Goal: Task Accomplishment & Management: Complete application form

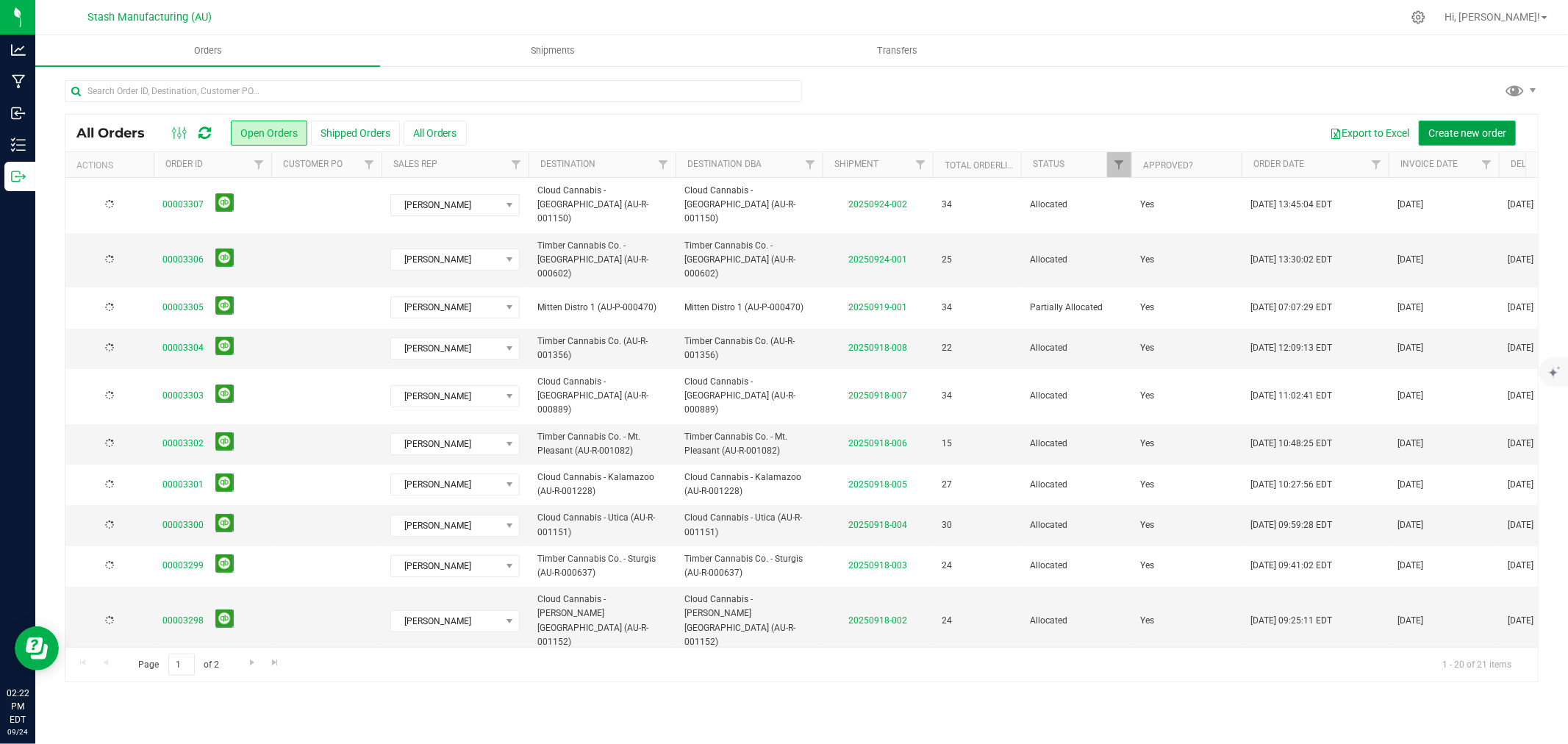
click at [1496, 133] on span "Create new order" at bounding box center [1468, 133] width 78 height 12
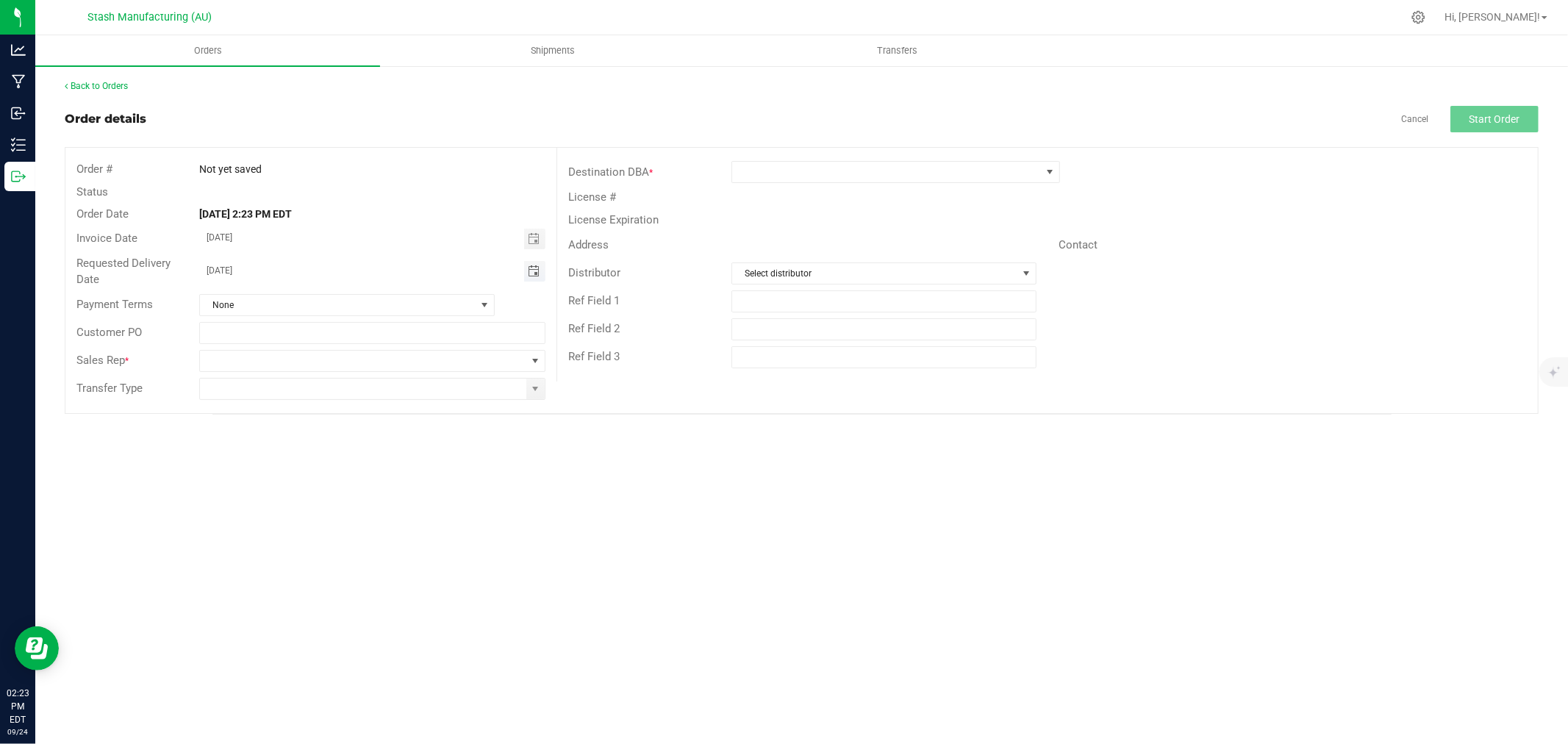
click at [533, 272] on span "Toggle calendar" at bounding box center [534, 271] width 12 height 12
click at [305, 443] on span "30" at bounding box center [309, 442] width 21 height 22
type input "[DATE]"
click at [531, 361] on span at bounding box center [535, 361] width 12 height 12
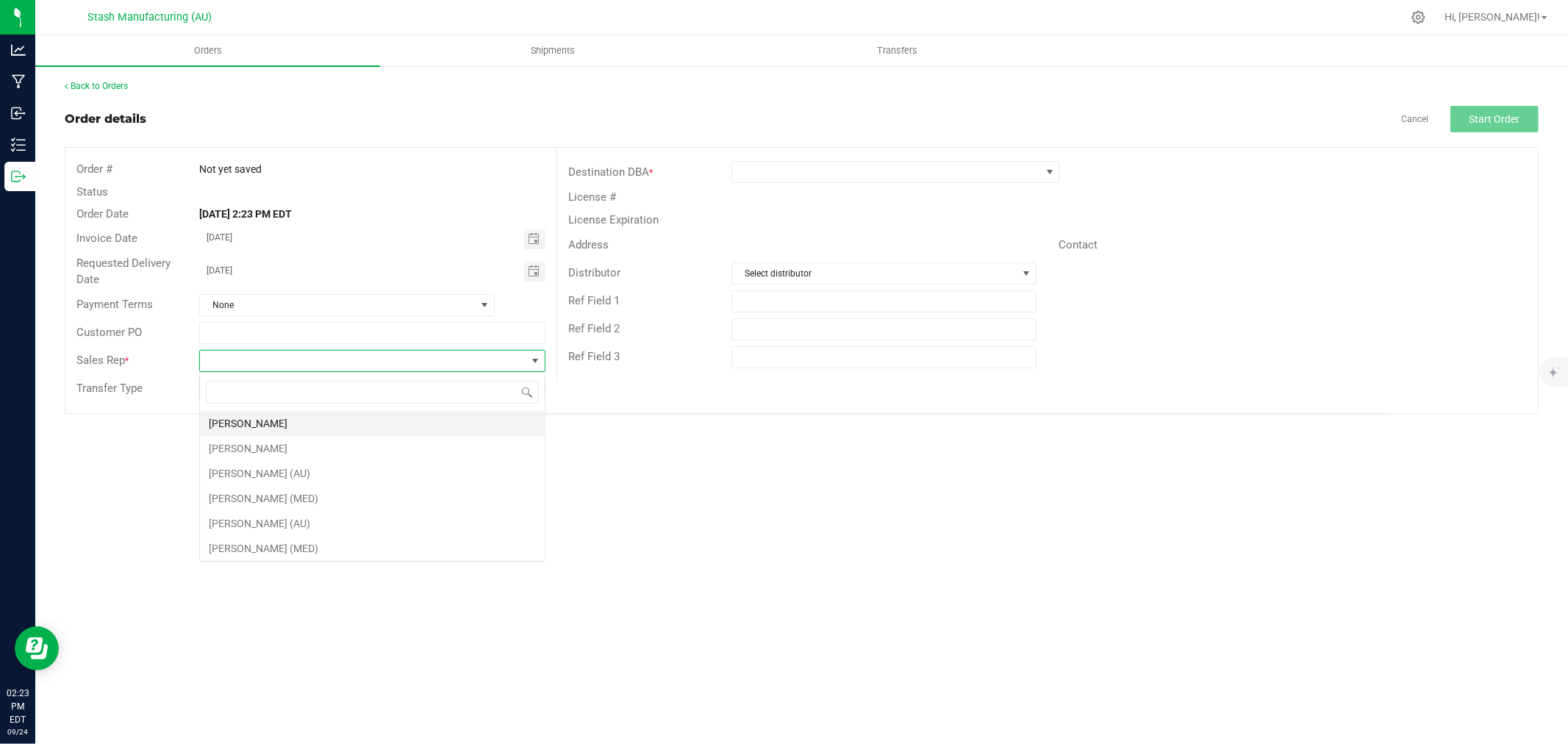
scroll to position [22, 346]
click at [428, 417] on li "[PERSON_NAME]" at bounding box center [373, 423] width 345 height 25
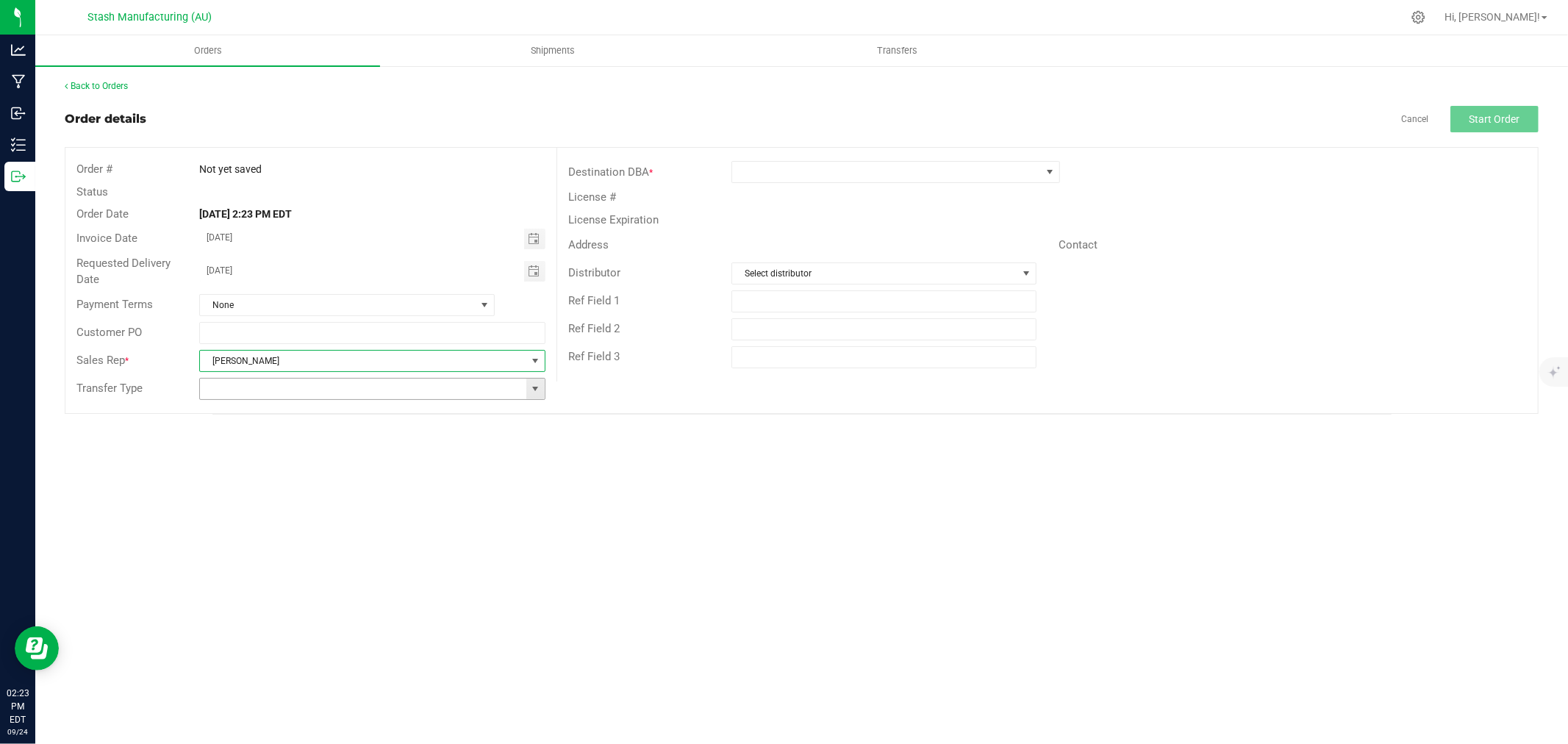
click at [531, 394] on span at bounding box center [535, 389] width 12 height 12
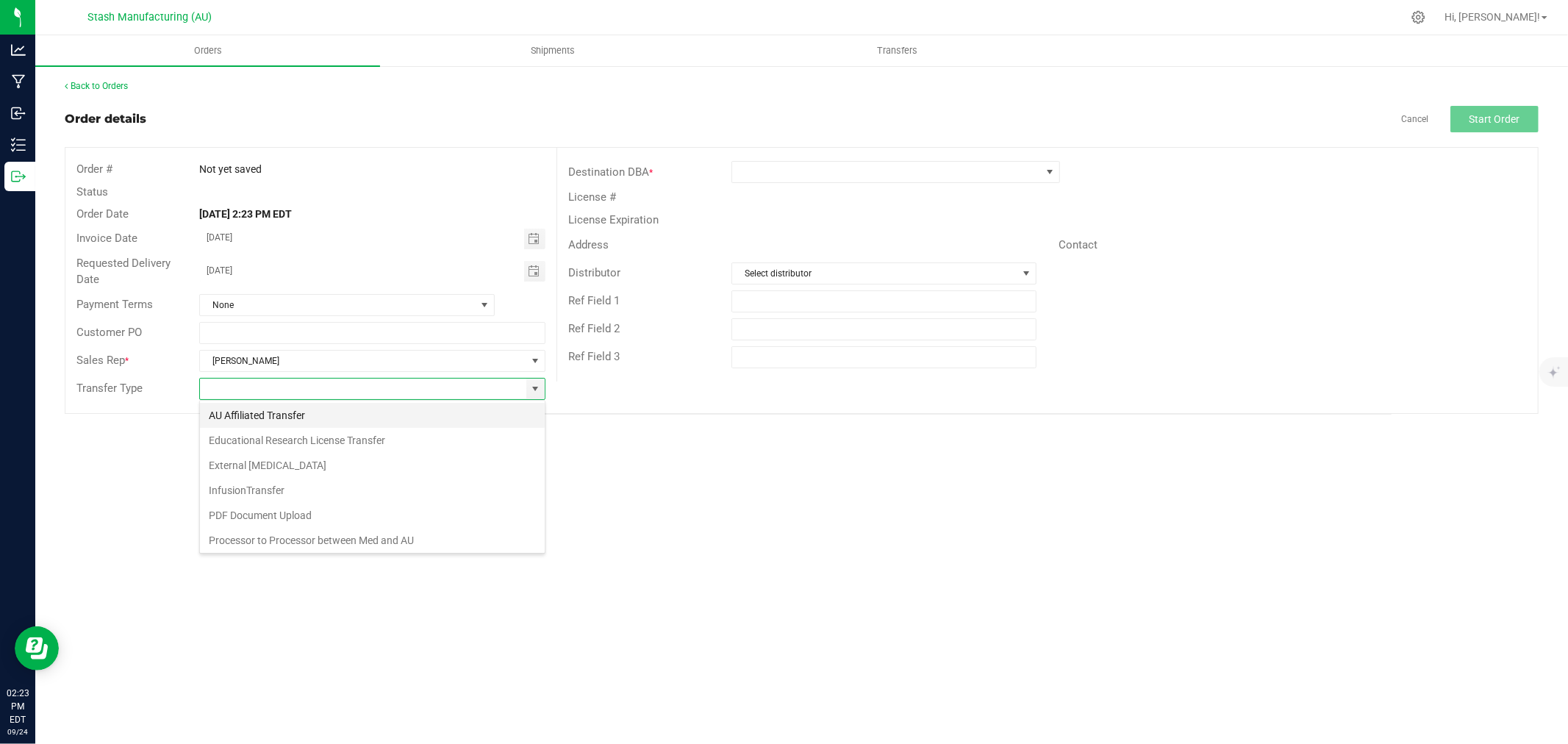
click at [386, 420] on li "AU Affiliated Transfer" at bounding box center [373, 415] width 345 height 25
type input "AU Affiliated Transfer"
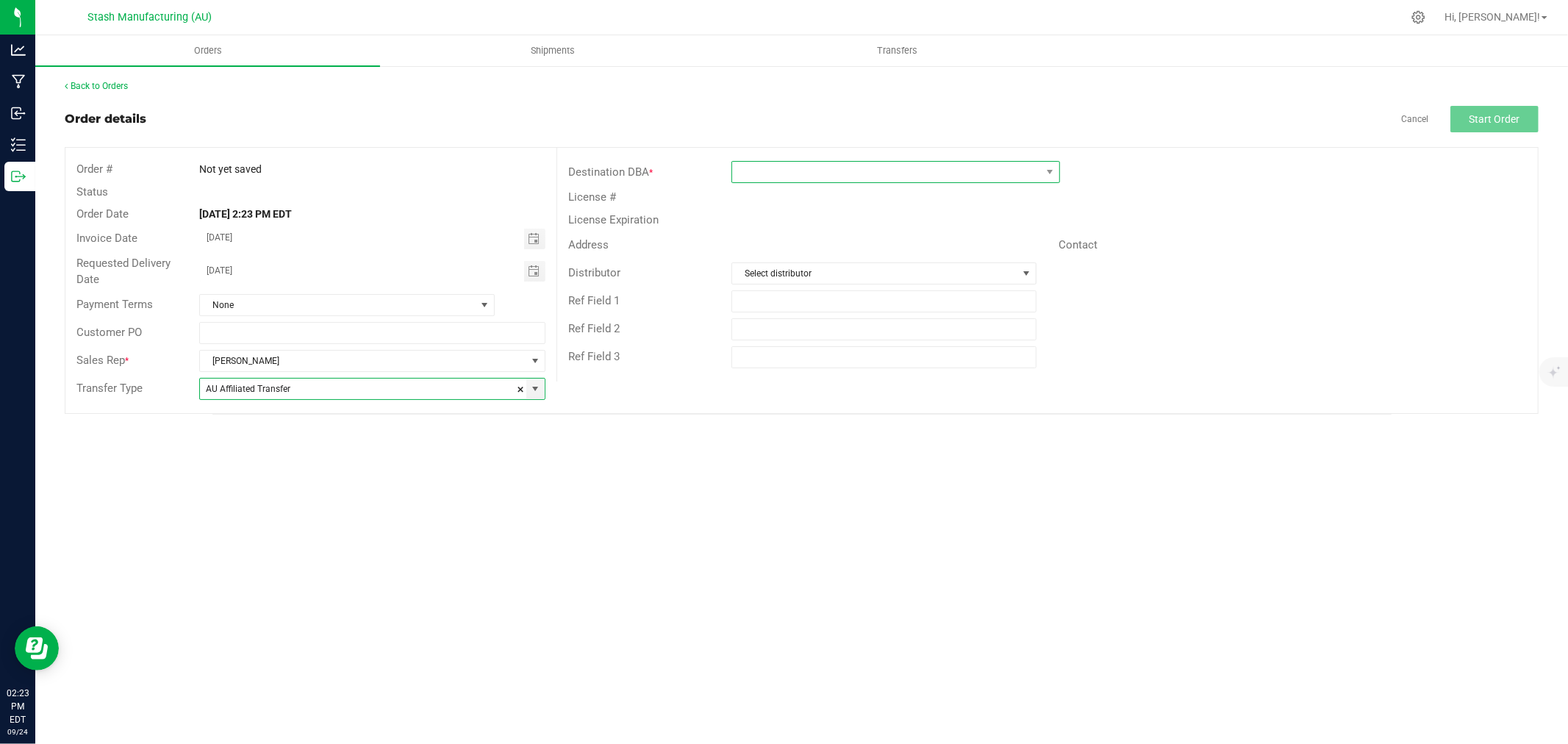
click at [775, 168] on span at bounding box center [887, 172] width 309 height 20
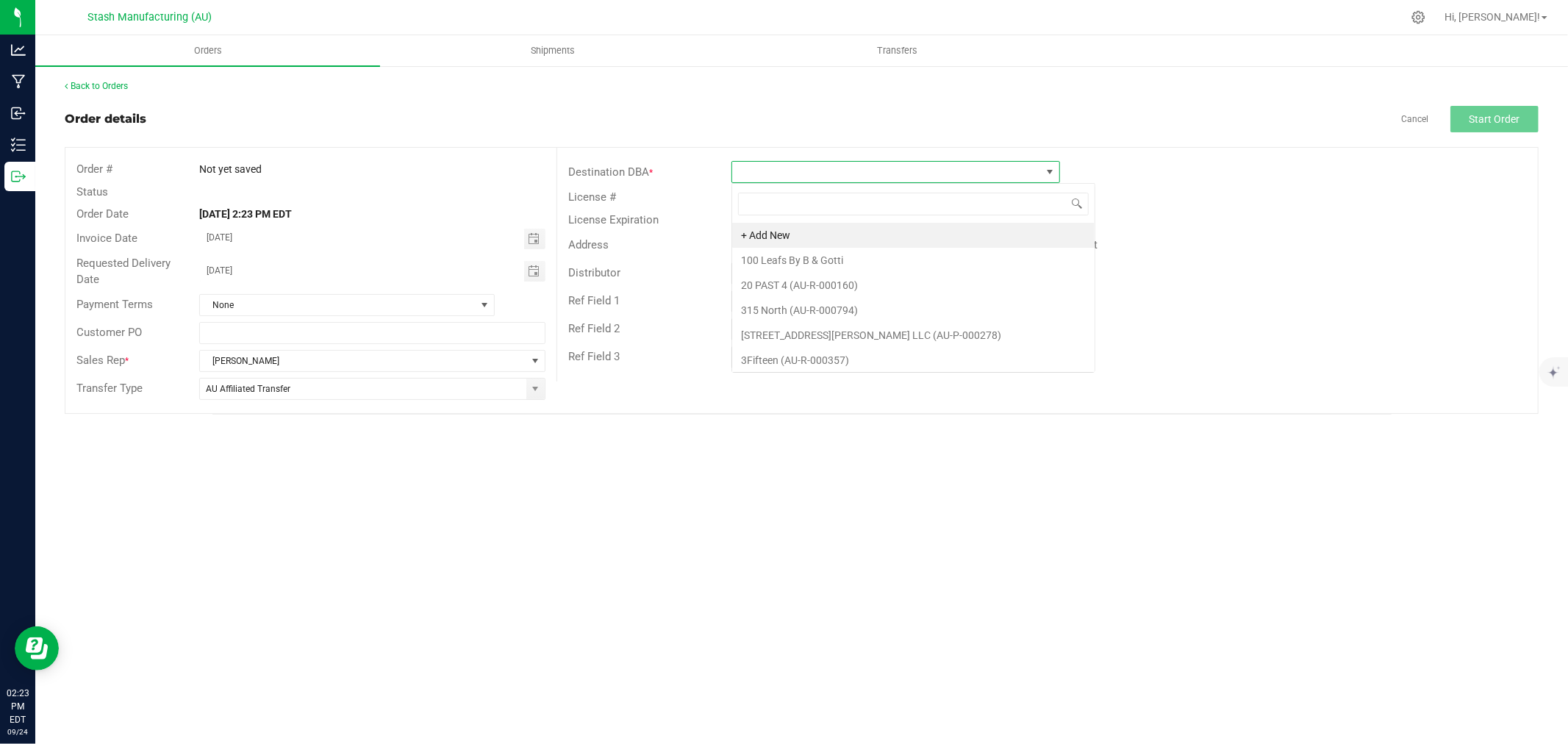
scroll to position [22, 328]
type input "301"
click at [875, 244] on li "Timber Cannabis Co. - Muskegon (AU-R-000301)" at bounding box center [896, 235] width 327 height 25
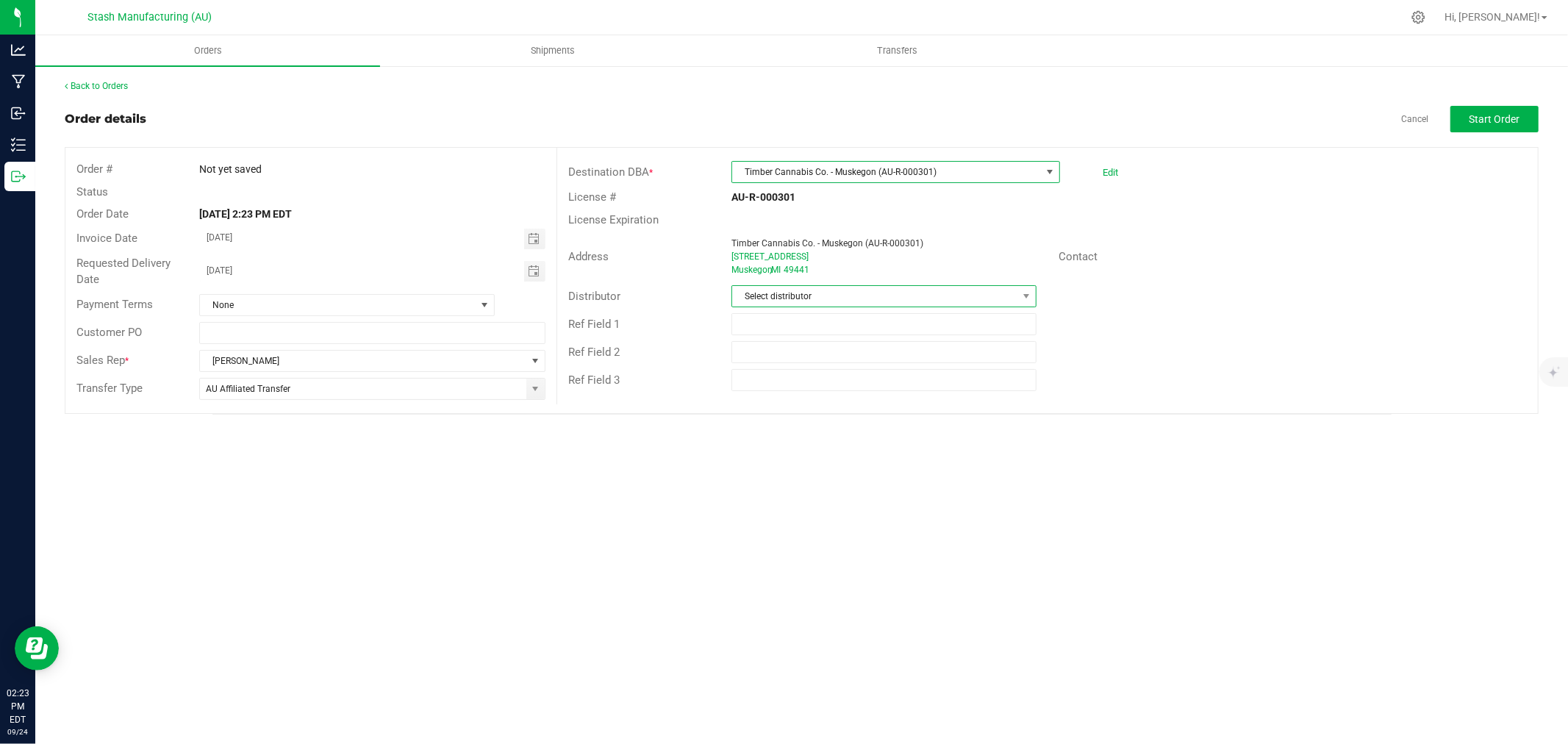
click at [857, 299] on span "Select distributor" at bounding box center [875, 296] width 286 height 20
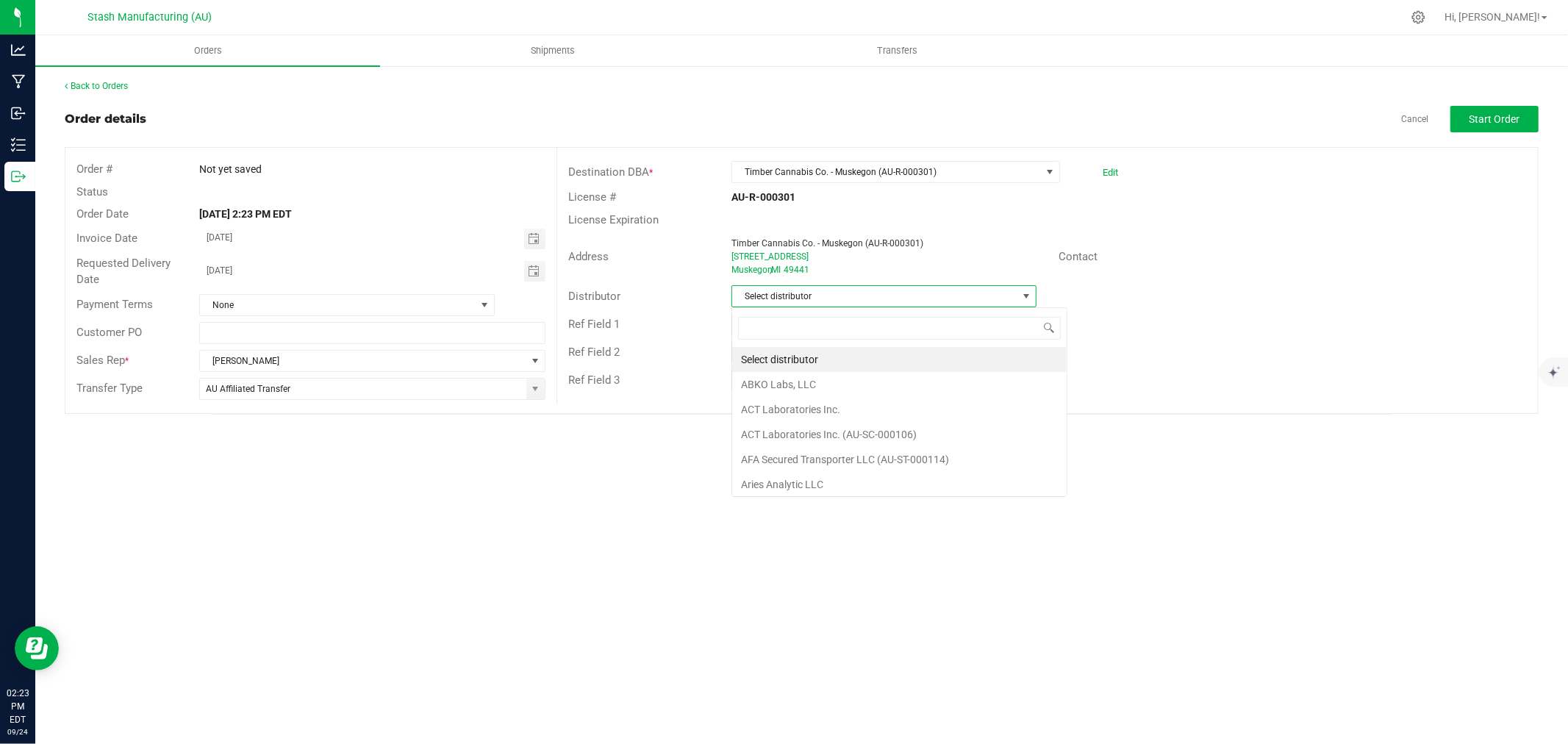
scroll to position [22, 305]
type input "123"
click at [926, 367] on li "Lake Effects Logistics (AU-ST-000123)" at bounding box center [884, 359] width 304 height 25
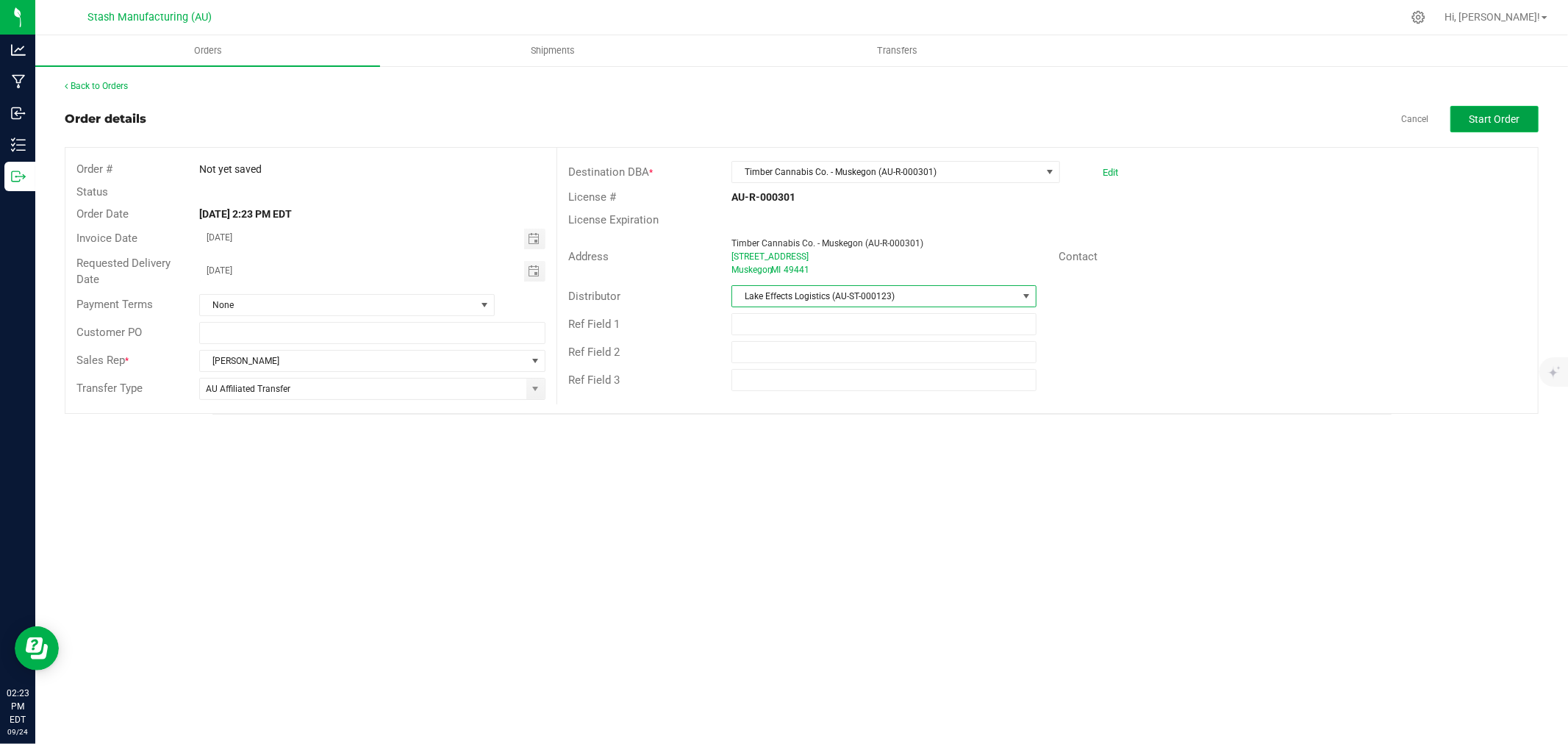
click at [1503, 125] on button "Start Order" at bounding box center [1495, 118] width 88 height 26
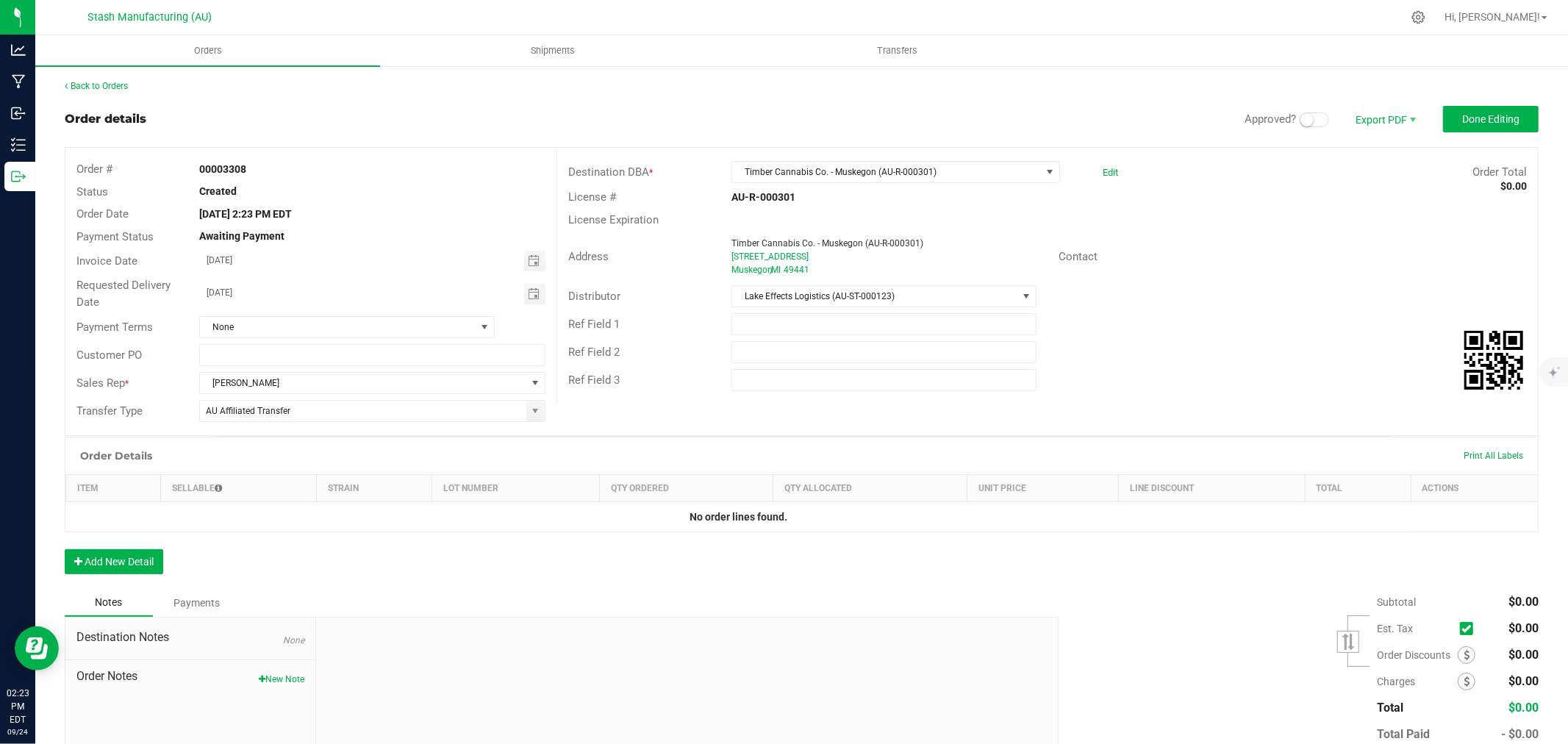
click at [1307, 119] on span at bounding box center [1314, 120] width 29 height 15
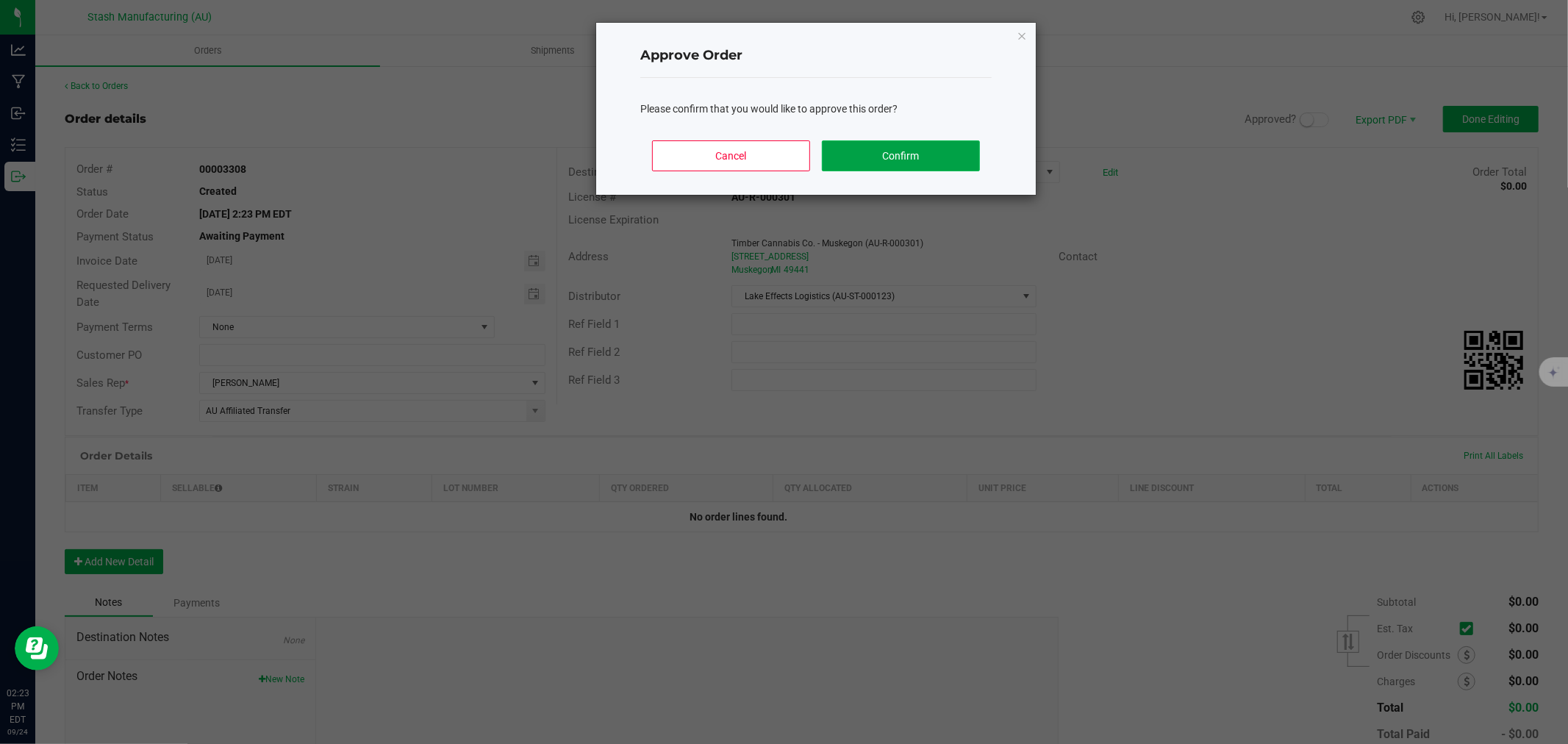
click at [858, 164] on button "Confirm" at bounding box center [901, 155] width 158 height 31
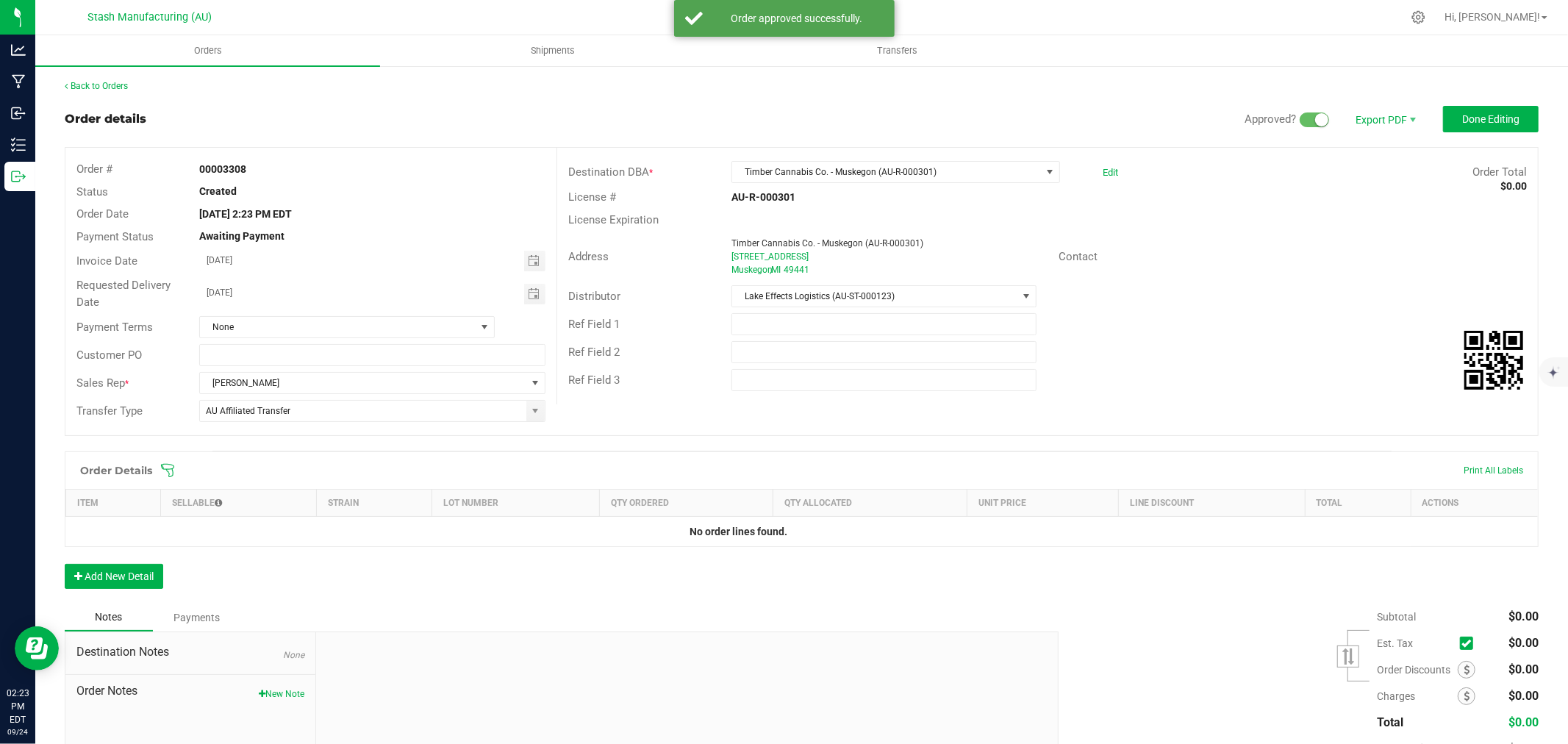
click at [174, 476] on icon at bounding box center [168, 471] width 15 height 15
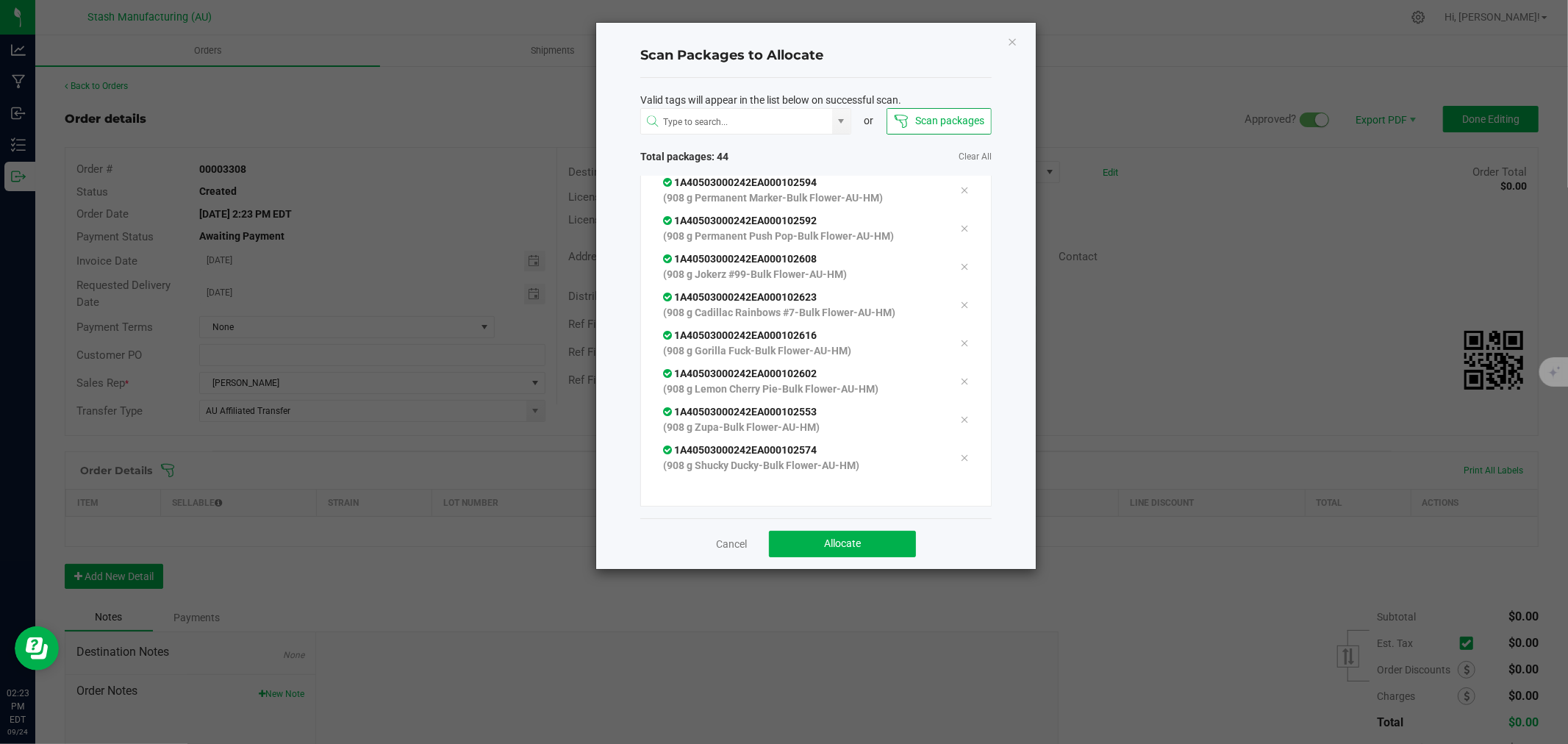
scroll to position [1526, 0]
click at [866, 540] on button "Allocate" at bounding box center [842, 543] width 147 height 26
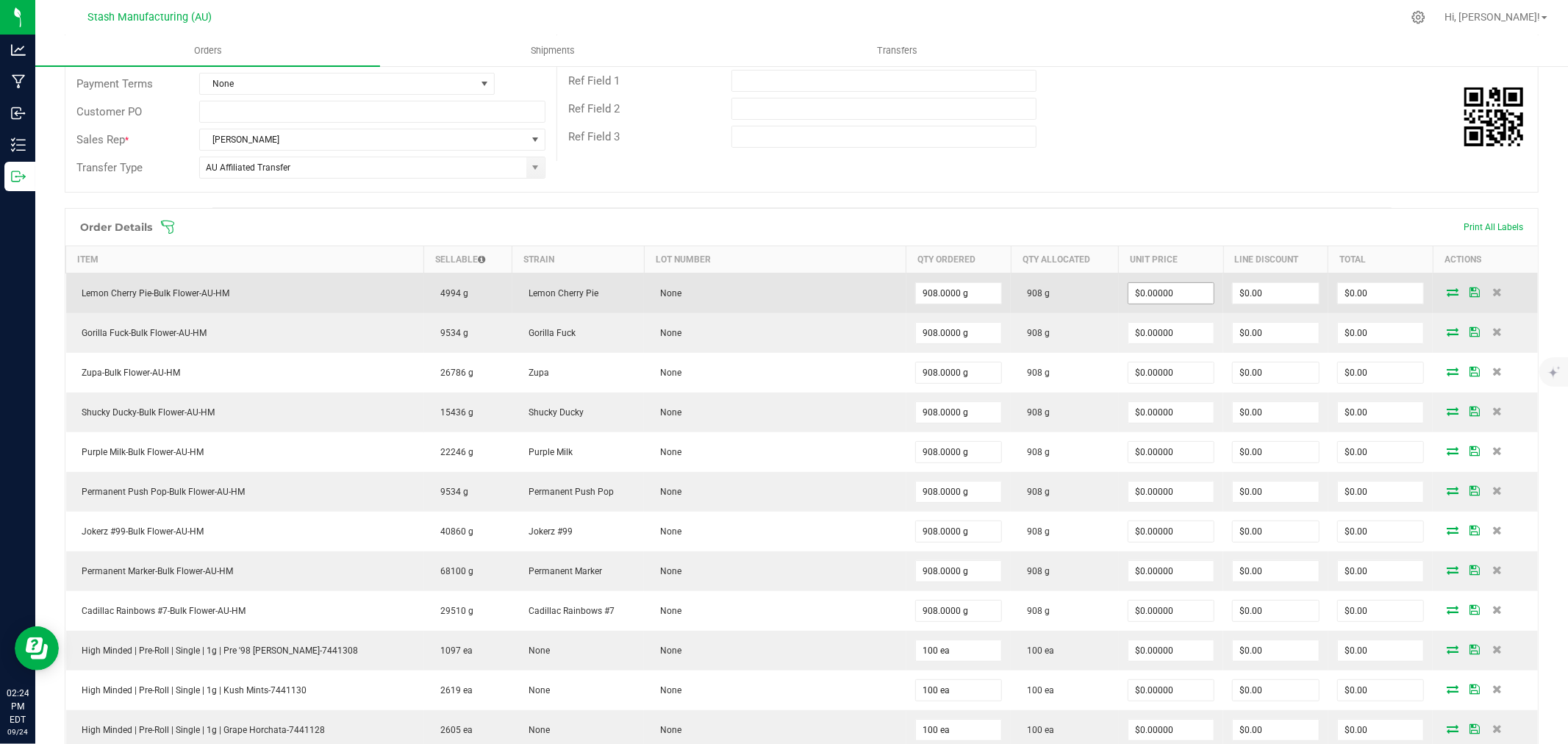
scroll to position [245, 0]
click at [1166, 290] on input "0" at bounding box center [1172, 291] width 86 height 20
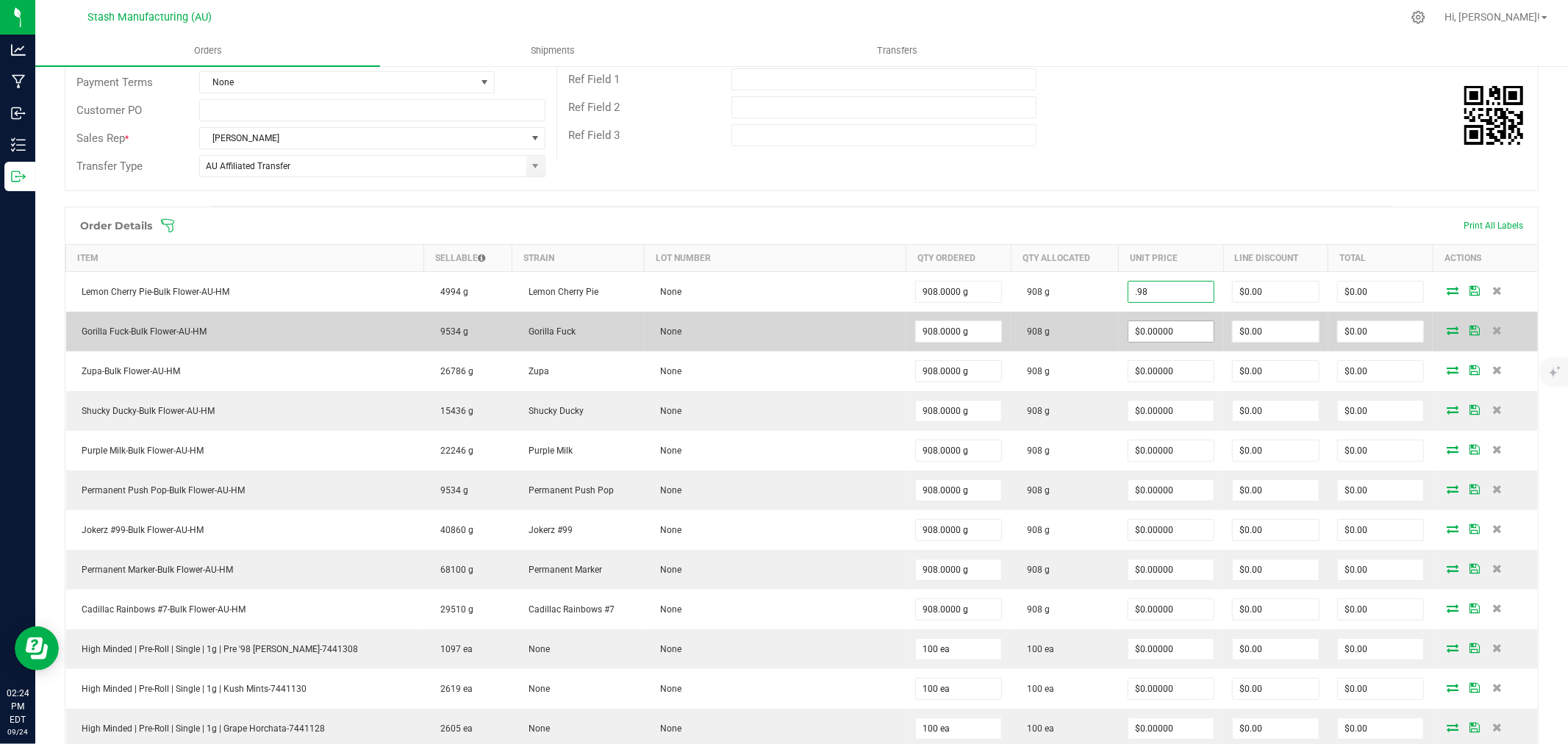
click at [1174, 333] on input "$0.00000" at bounding box center [1172, 331] width 86 height 20
type input "$0.98000"
type input "$889.84"
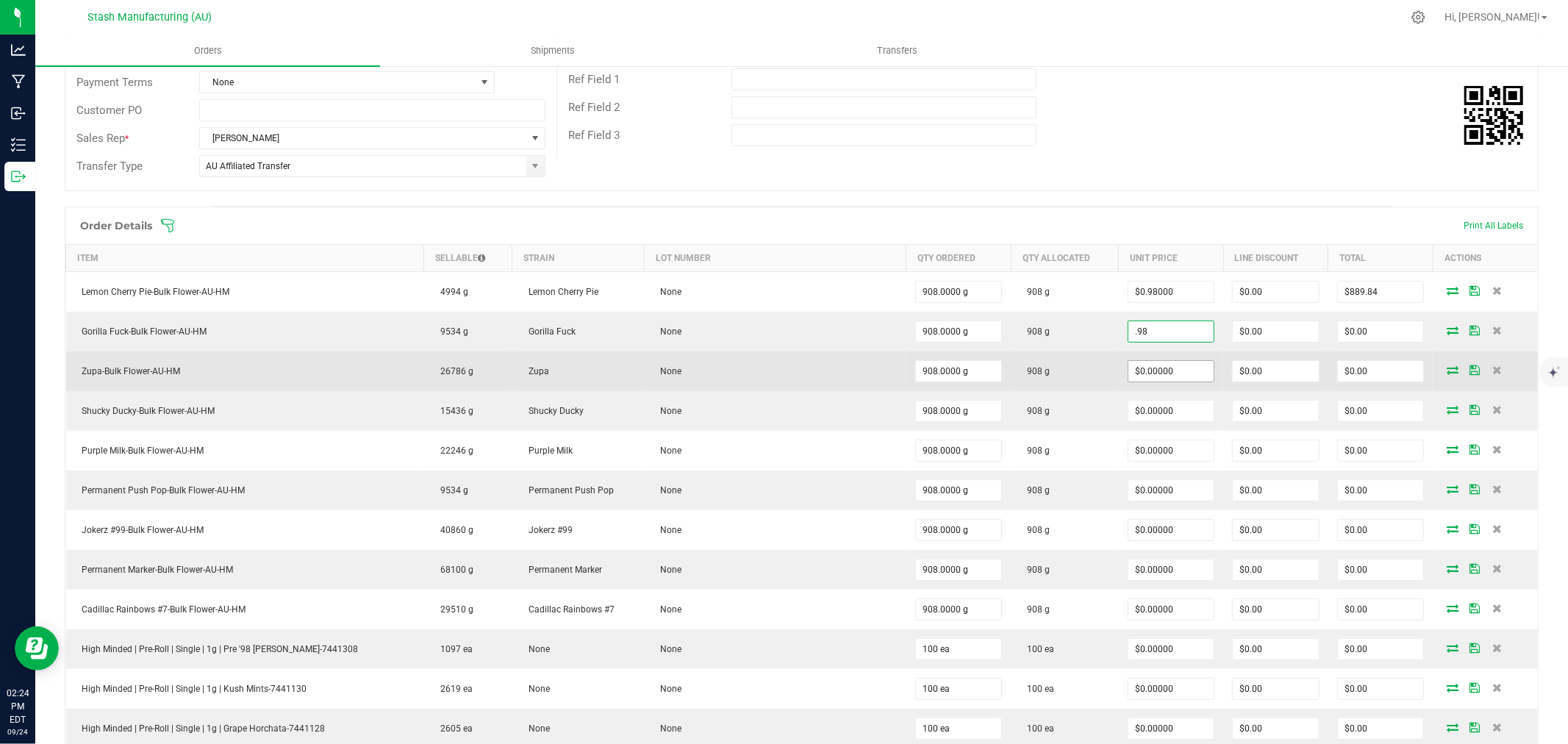
type input "$0.98000"
type input "$889.84"
click at [1173, 363] on input "0" at bounding box center [1172, 371] width 86 height 20
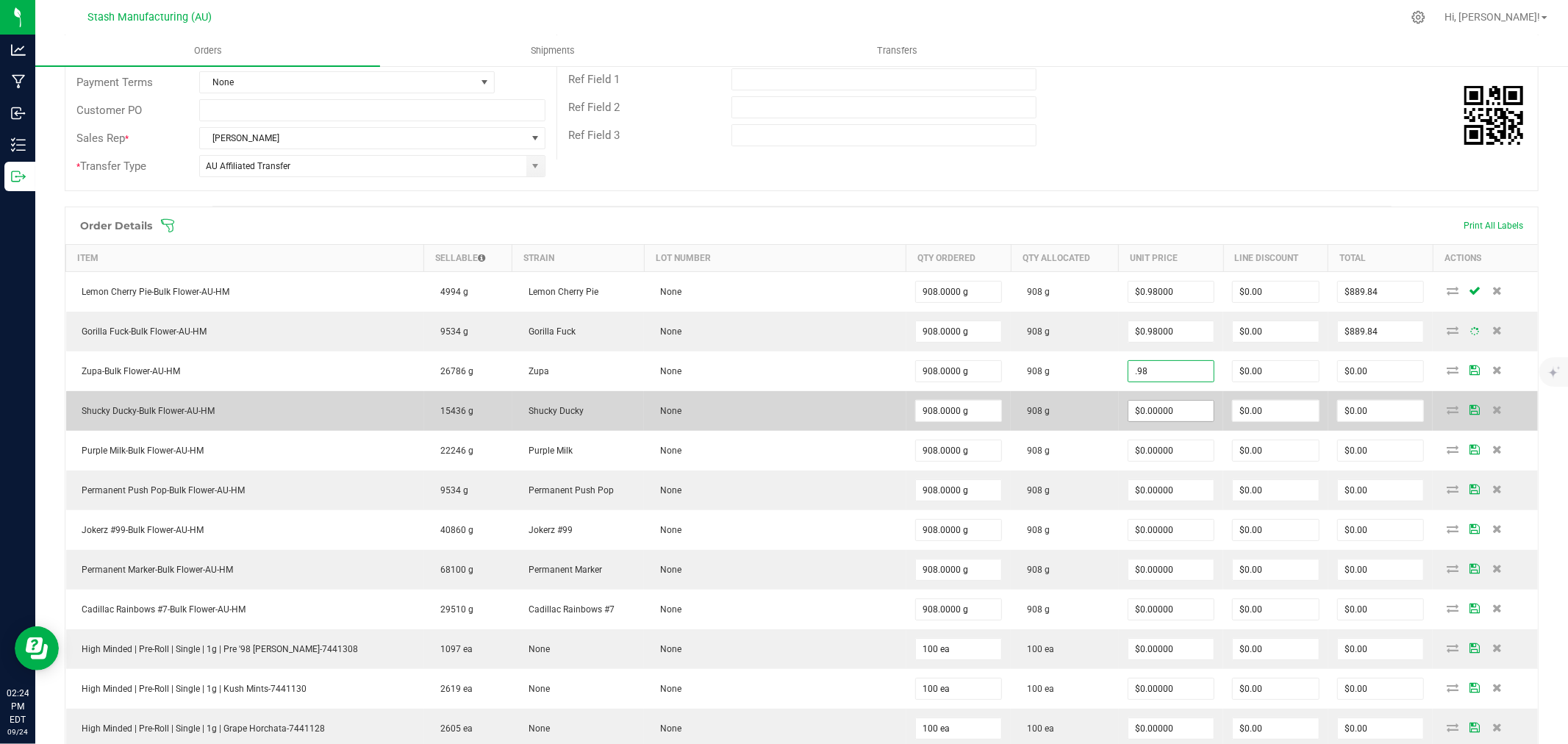
type input ".98"
click at [1169, 408] on input "$0.00000" at bounding box center [1172, 411] width 86 height 20
type input "0"
type input "$0.98000"
type input "$889.84"
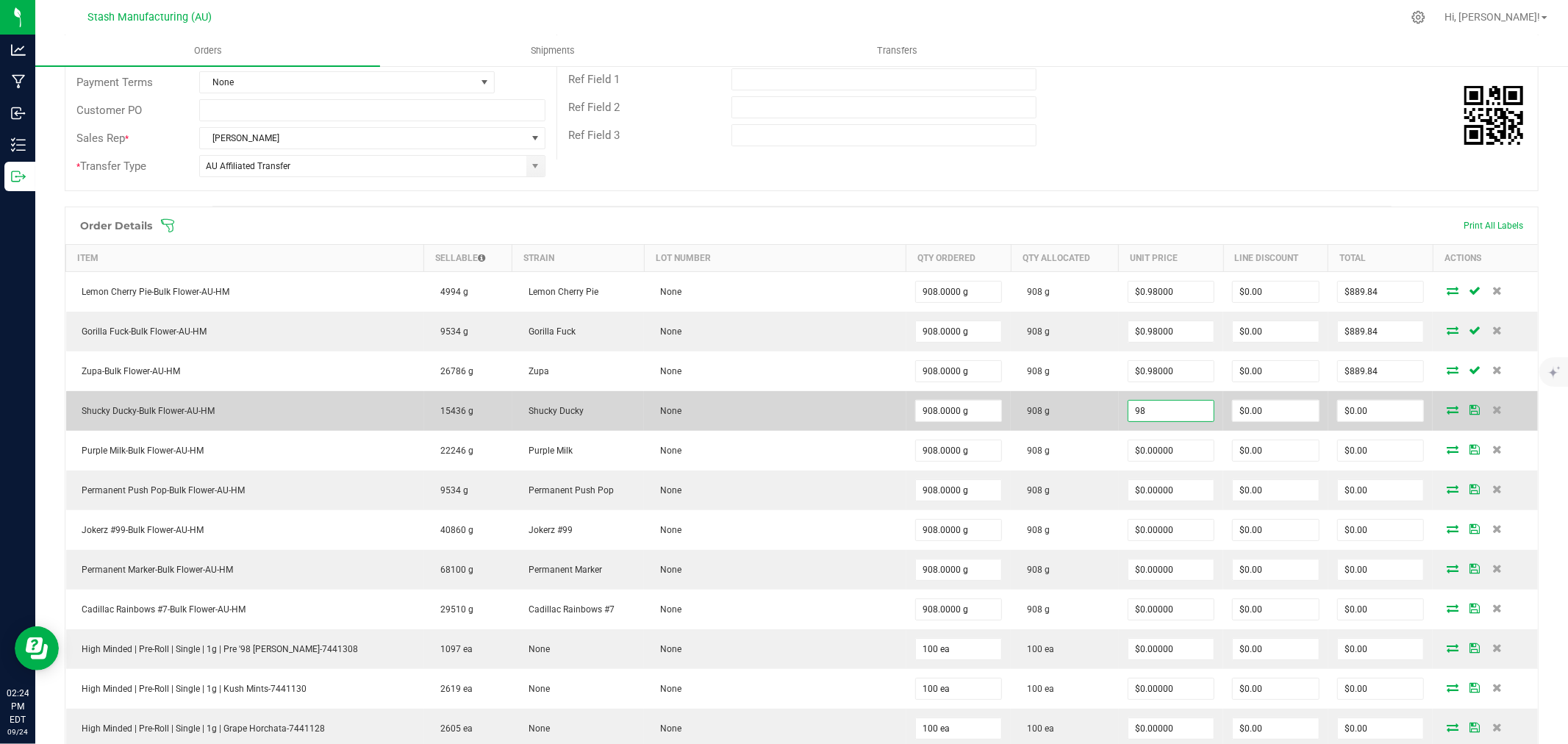
click at [1164, 410] on input "98" at bounding box center [1172, 411] width 86 height 20
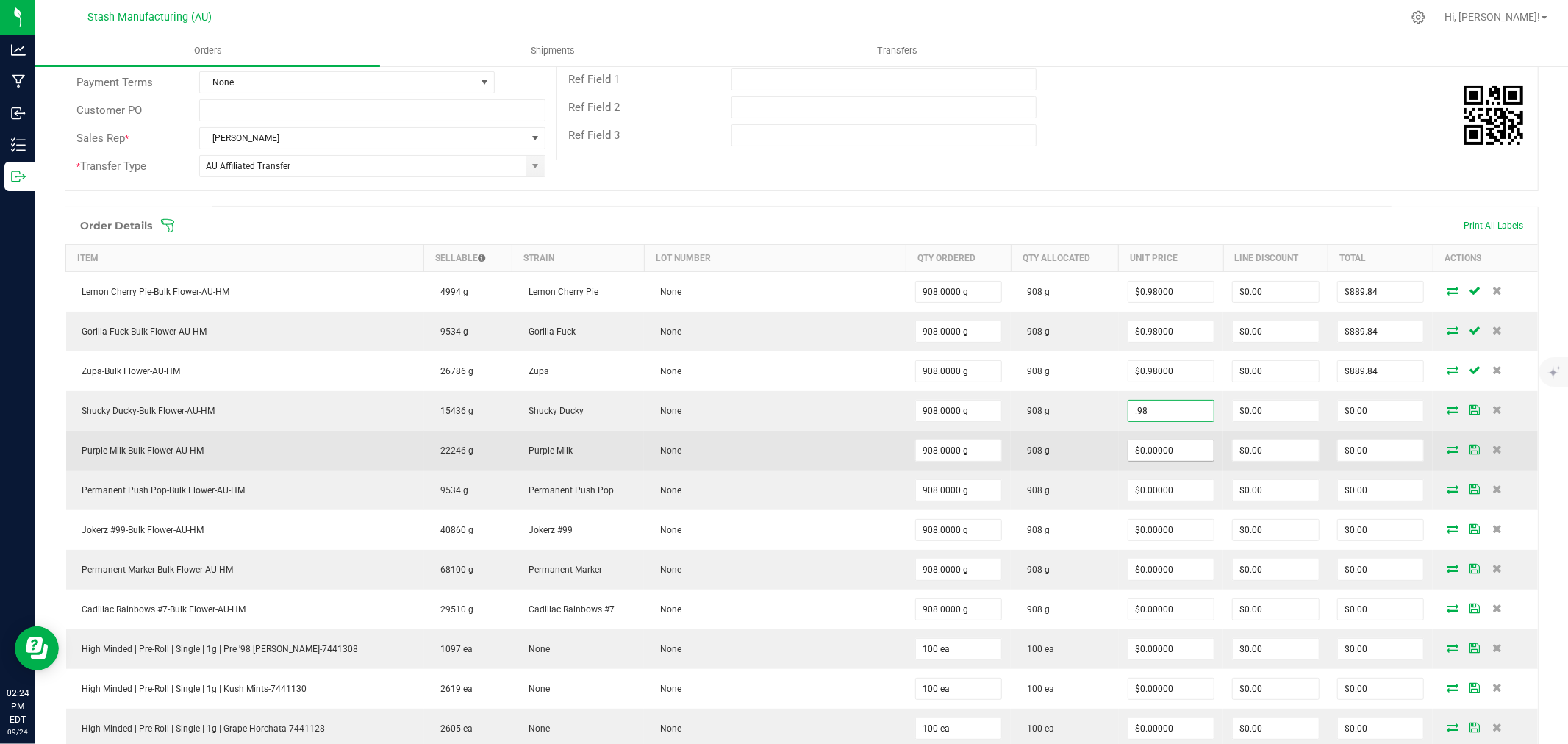
type input "$0.98000"
type input "$889.84"
click at [1171, 444] on input "0" at bounding box center [1172, 450] width 86 height 20
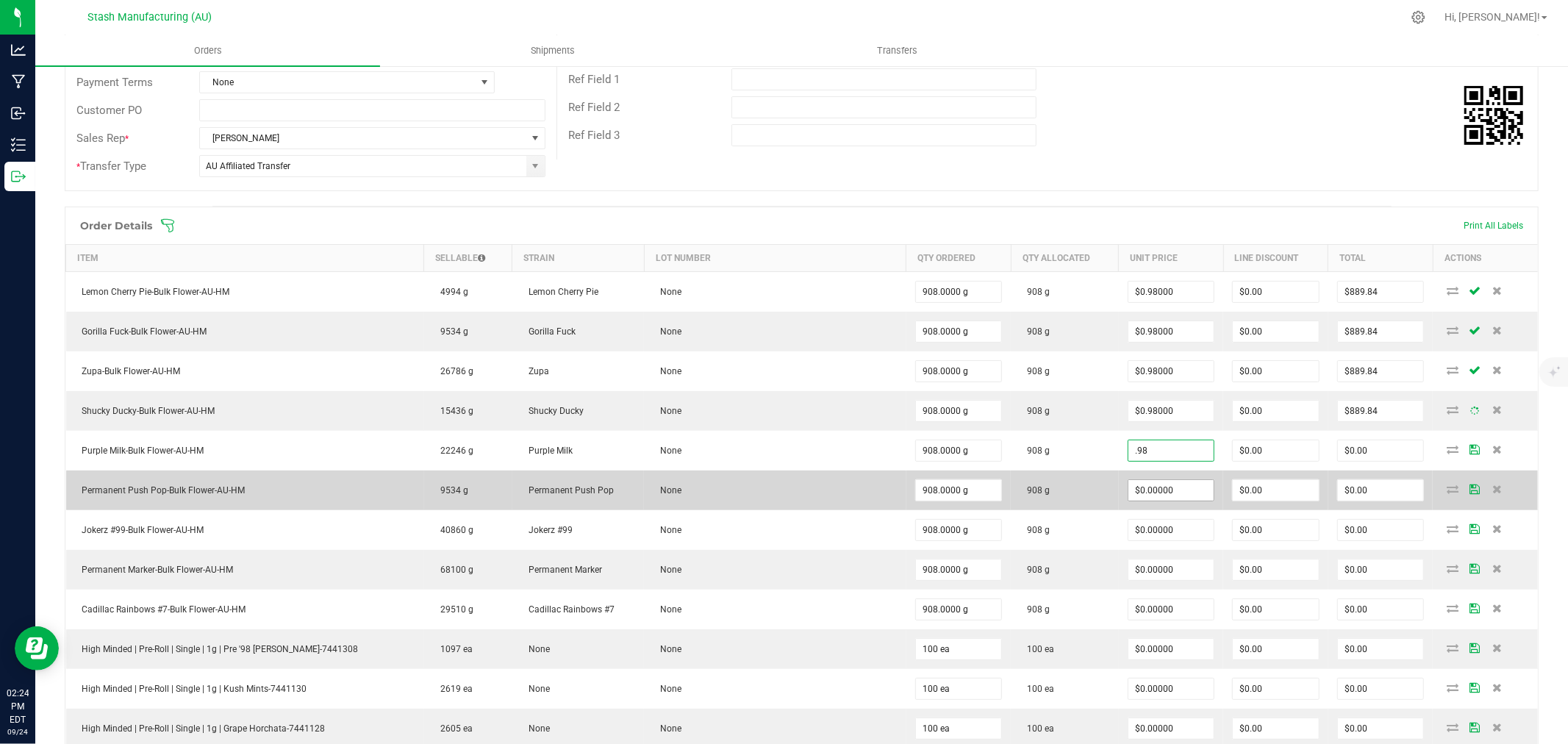
type input "$0.98000"
type input "$889.84"
click at [1177, 480] on input "0" at bounding box center [1172, 489] width 86 height 20
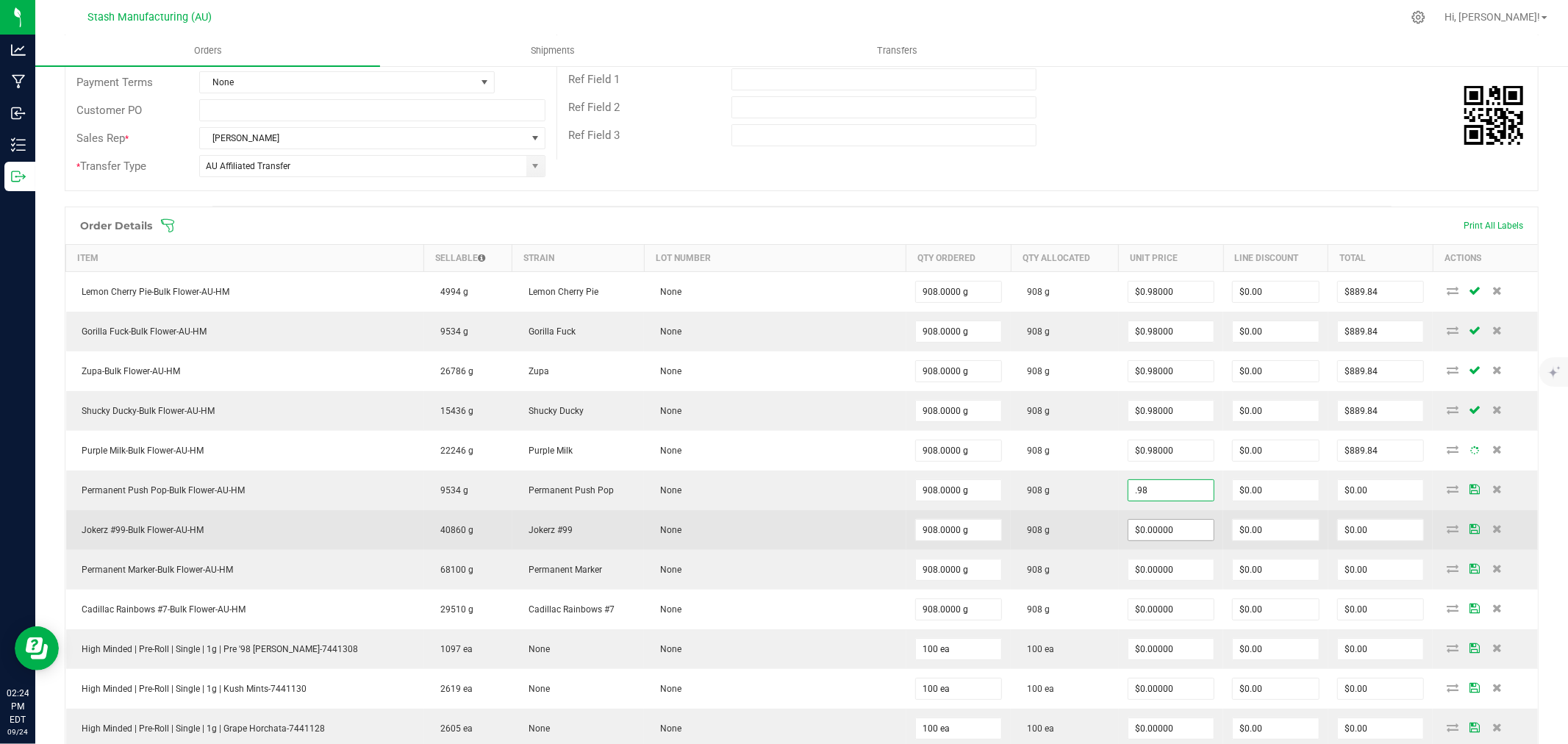
type input "$0.98000"
type input "$889.84"
click at [1177, 531] on input "0" at bounding box center [1172, 529] width 86 height 20
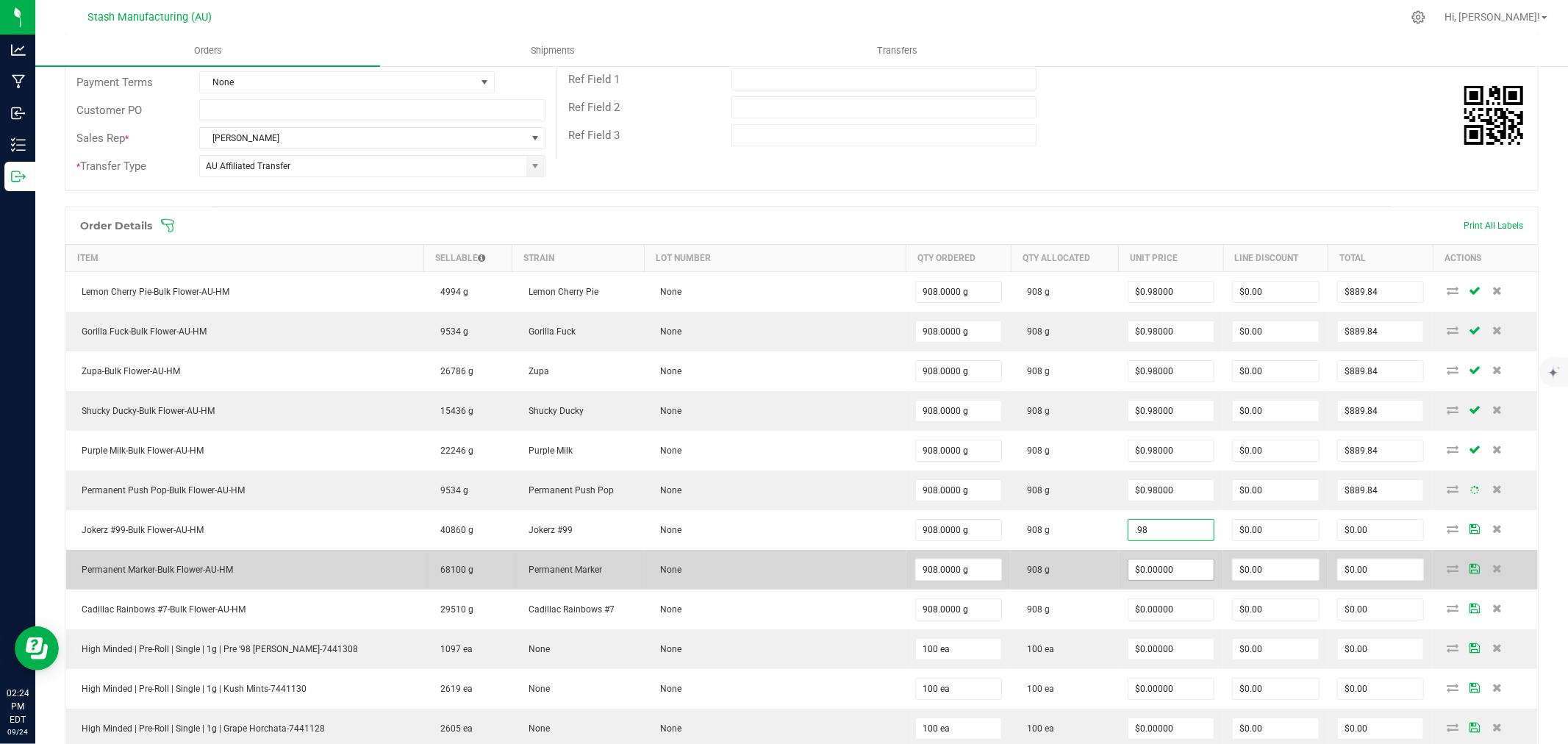
click at [1179, 577] on input "$0.00000" at bounding box center [1172, 569] width 86 height 20
type input "$0.98000"
type input "$889.84"
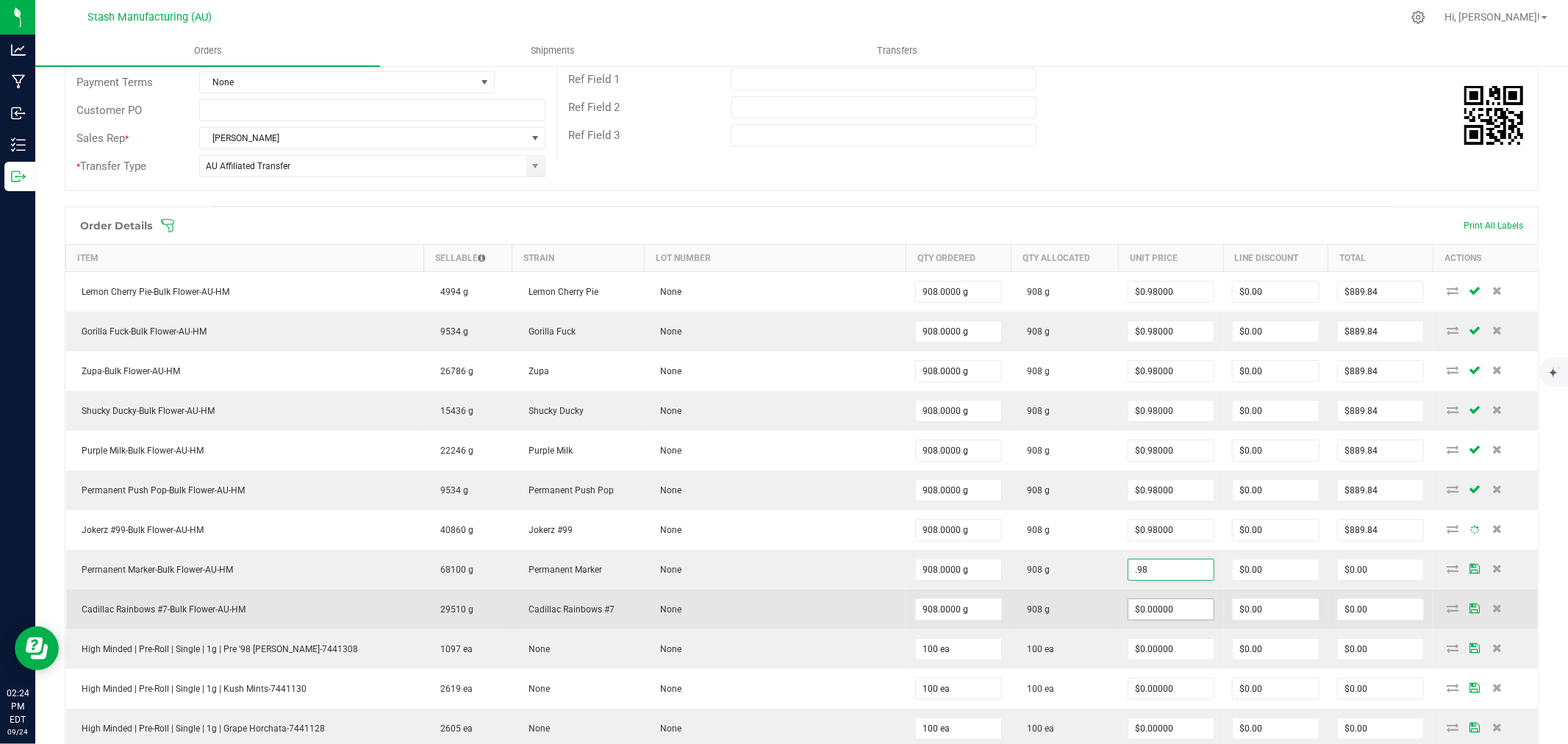
click at [1173, 613] on input "$0.00000" at bounding box center [1172, 608] width 86 height 20
type input "$0.98000"
type input "$889.84"
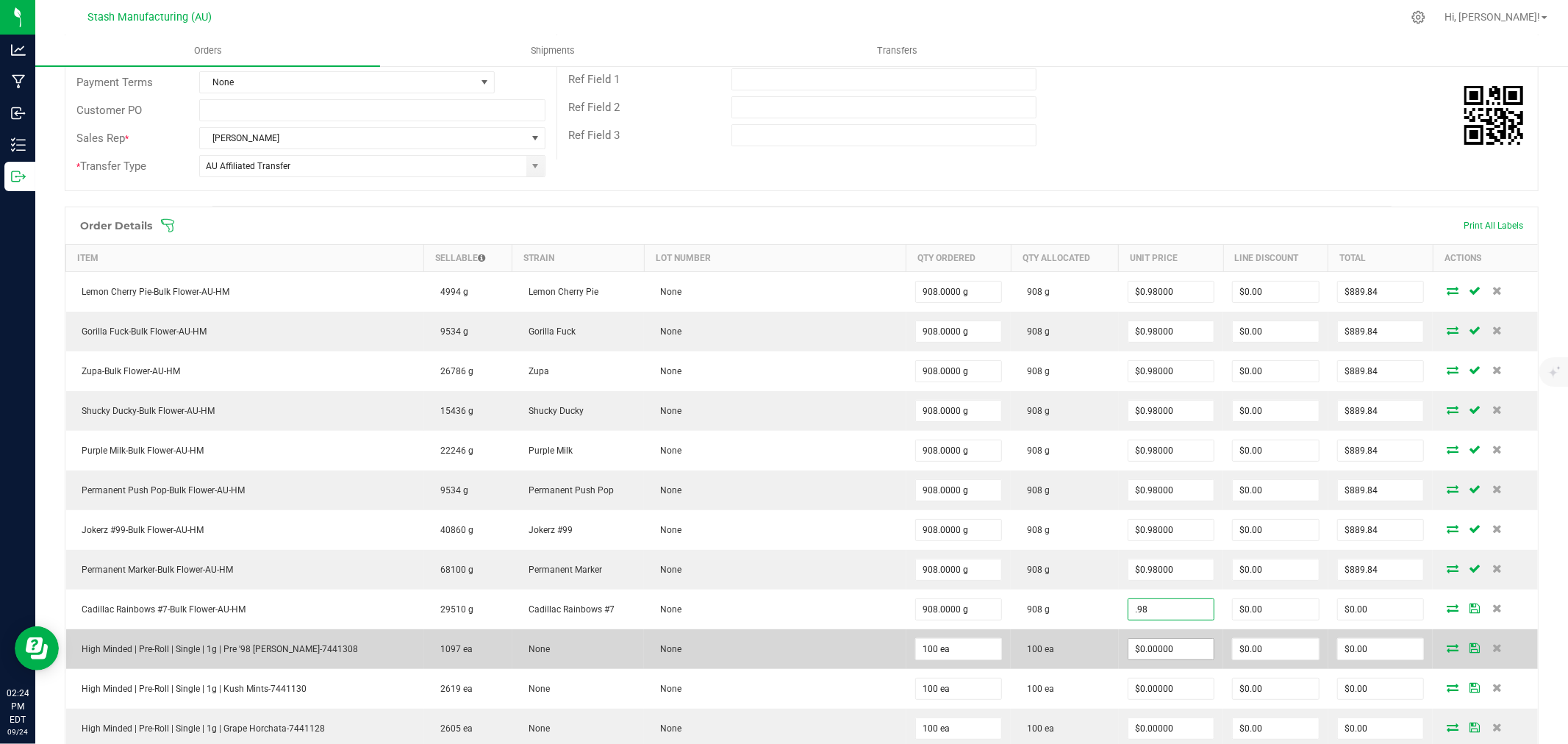
type input "$0.98000"
type input "$889.84"
click at [1174, 649] on input "0" at bounding box center [1172, 648] width 86 height 20
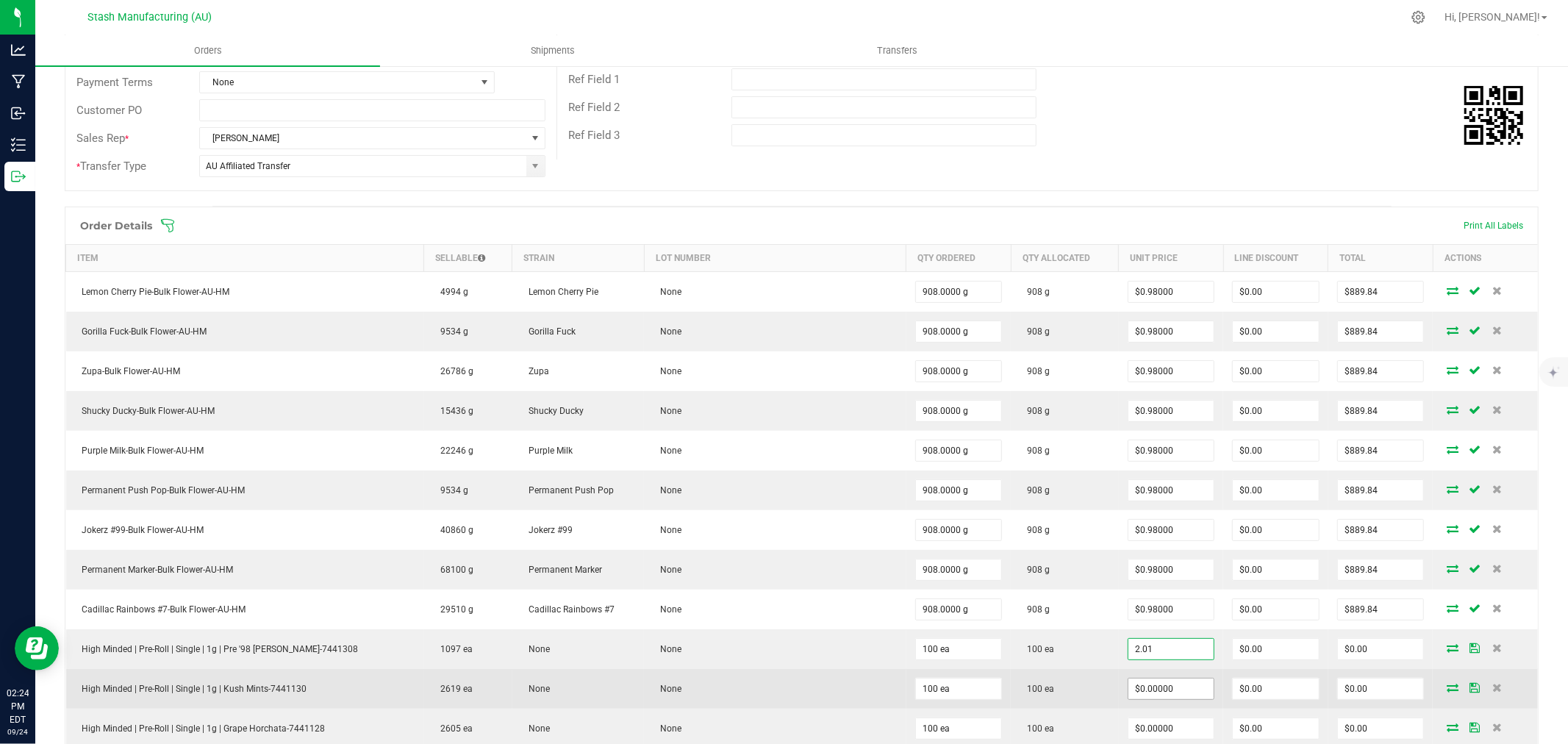
type input "$2.01000"
type input "$201.00"
click at [1168, 686] on input "0" at bounding box center [1172, 688] width 86 height 20
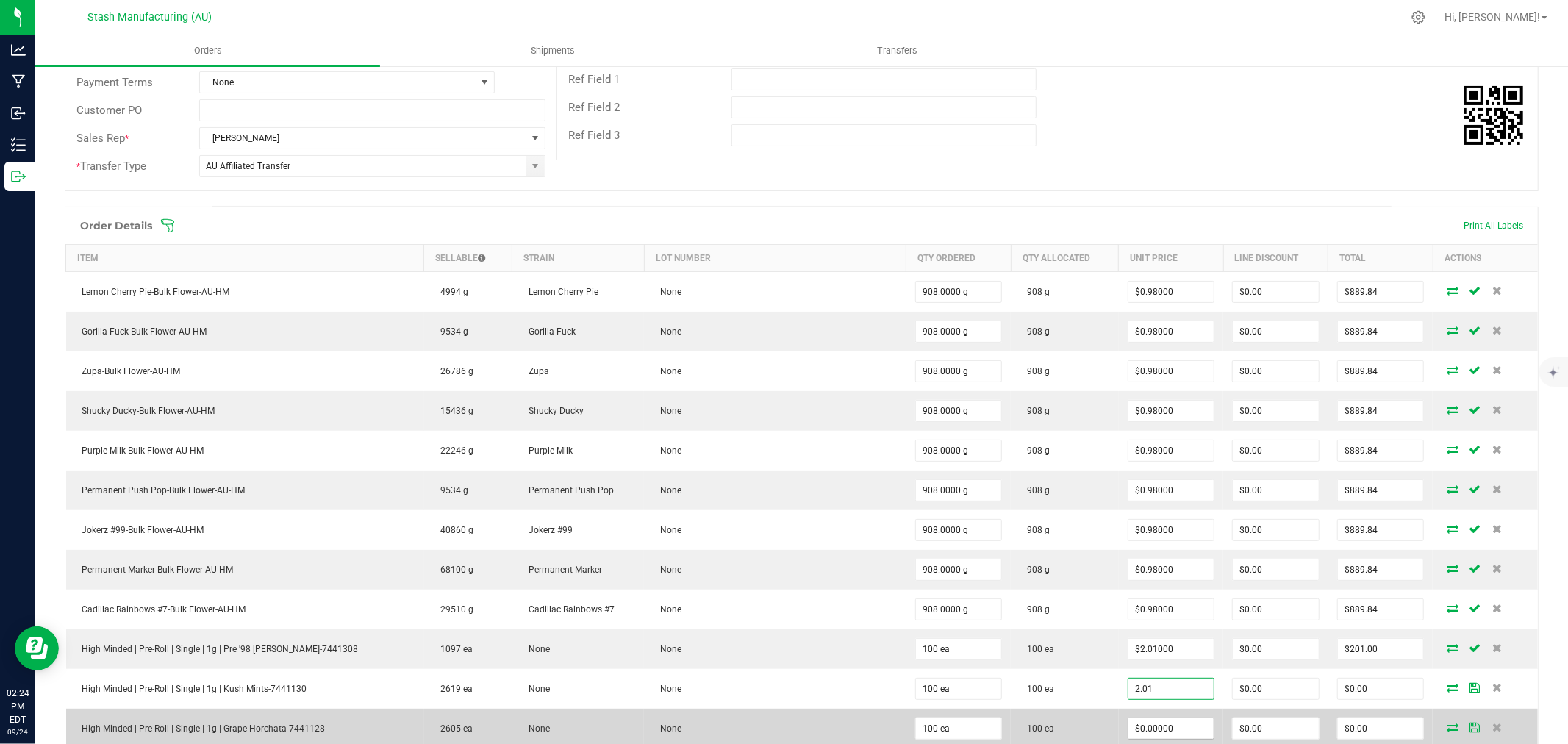
type input "$2.01000"
type input "$201.00"
click at [1166, 726] on input "0" at bounding box center [1172, 728] width 86 height 20
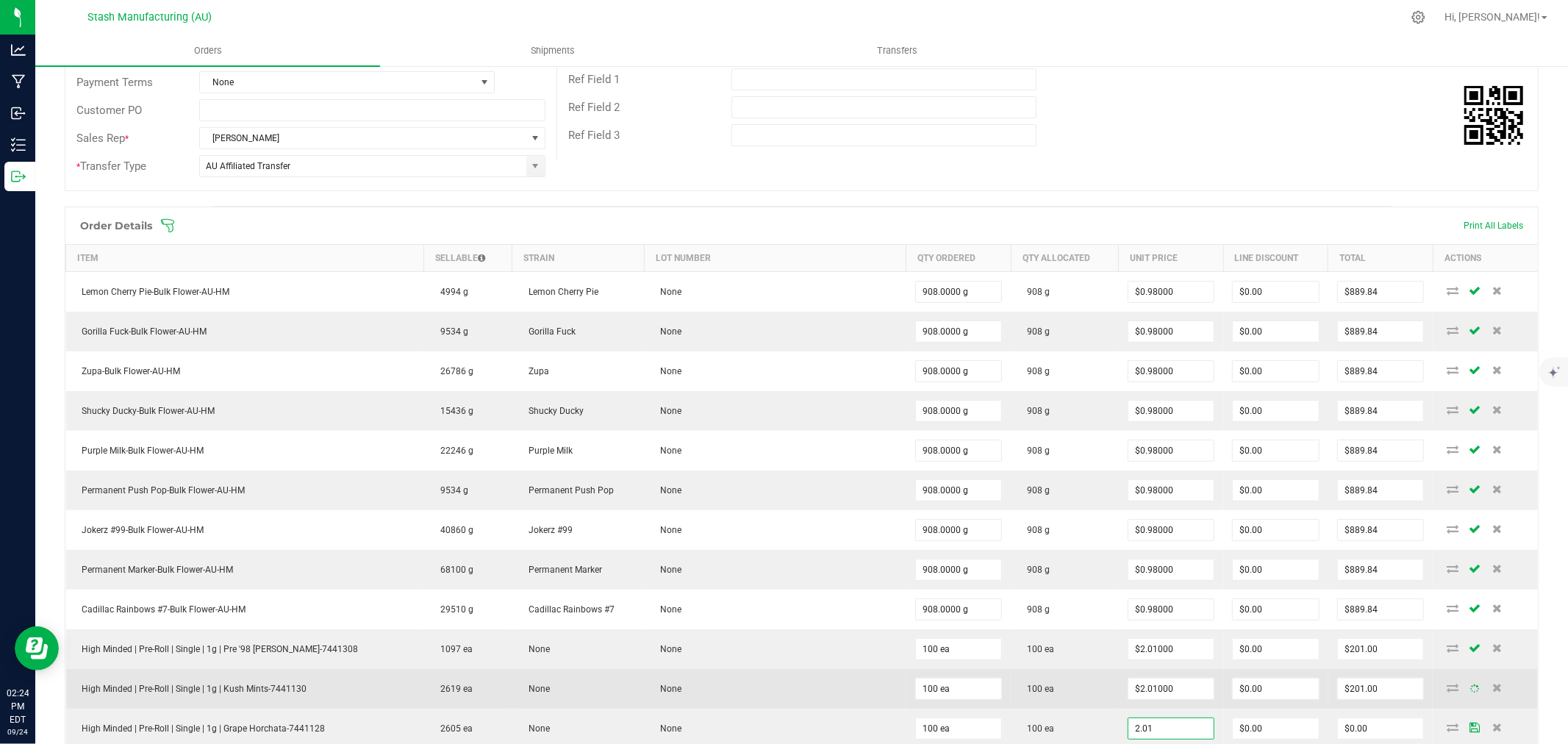
type input "$2.01000"
type input "$201.00"
click at [1076, 703] on td "100 ea" at bounding box center [1064, 689] width 107 height 40
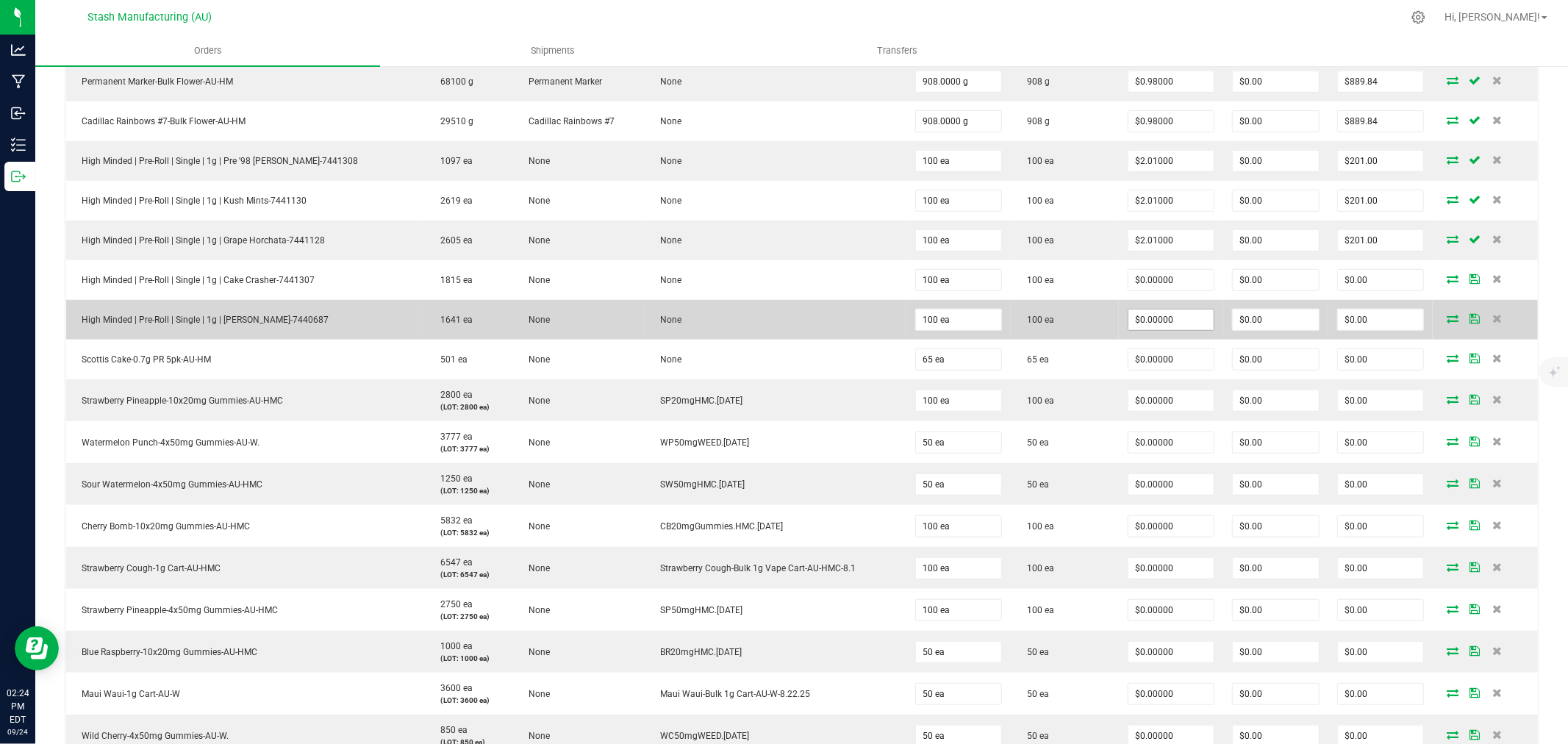
scroll to position [735, 0]
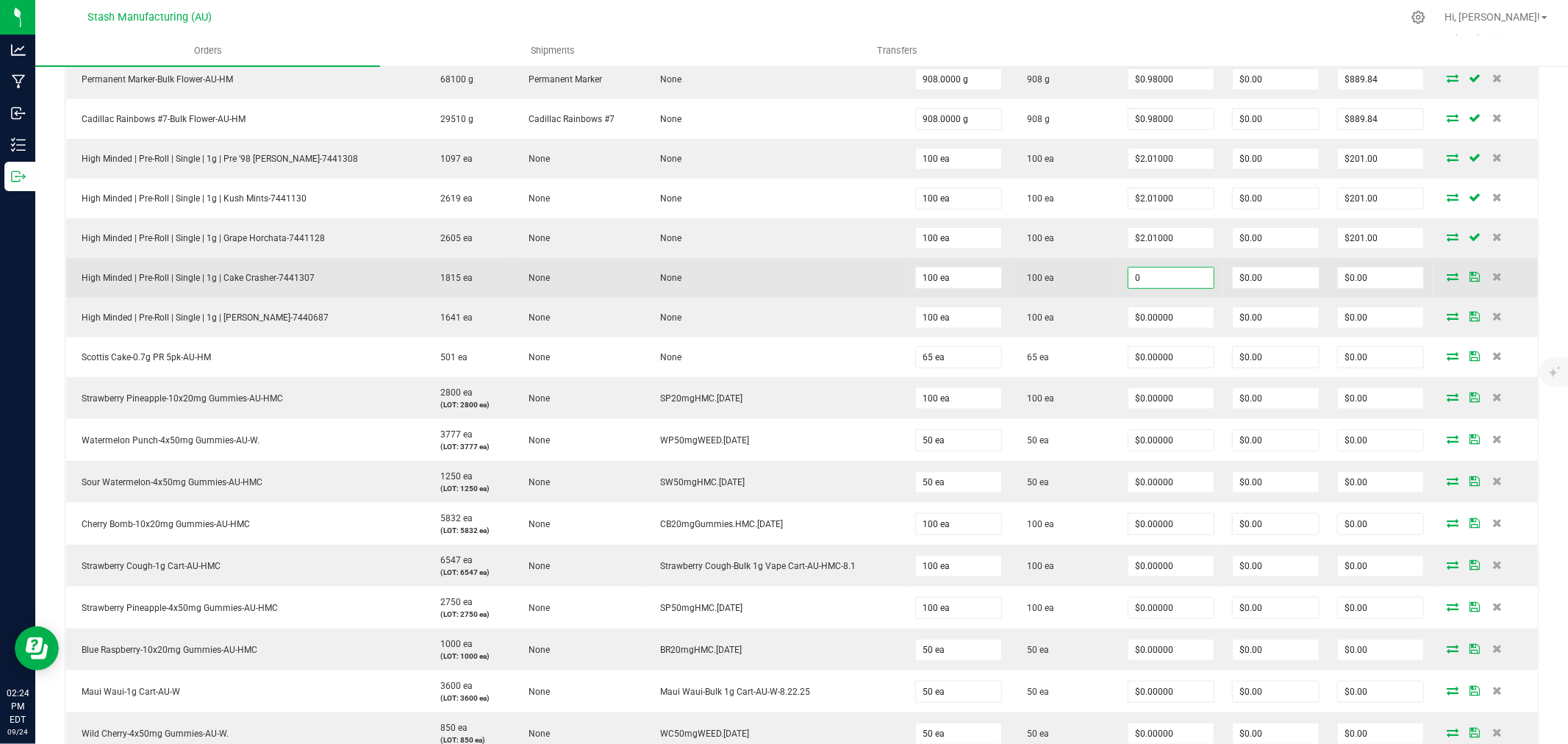
click at [1155, 284] on input "0" at bounding box center [1172, 277] width 86 height 20
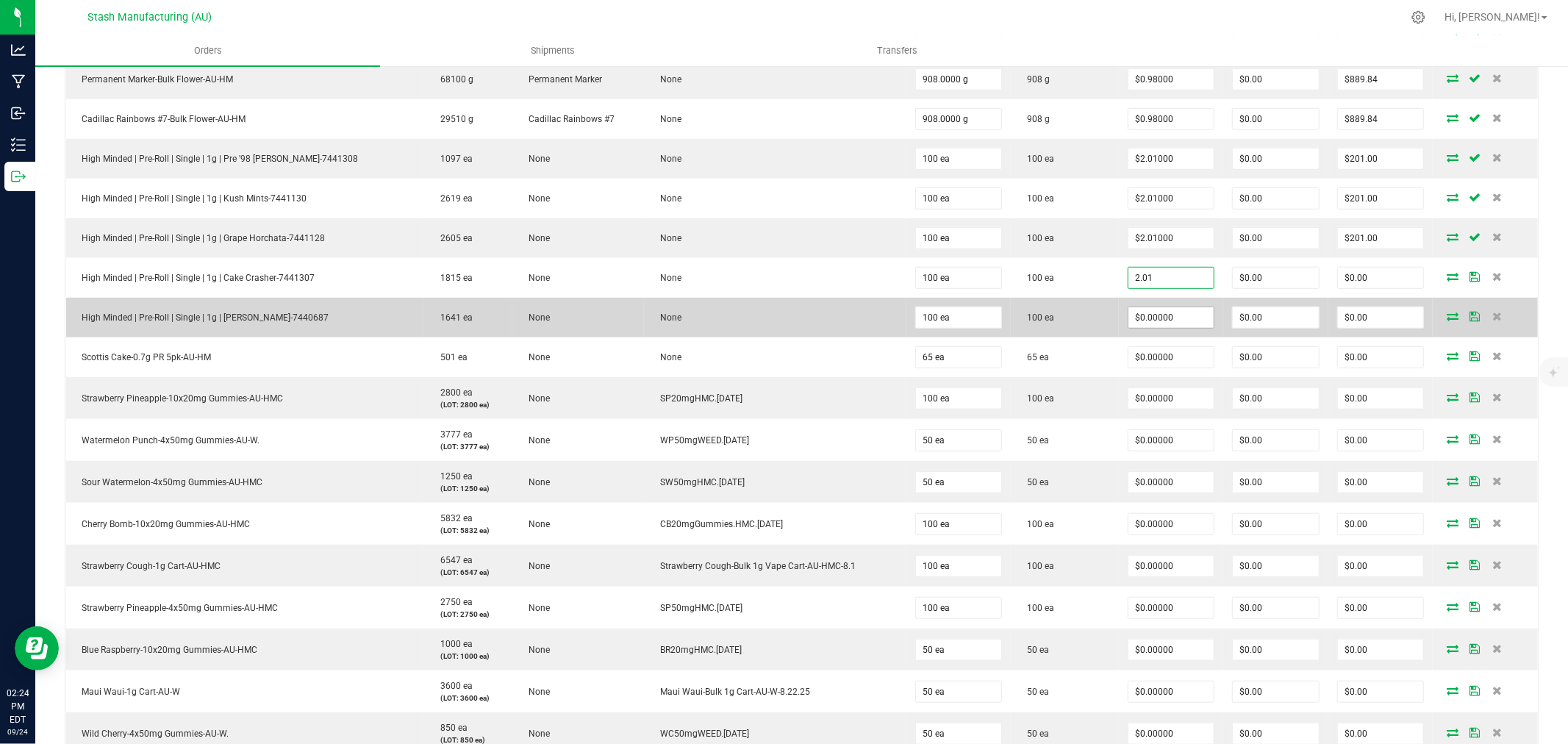
click at [1168, 326] on input "$0.00000" at bounding box center [1172, 317] width 86 height 20
type input "$2.01000"
type input "$201.00"
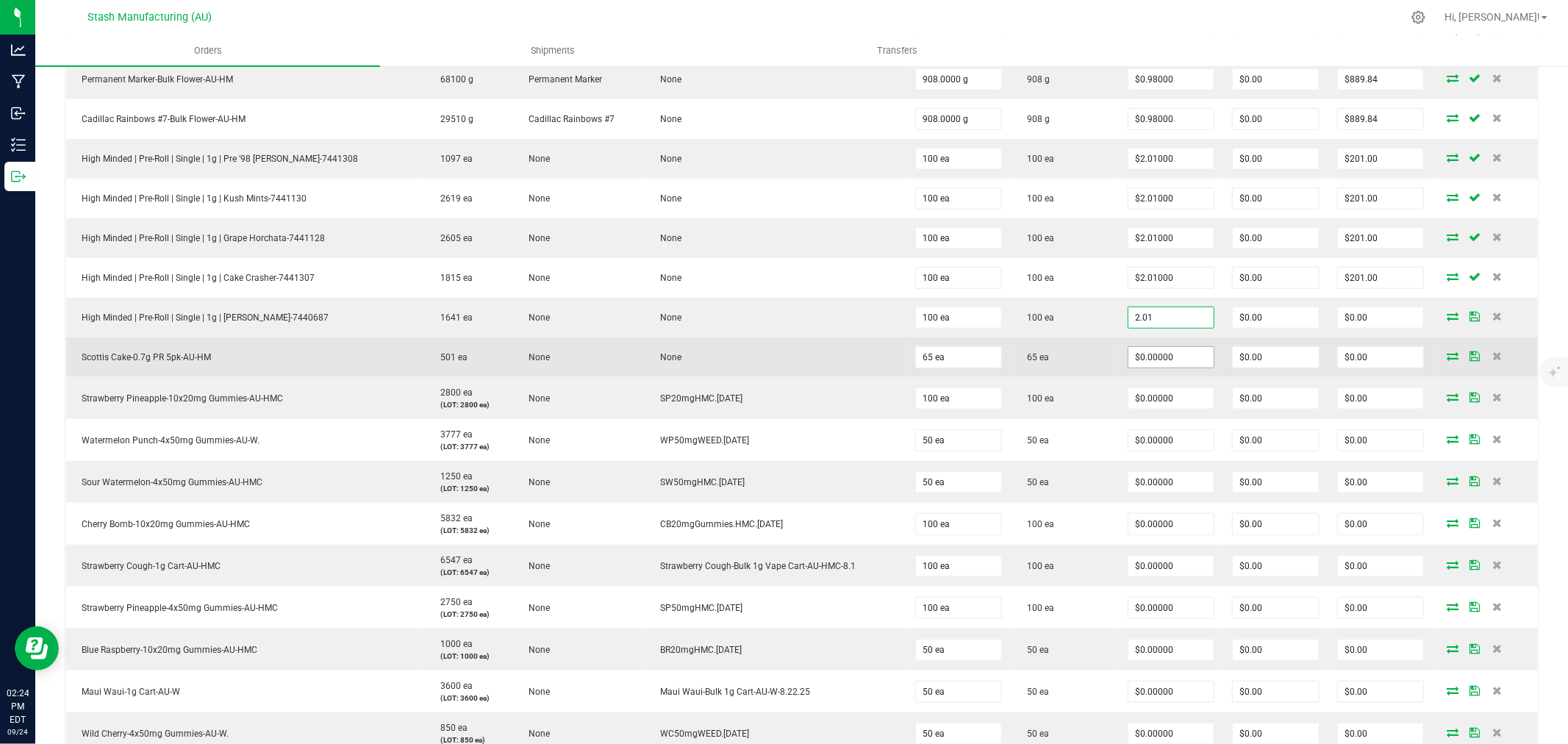
type input "$2.01000"
type input "$201.00"
click at [1173, 367] on input "0" at bounding box center [1172, 357] width 86 height 20
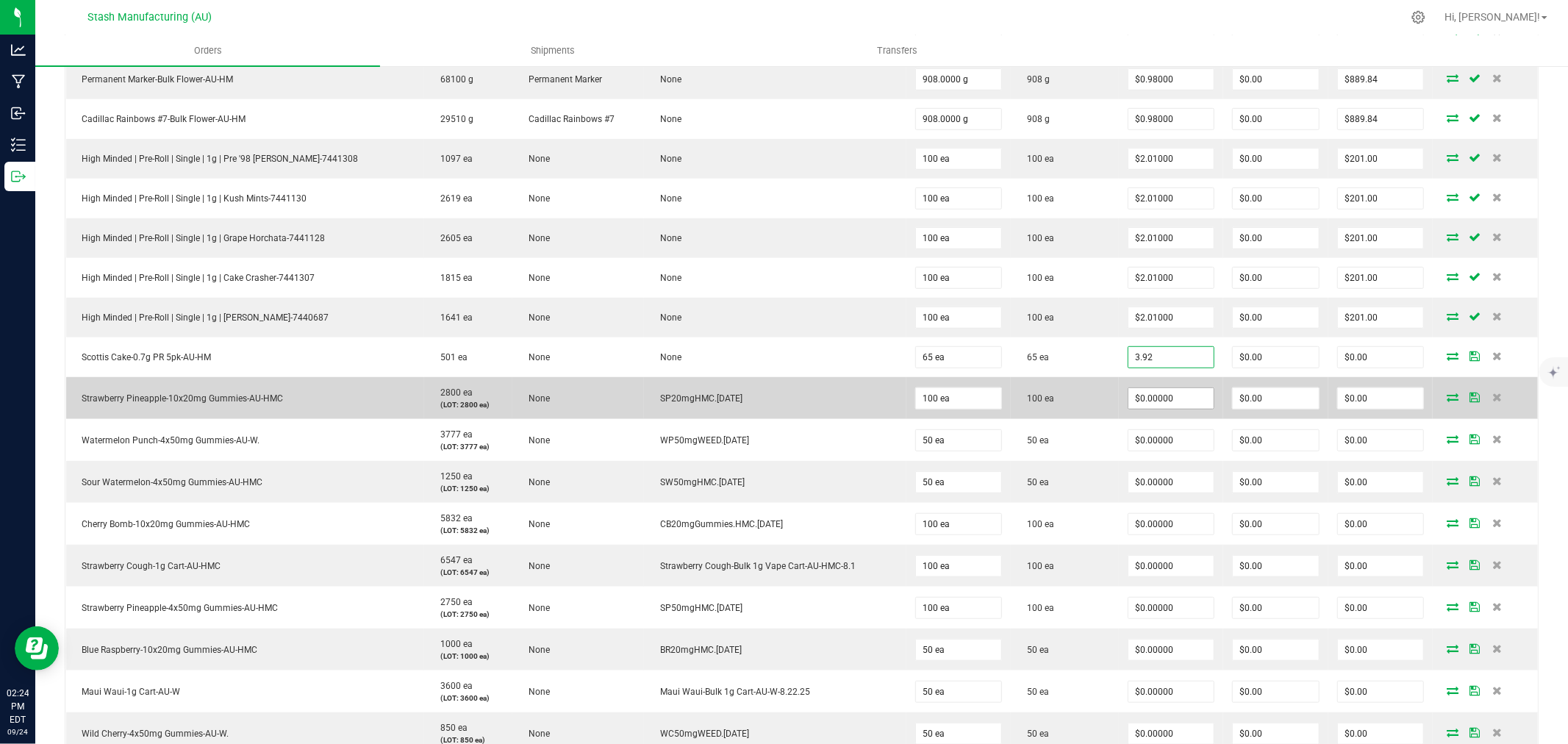
type input "$3.92000"
type input "$254.80"
click at [1170, 390] on span "$0.00000" at bounding box center [1172, 398] width 88 height 22
click at [1170, 398] on input "0" at bounding box center [1172, 398] width 86 height 20
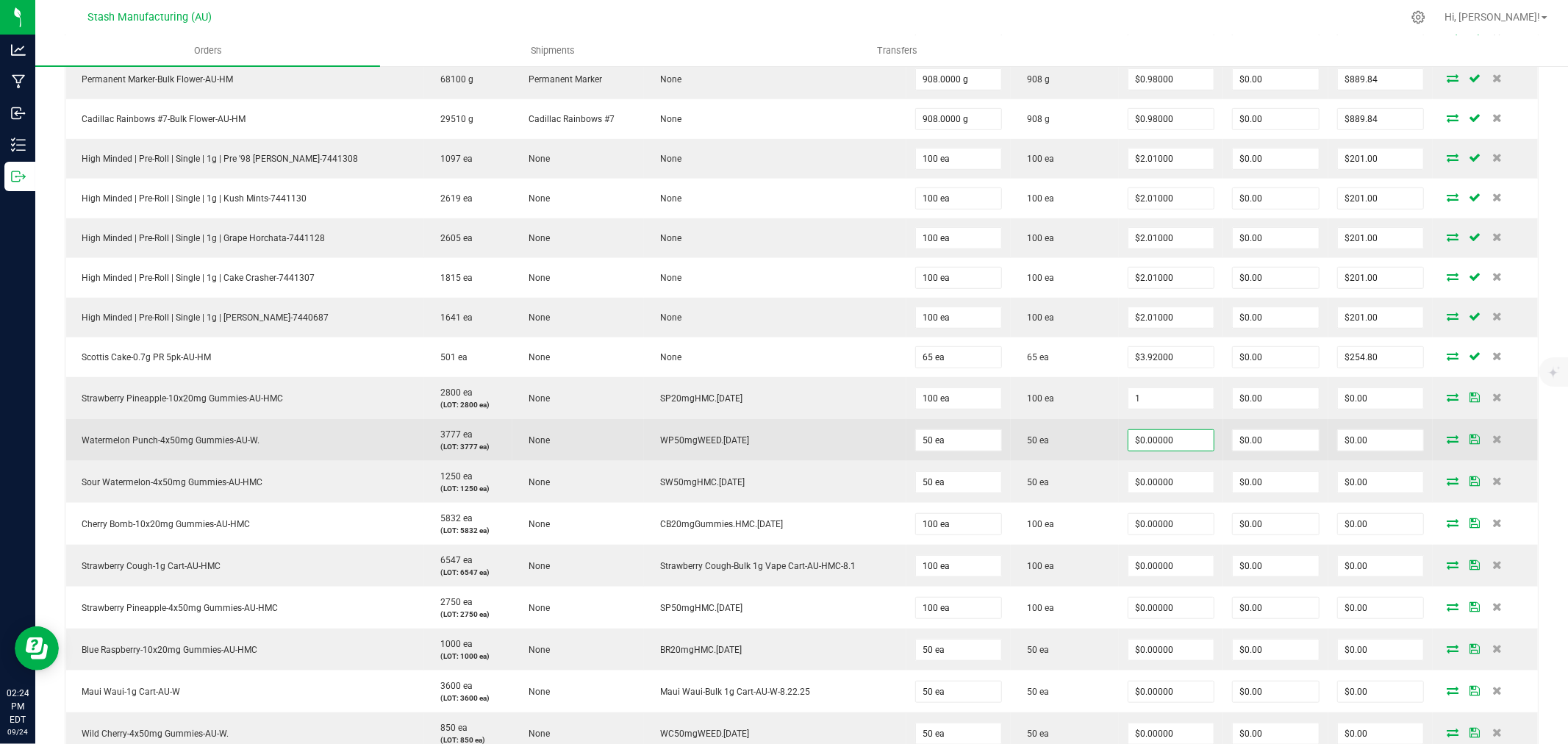
type input "$1.00000"
type input "$100.00"
click at [1164, 447] on input "0" at bounding box center [1172, 440] width 86 height 20
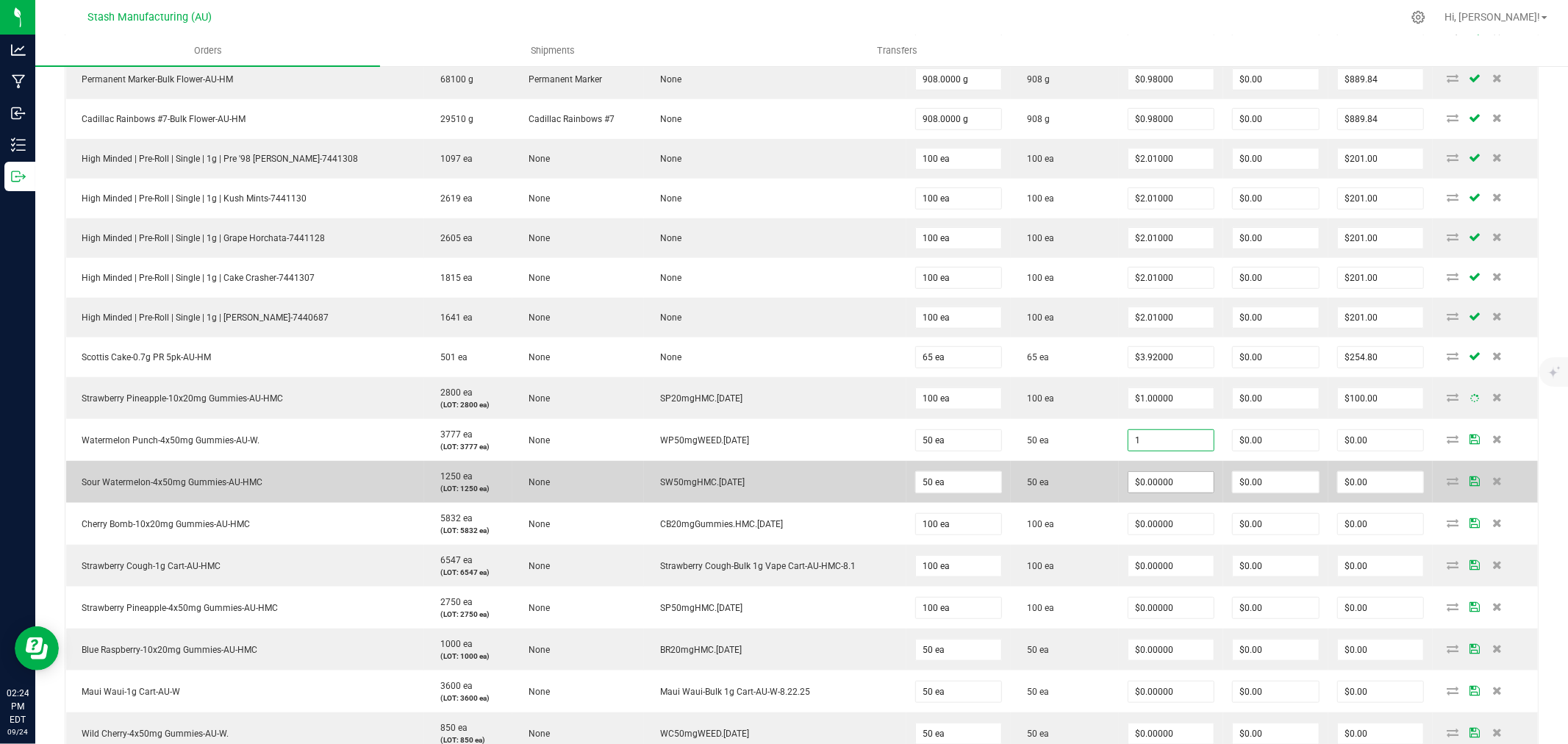
click at [1154, 490] on input "$0.00000" at bounding box center [1172, 482] width 86 height 20
type input "$1.00000"
type input "$50.00"
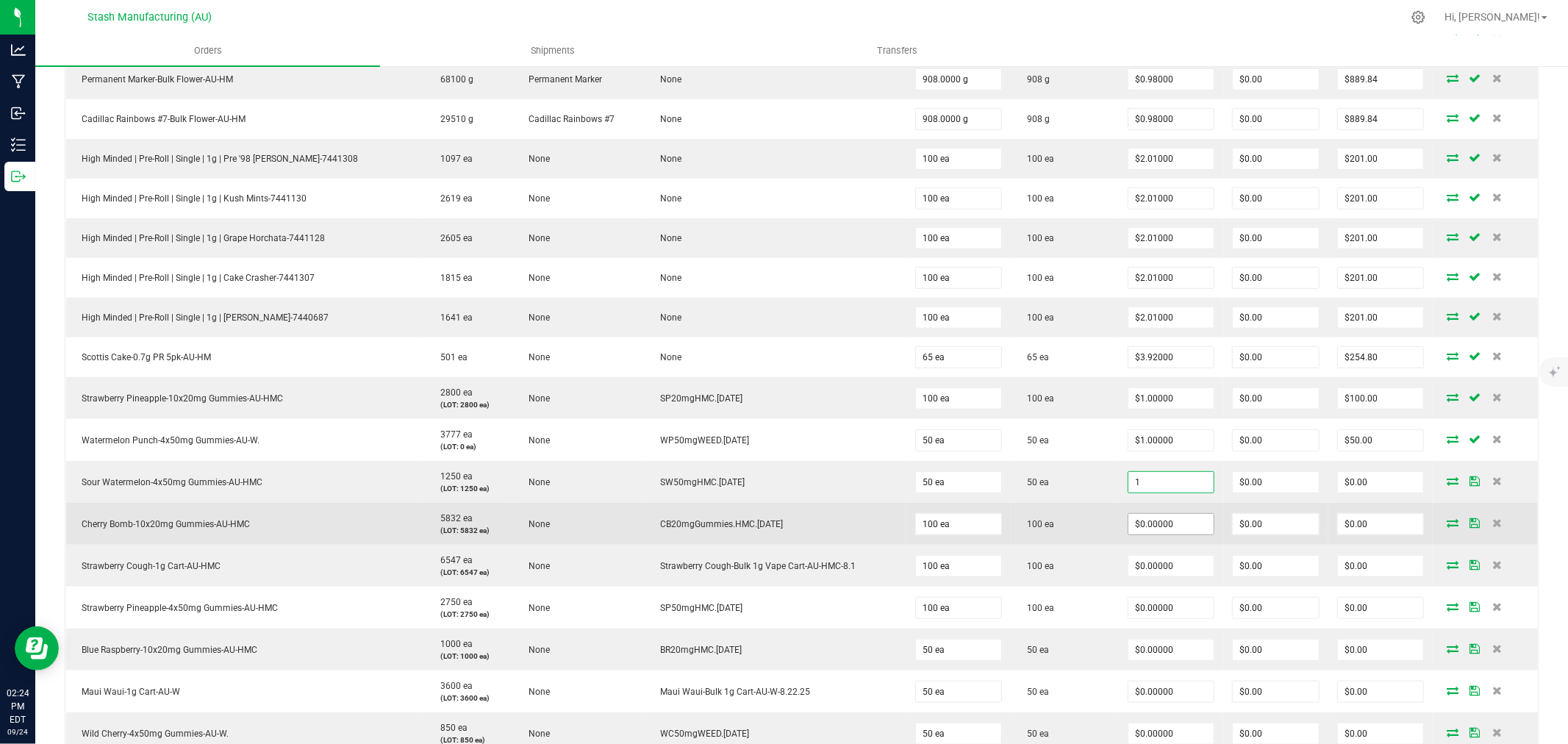
type input "$1.00000"
type input "$50.00"
click at [1153, 522] on input "0" at bounding box center [1172, 524] width 86 height 20
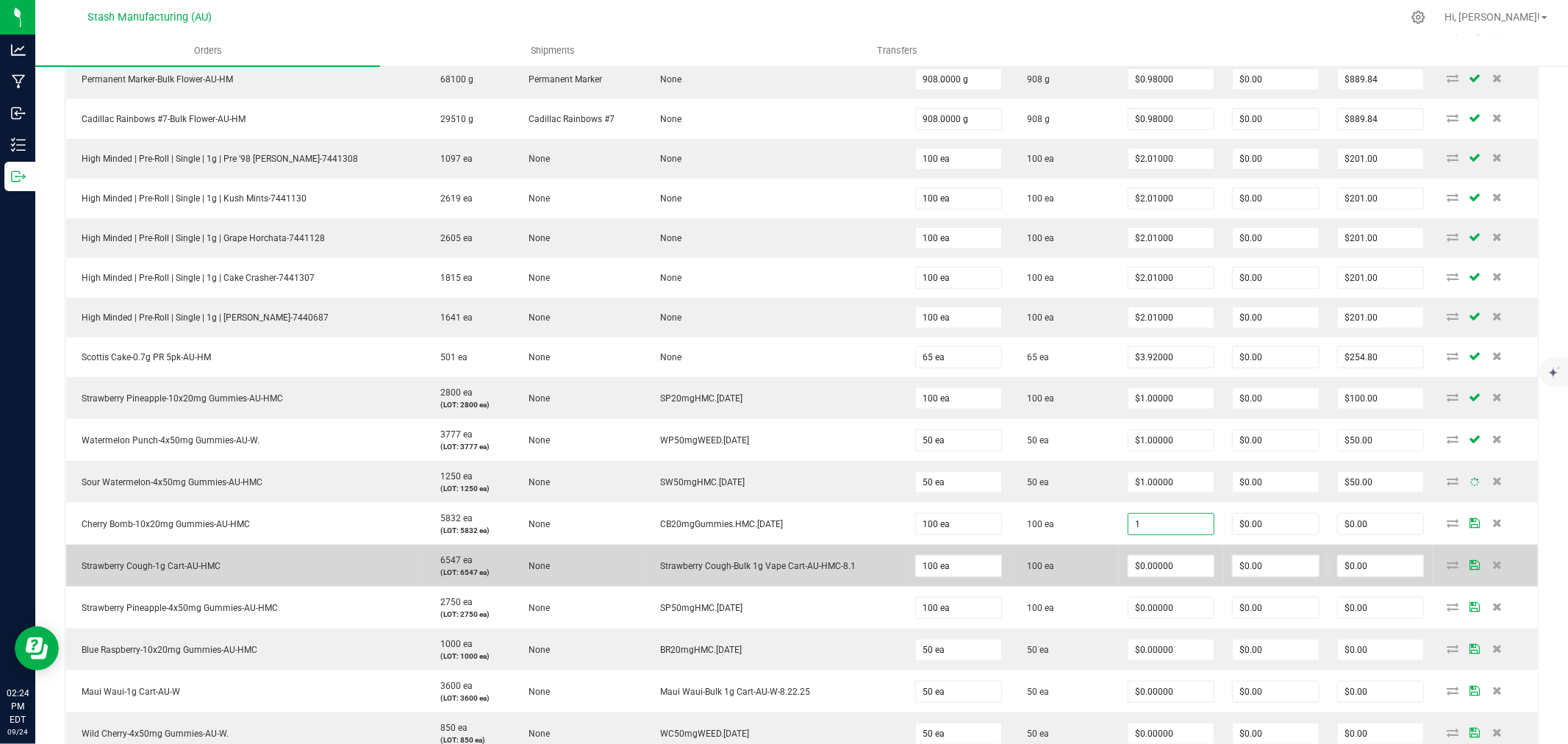
type input "$1.00000"
type input "$100.00"
click at [1157, 584] on td "$0.00000" at bounding box center [1172, 566] width 105 height 42
click at [1174, 575] on input "$0.00000" at bounding box center [1172, 566] width 86 height 20
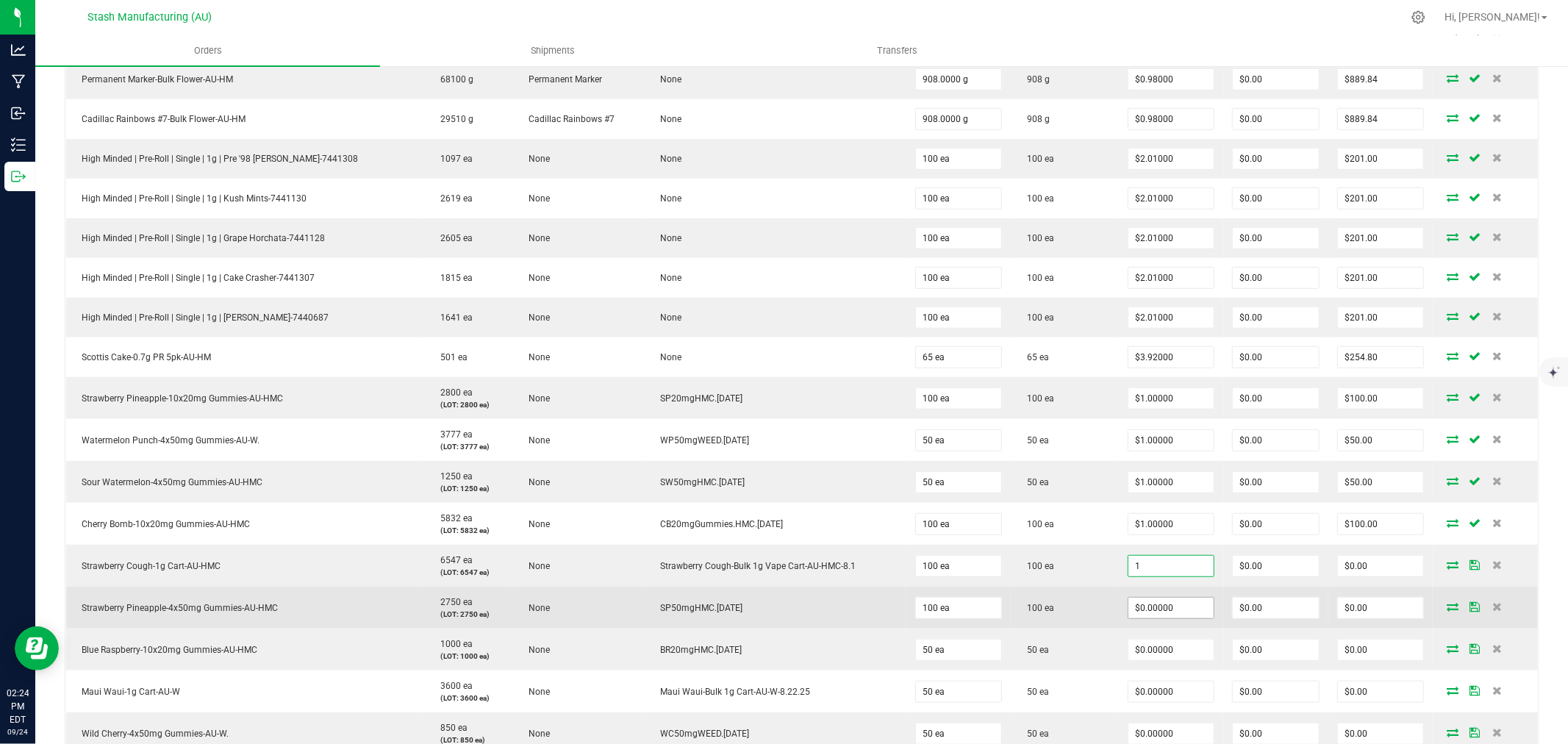
type input "$1.00000"
type input "$100.00"
click at [1170, 601] on input "0" at bounding box center [1172, 607] width 86 height 20
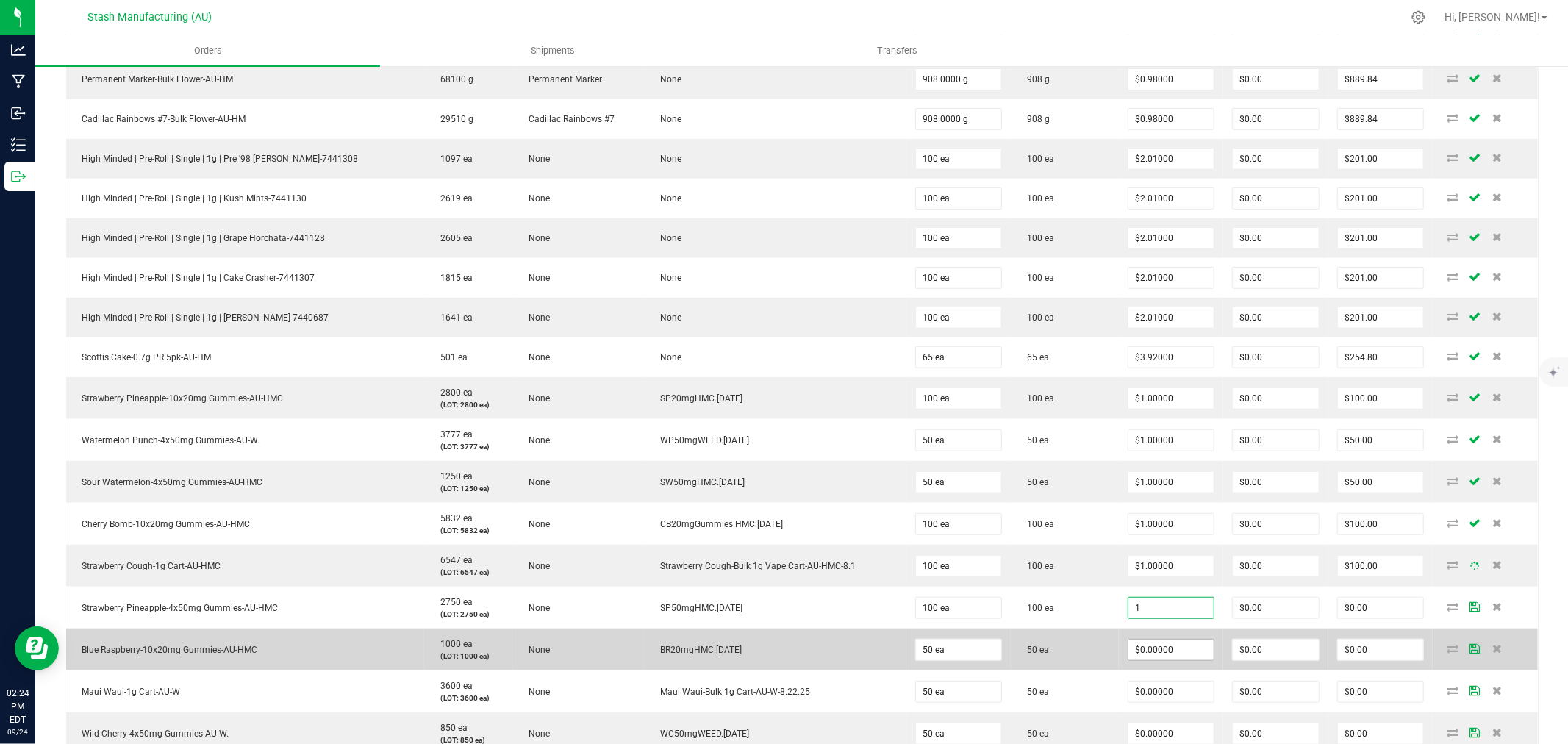
click at [1163, 650] on input "$0.00000" at bounding box center [1172, 649] width 86 height 20
type input "$1.00000"
type input "$100.00"
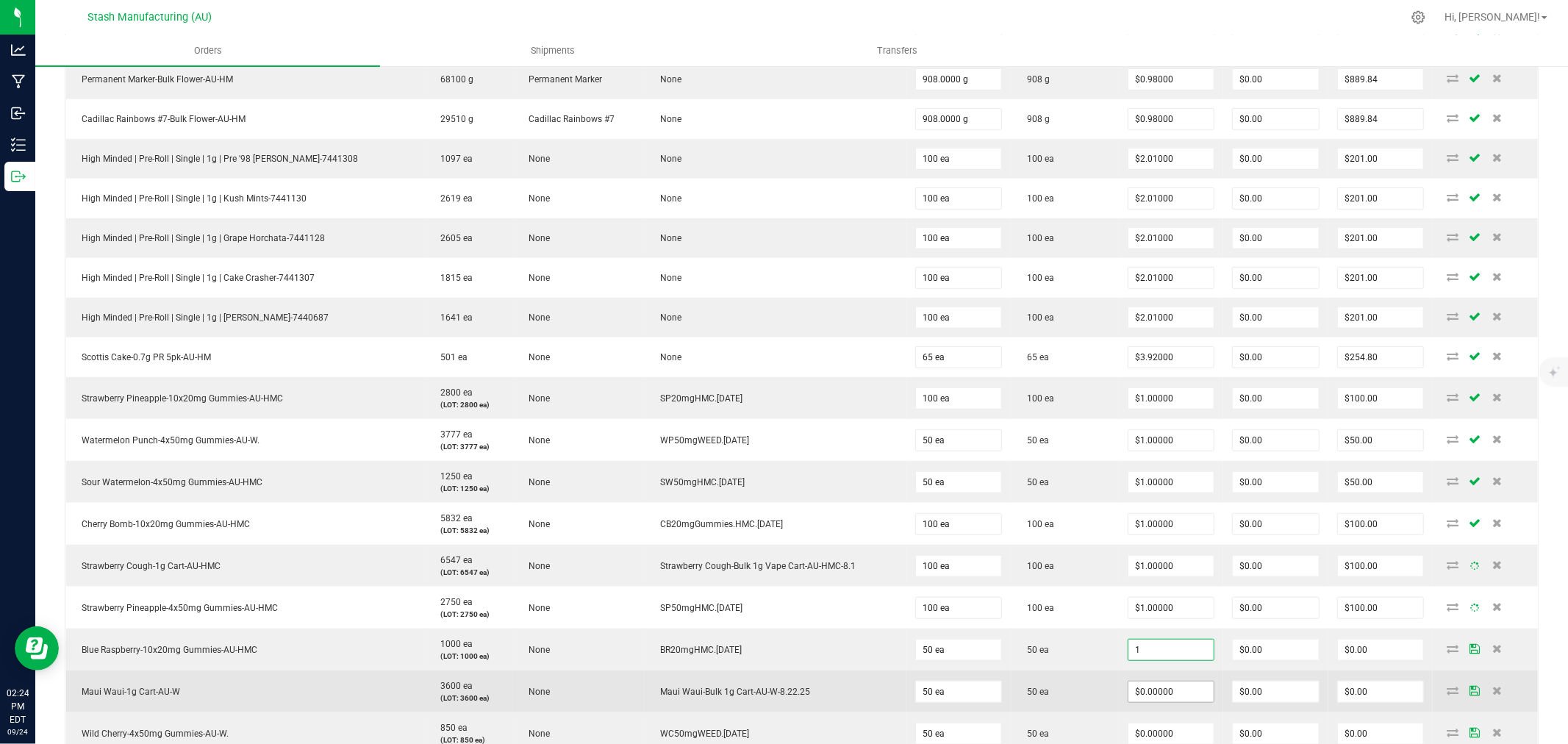
click at [1154, 691] on input "$0.00000" at bounding box center [1172, 691] width 86 height 20
type input "$1.00000"
type input "$50.00"
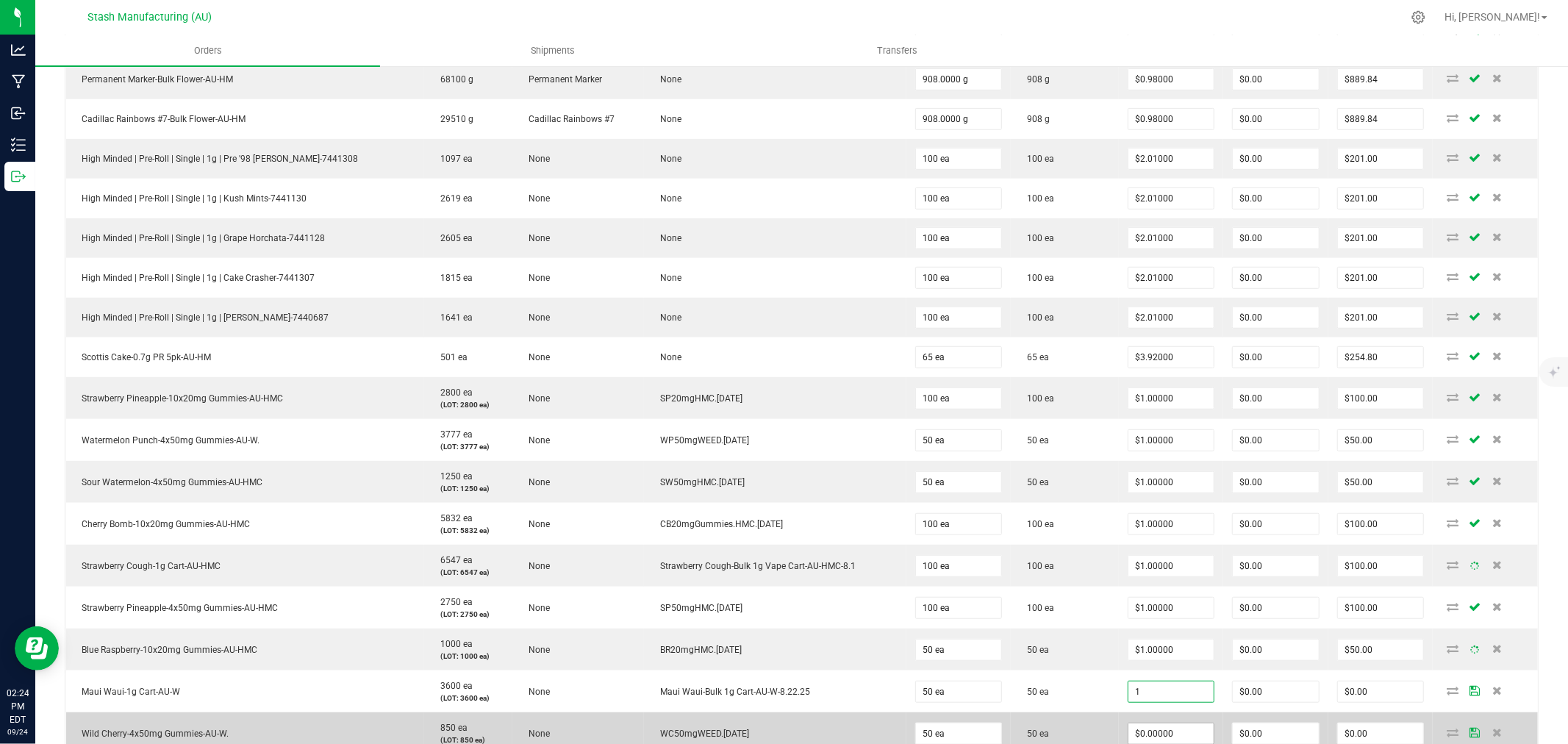
type input "$1.00000"
type input "$50.00"
click at [1141, 731] on input "0" at bounding box center [1172, 733] width 86 height 20
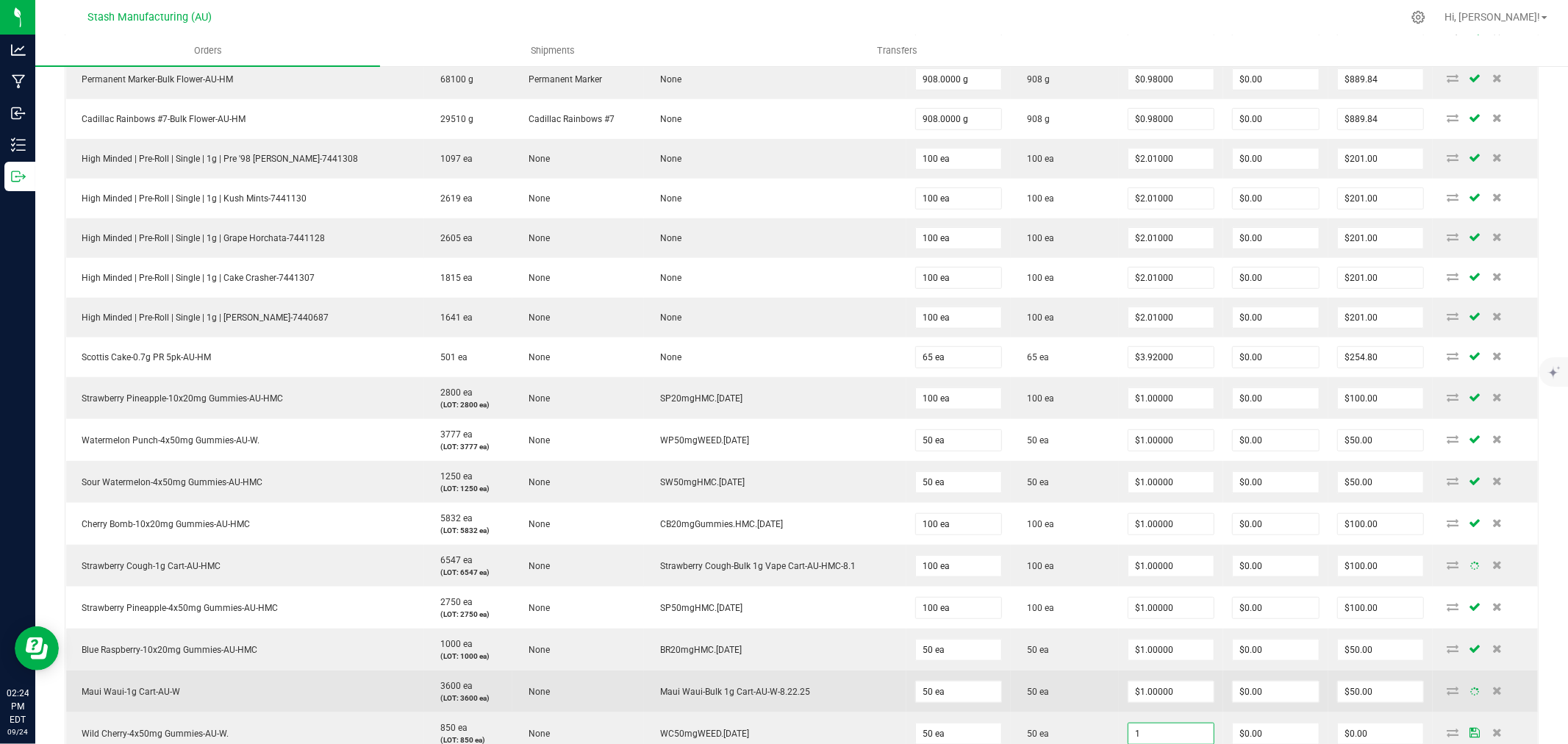
type input "$1.00000"
type input "$50.00"
click at [1066, 682] on td "50 ea" at bounding box center [1064, 692] width 107 height 42
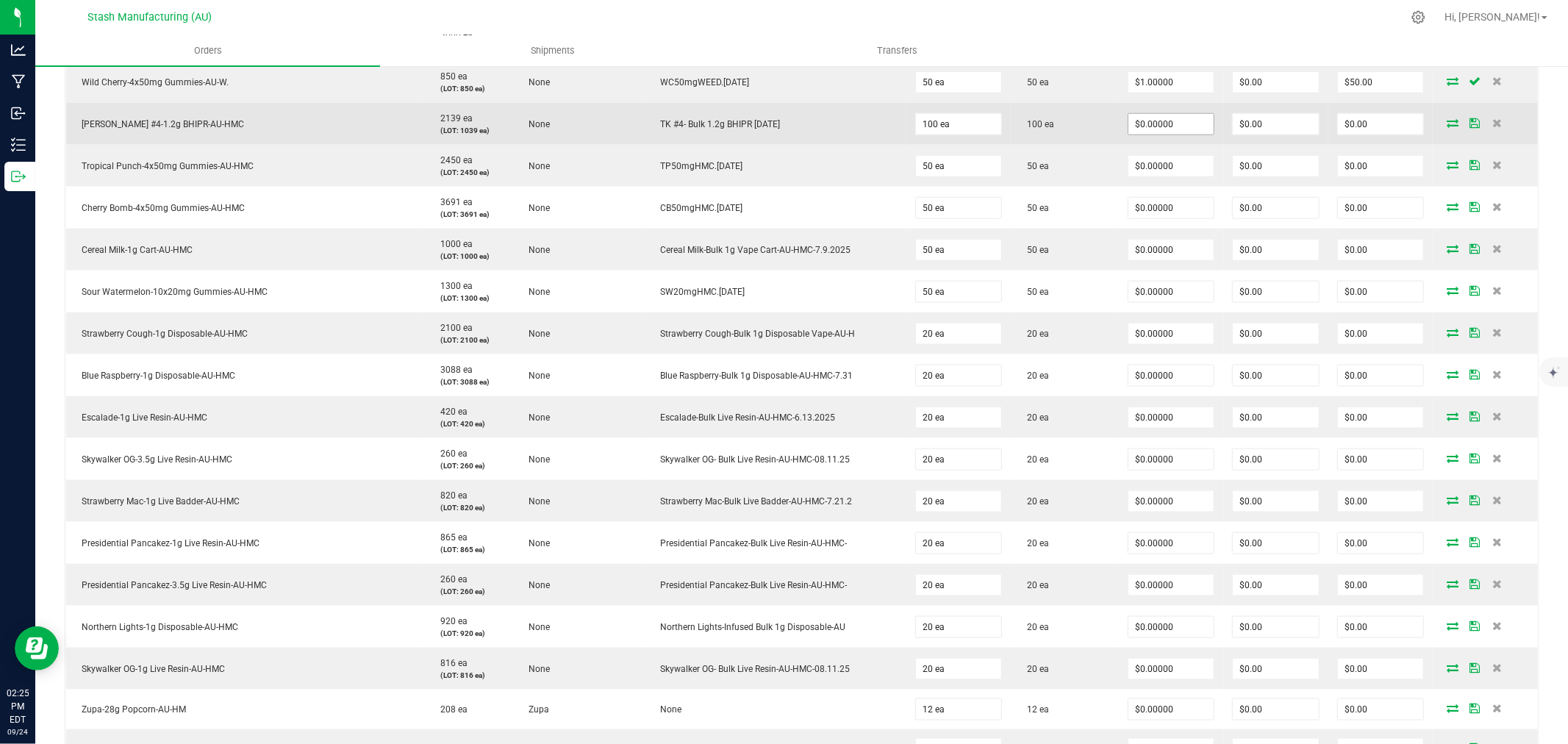
scroll to position [1387, 0]
click at [1156, 130] on input "0" at bounding box center [1172, 123] width 86 height 20
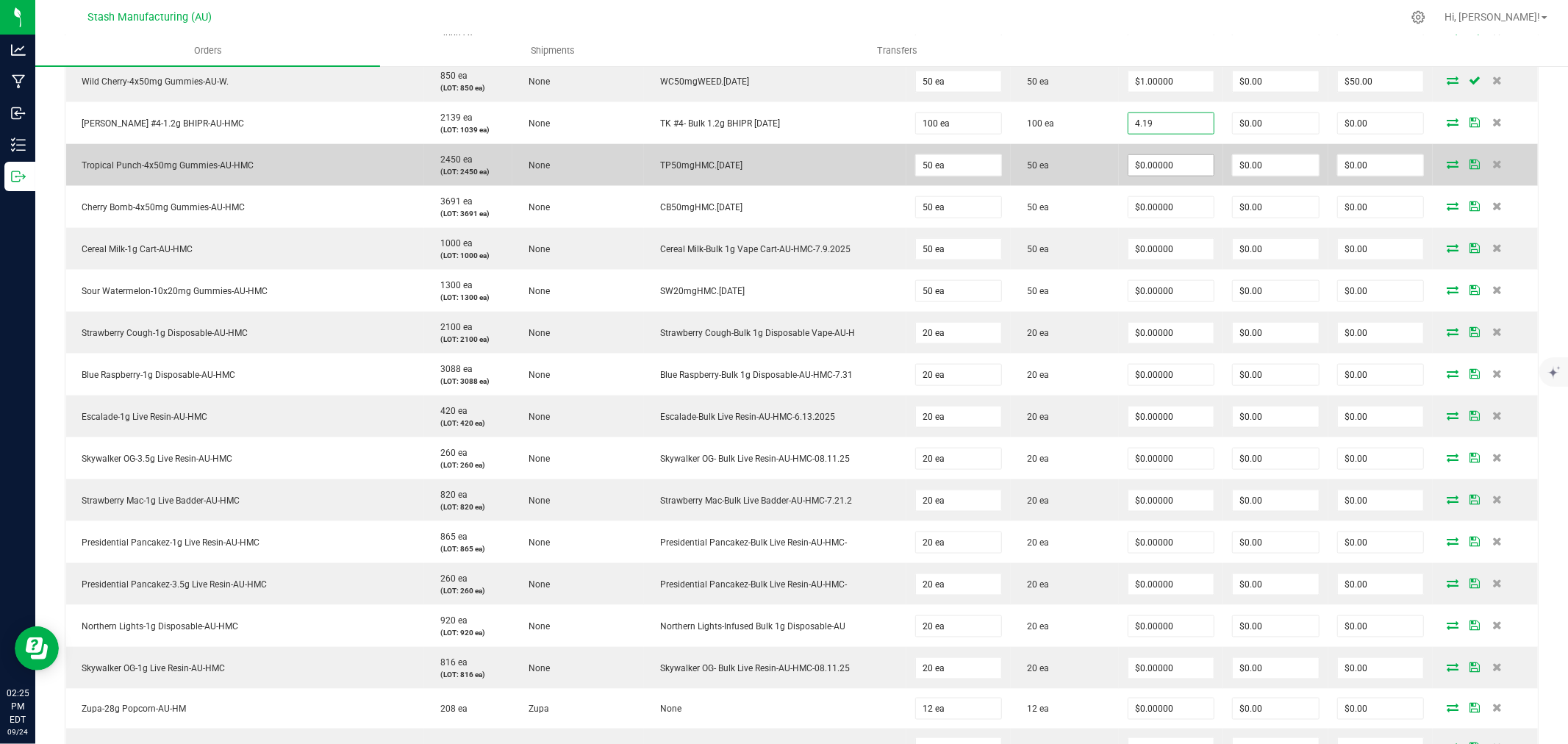
type input "$4.19000"
type input "$419.00"
click at [1157, 160] on input "0" at bounding box center [1172, 165] width 86 height 20
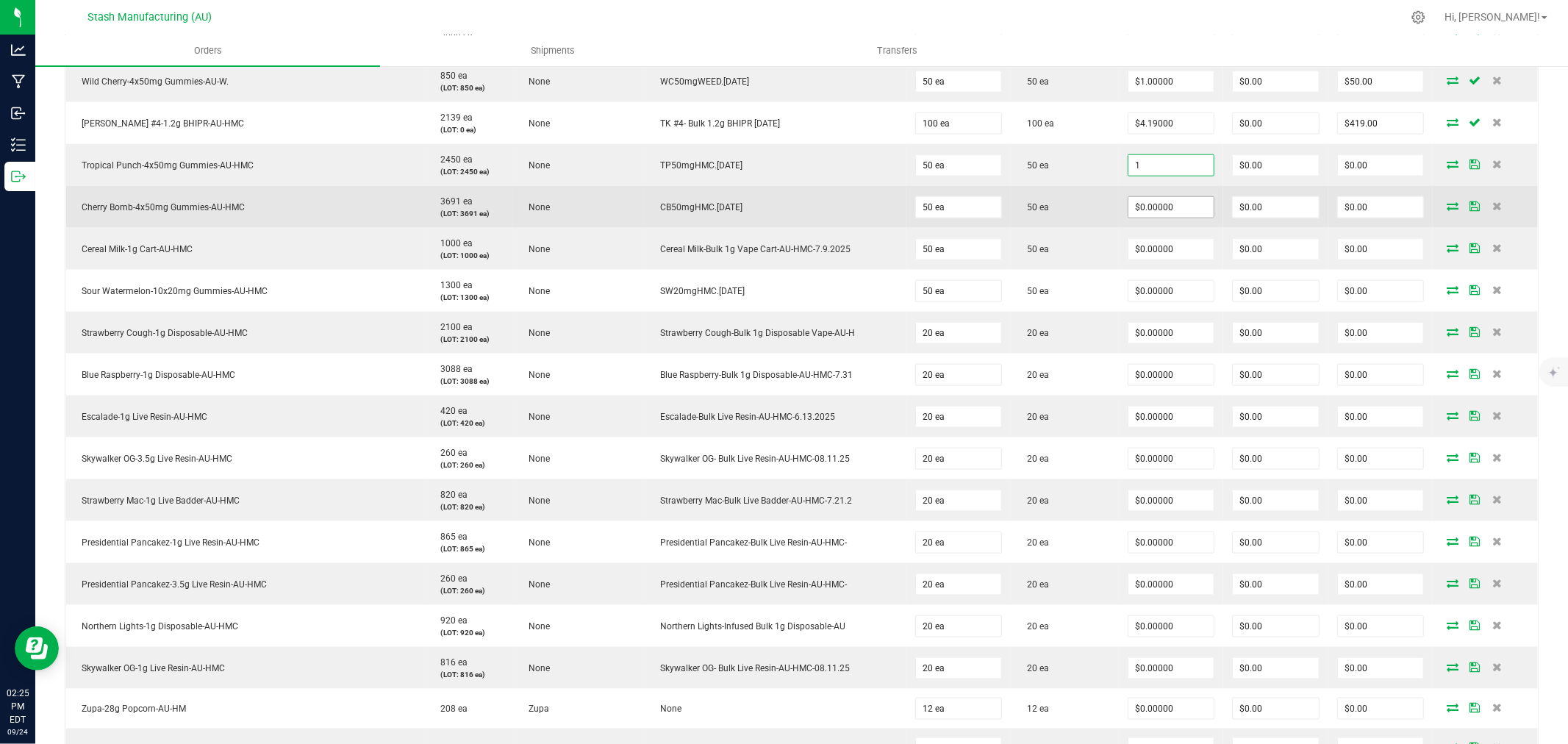
type input "$1.00000"
type input "$50.00"
click at [1159, 215] on input "0" at bounding box center [1172, 207] width 86 height 20
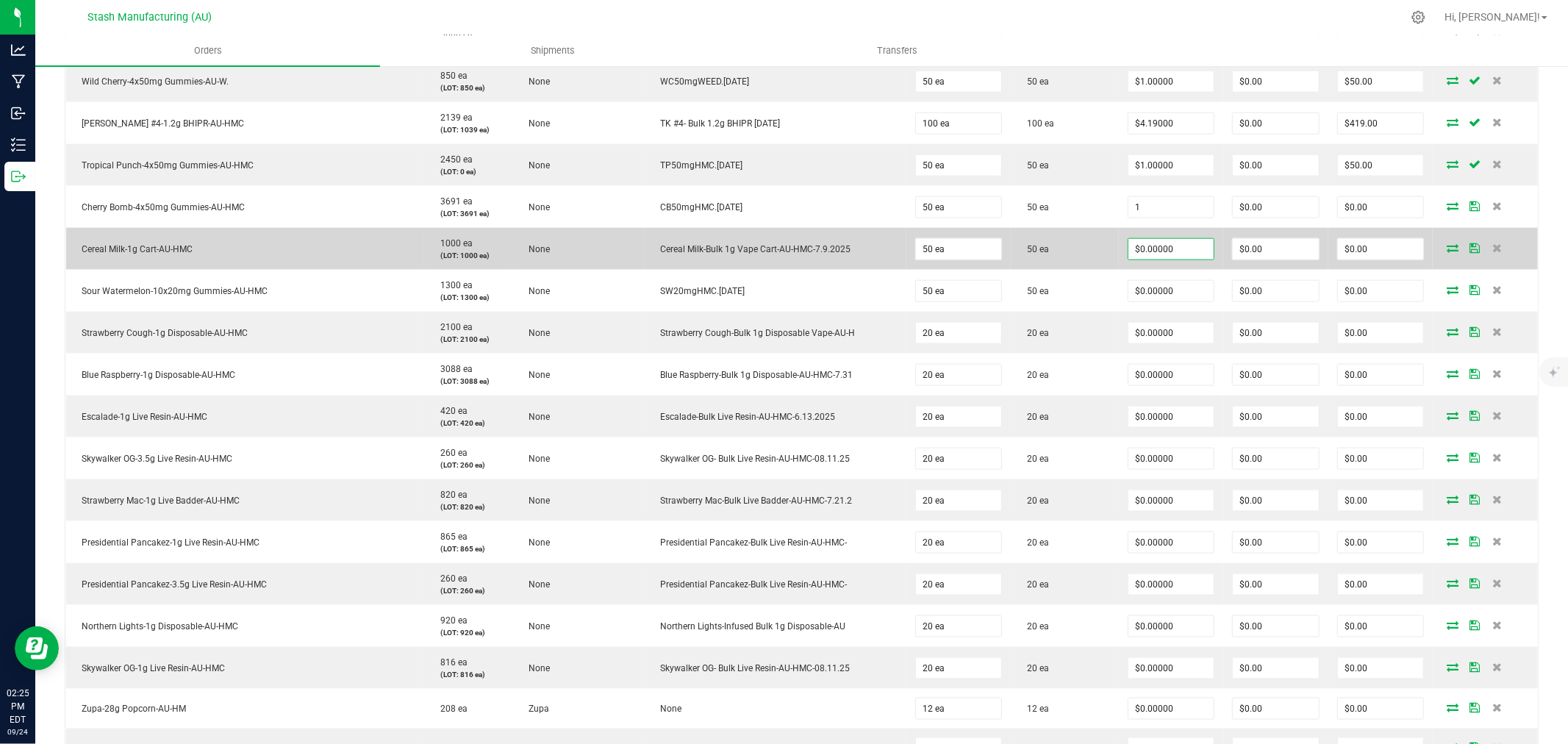
type input "$1.00000"
type input "$50.00"
click at [1148, 255] on input "0" at bounding box center [1172, 249] width 86 height 20
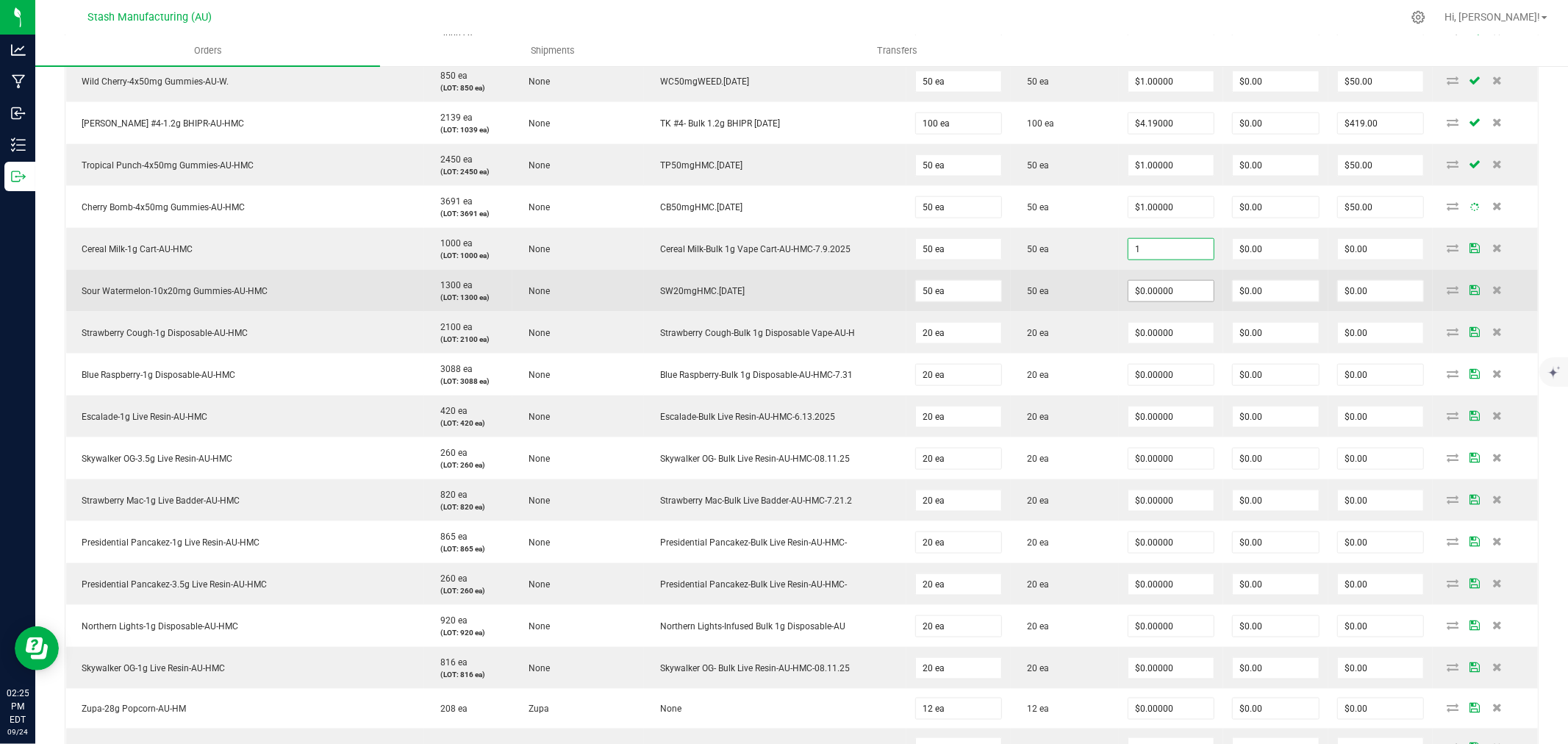
type input "$1.00000"
type input "$50.00"
click at [1145, 288] on input "0" at bounding box center [1172, 291] width 86 height 20
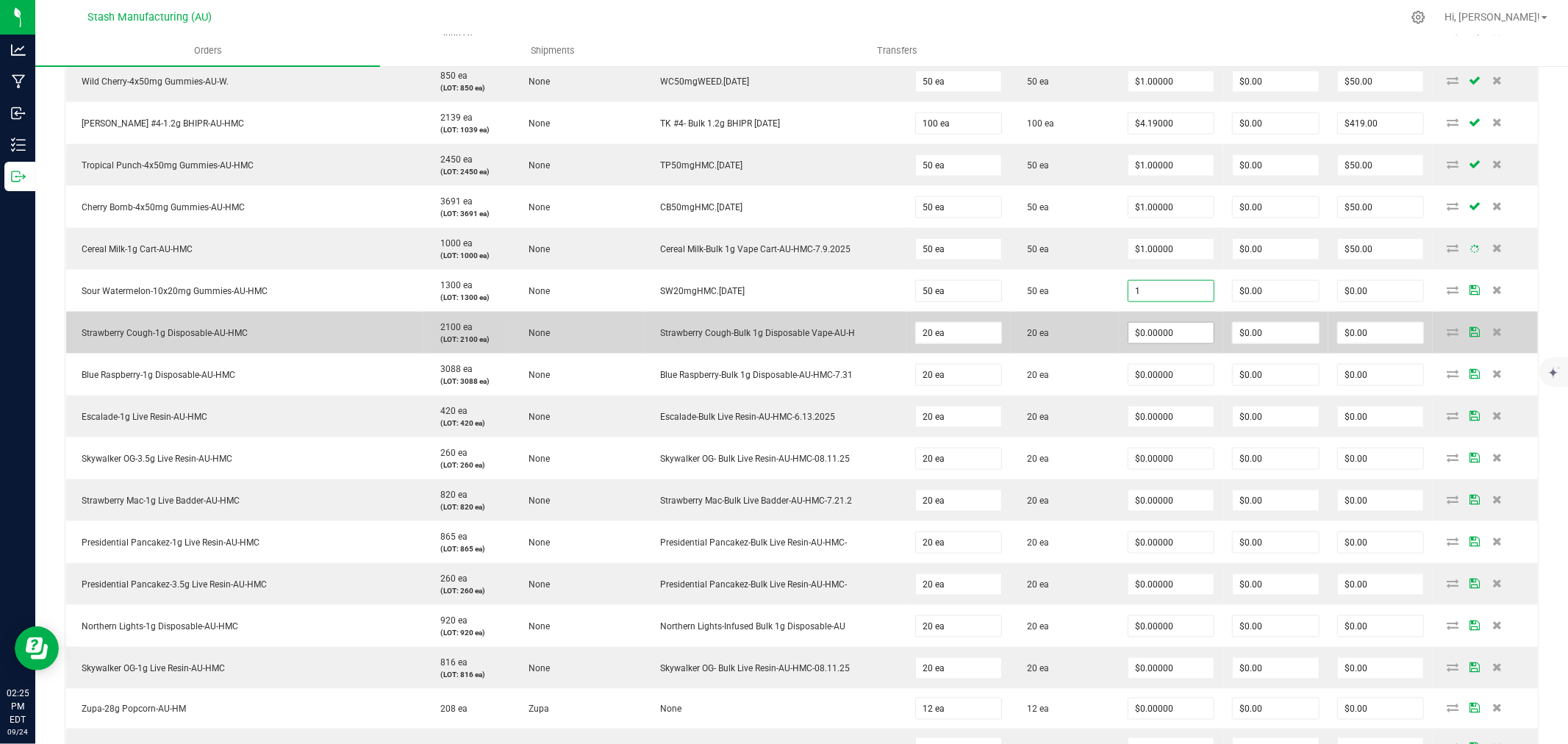
click at [1149, 328] on input "$0.00000" at bounding box center [1172, 333] width 86 height 20
type input "$1.00000"
type input "$50.00"
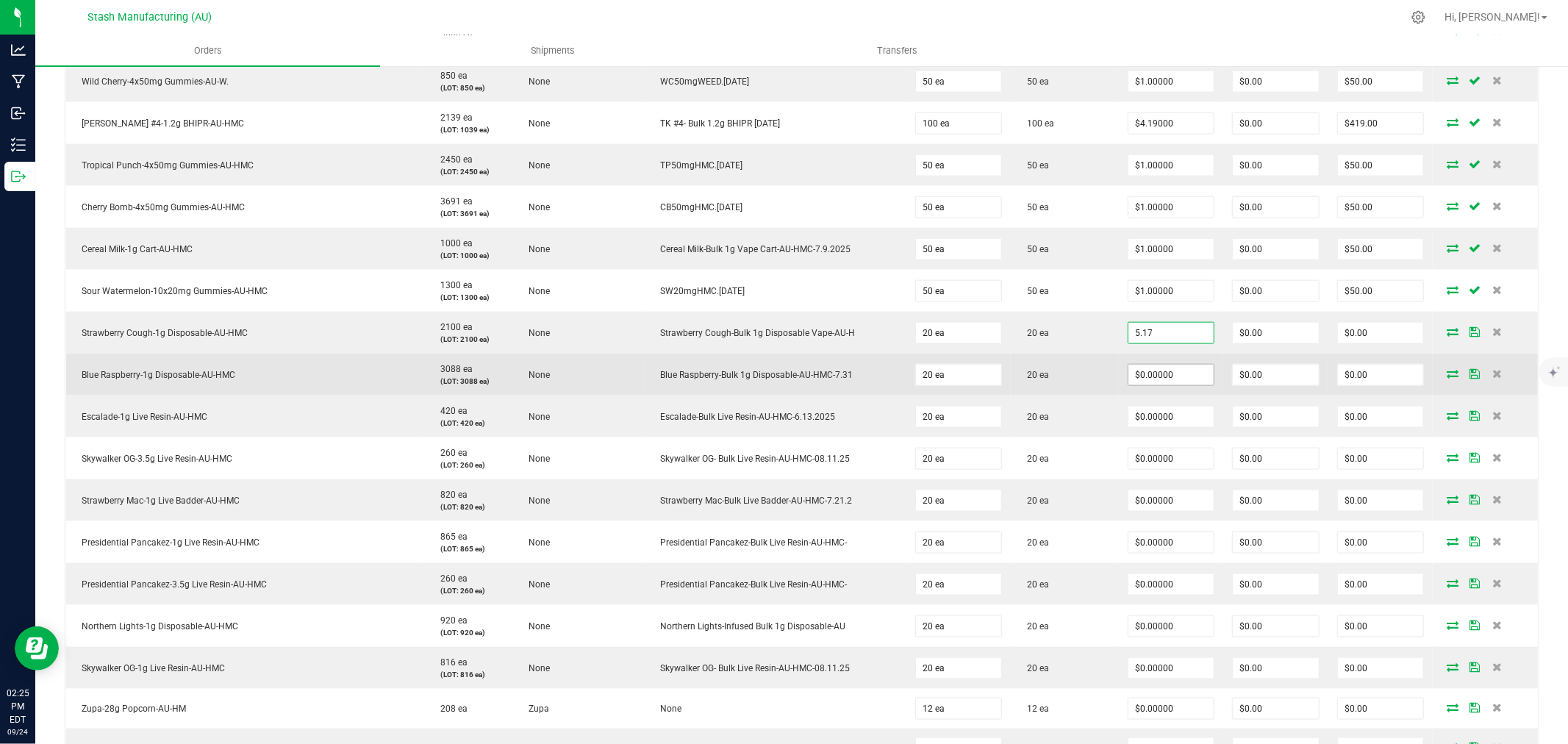
type input "$5.17000"
type input "$103.40"
click at [1151, 379] on input "0" at bounding box center [1172, 374] width 86 height 20
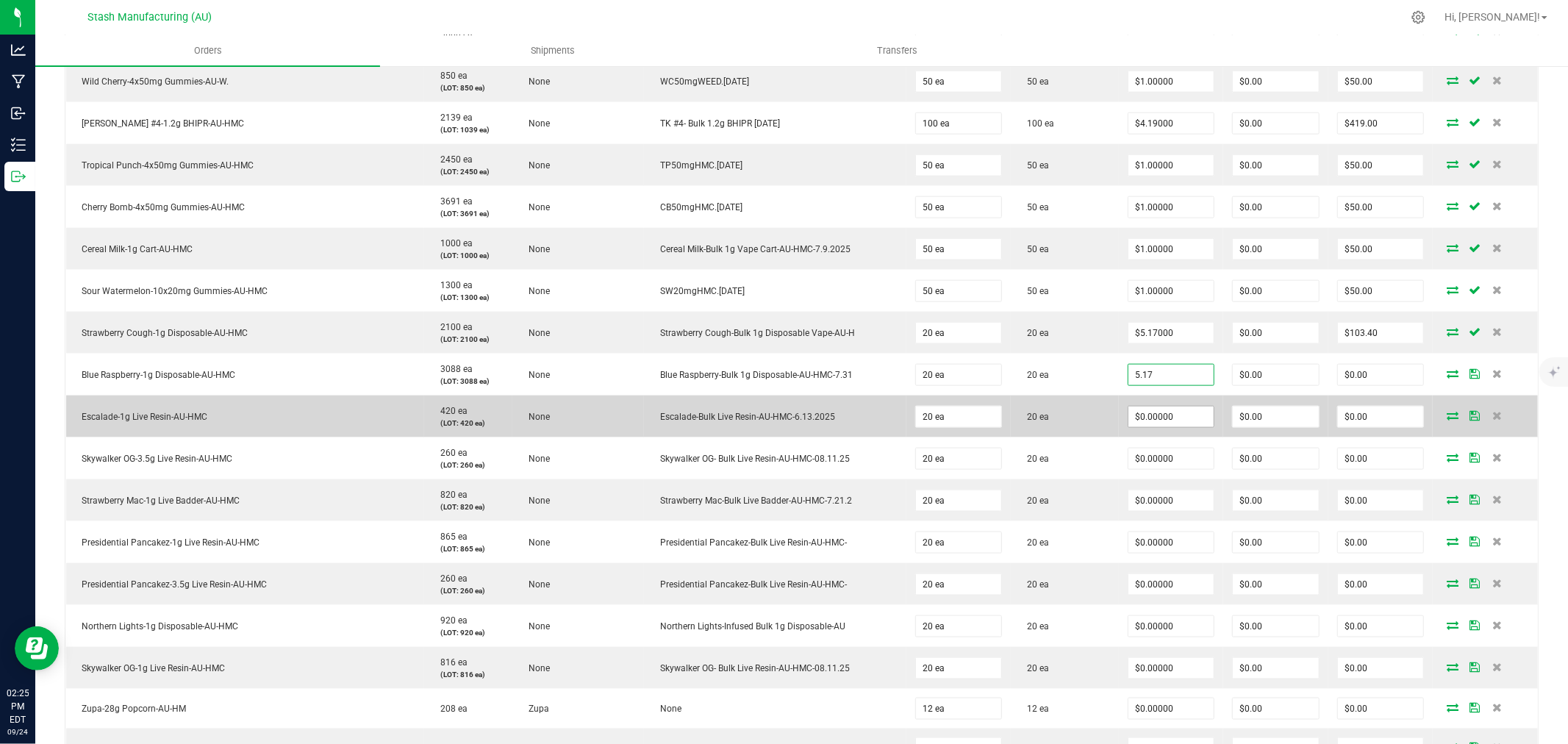
type input "$5.17000"
type input "$103.40"
click at [1147, 420] on input "0" at bounding box center [1172, 416] width 86 height 20
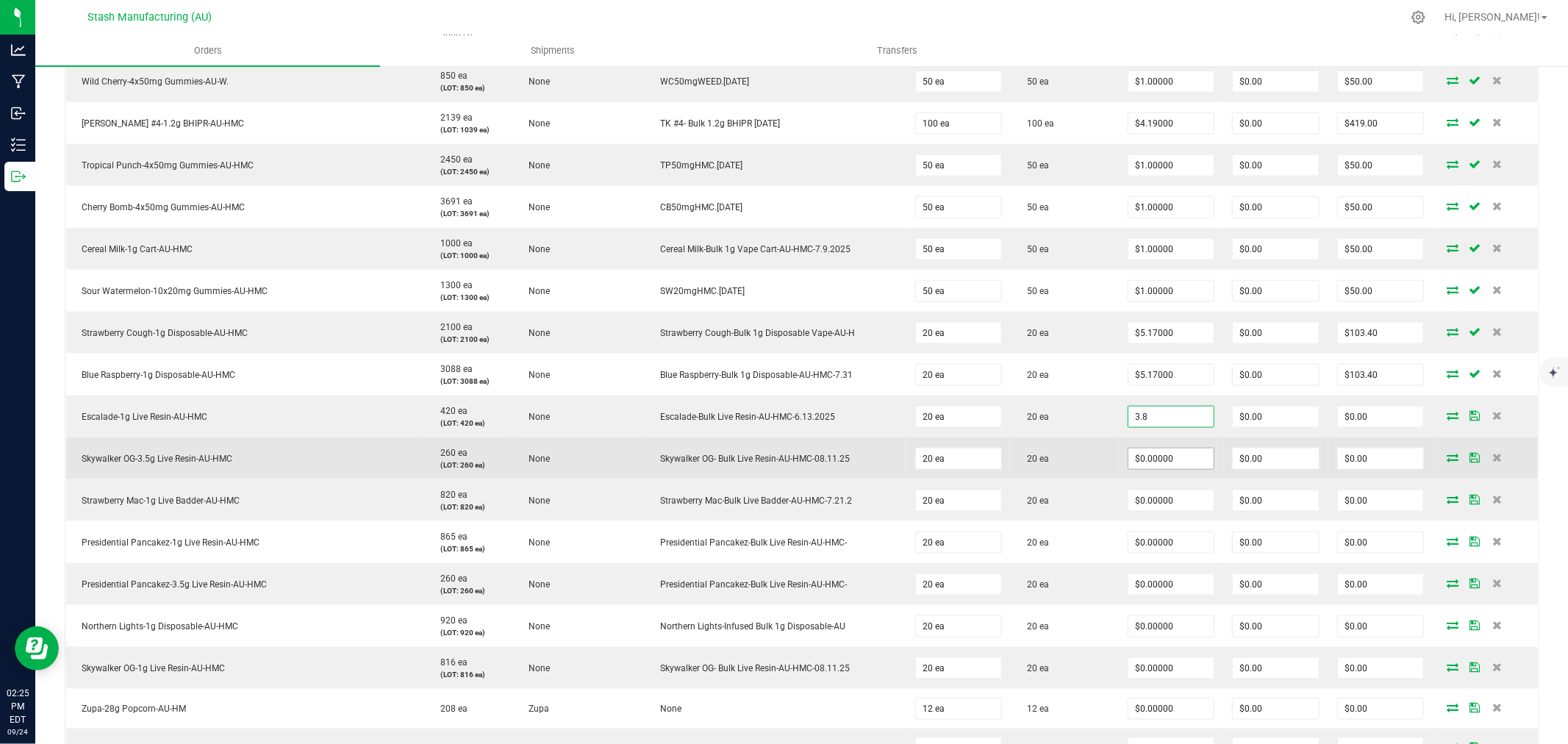
click at [1154, 457] on input "$0.00000" at bounding box center [1172, 458] width 86 height 20
type input "$3.80000"
type input "$76.00"
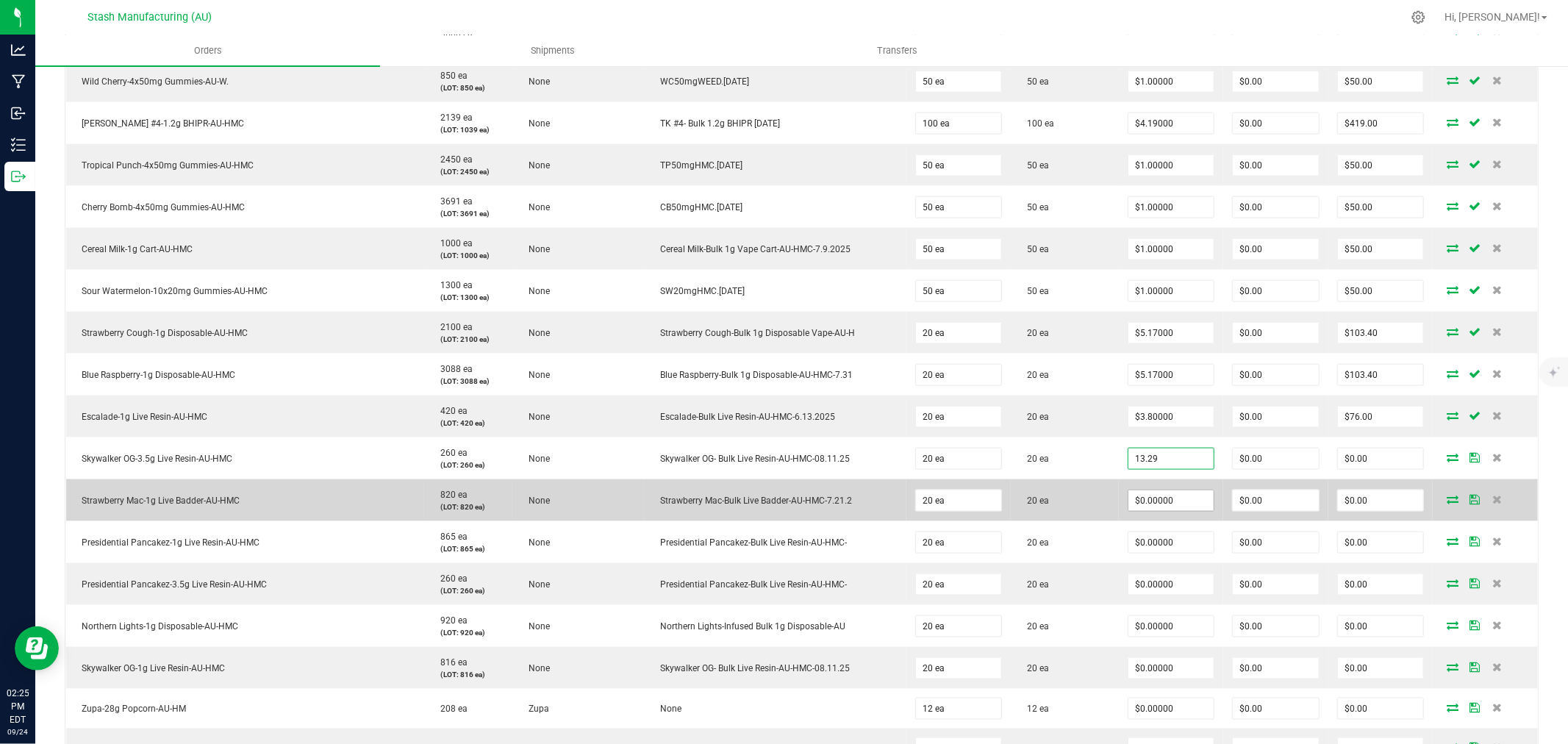
type input "$13.29000"
type input "$265.80"
click at [1166, 500] on input "0" at bounding box center [1172, 500] width 86 height 20
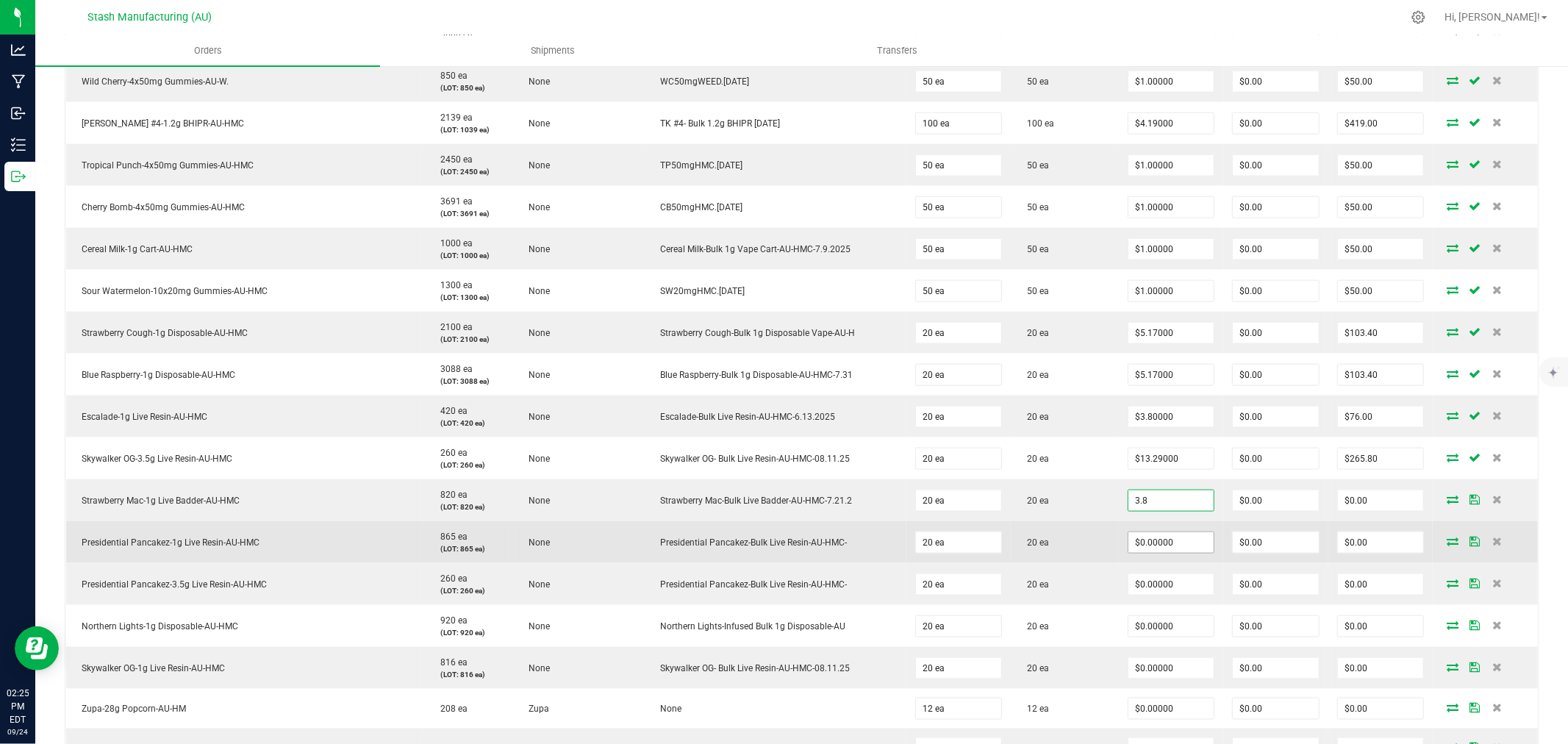
type input "$3.80000"
type input "$76.00"
click at [1163, 535] on input "0" at bounding box center [1172, 542] width 86 height 20
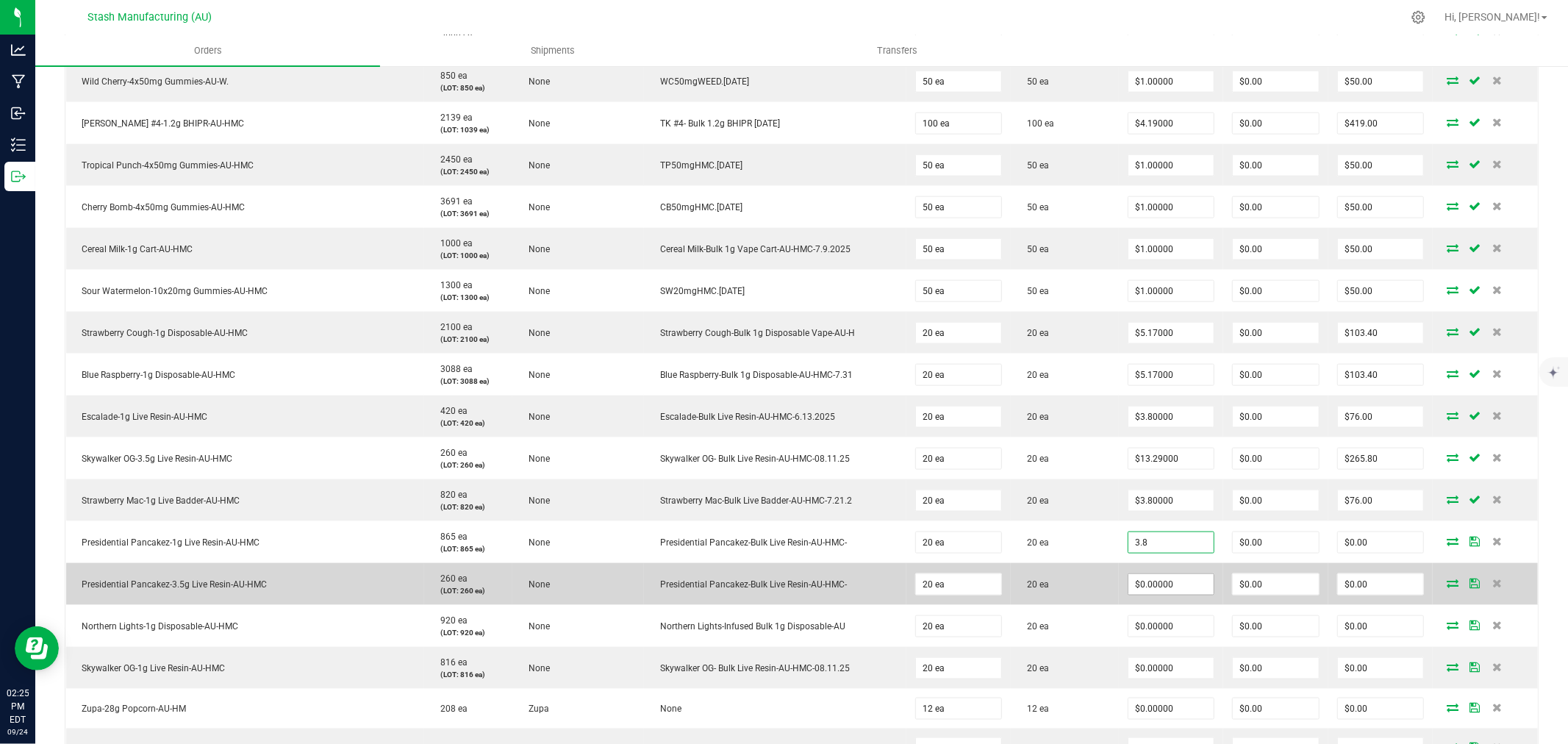
click at [1164, 586] on input "$0.00000" at bounding box center [1172, 584] width 86 height 20
type input "$3.80000"
type input "$76.00"
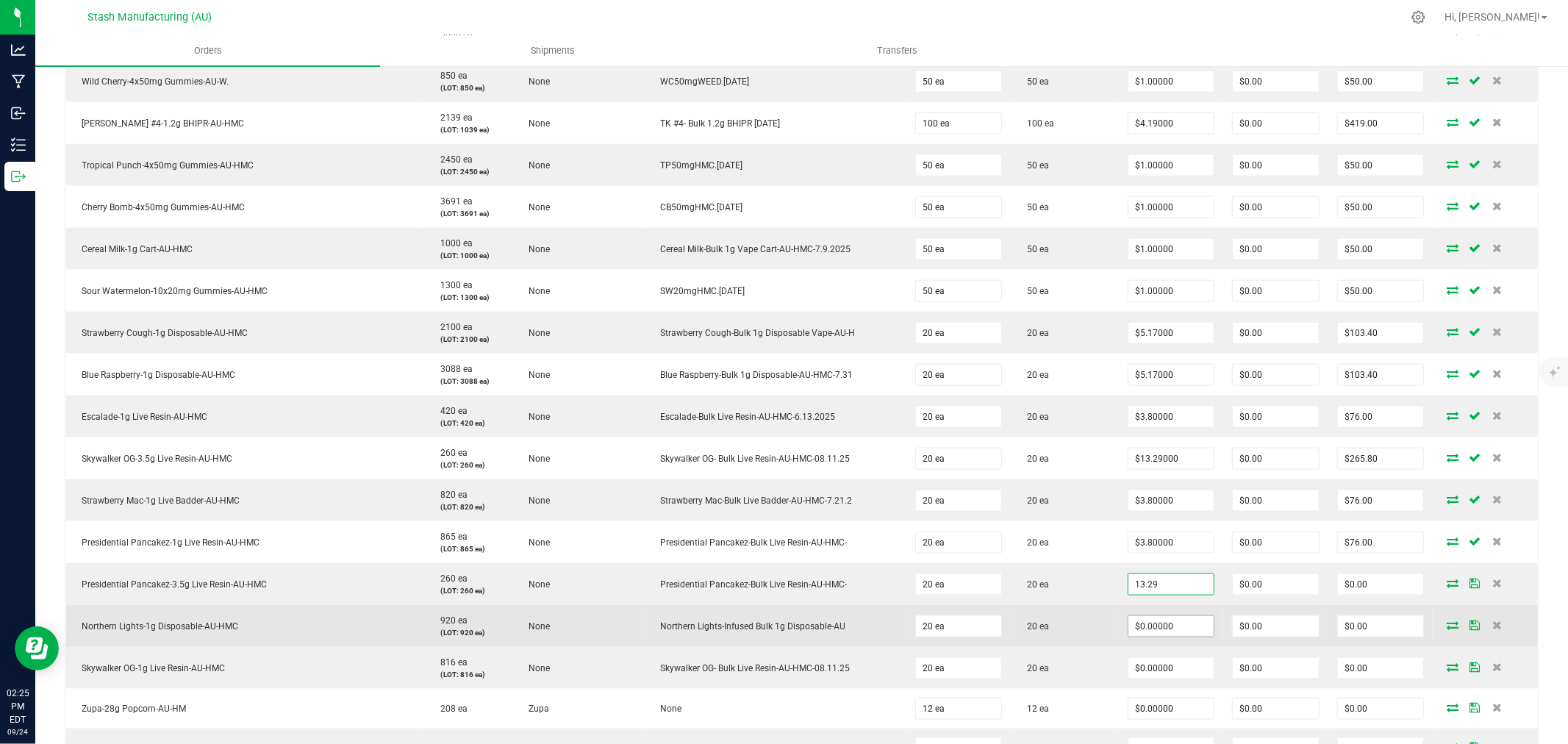
type input "$13.29000"
type input "$265.80"
click at [1162, 626] on input "0" at bounding box center [1172, 626] width 86 height 20
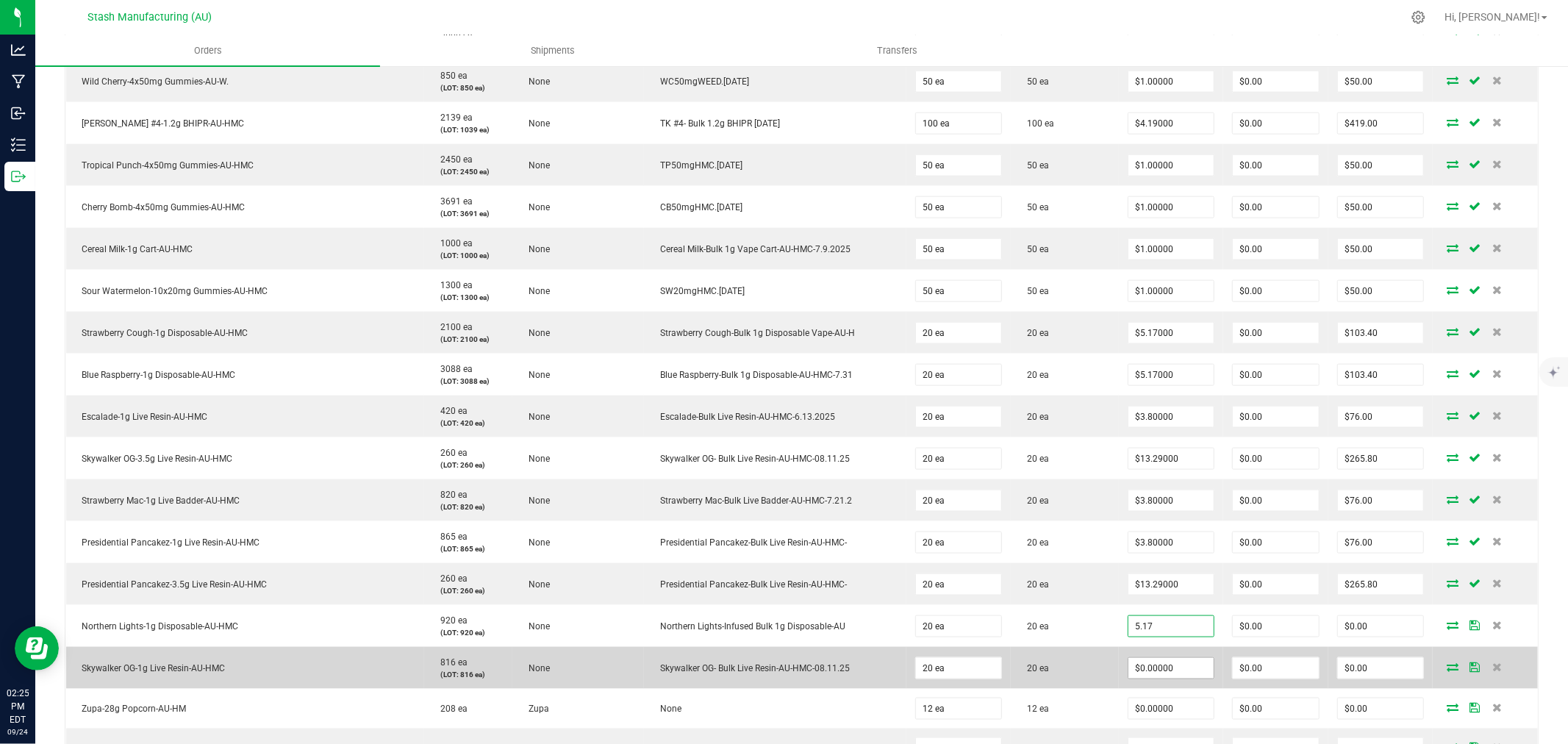
type input "$5.17000"
type input "$103.40"
click at [1159, 670] on input "0" at bounding box center [1172, 668] width 86 height 20
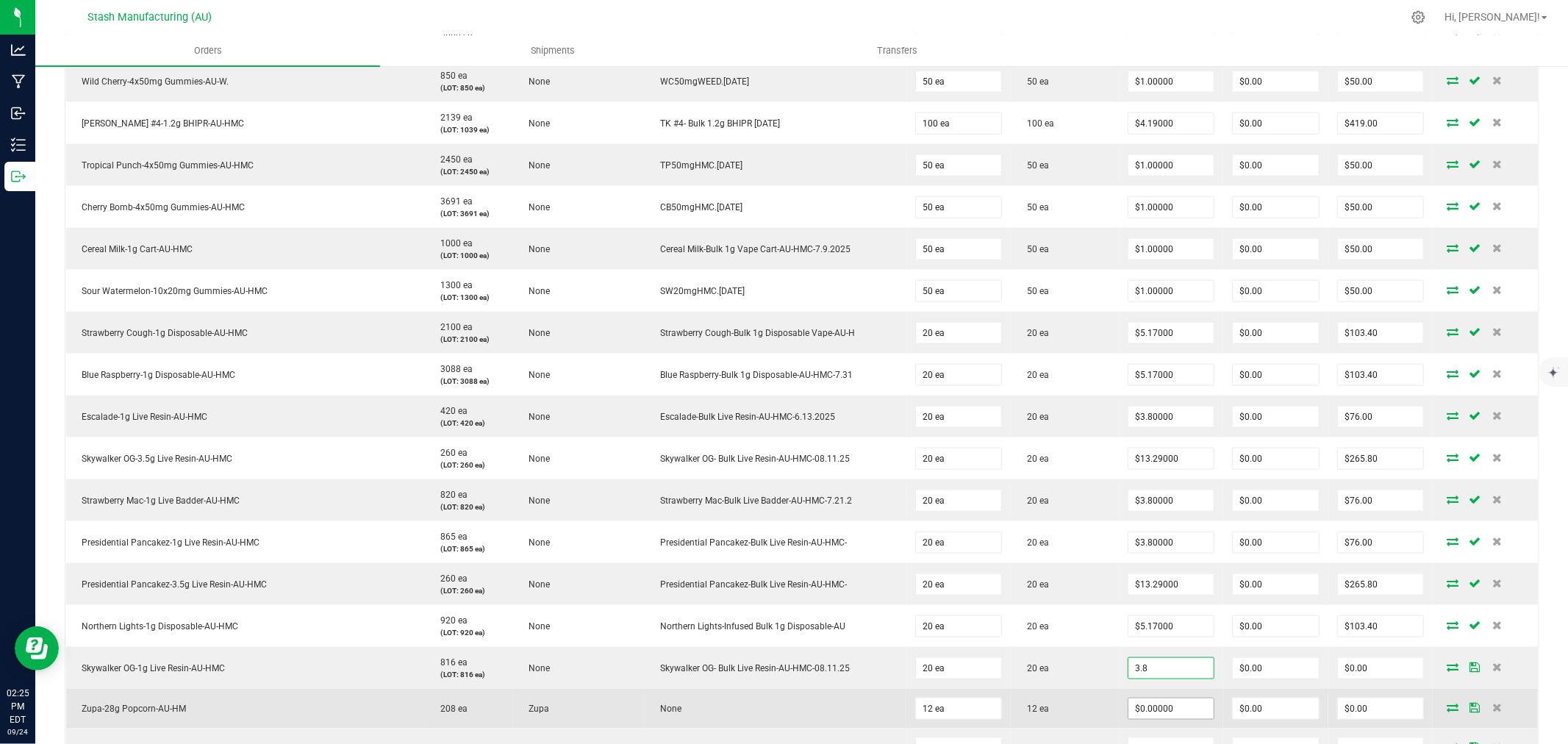
type input "$3.80000"
type input "$76.00"
click at [1160, 709] on input "0" at bounding box center [1172, 708] width 86 height 20
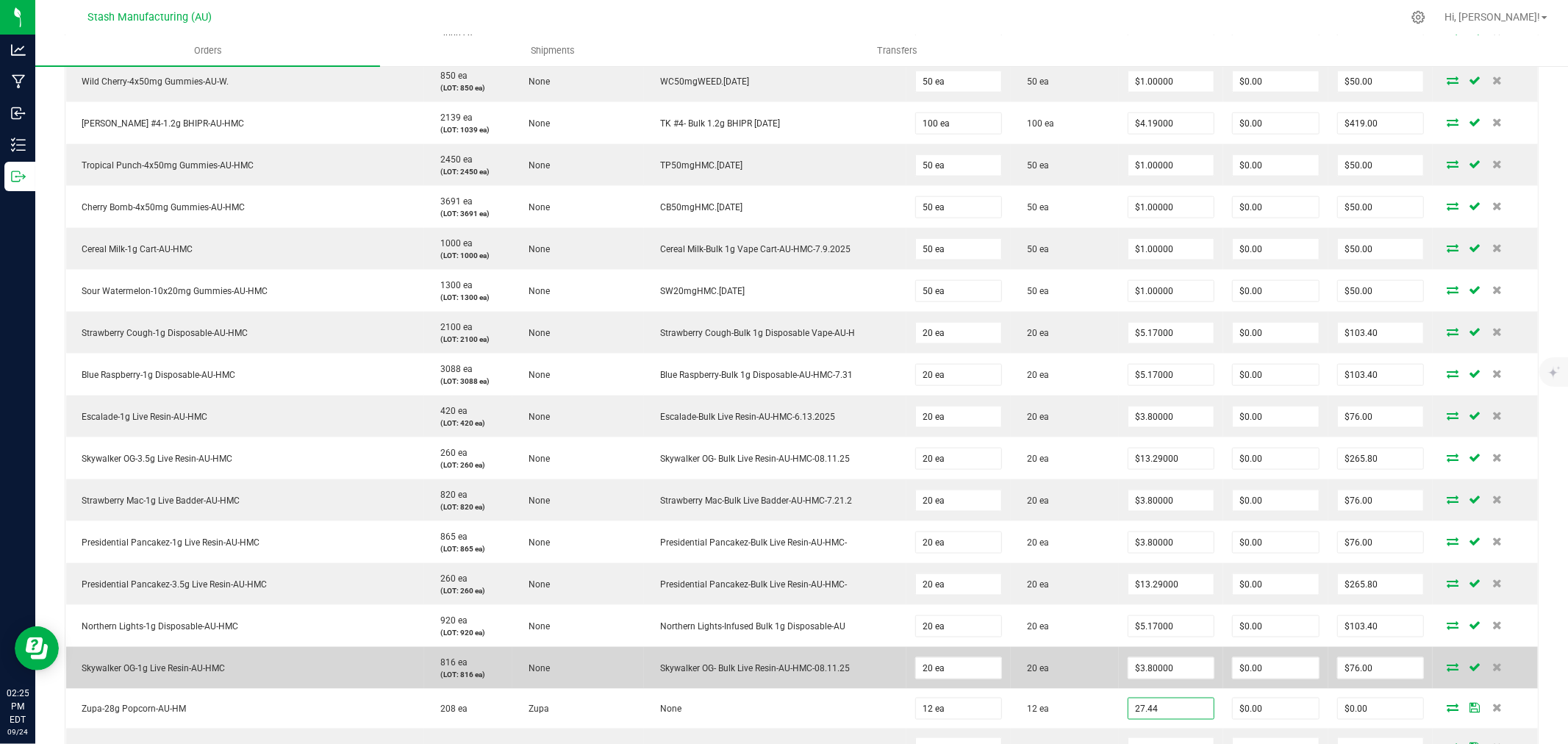
type input "$27.44000"
type input "$329.28"
click at [1045, 671] on td "20 ea" at bounding box center [1064, 668] width 107 height 42
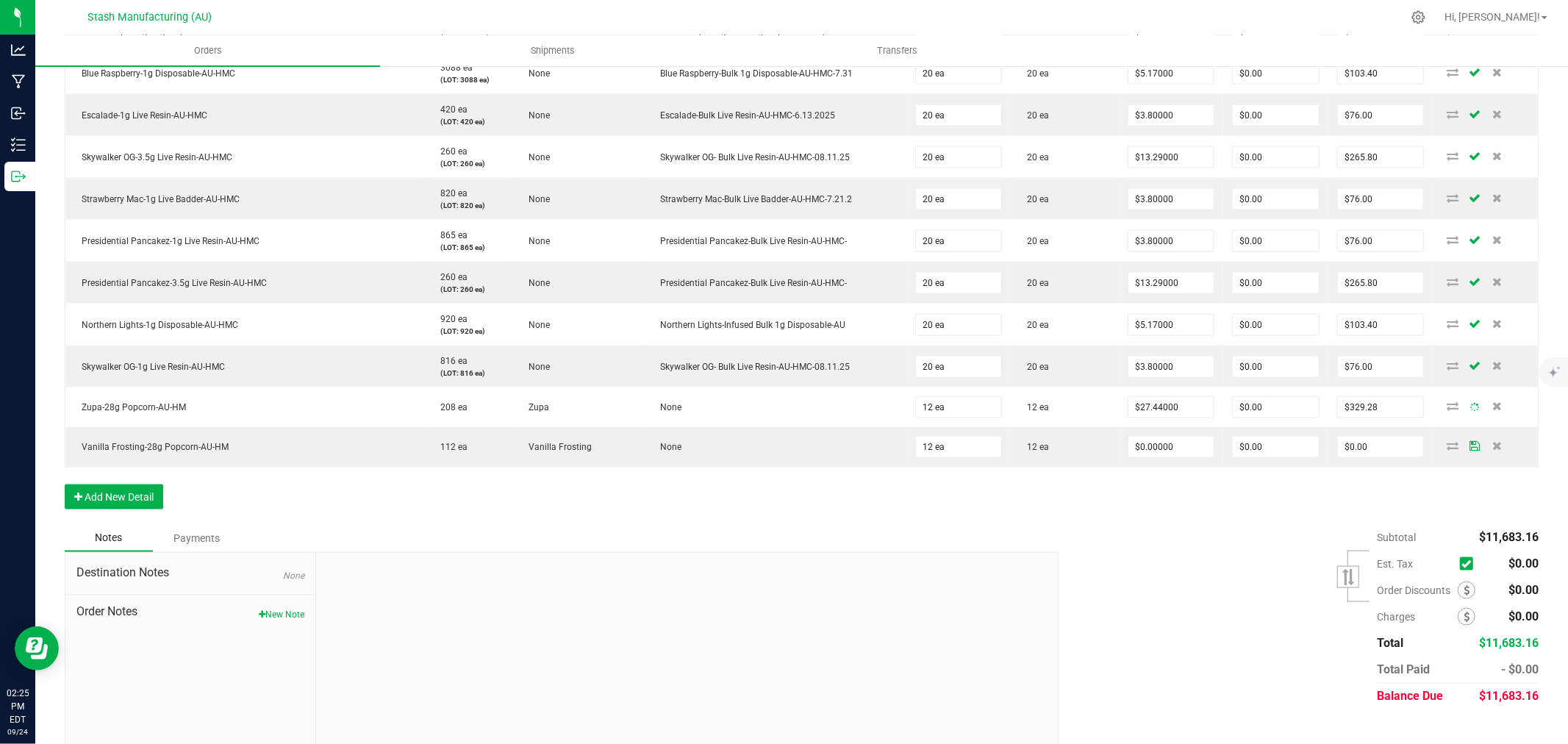
scroll to position [1711, 0]
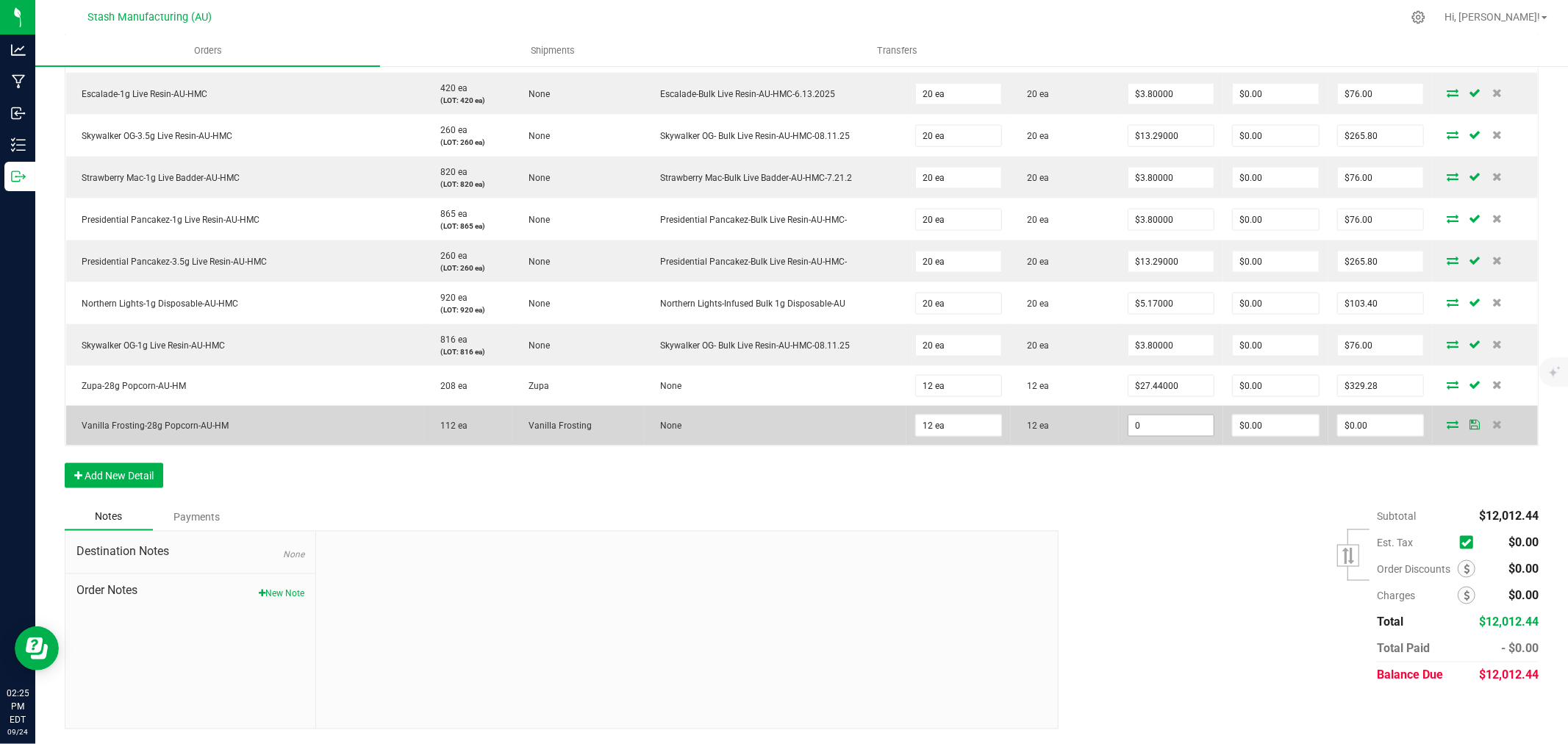
click at [1147, 423] on input "0" at bounding box center [1172, 425] width 86 height 20
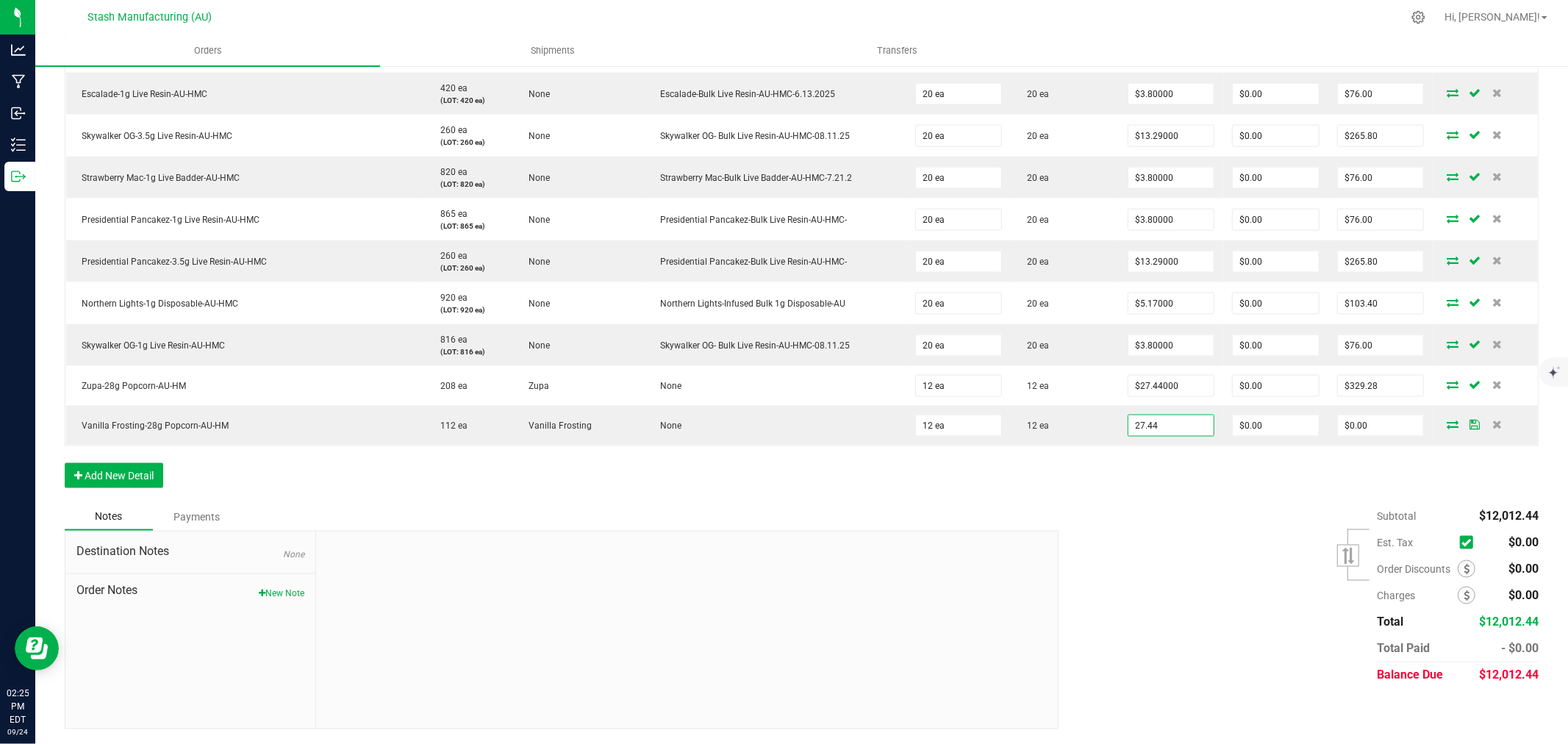
type input "$27.44000"
type input "$329.28"
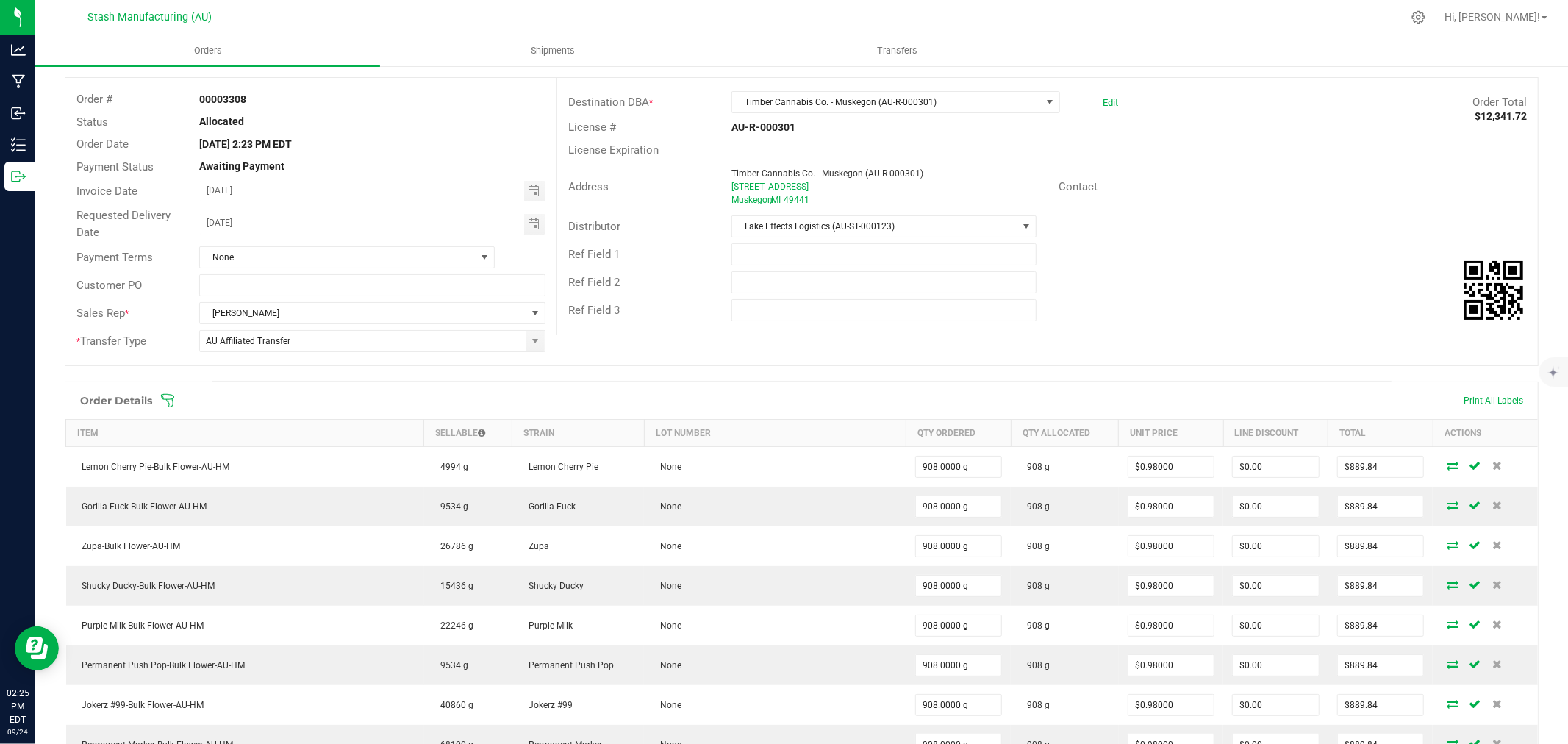
scroll to position [0, 0]
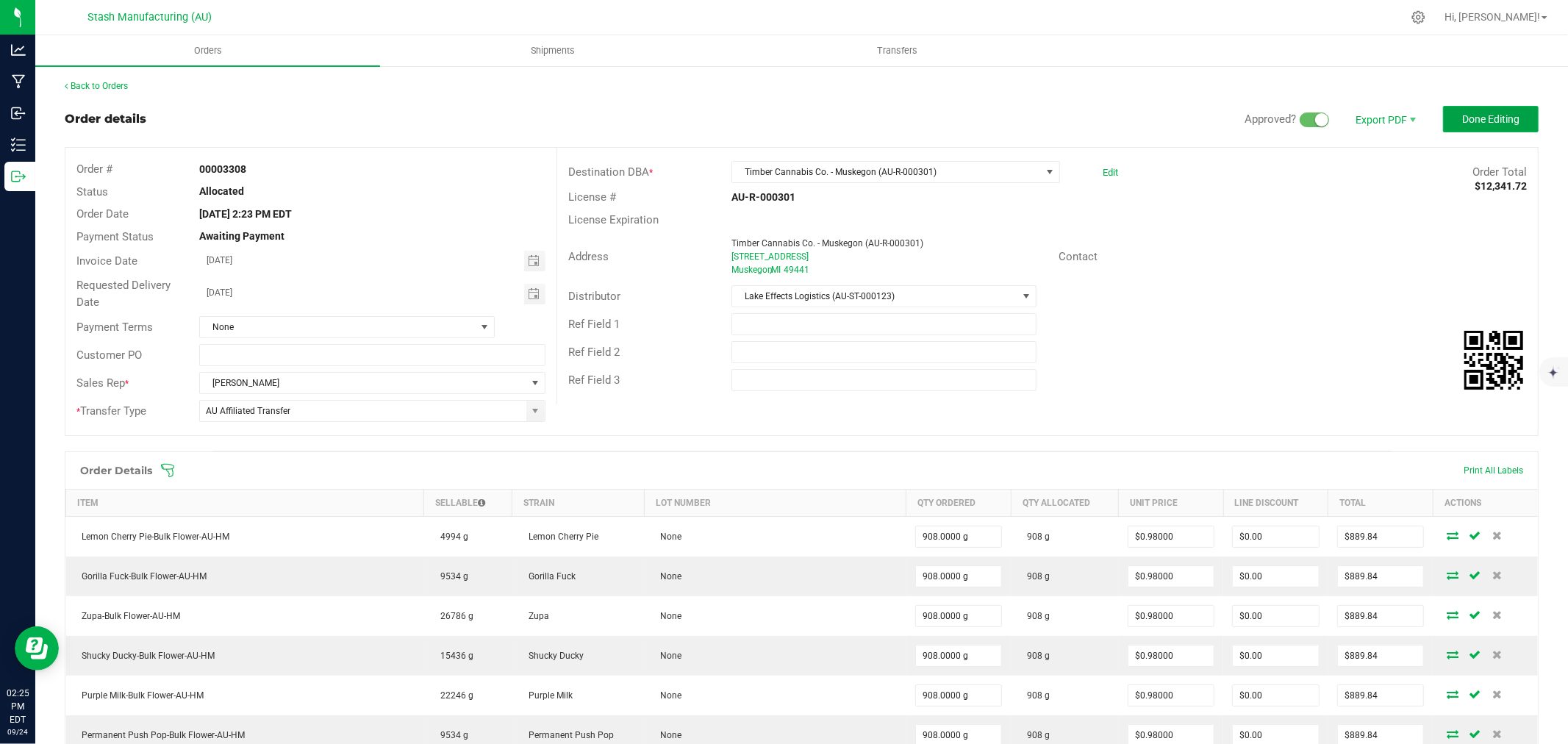
click at [1462, 118] on span "Done Editing" at bounding box center [1491, 119] width 58 height 12
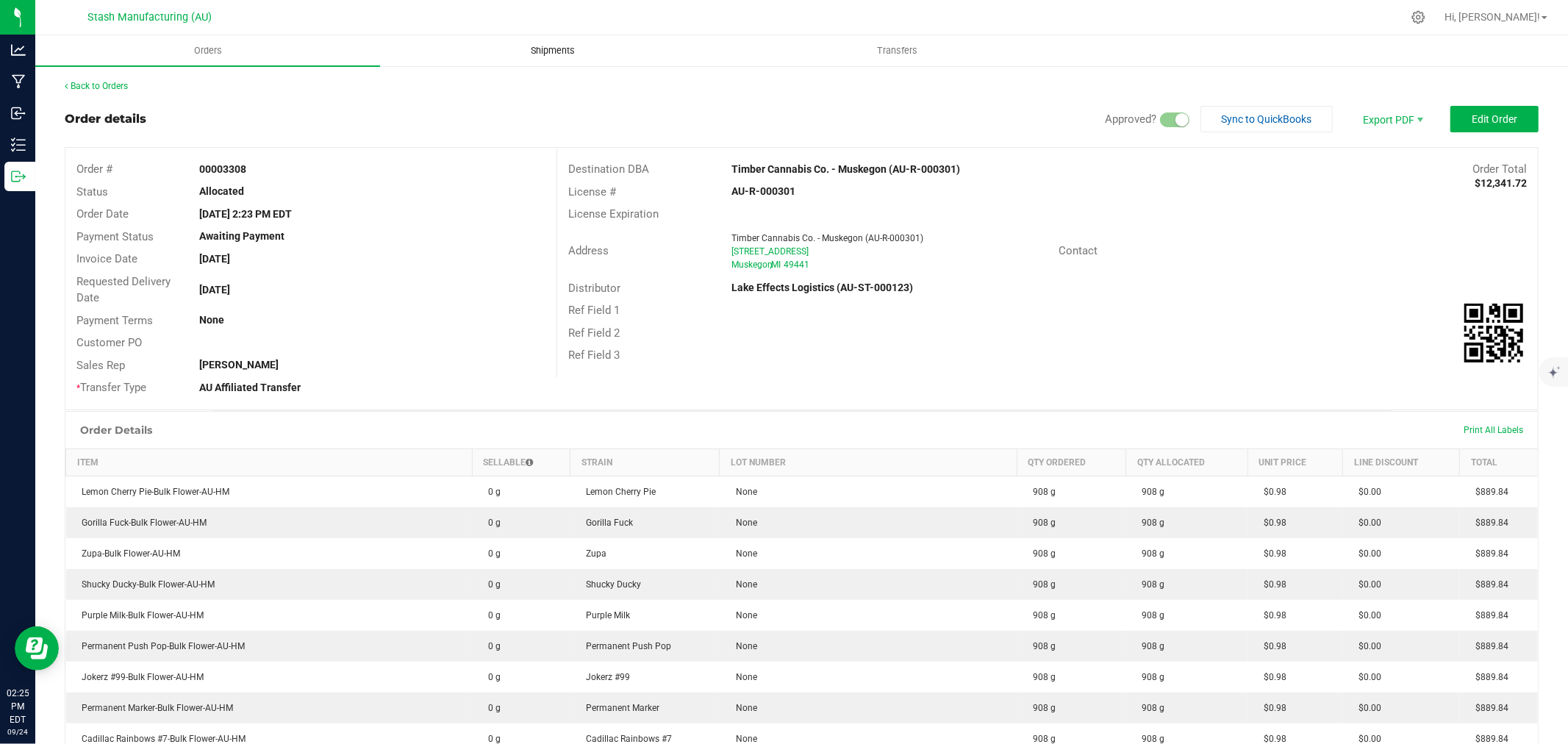
drag, startPoint x: 556, startPoint y: 49, endPoint x: 563, endPoint y: 54, distance: 8.6
click at [556, 49] on span "Shipments" at bounding box center [553, 51] width 84 height 13
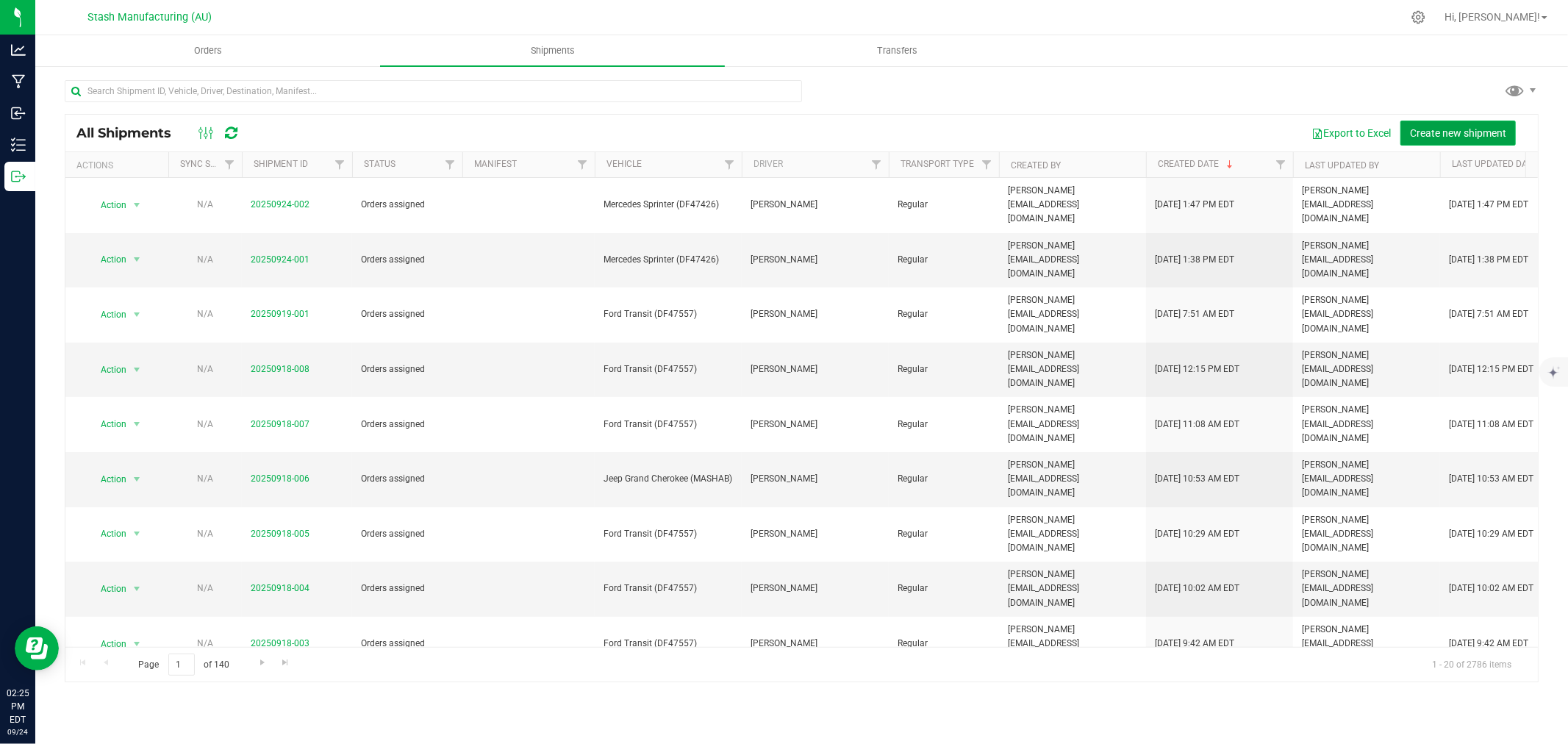
click at [1479, 135] on span "Create new shipment" at bounding box center [1458, 133] width 96 height 12
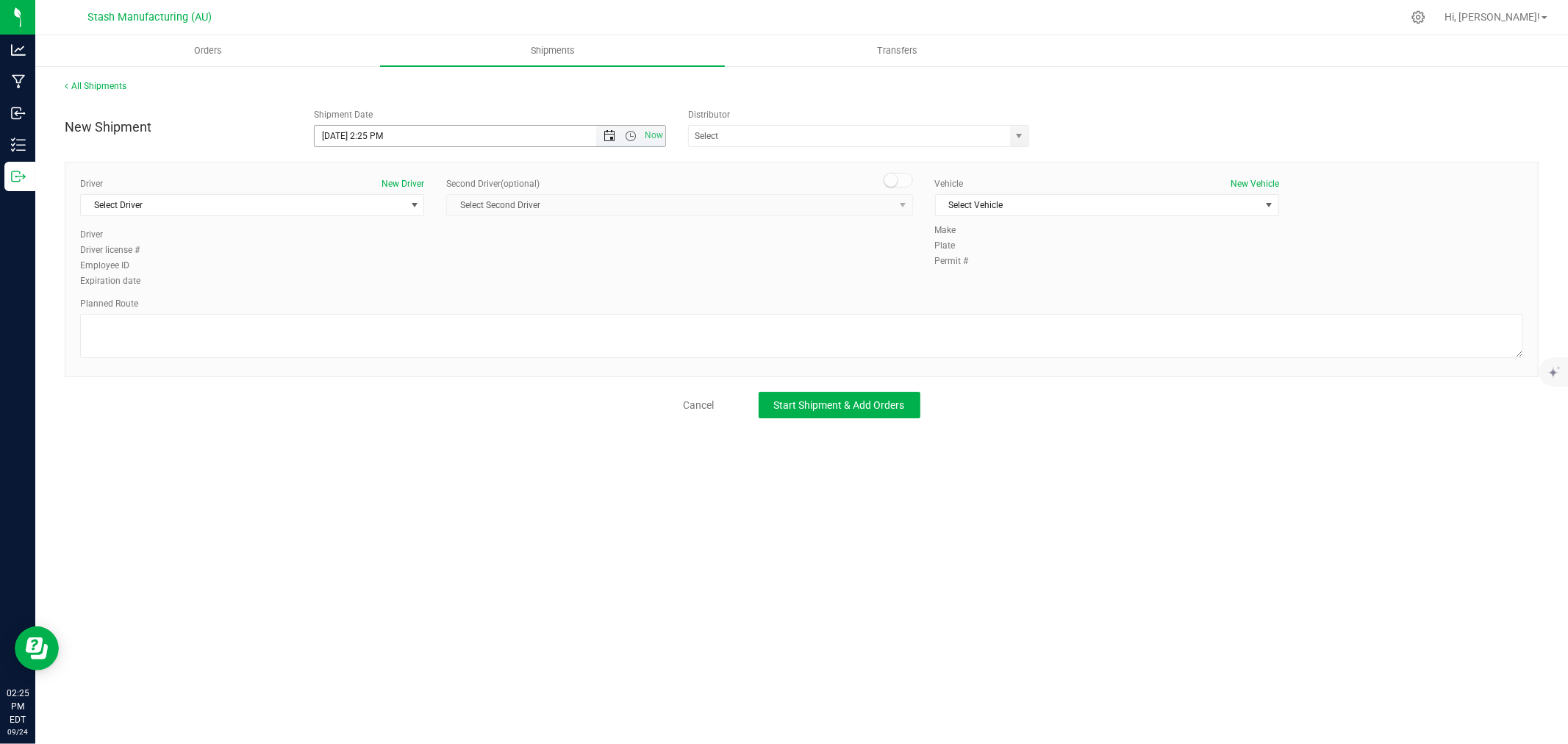
click at [607, 137] on span "Open the date view" at bounding box center [609, 136] width 12 height 12
drag, startPoint x: 372, startPoint y: 304, endPoint x: 562, endPoint y: 247, distance: 198.4
click at [373, 304] on link "30" at bounding box center [370, 307] width 21 height 22
type input "[DATE] 2:25 PM"
click at [834, 145] on input "text" at bounding box center [845, 136] width 312 height 20
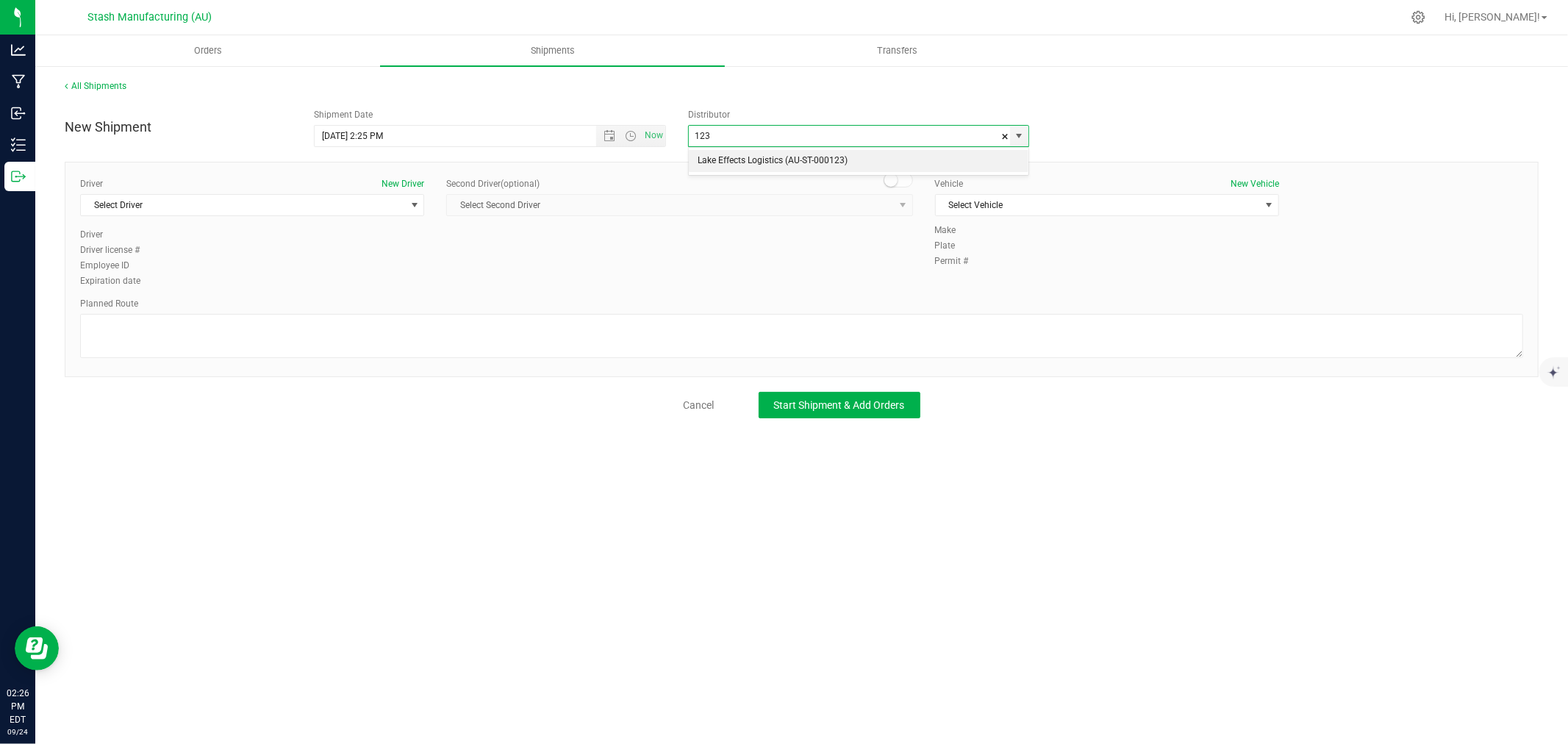
click at [769, 164] on li "Lake Effects Logistics (AU-ST-000123)" at bounding box center [858, 160] width 340 height 22
type input "Lake Effects Logistics (AU-ST-000123)"
click at [295, 208] on span "Select Driver" at bounding box center [243, 205] width 325 height 20
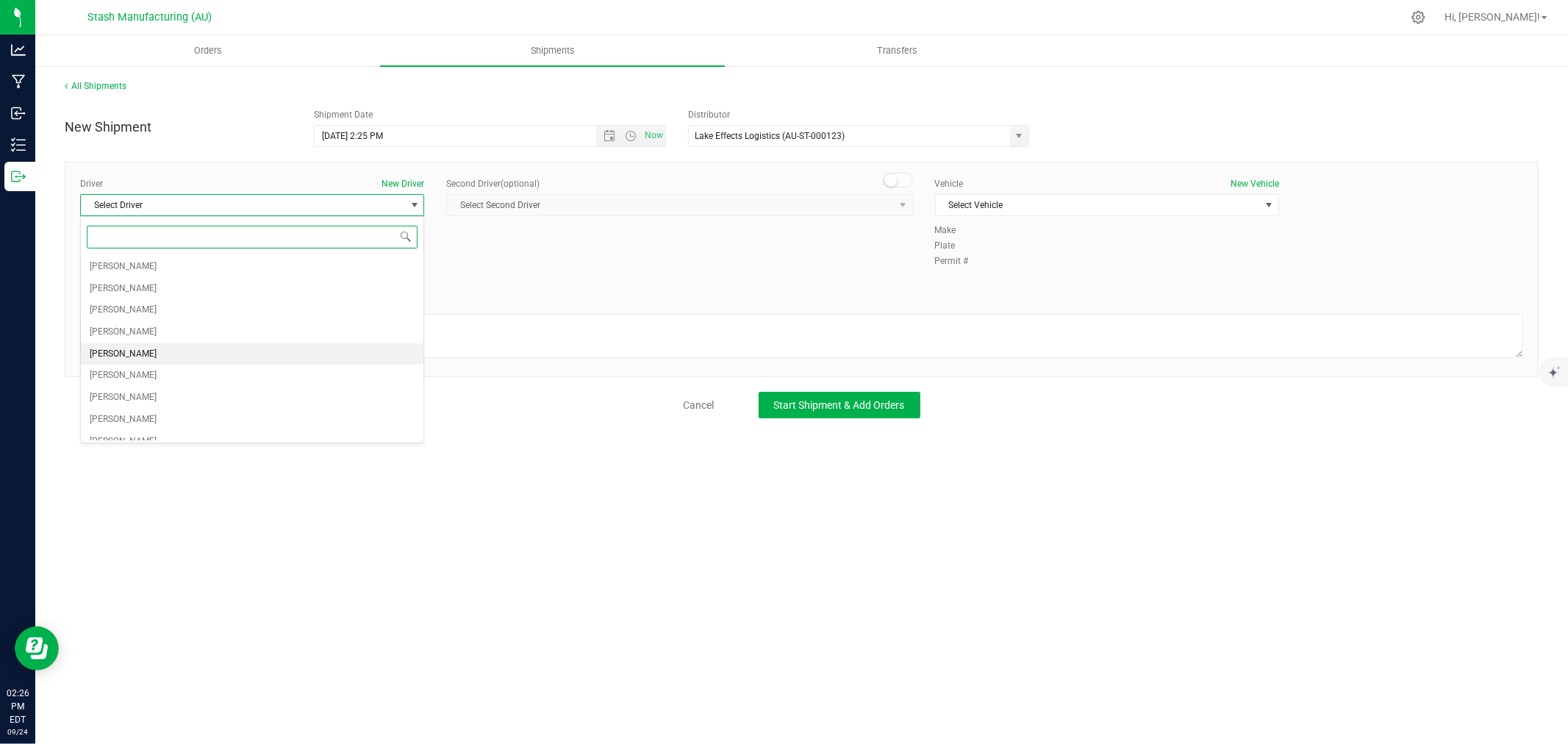
click at [171, 354] on li "[PERSON_NAME]" at bounding box center [252, 354] width 343 height 22
click at [1142, 205] on span "Select Vehicle" at bounding box center [1098, 205] width 325 height 20
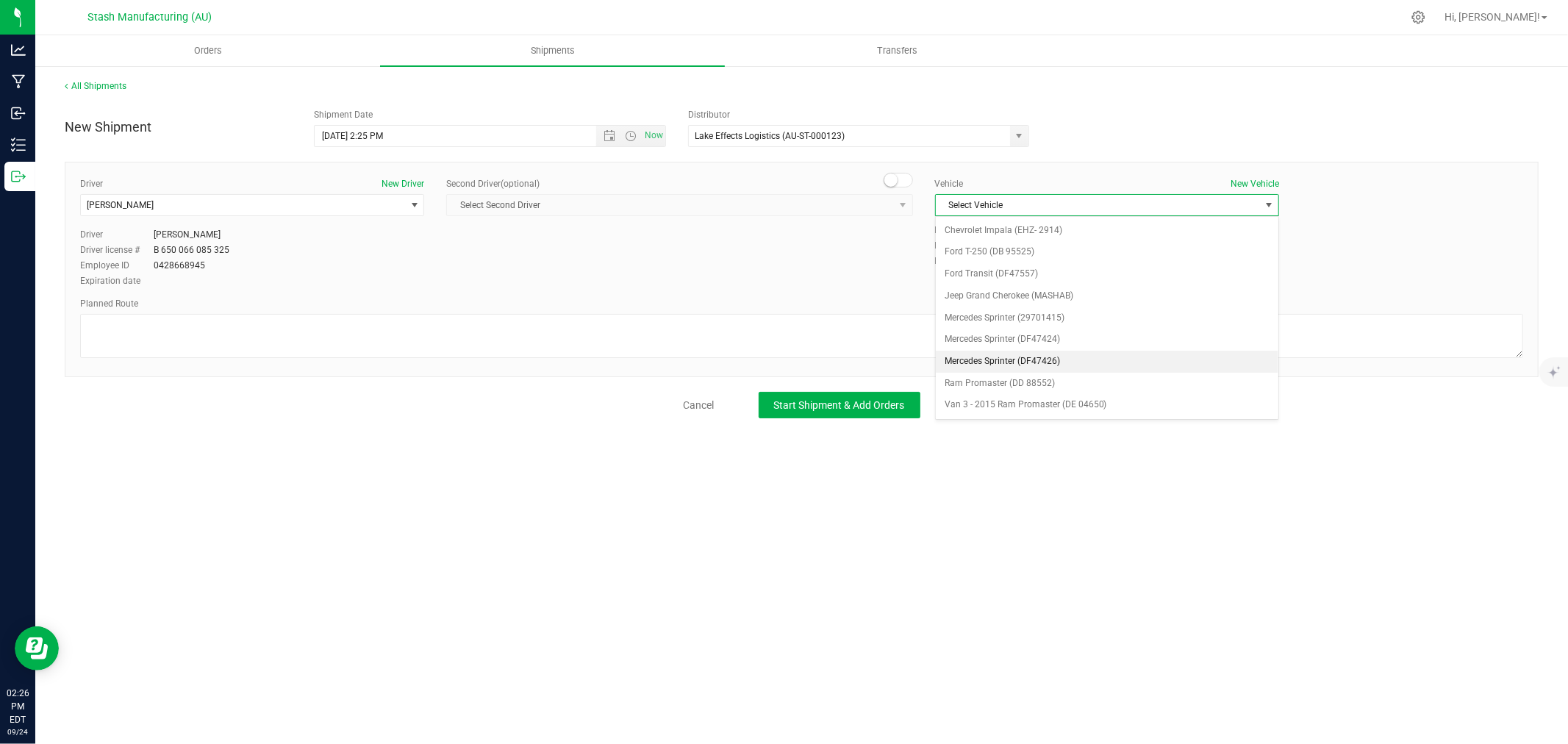
click at [1077, 359] on li "Mercedes Sprinter (DF47426)" at bounding box center [1107, 361] width 343 height 22
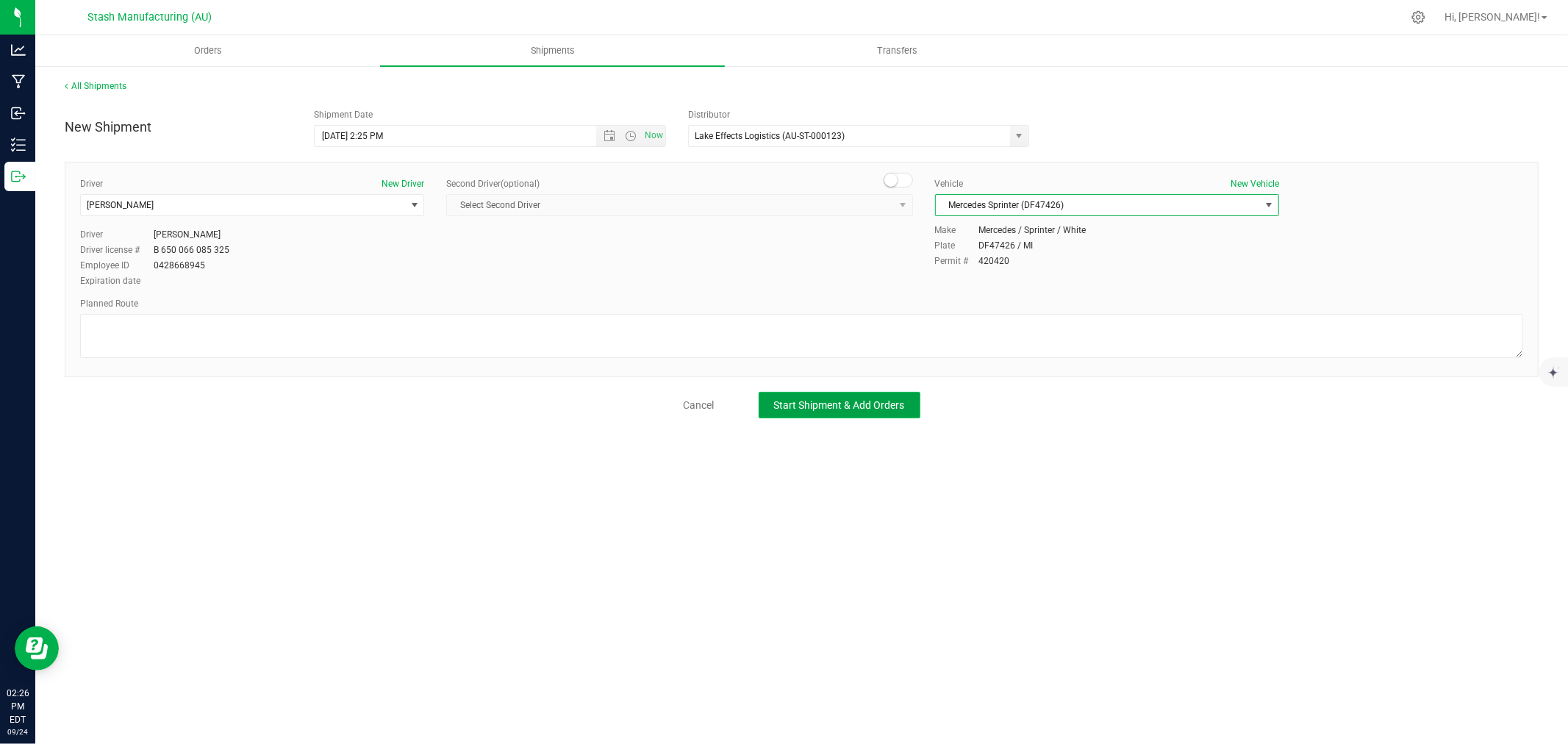
click at [881, 403] on span "Start Shipment & Add Orders" at bounding box center [839, 405] width 131 height 12
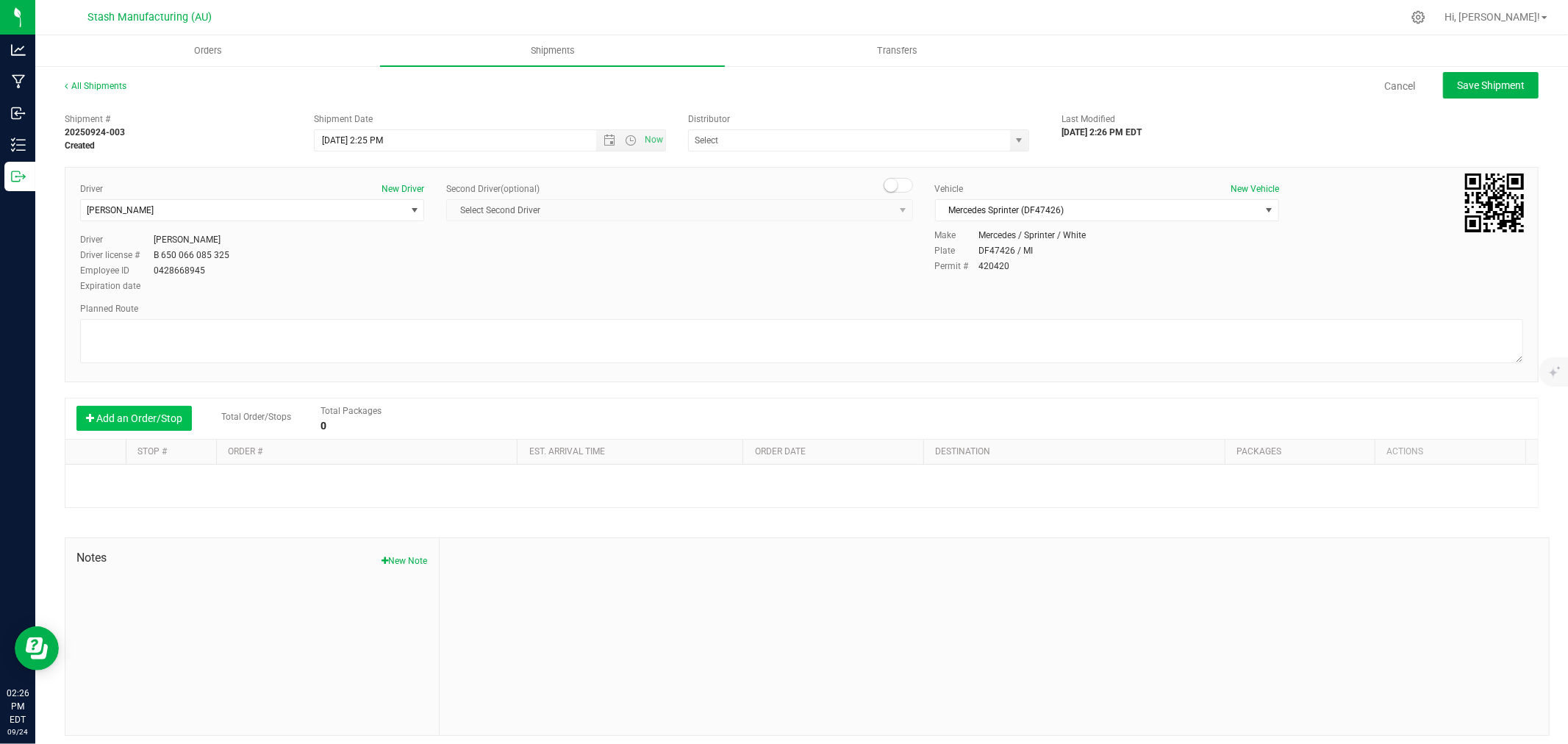
type input "Lake Effects Logistics (AU-ST-000123)"
click at [166, 413] on button "Add an Order/Stop" at bounding box center [134, 417] width 115 height 25
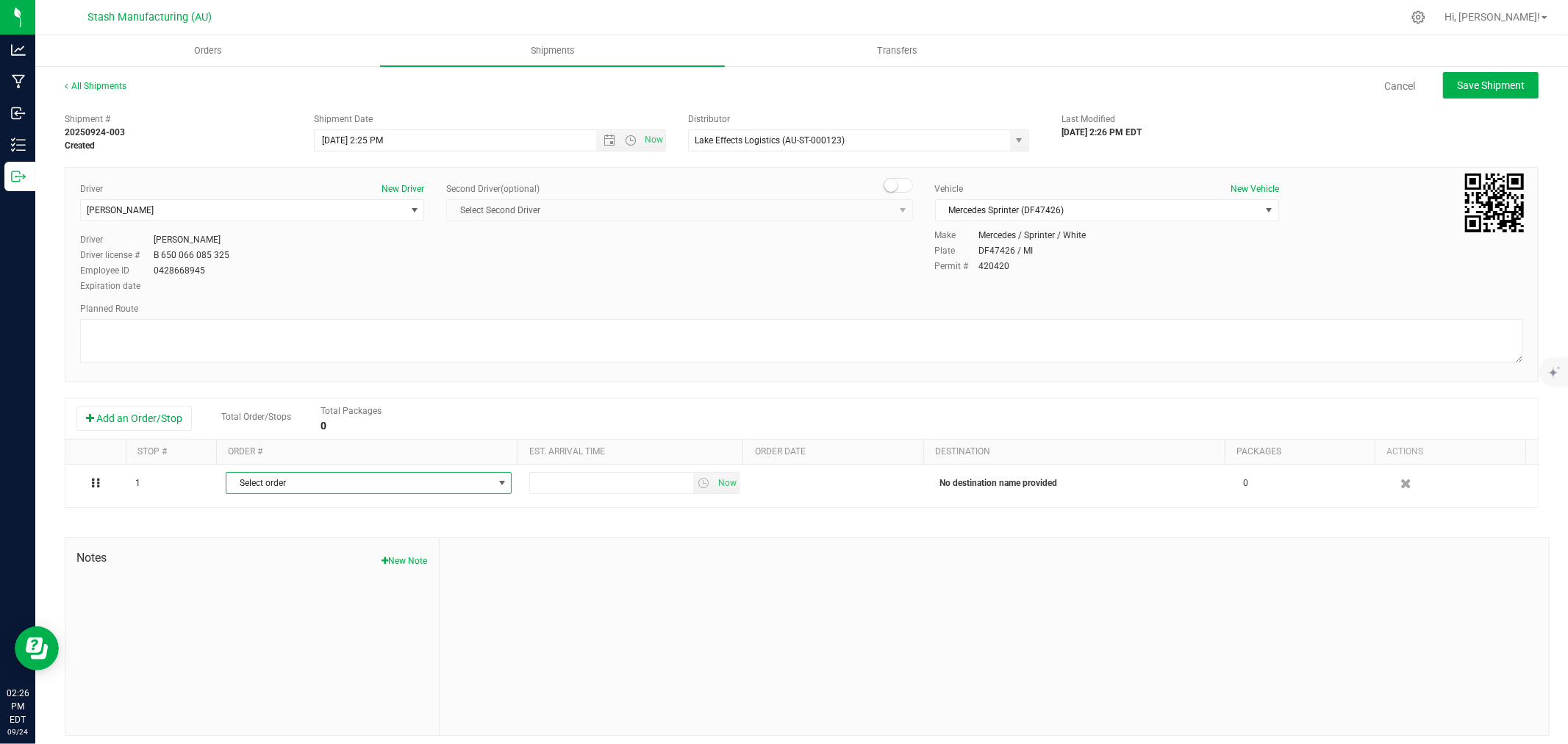
click at [334, 482] on span "Select order" at bounding box center [359, 483] width 266 height 20
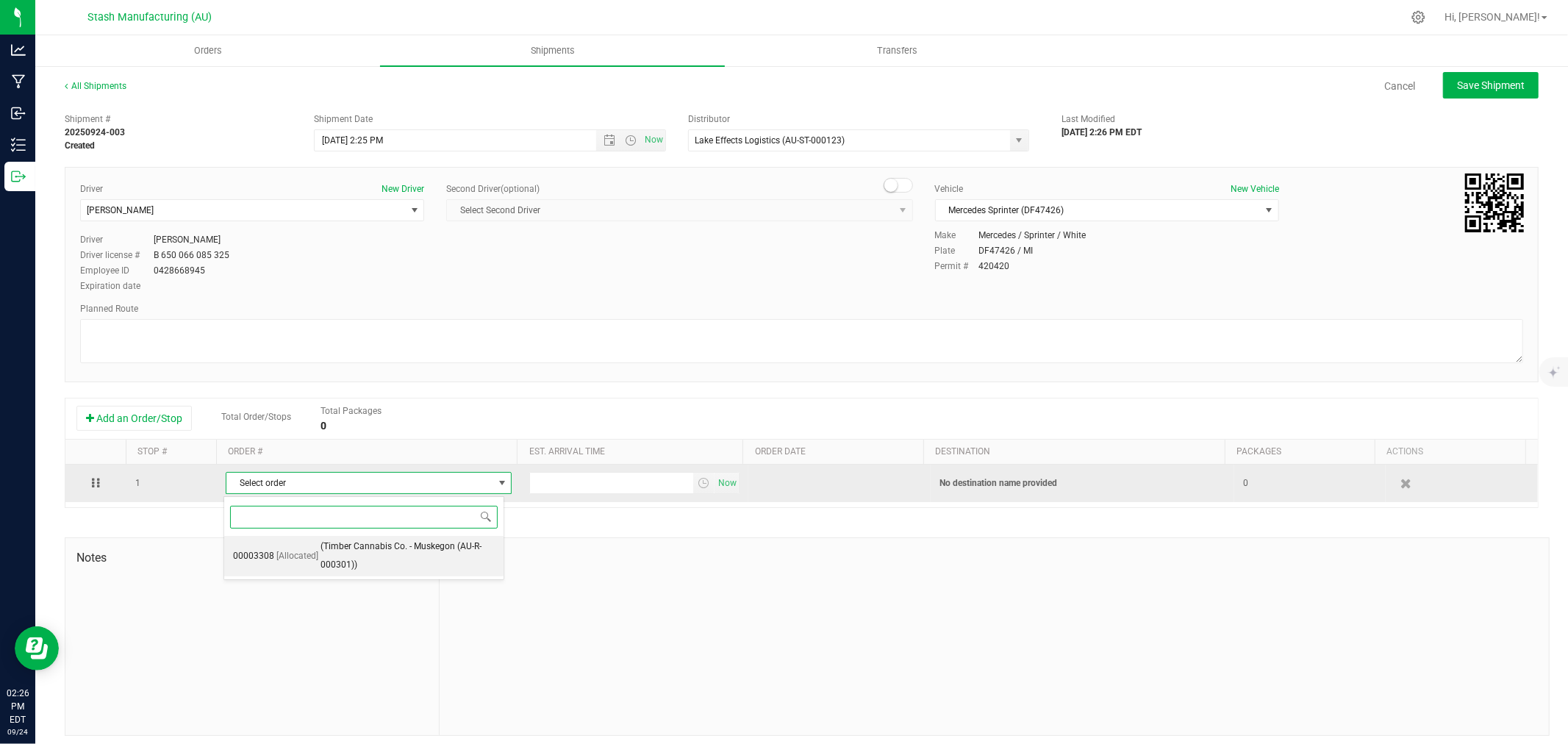
click at [372, 552] on span "(Timber Cannabis Co. - Muskegon (AU-R-000301))" at bounding box center [408, 556] width 174 height 37
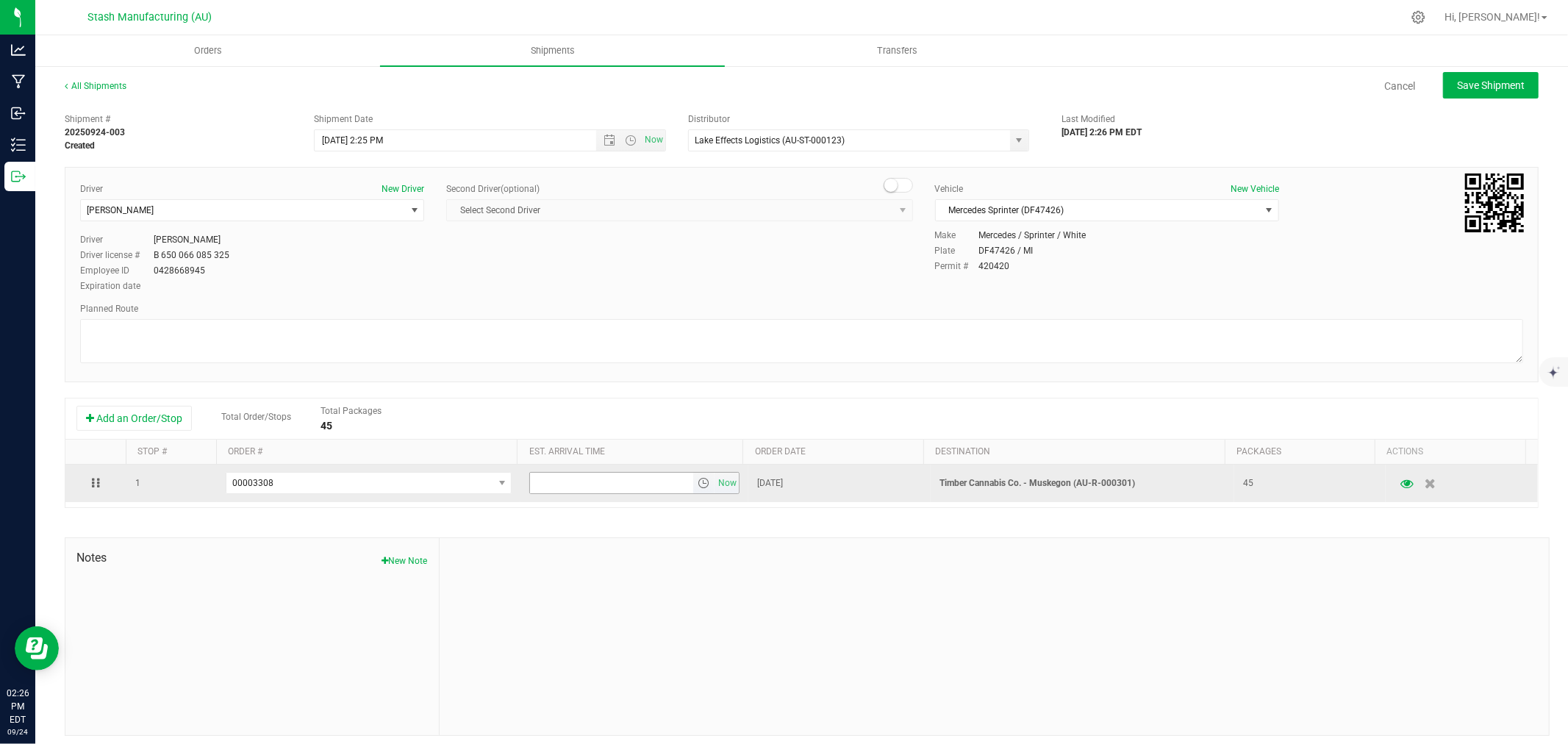
click at [559, 494] on span "Now" at bounding box center [634, 483] width 211 height 22
click at [568, 486] on input "text" at bounding box center [612, 483] width 163 height 20
type input "6:00 PM"
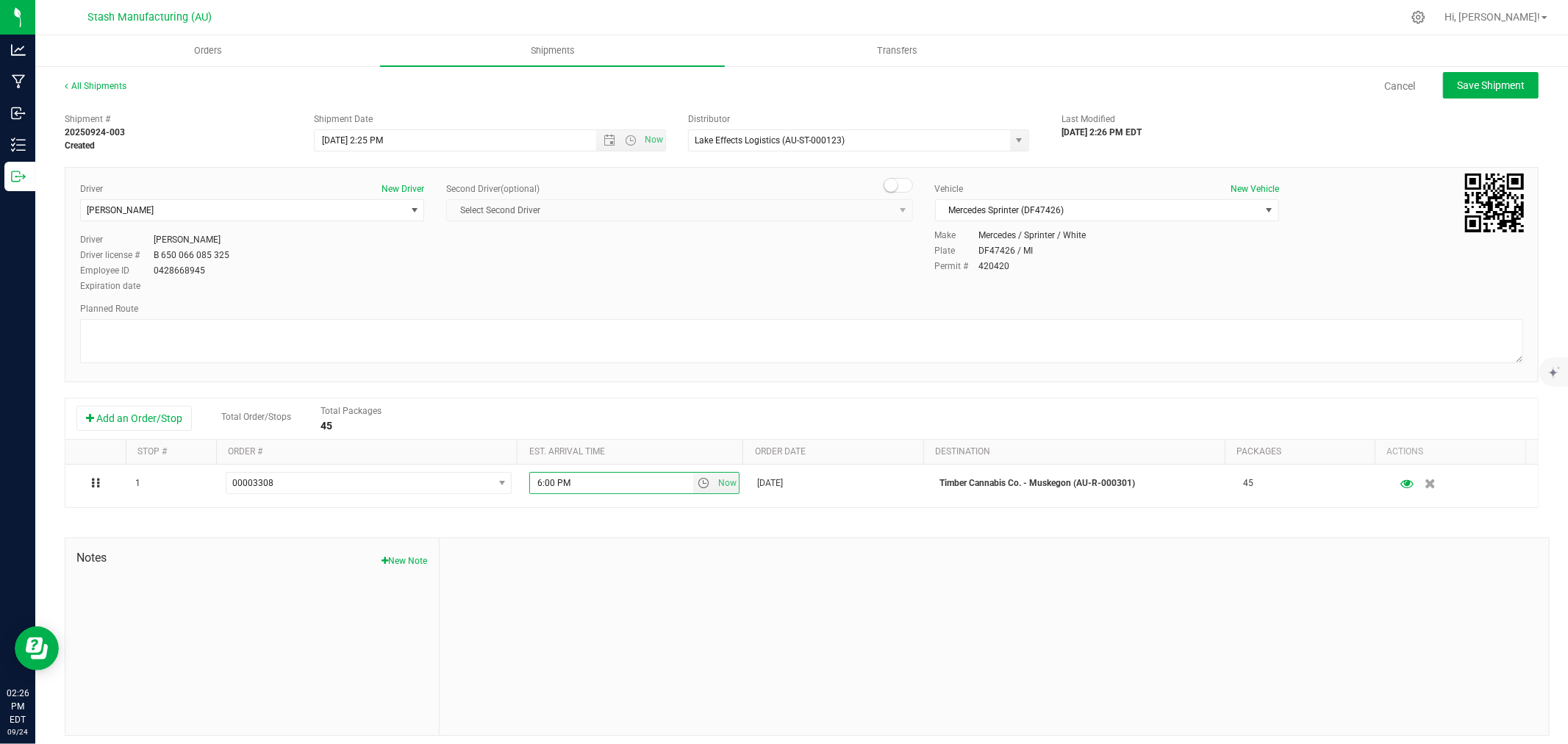
click at [570, 552] on div at bounding box center [995, 636] width 1109 height 197
click at [1457, 90] on span "Save Shipment" at bounding box center [1491, 85] width 67 height 12
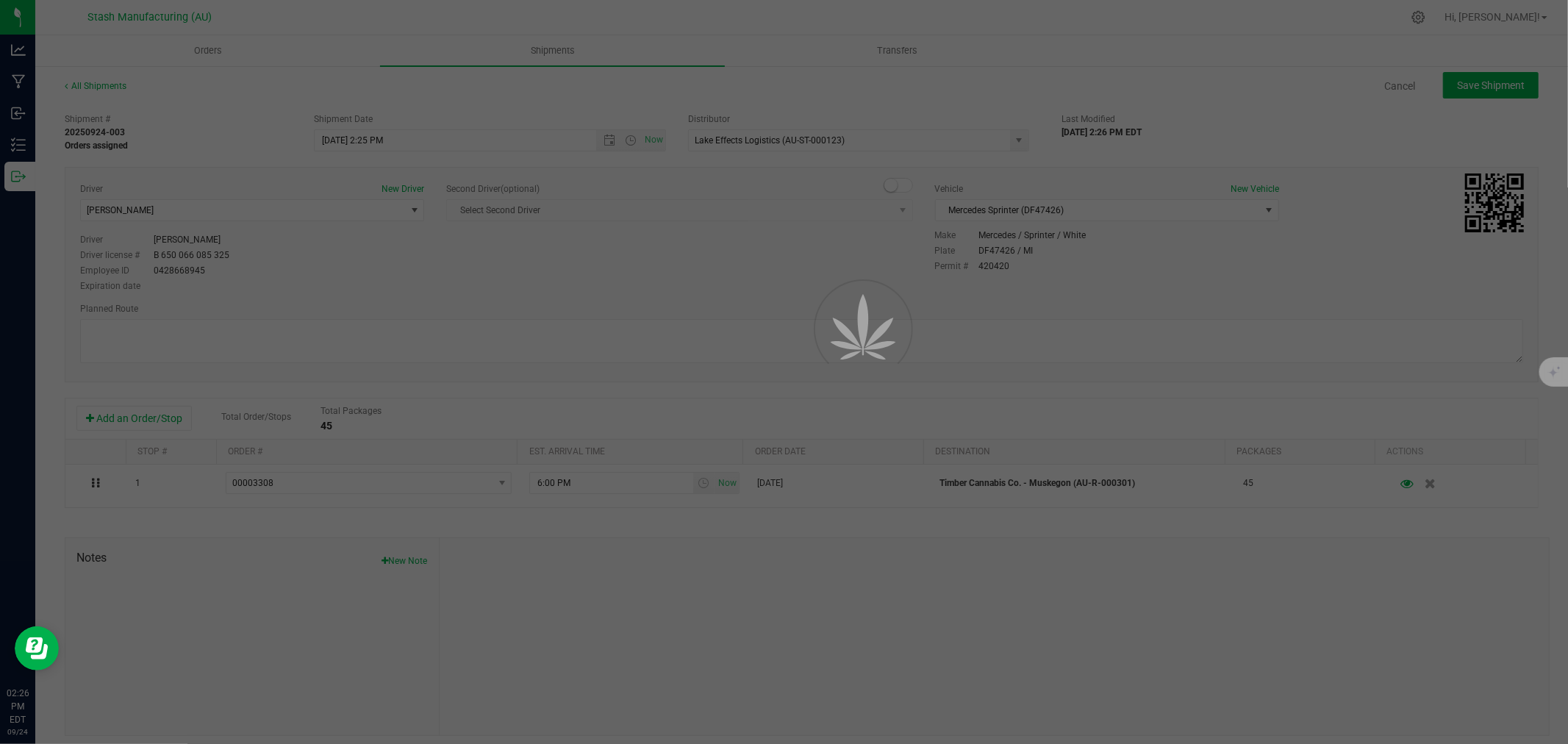
type input "[DATE] 6:25 PM"
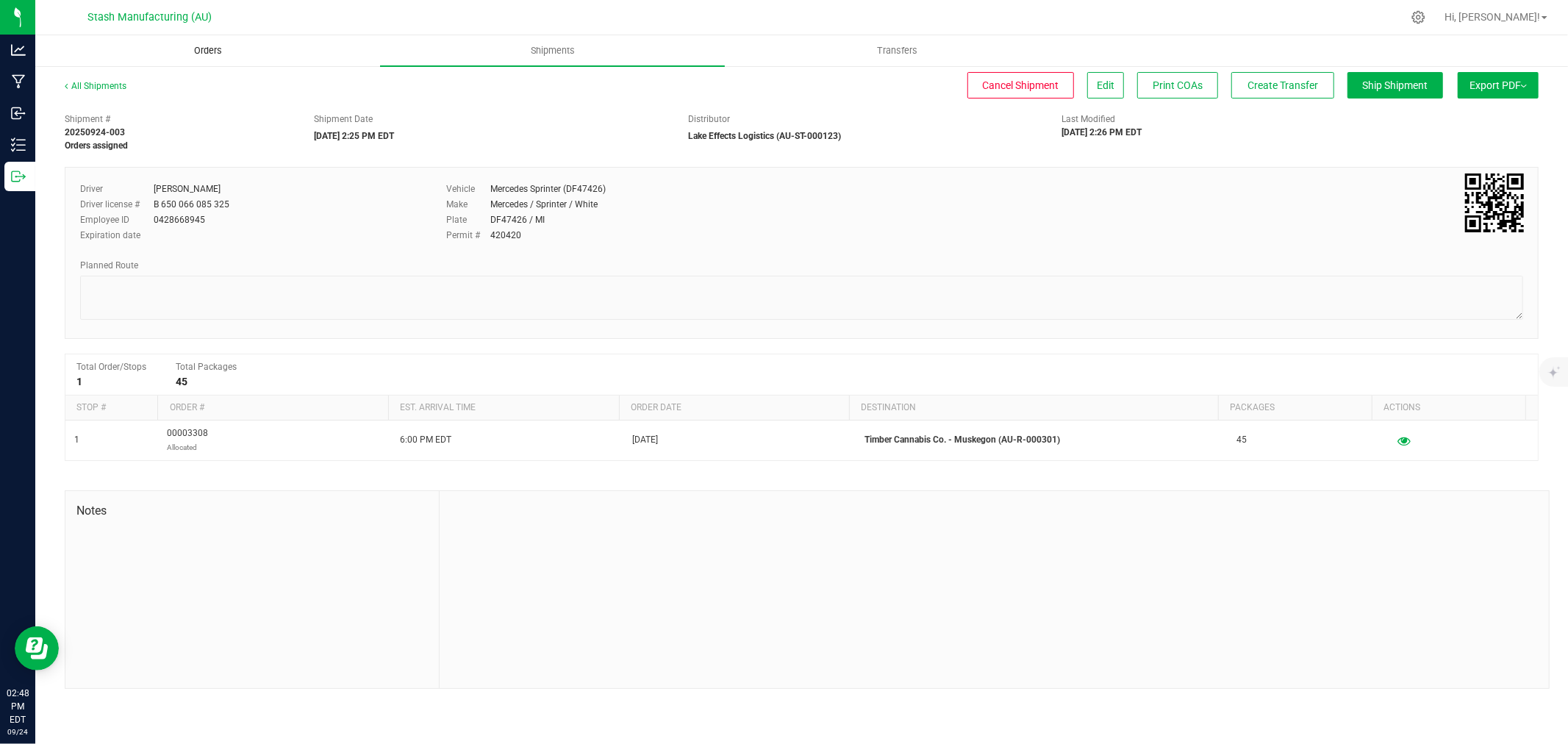
click at [208, 49] on span "Orders" at bounding box center [208, 51] width 67 height 13
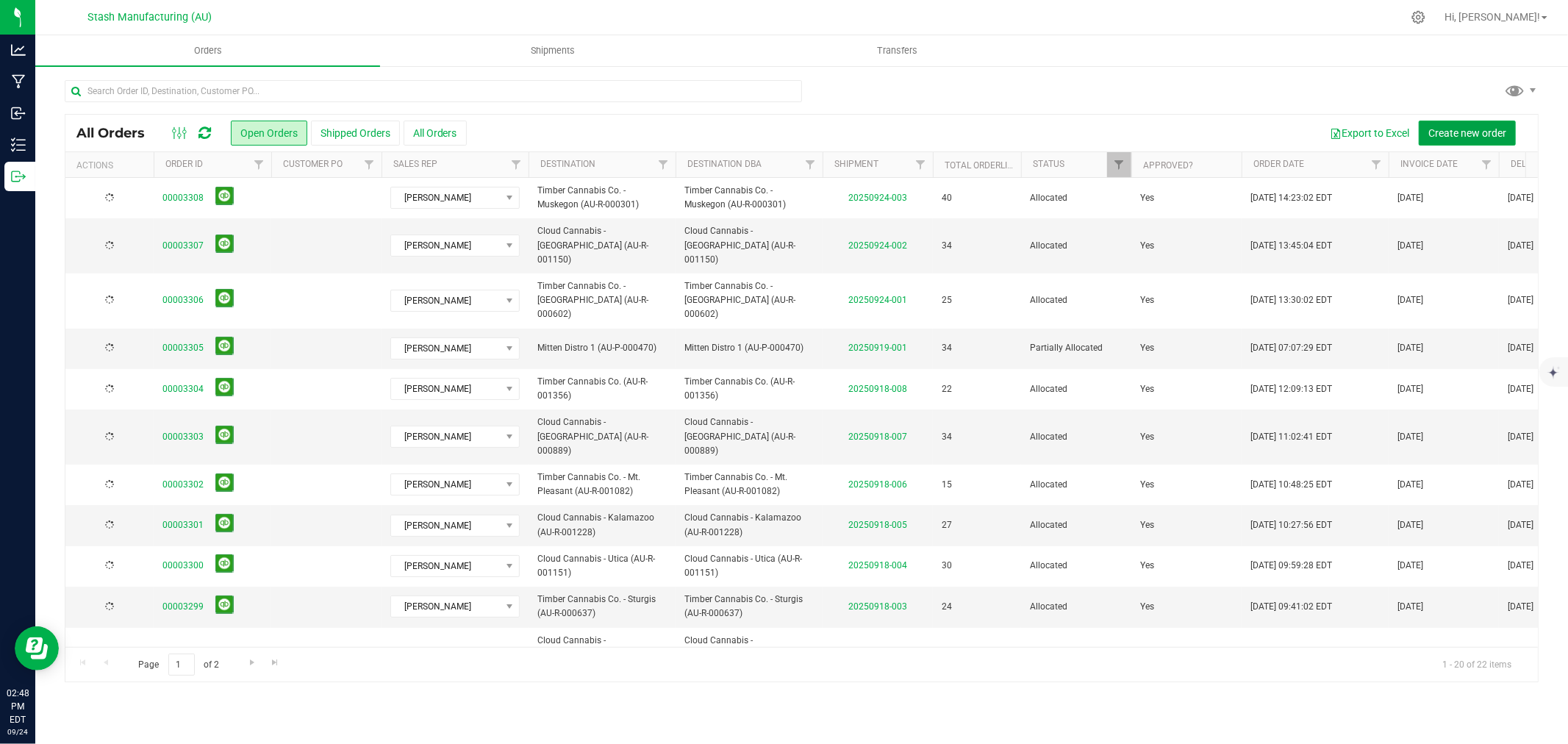
click at [1448, 131] on span "Create new order" at bounding box center [1468, 133] width 78 height 12
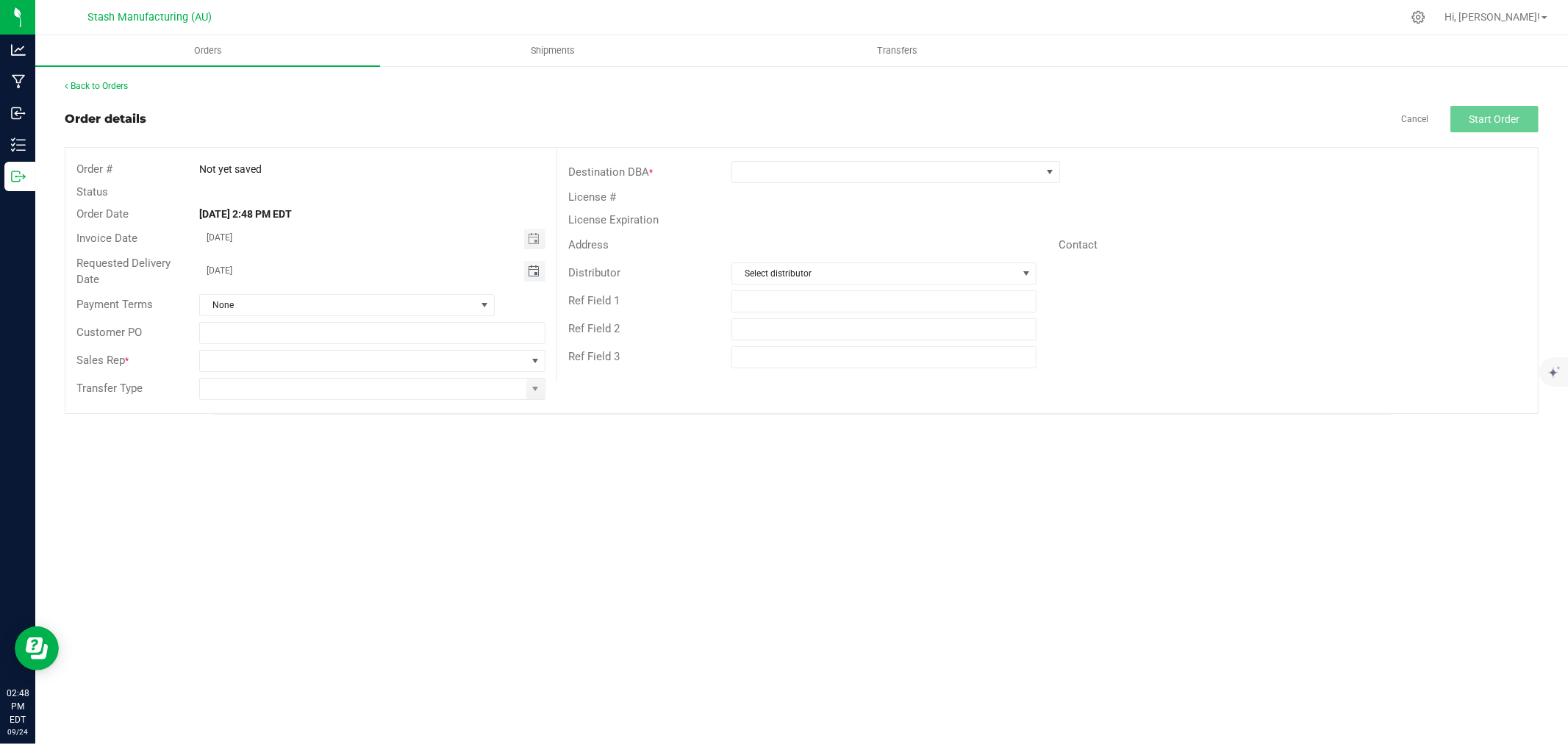
click at [531, 274] on span "Toggle calendar" at bounding box center [534, 271] width 12 height 12
click at [314, 443] on span "30" at bounding box center [309, 442] width 21 height 22
type input "[DATE]"
click at [526, 369] on span at bounding box center [535, 360] width 19 height 20
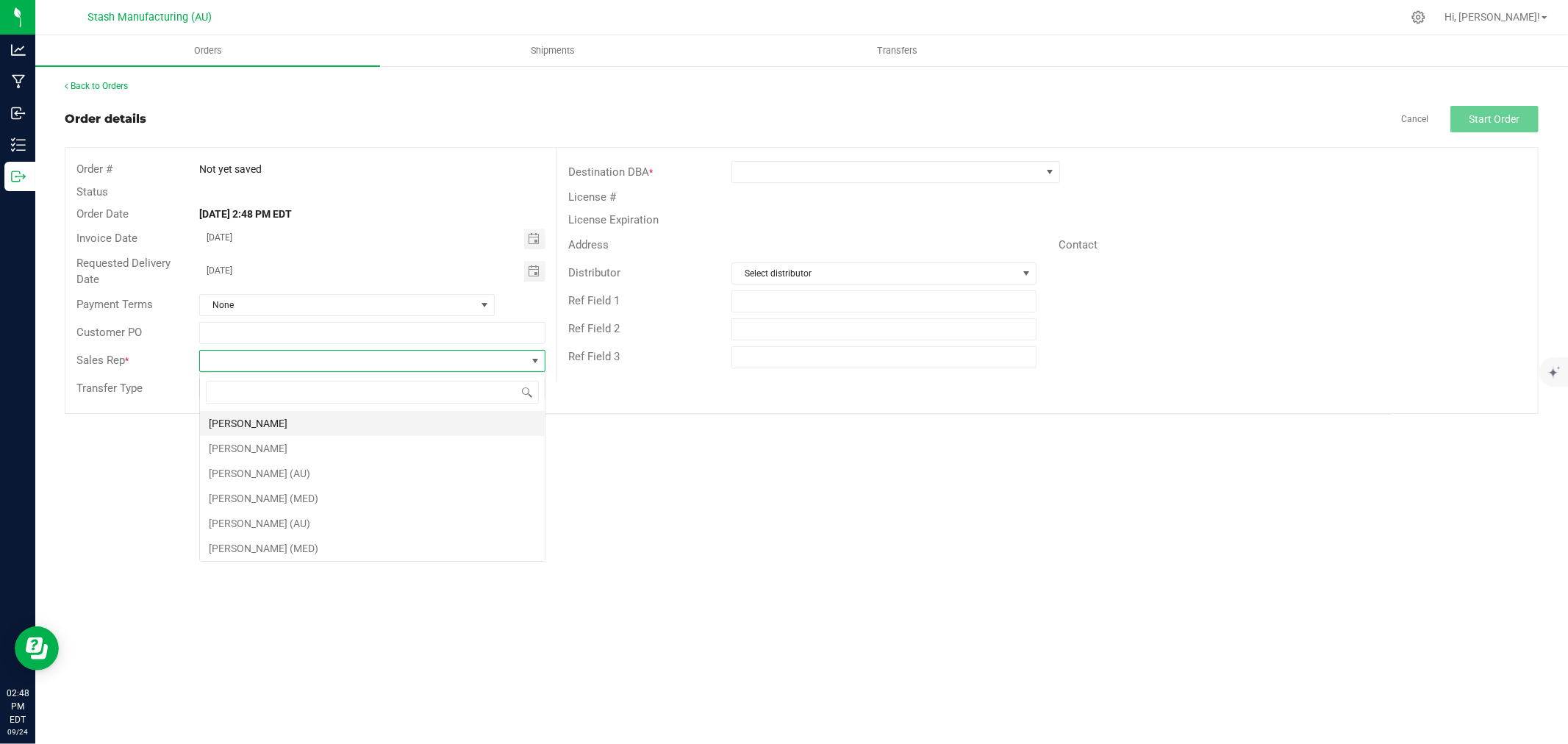
scroll to position [22, 346]
click at [402, 417] on li "[PERSON_NAME]" at bounding box center [373, 423] width 345 height 25
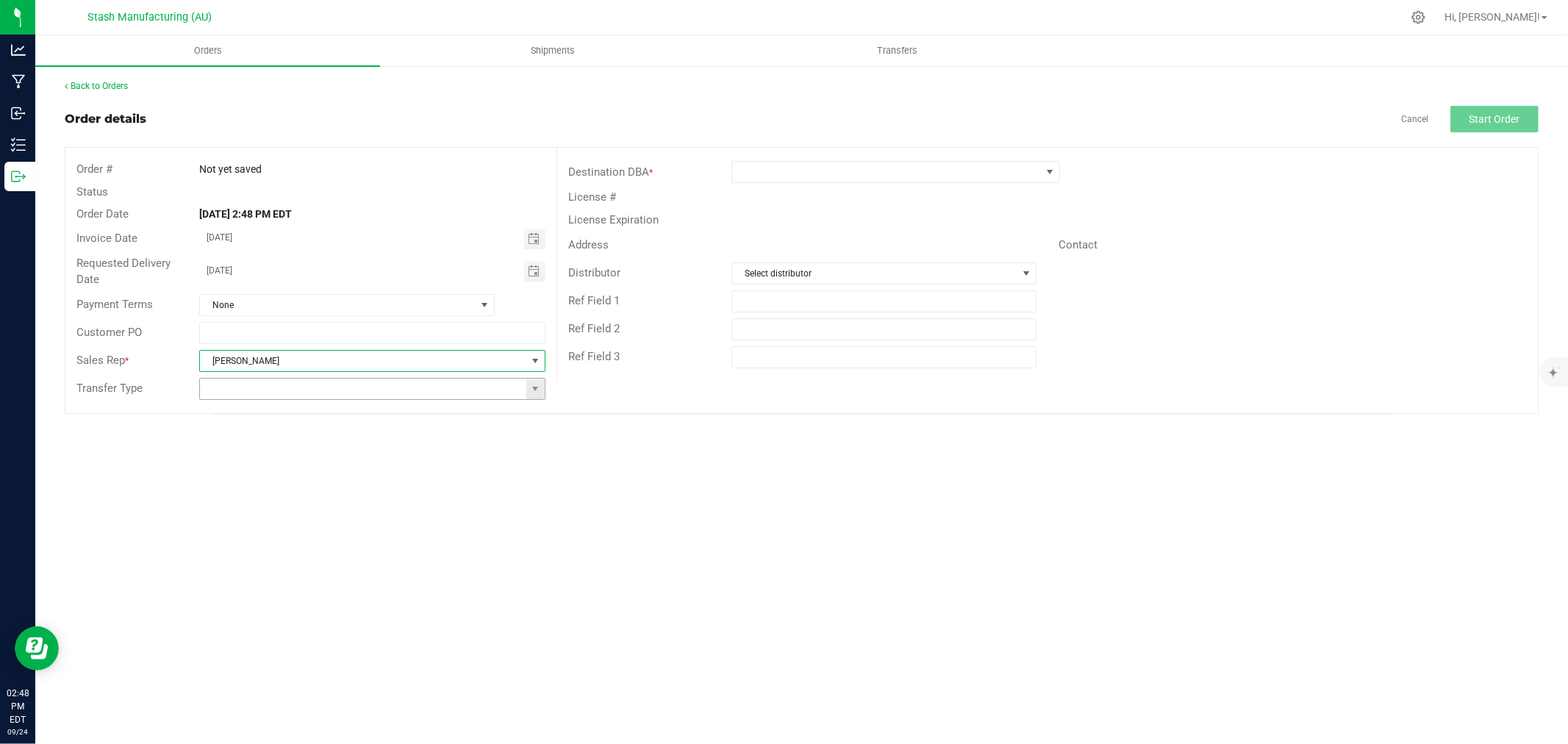
drag, startPoint x: 534, startPoint y: 391, endPoint x: 518, endPoint y: 393, distance: 16.1
click at [534, 390] on span at bounding box center [535, 389] width 12 height 12
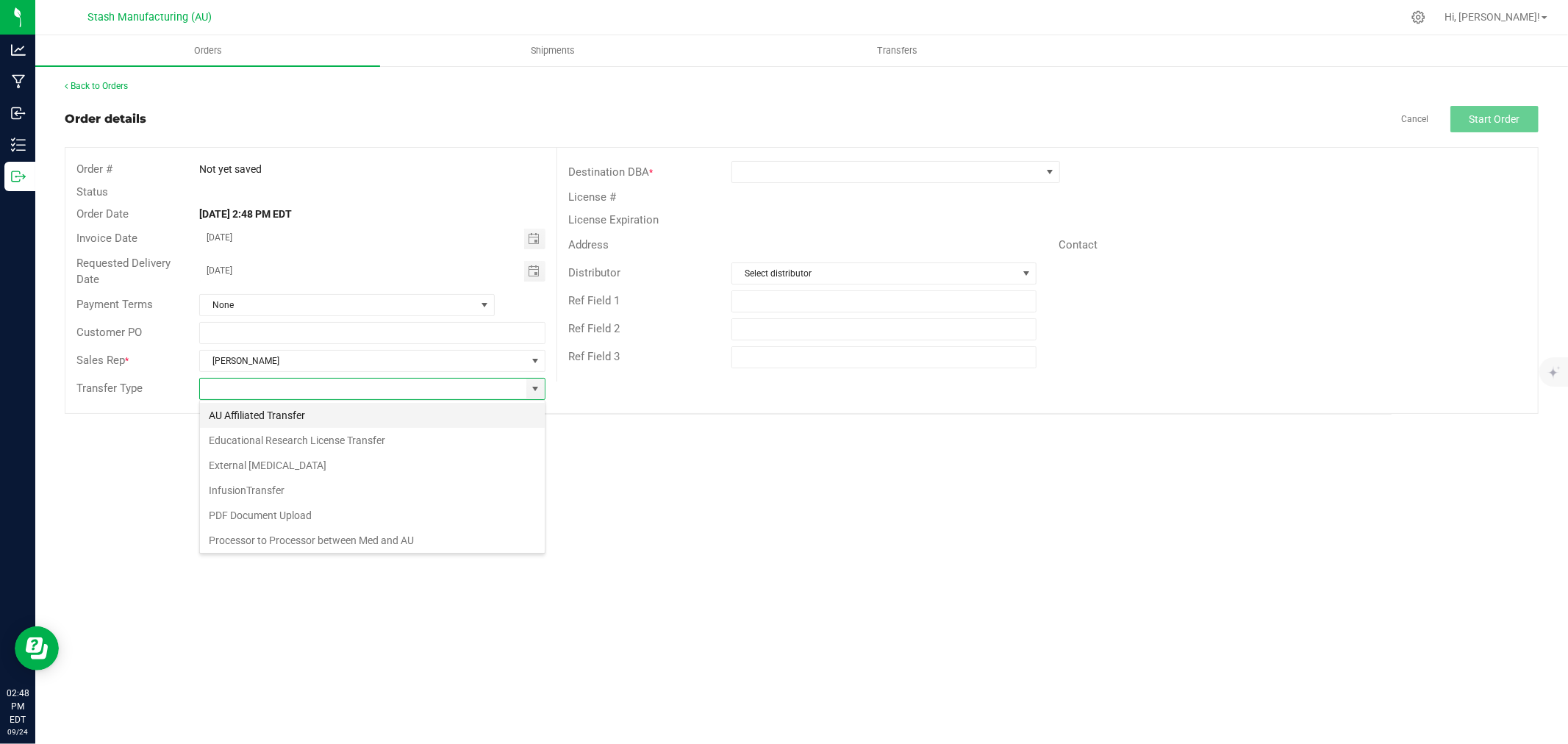
click at [382, 414] on li "AU Affiliated Transfer" at bounding box center [373, 415] width 345 height 25
type input "AU Affiliated Transfer"
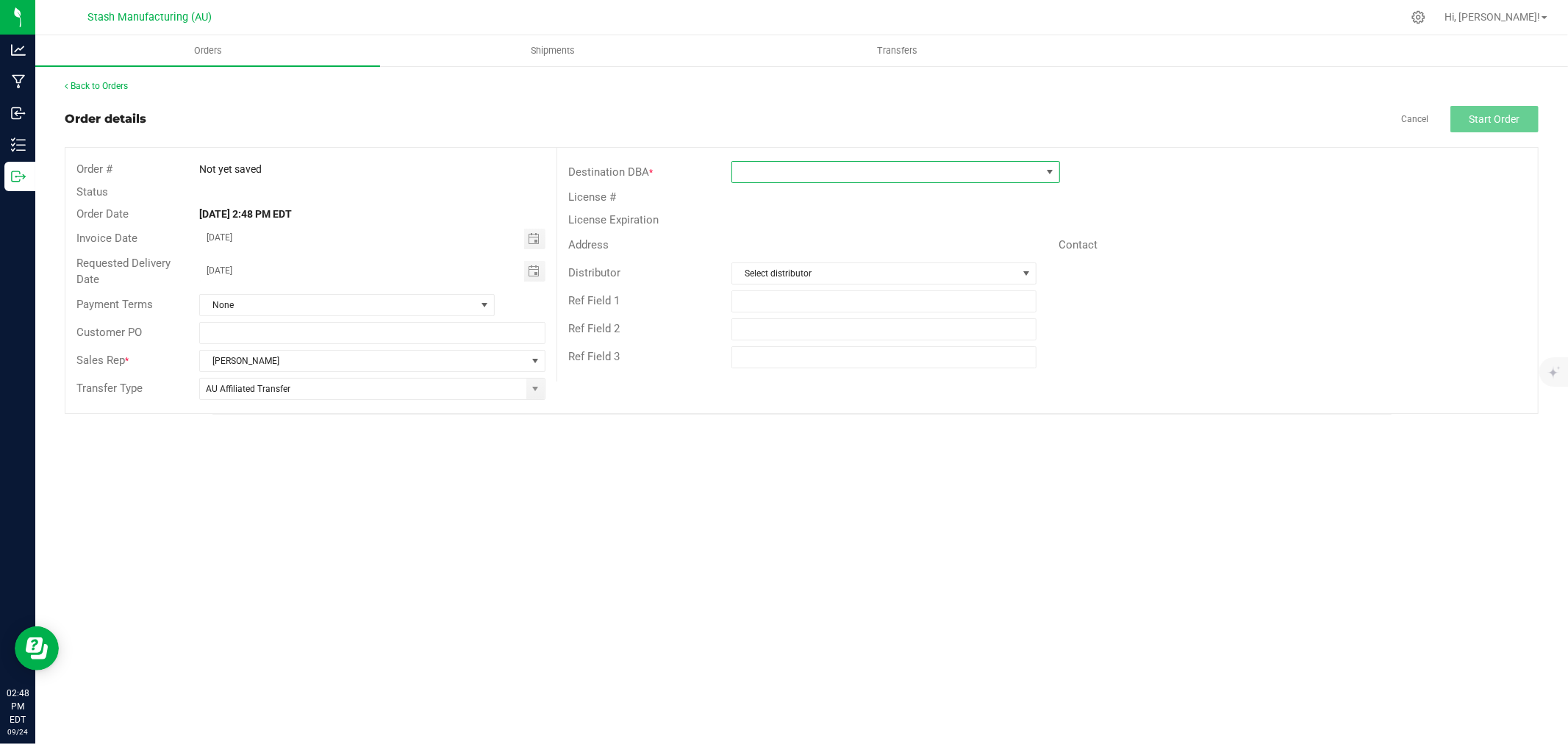
click at [777, 169] on span at bounding box center [887, 172] width 309 height 20
type input "1183"
click at [848, 224] on li "Cloud Cannabis - [GEOGRAPHIC_DATA] ([GEOGRAPHIC_DATA]-R-001183)" at bounding box center [908, 235] width 353 height 25
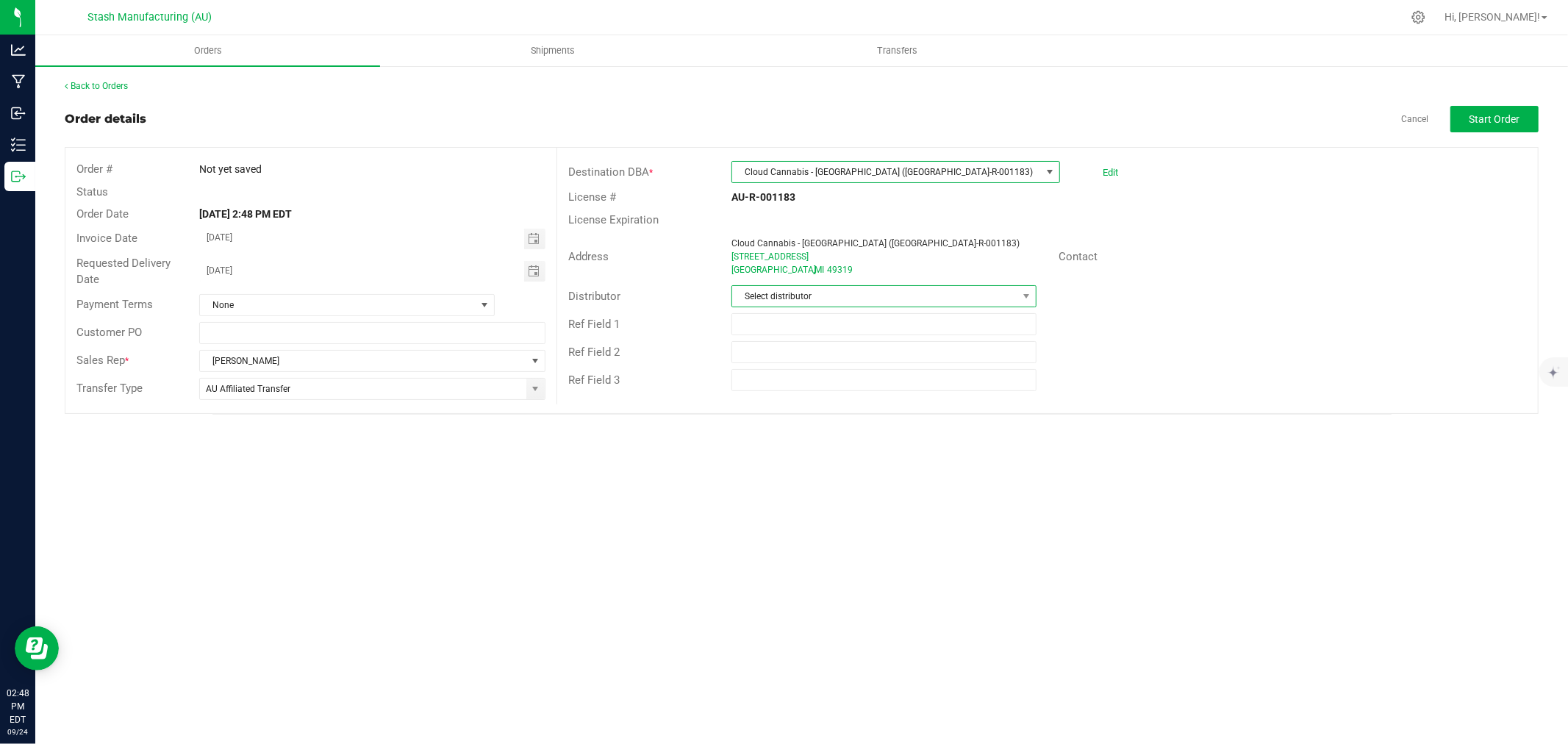
click at [869, 300] on span "Select distributor" at bounding box center [875, 296] width 286 height 20
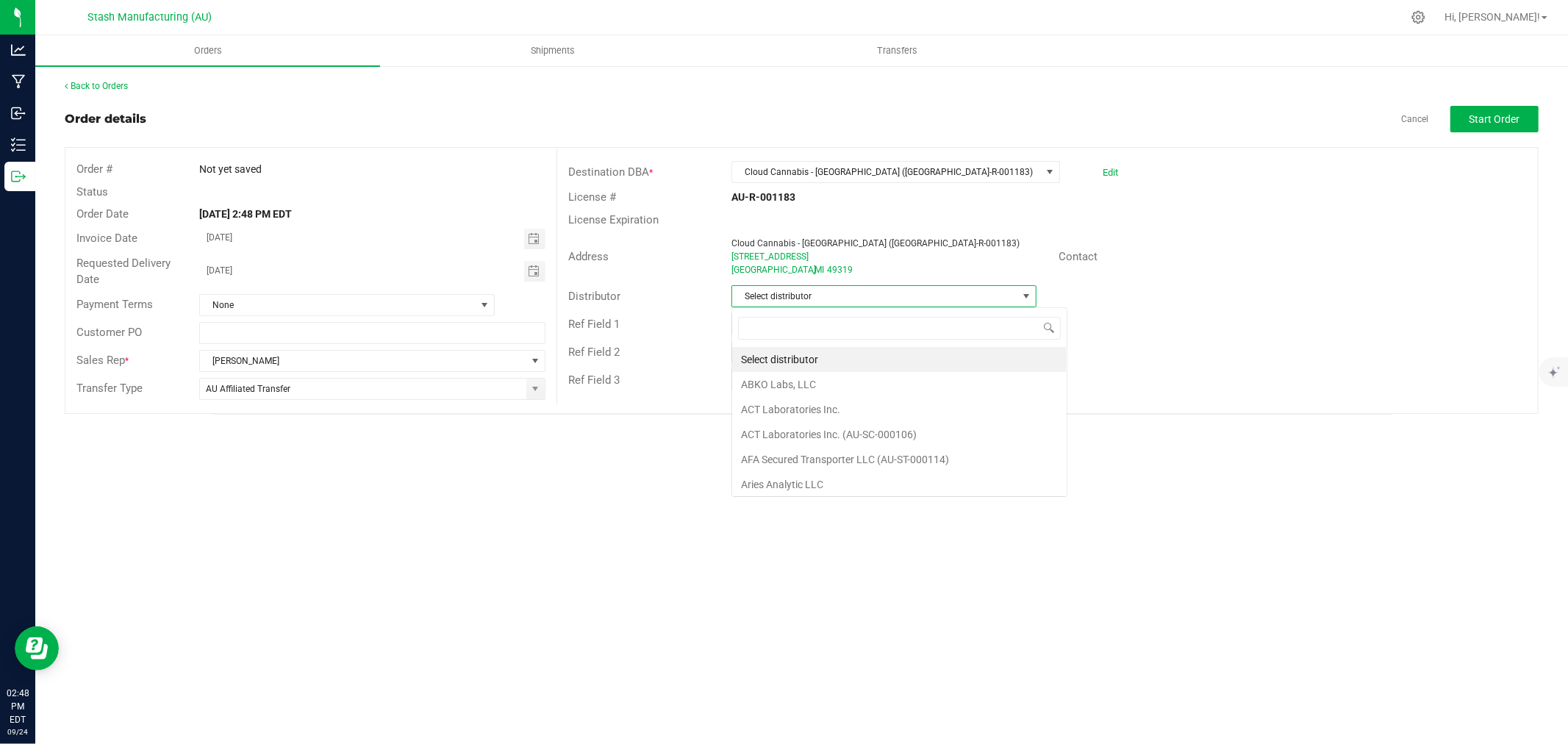
scroll to position [22, 305]
type input "123"
click at [919, 363] on li "Lake Effects Logistics (AU-ST-000123)" at bounding box center [884, 359] width 304 height 25
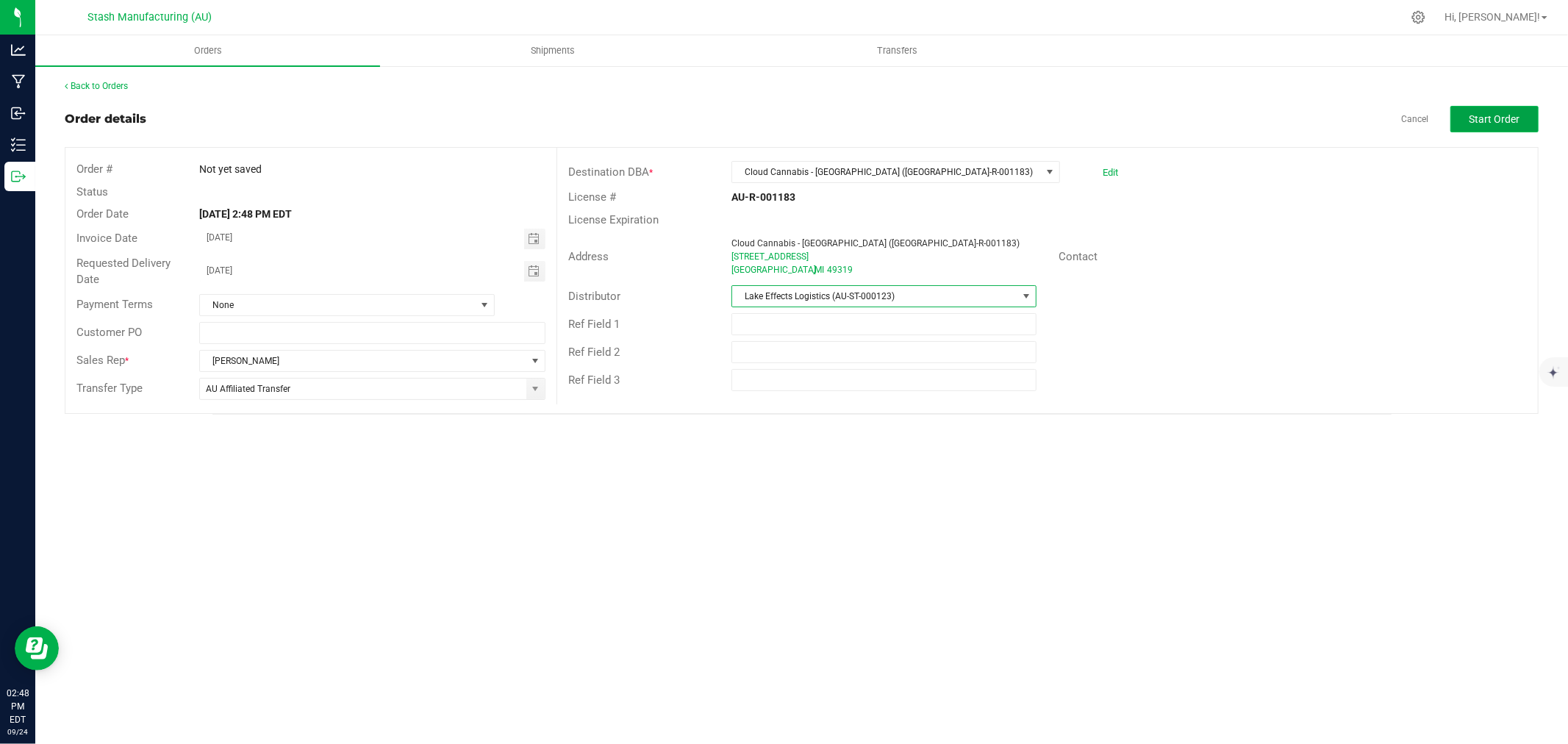
click at [1510, 125] on button "Start Order" at bounding box center [1495, 118] width 88 height 26
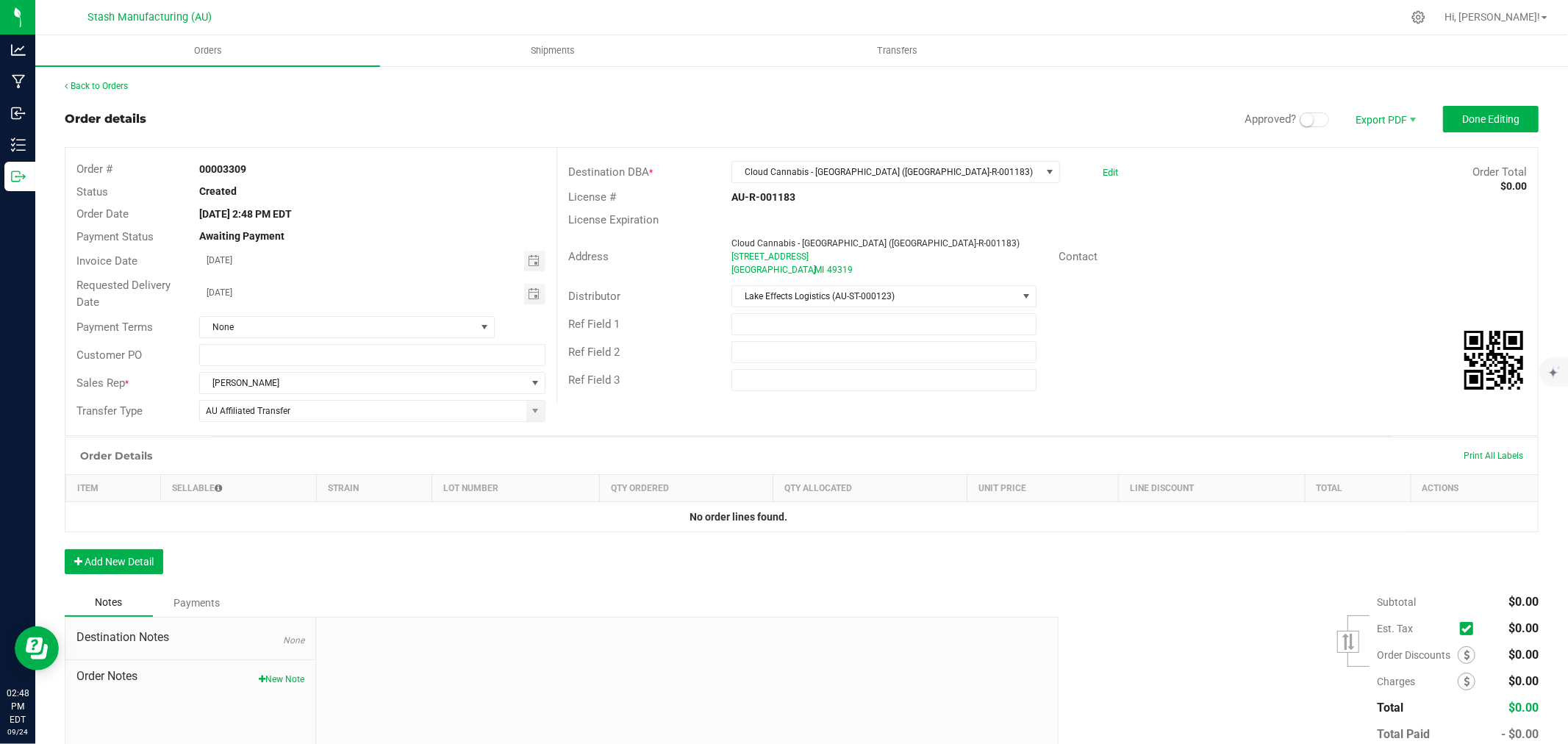
click at [1300, 119] on small at bounding box center [1307, 120] width 13 height 13
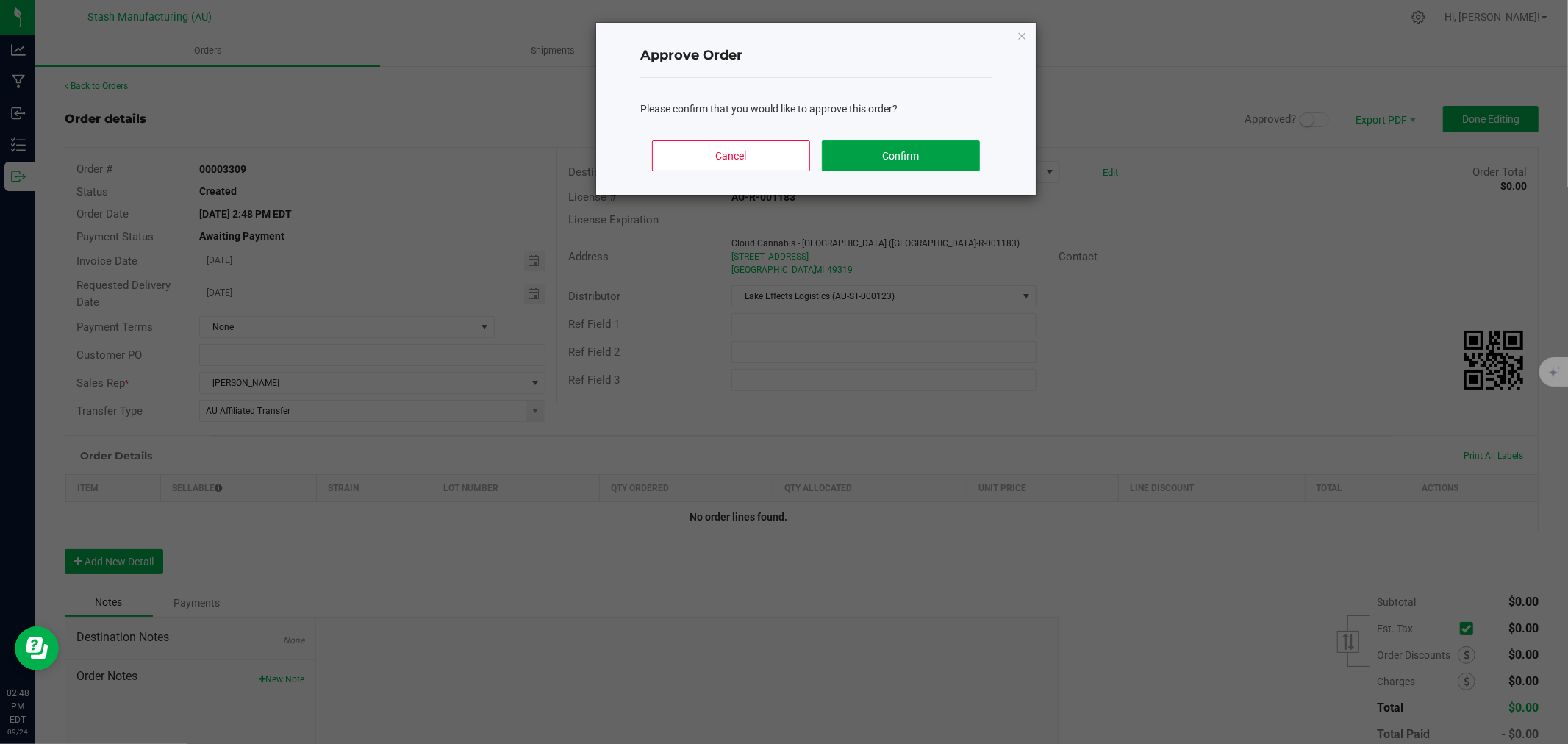
click at [854, 151] on button "Confirm" at bounding box center [901, 155] width 158 height 31
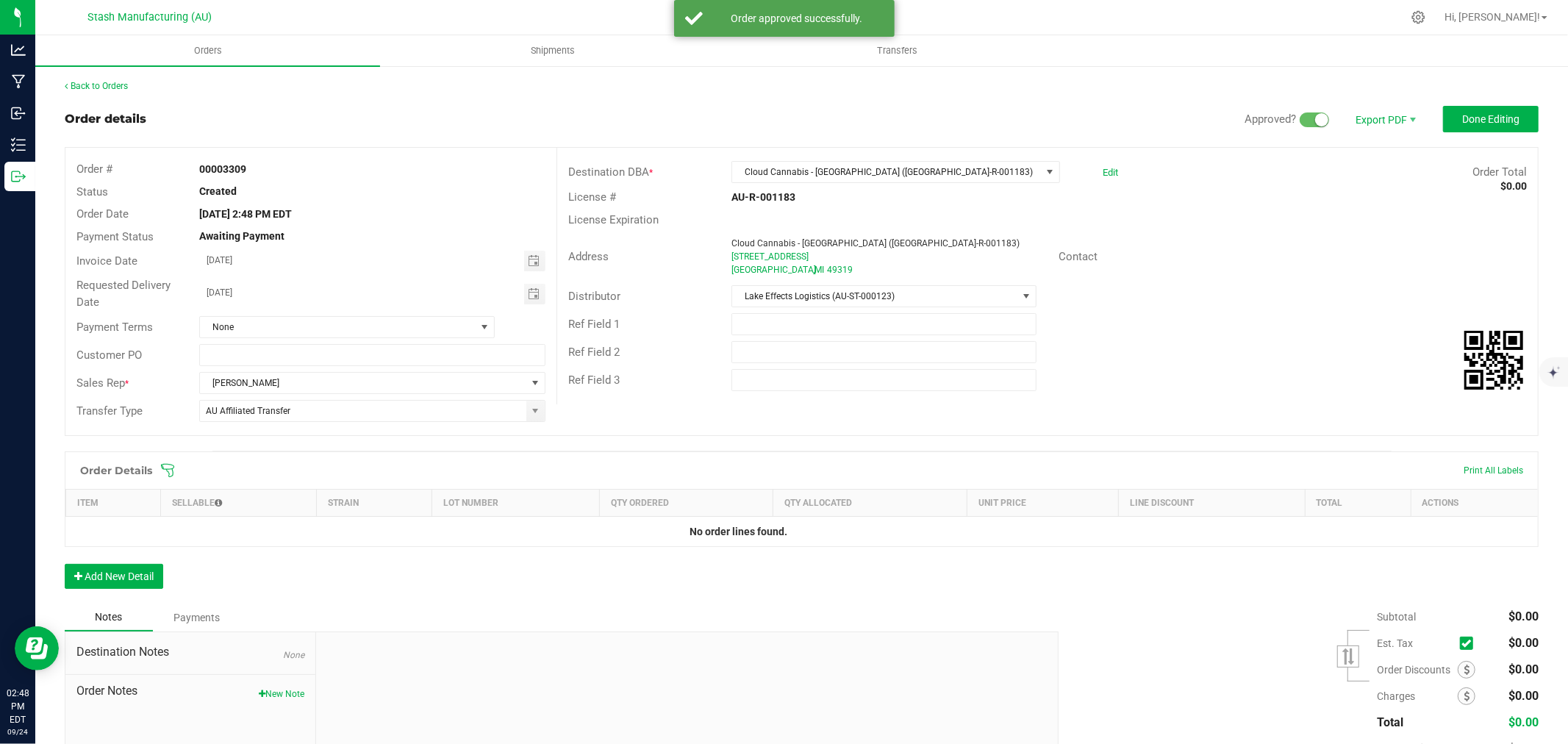
click at [172, 471] on icon at bounding box center [168, 471] width 13 height 13
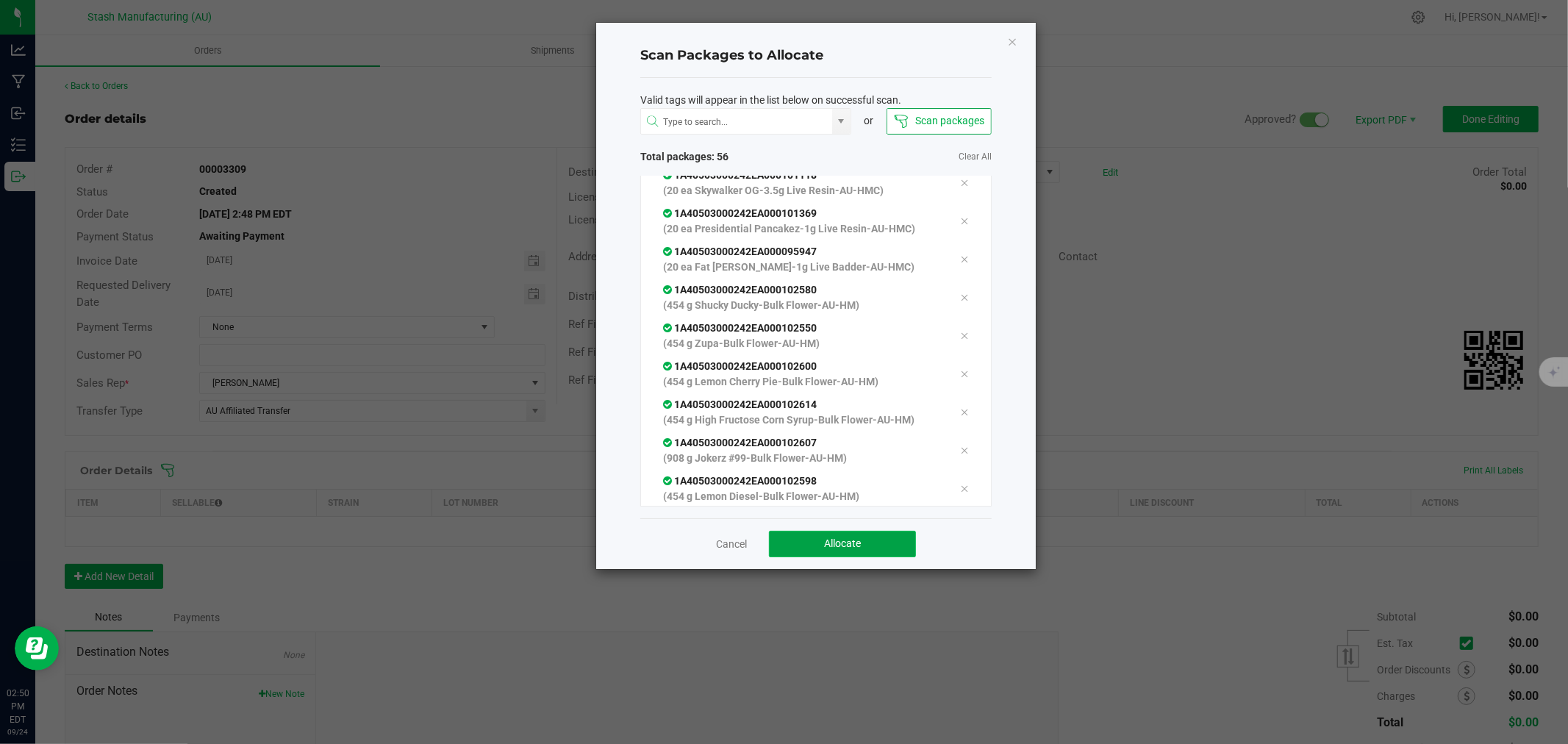
click at [896, 552] on button "Allocate" at bounding box center [842, 543] width 147 height 26
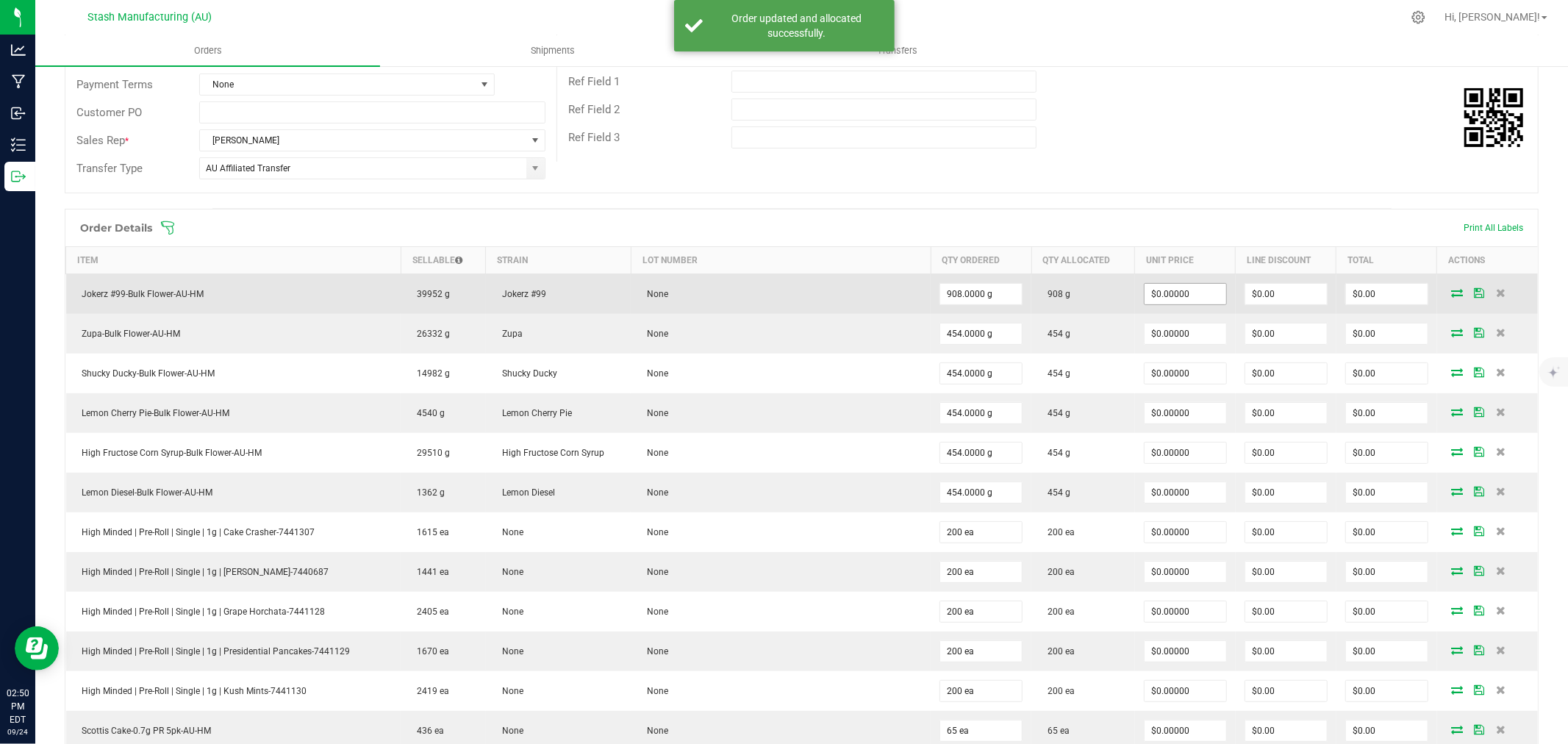
scroll to position [244, 0]
click at [1187, 297] on input "0" at bounding box center [1185, 293] width 82 height 20
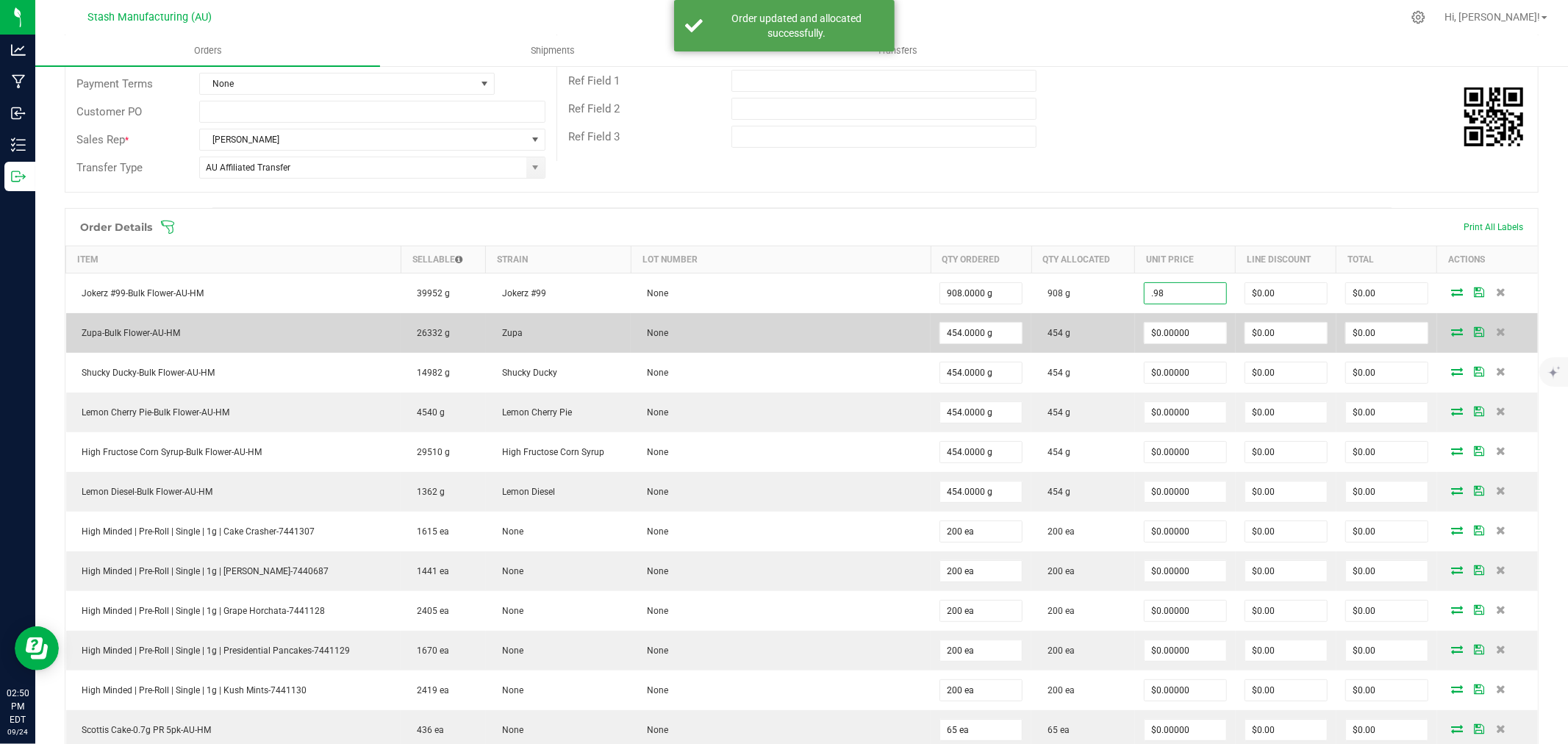
type input "$0.98000"
type input "$889.84"
click at [1170, 347] on td "$0.00000" at bounding box center [1185, 333] width 100 height 40
click at [1172, 336] on input "0" at bounding box center [1185, 333] width 82 height 20
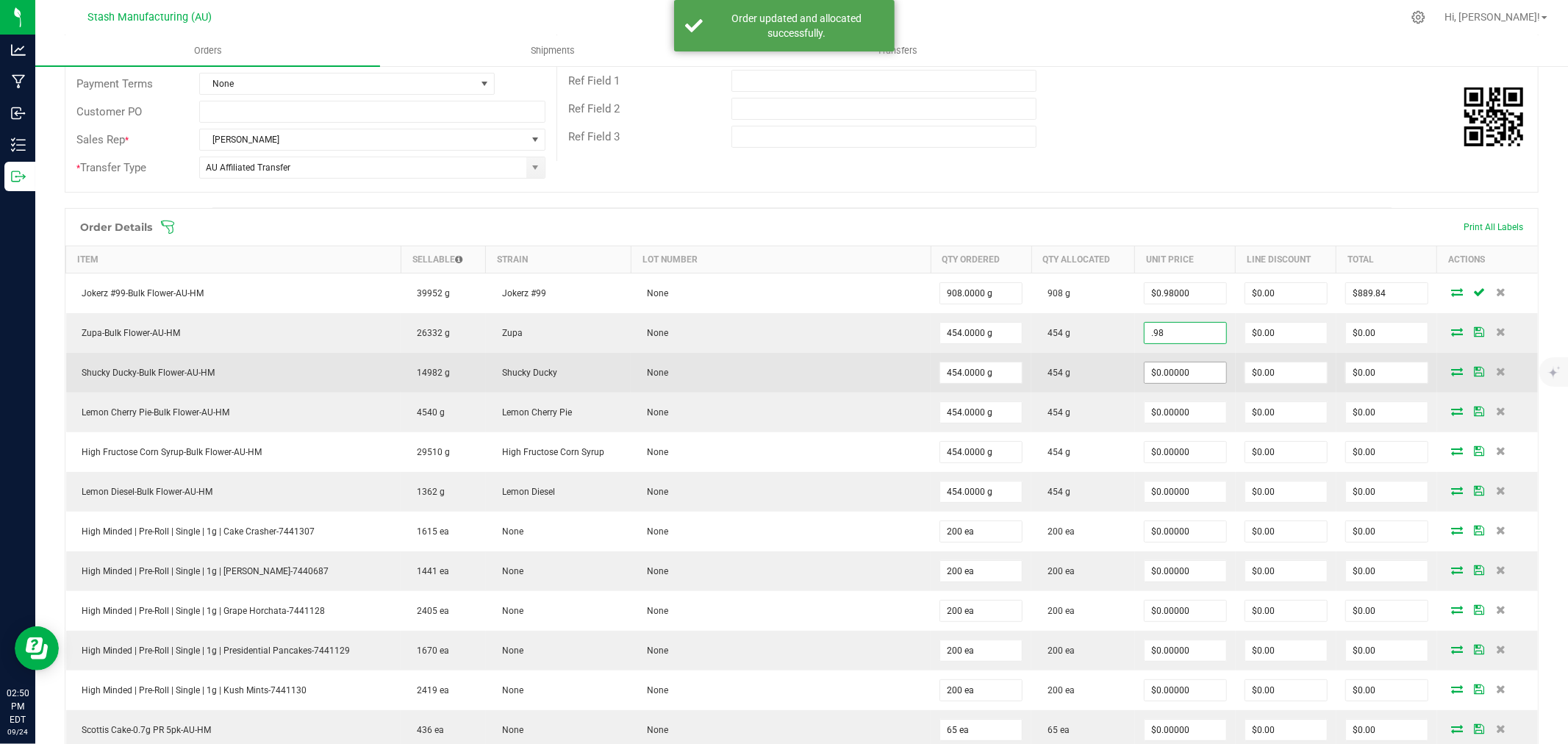
type input "$0.98000"
type input "$444.92"
click at [1166, 378] on input "0" at bounding box center [1185, 372] width 82 height 20
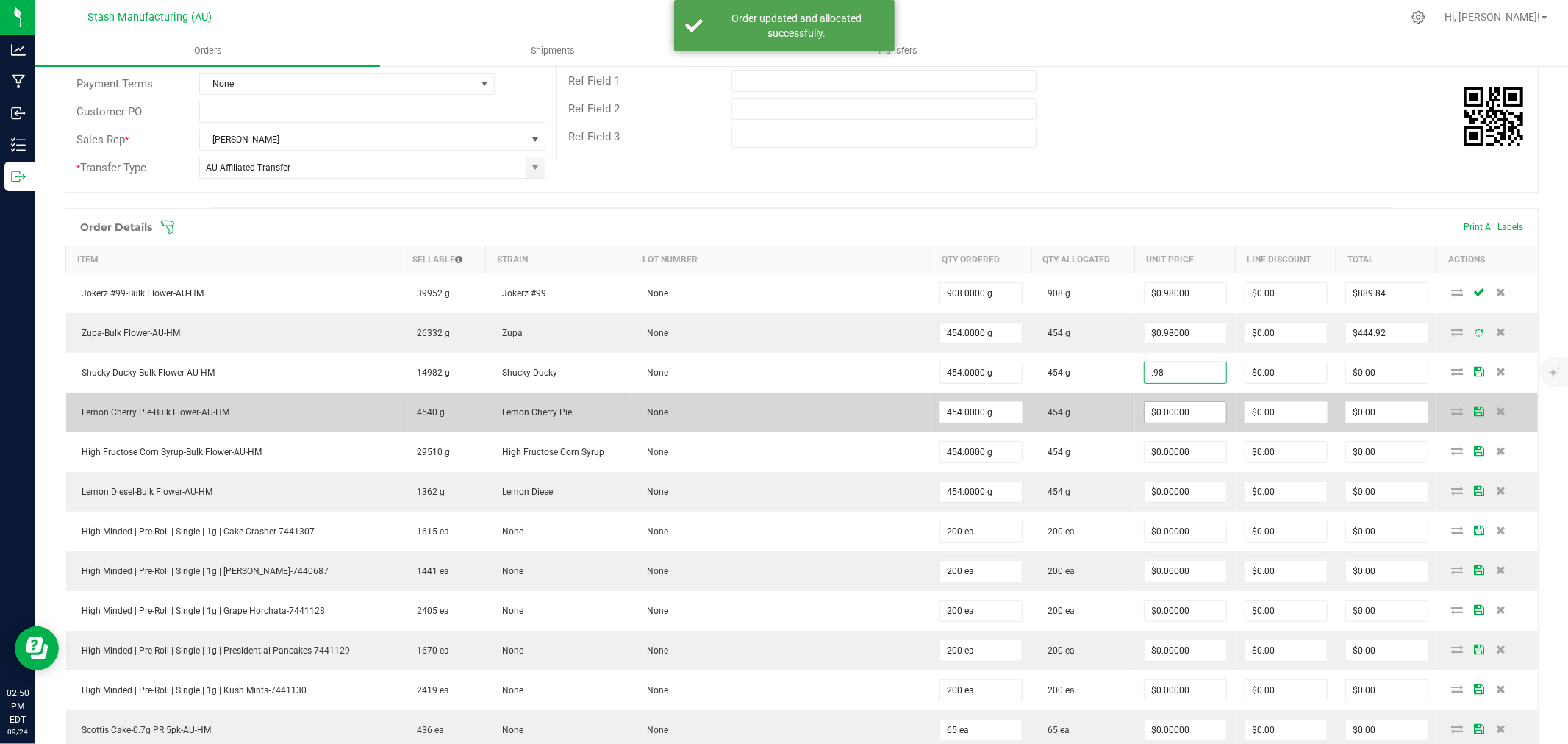
click at [1175, 408] on input "$0.00000" at bounding box center [1185, 412] width 82 height 20
type input "$0.98000"
type input "$444.92"
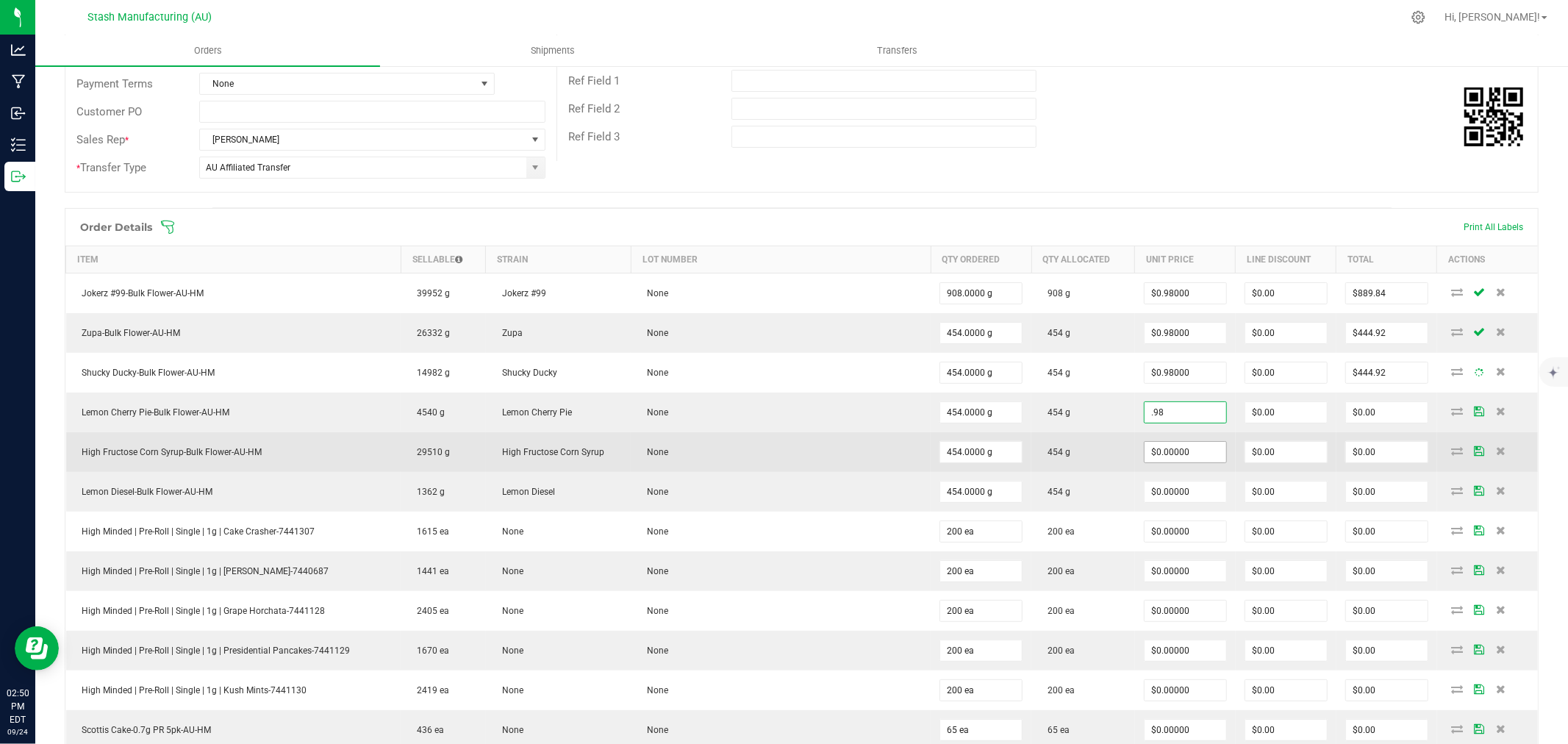
type input "$0.98000"
type input "$444.92"
click at [1181, 453] on input "0" at bounding box center [1185, 451] width 82 height 20
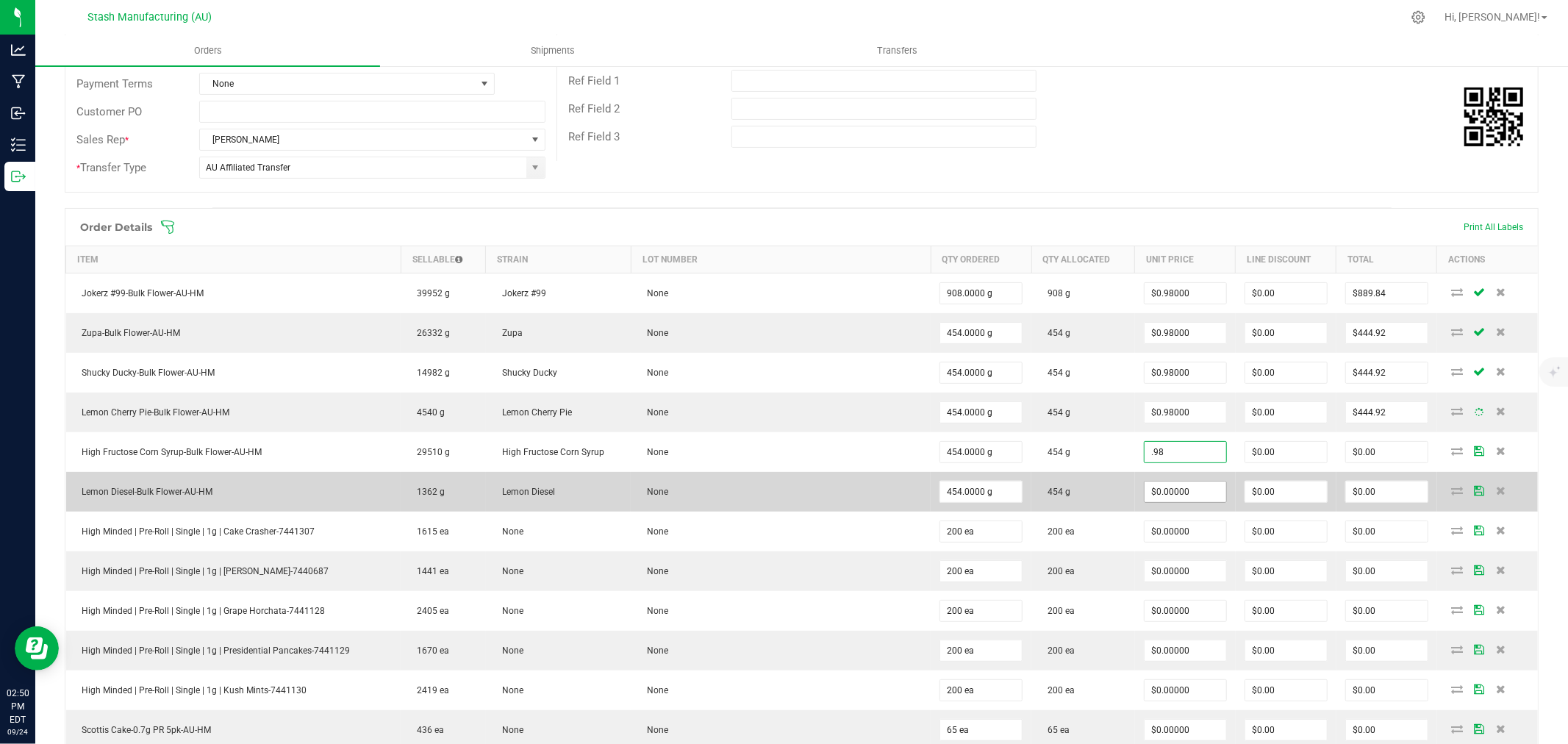
type input "$0.98000"
type input "$444.92"
click at [1186, 497] on input "0" at bounding box center [1185, 491] width 82 height 20
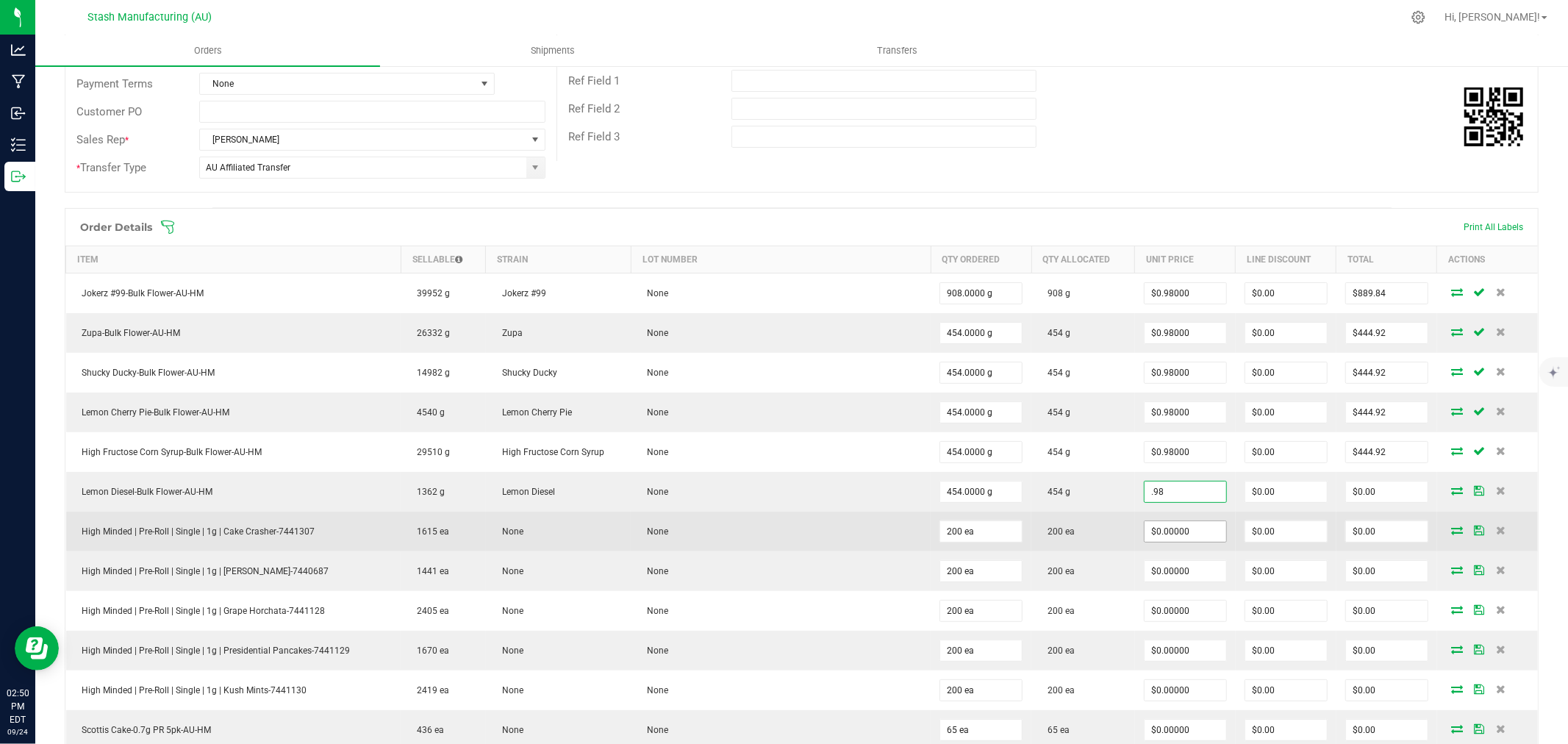
type input "$0.98000"
type input "$444.92"
click at [1187, 533] on input "0" at bounding box center [1185, 530] width 82 height 20
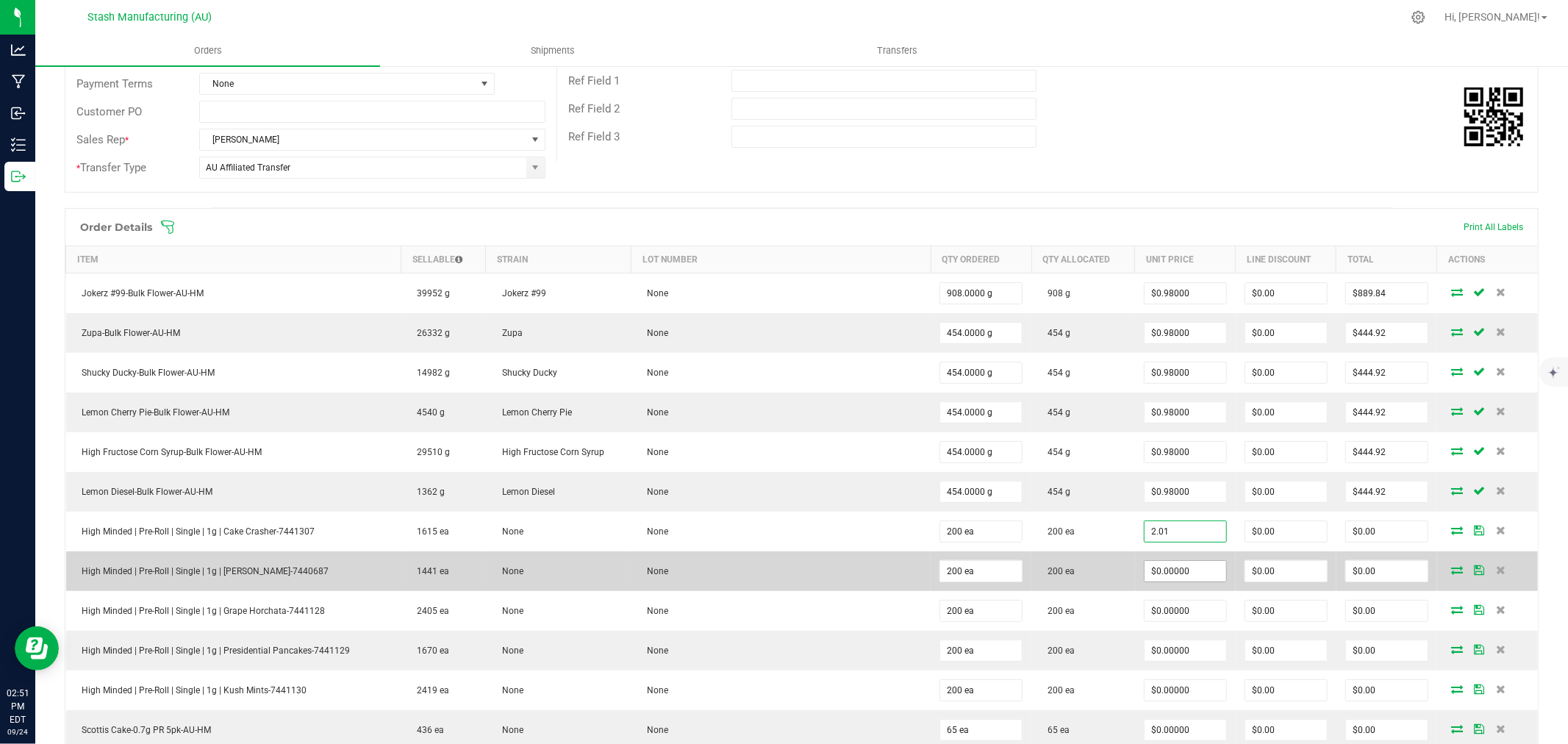
type input "$2.01000"
type input "$402.00"
click at [1160, 578] on input "0" at bounding box center [1185, 570] width 82 height 20
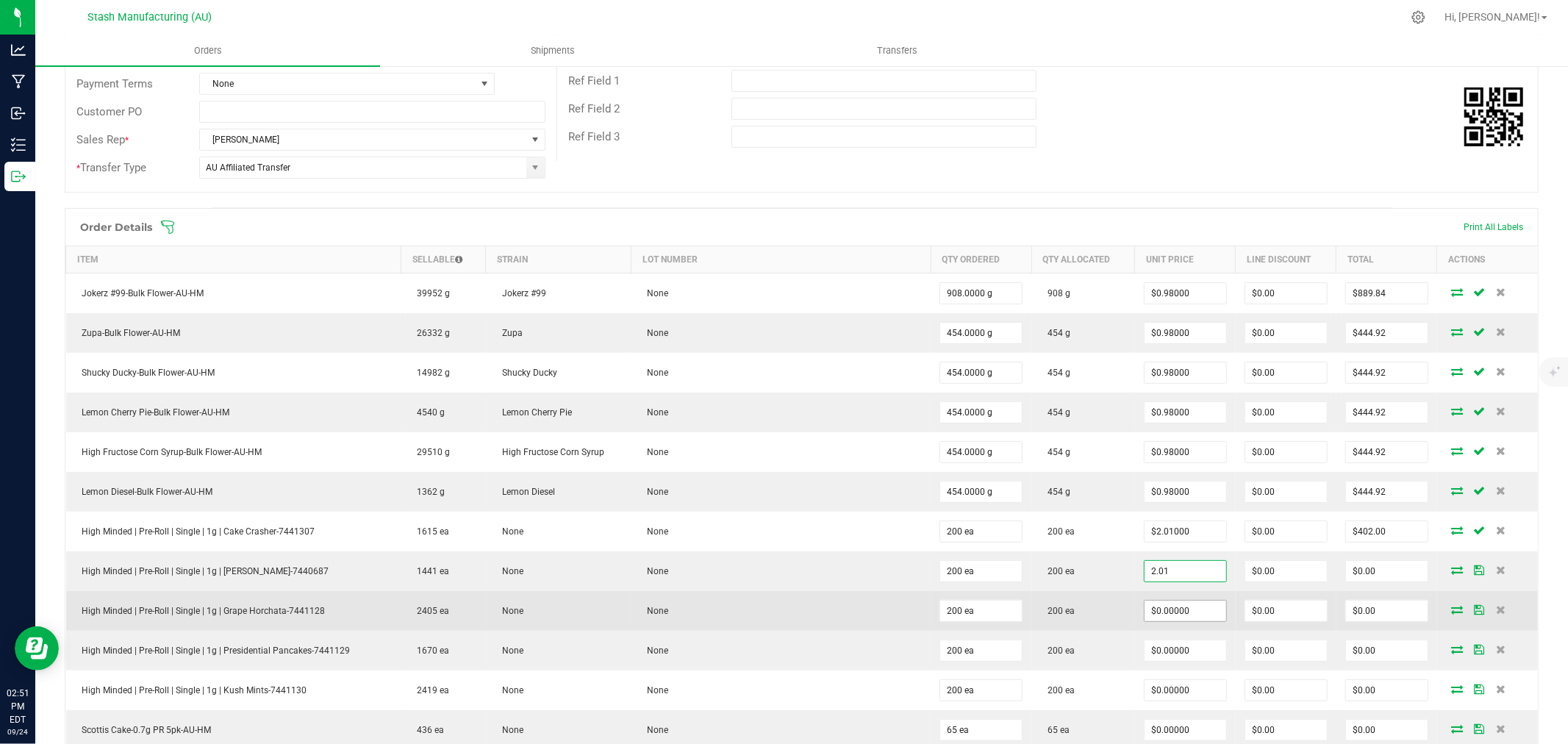
type input "$2.01000"
type input "$402.00"
click at [1160, 617] on input "0" at bounding box center [1185, 610] width 82 height 20
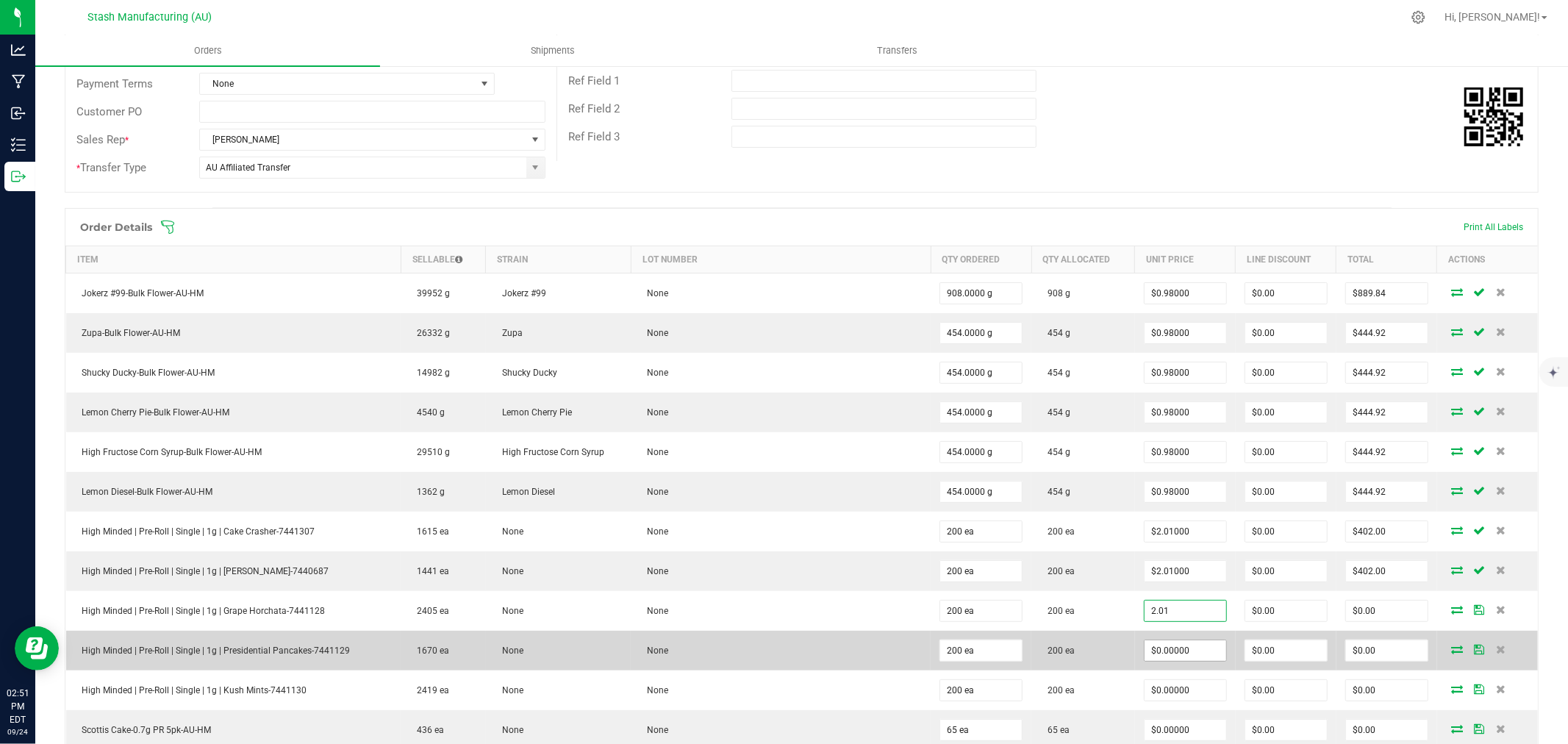
type input "$2.01000"
type input "$402.00"
click at [1165, 650] on input "0" at bounding box center [1185, 650] width 82 height 20
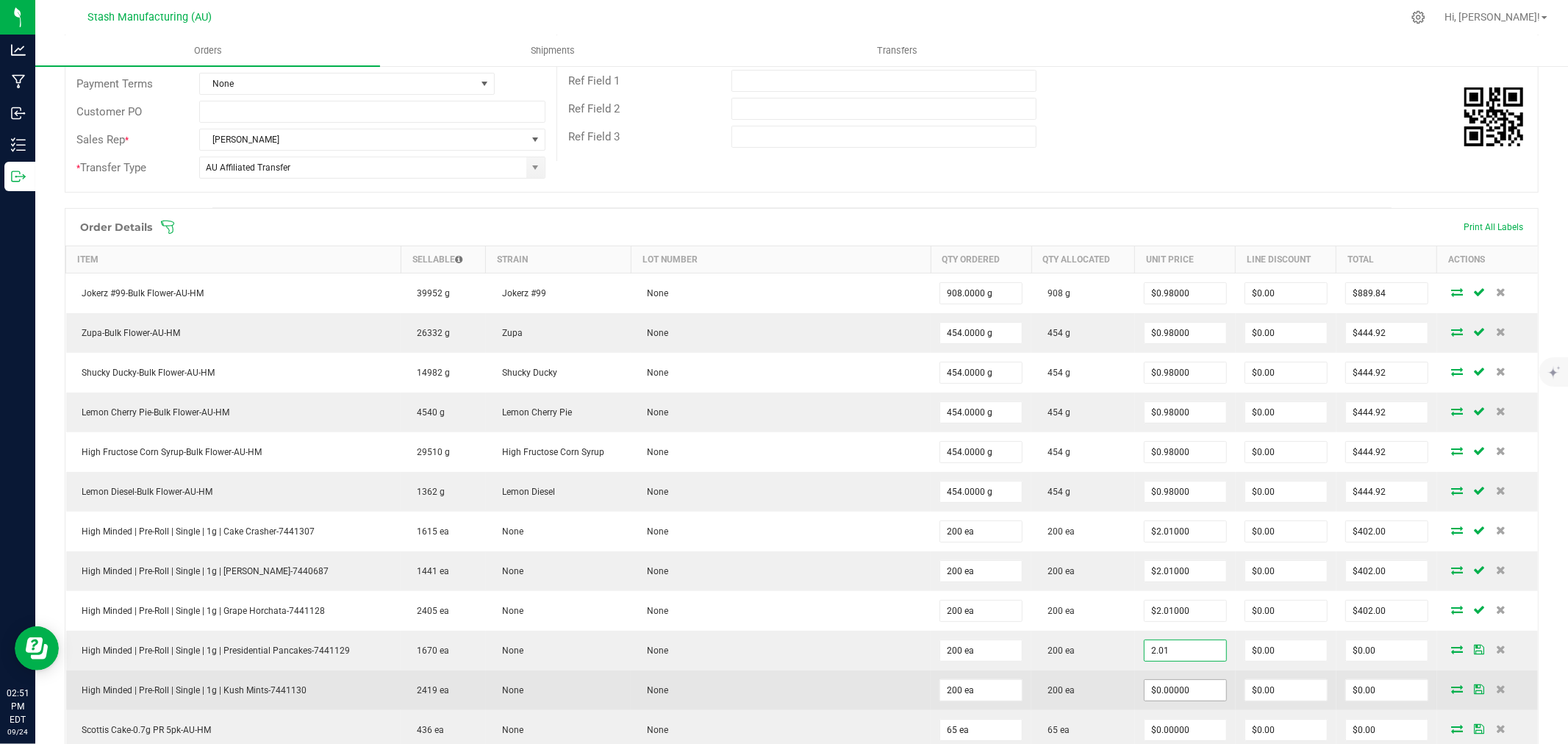
type input "$2.01000"
type input "$402.00"
click at [1160, 696] on input "0" at bounding box center [1185, 689] width 82 height 20
type input "$2.01000"
type input "$402.00"
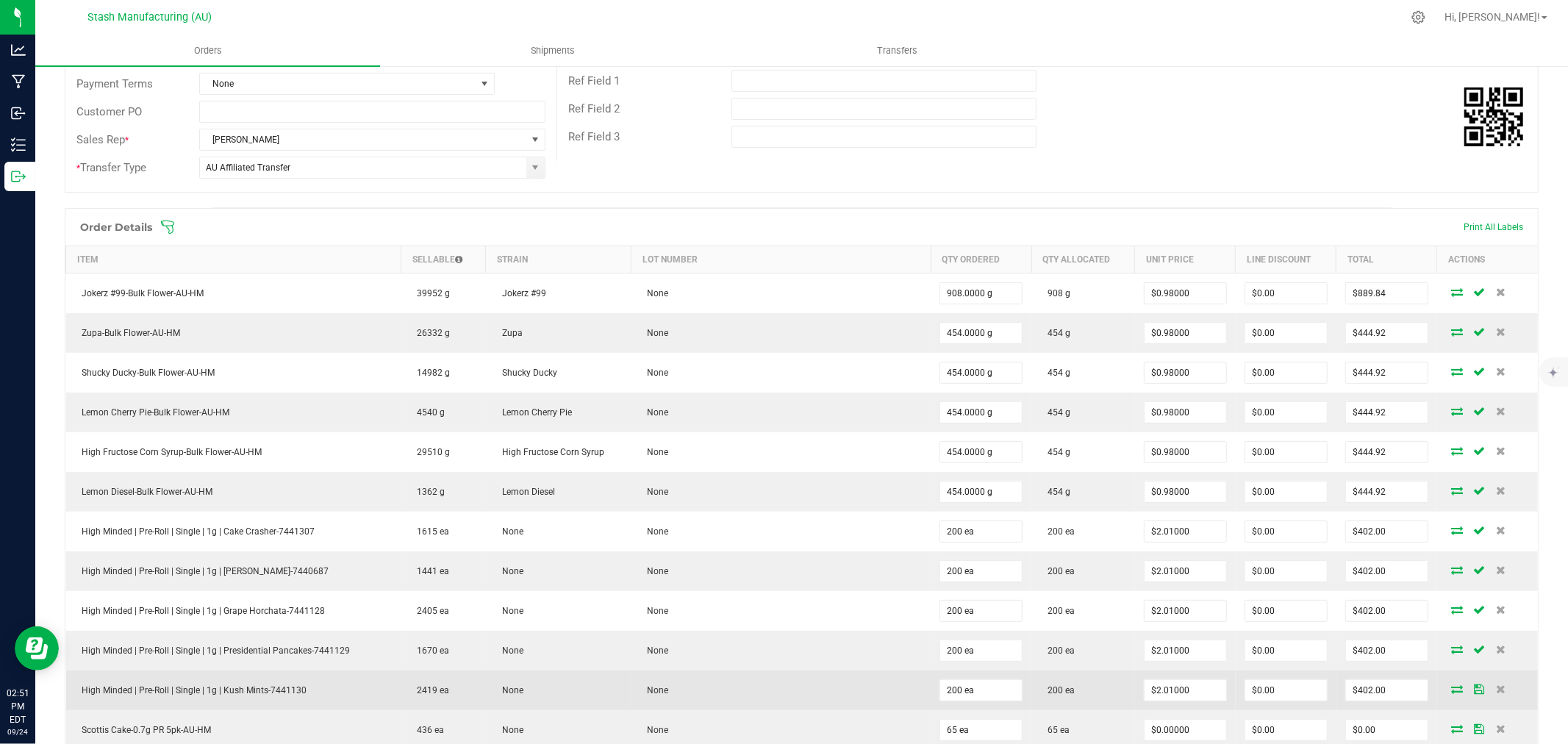
click at [1103, 692] on td "200 ea" at bounding box center [1083, 690] width 103 height 40
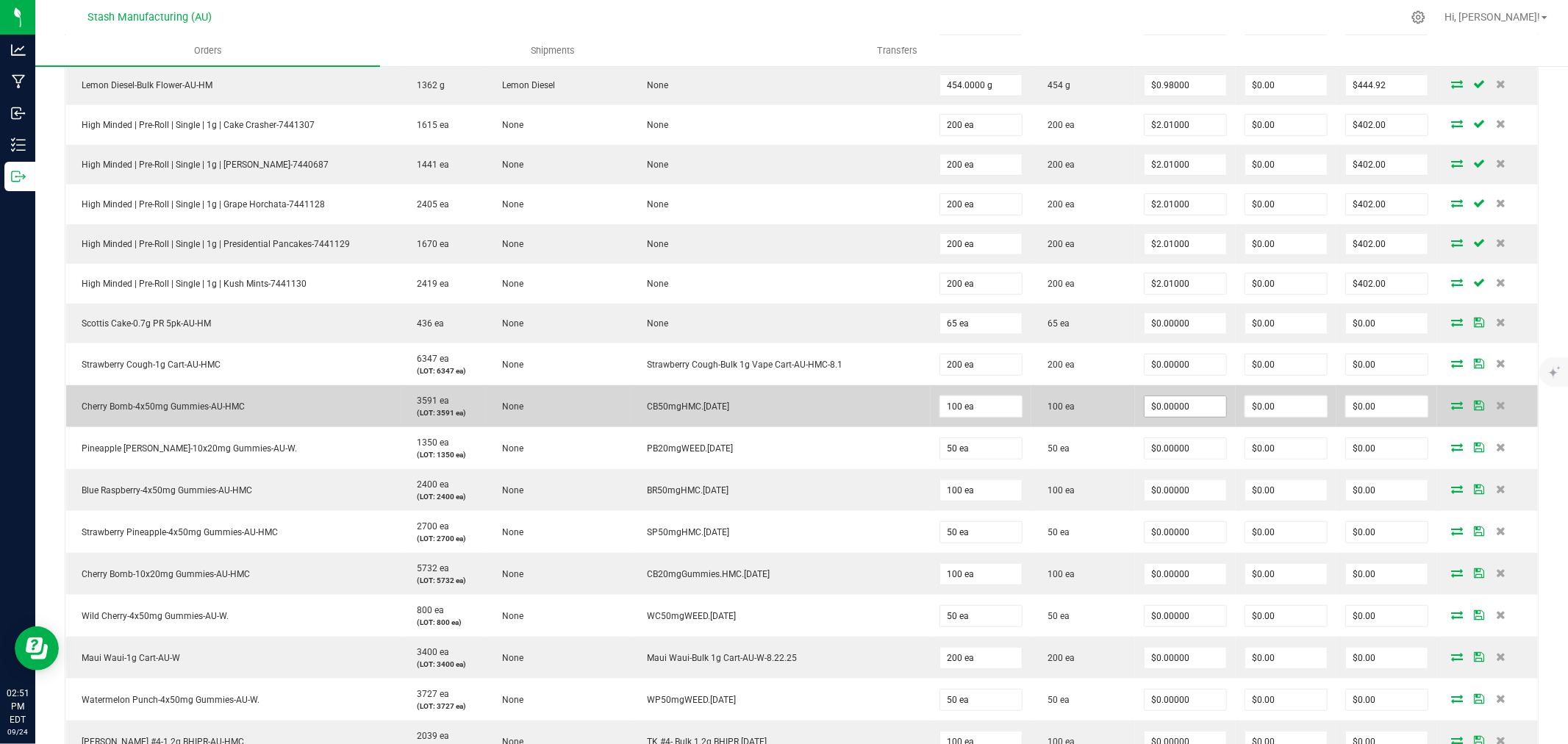
scroll to position [651, 0]
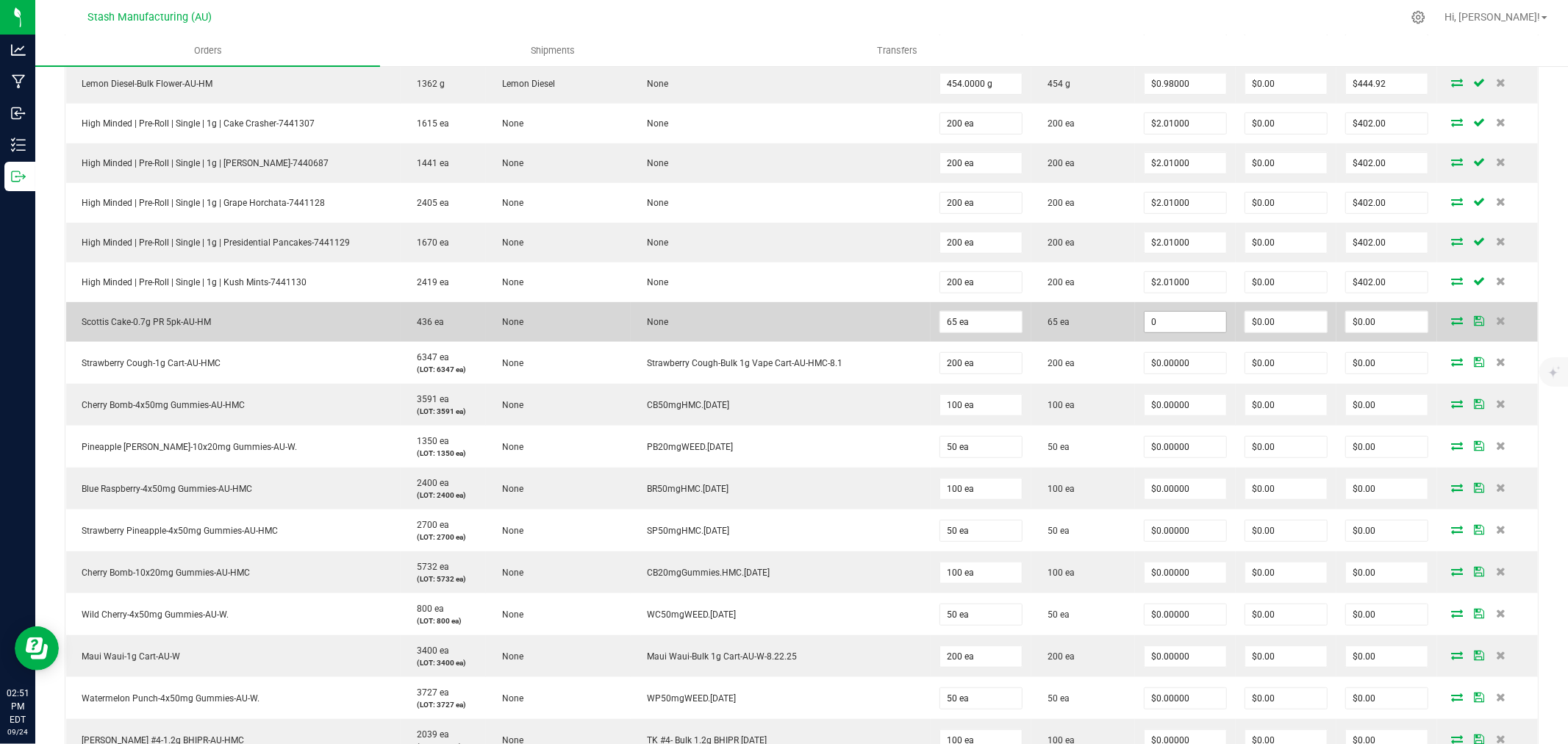
click at [1145, 326] on input "0" at bounding box center [1185, 321] width 82 height 20
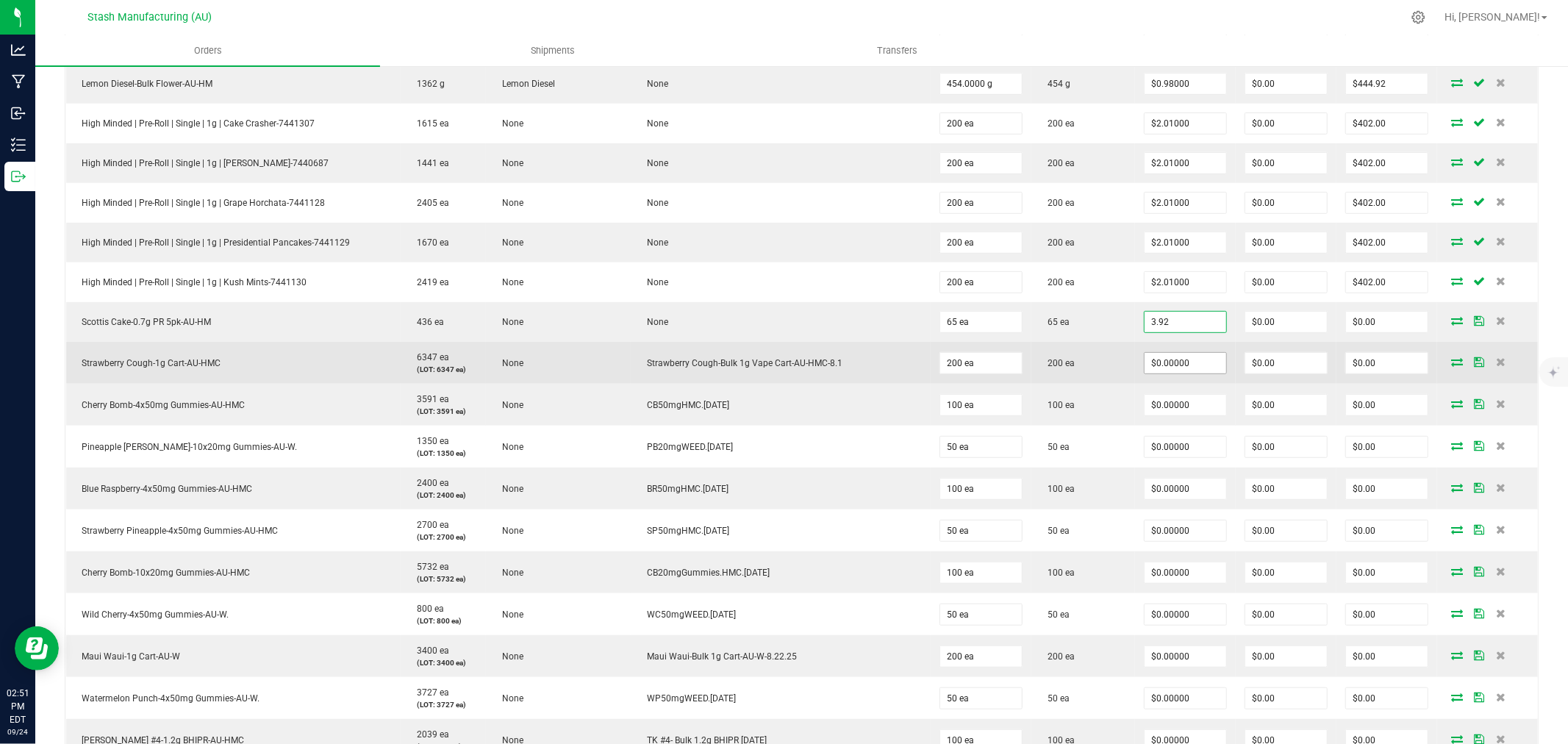
type input "$3.92000"
type input "$254.80"
click at [1154, 362] on input "0" at bounding box center [1185, 363] width 82 height 20
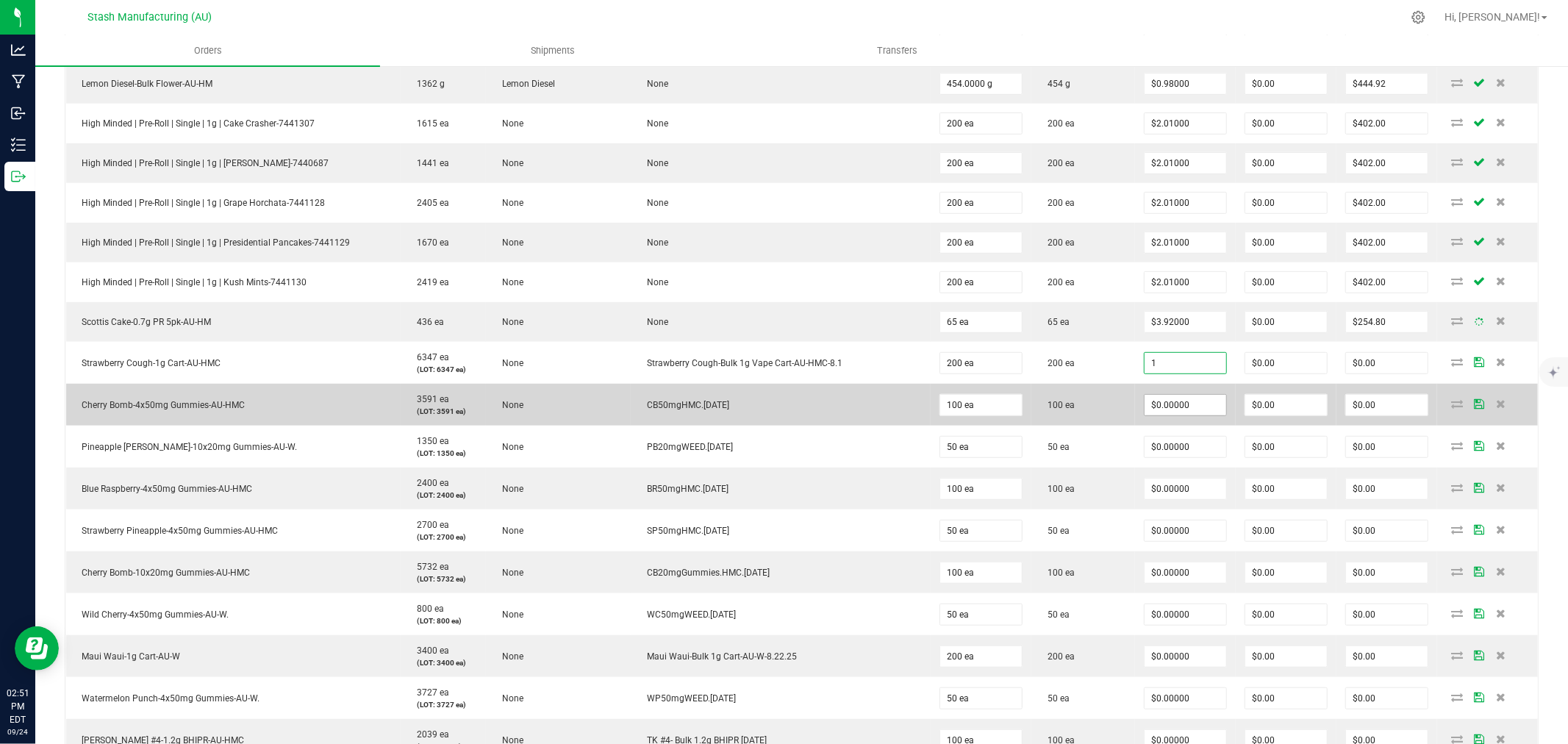
click at [1177, 411] on input "$0.00000" at bounding box center [1185, 405] width 82 height 20
type input "$1.00000"
type input "$200.00"
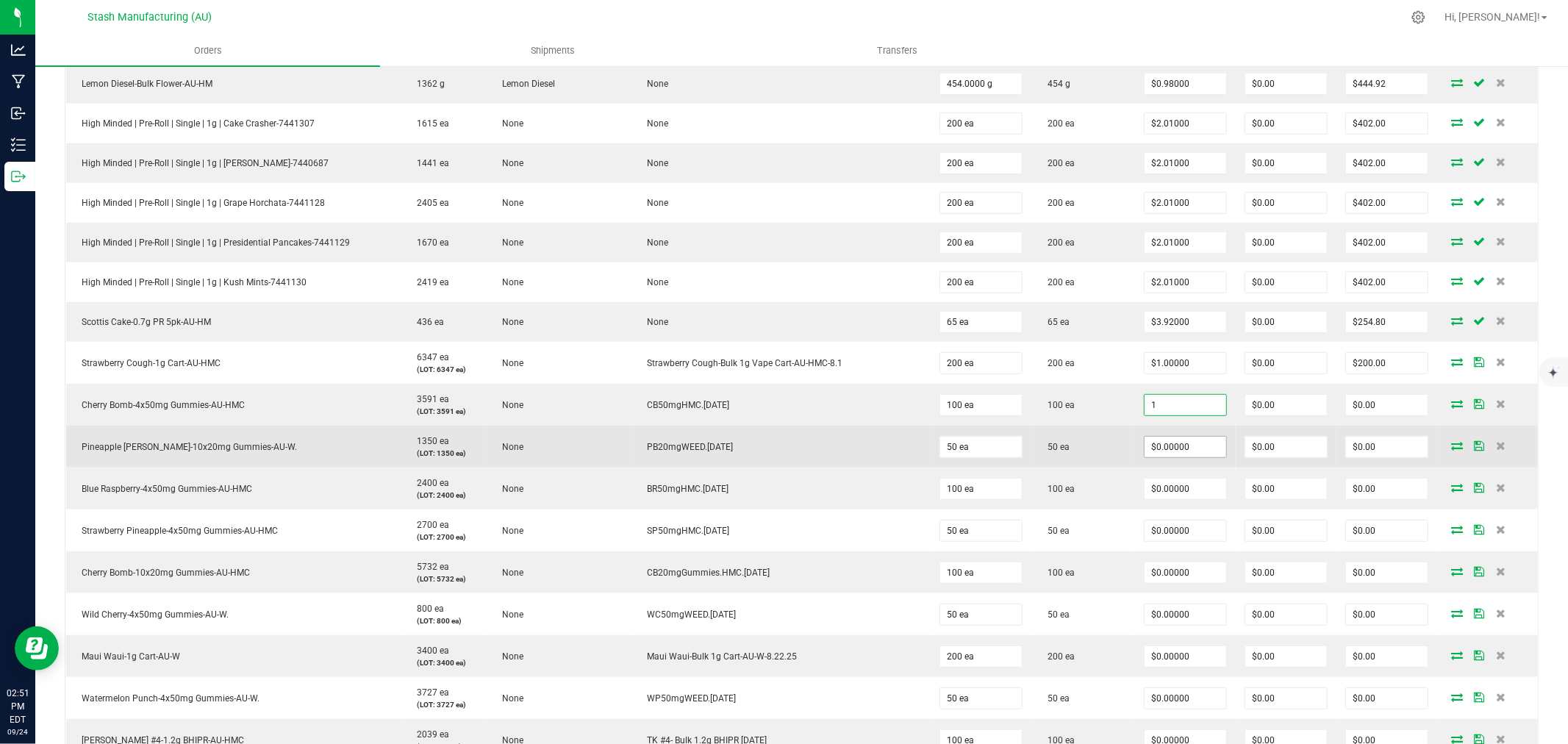
type input "$1.00000"
type input "$100.00"
click at [1179, 448] on input "0" at bounding box center [1185, 447] width 82 height 20
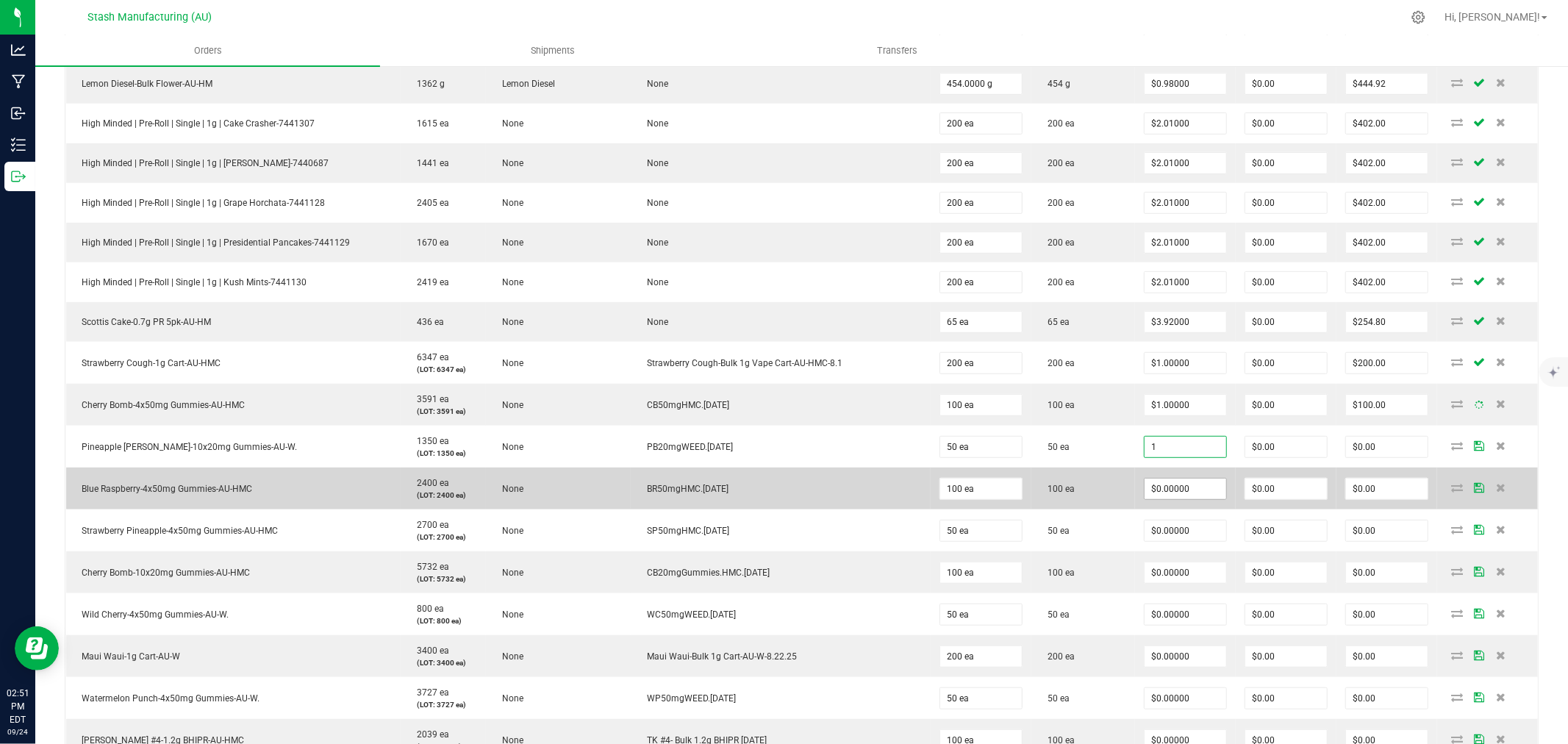
type input "$1.00000"
type input "$50.00"
click at [1166, 490] on input "0" at bounding box center [1185, 489] width 82 height 20
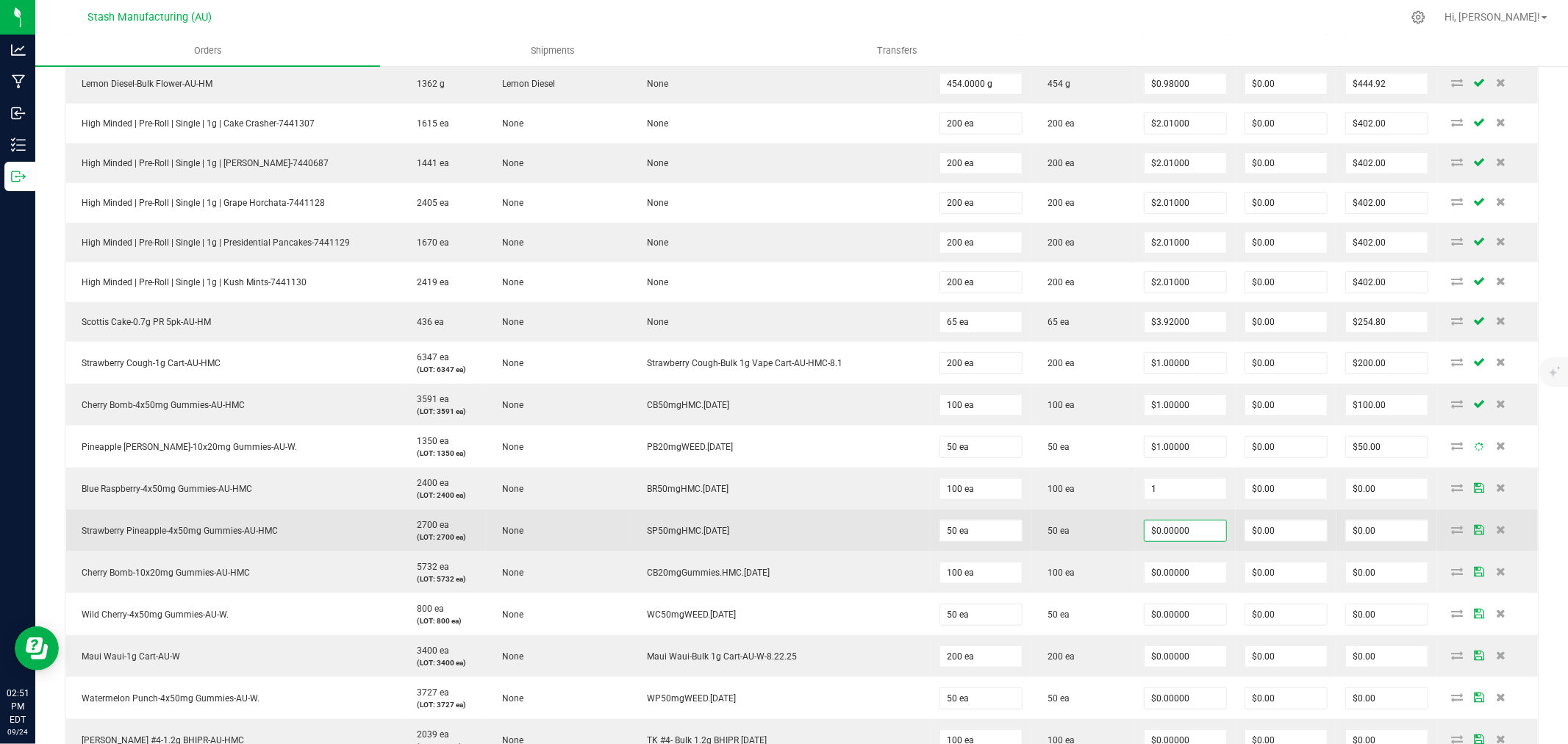
type input "$1.00000"
type input "$100.00"
click at [1167, 530] on input "0" at bounding box center [1185, 530] width 82 height 20
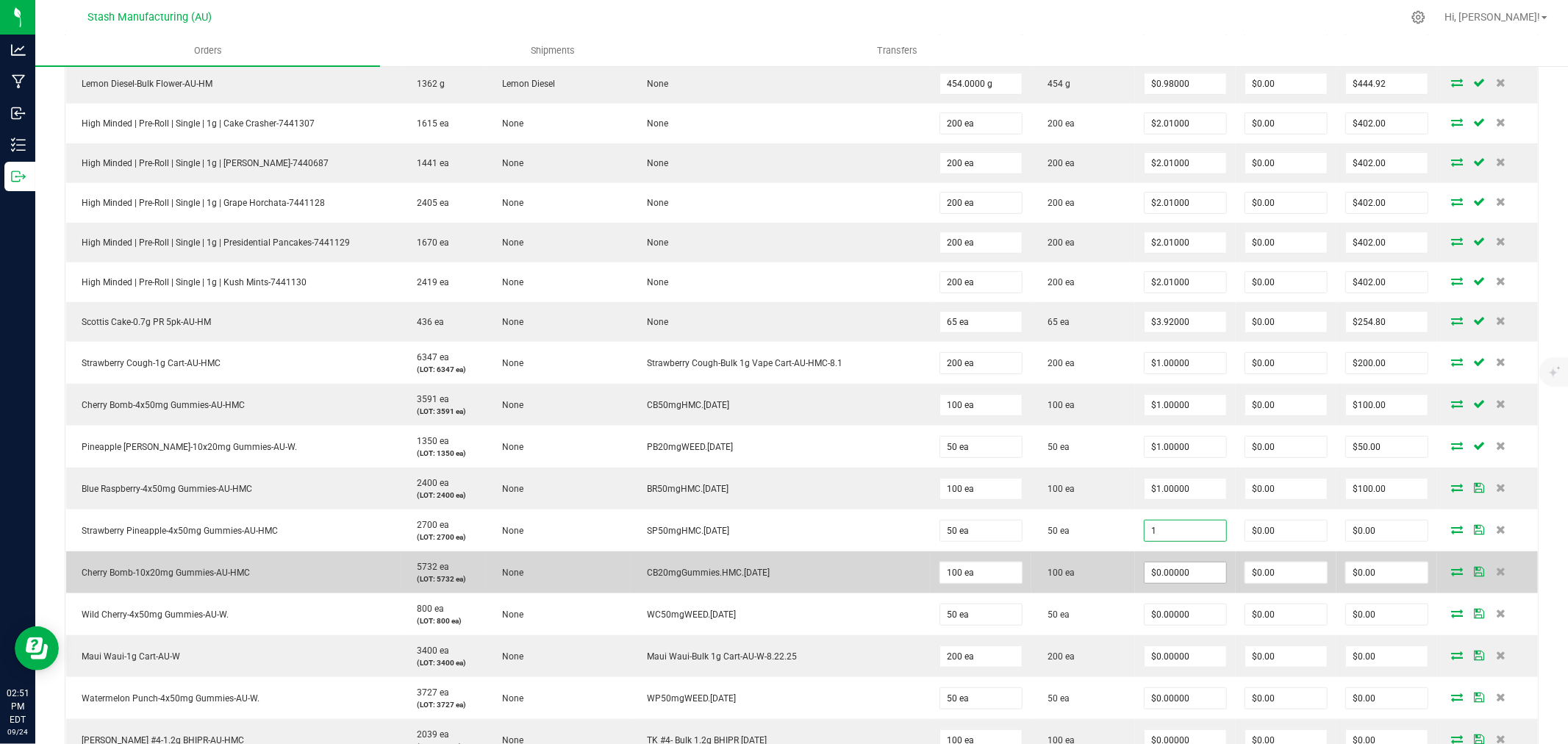
click at [1166, 571] on input "$0.00000" at bounding box center [1185, 572] width 82 height 20
type input "$1.00000"
type input "$50.00"
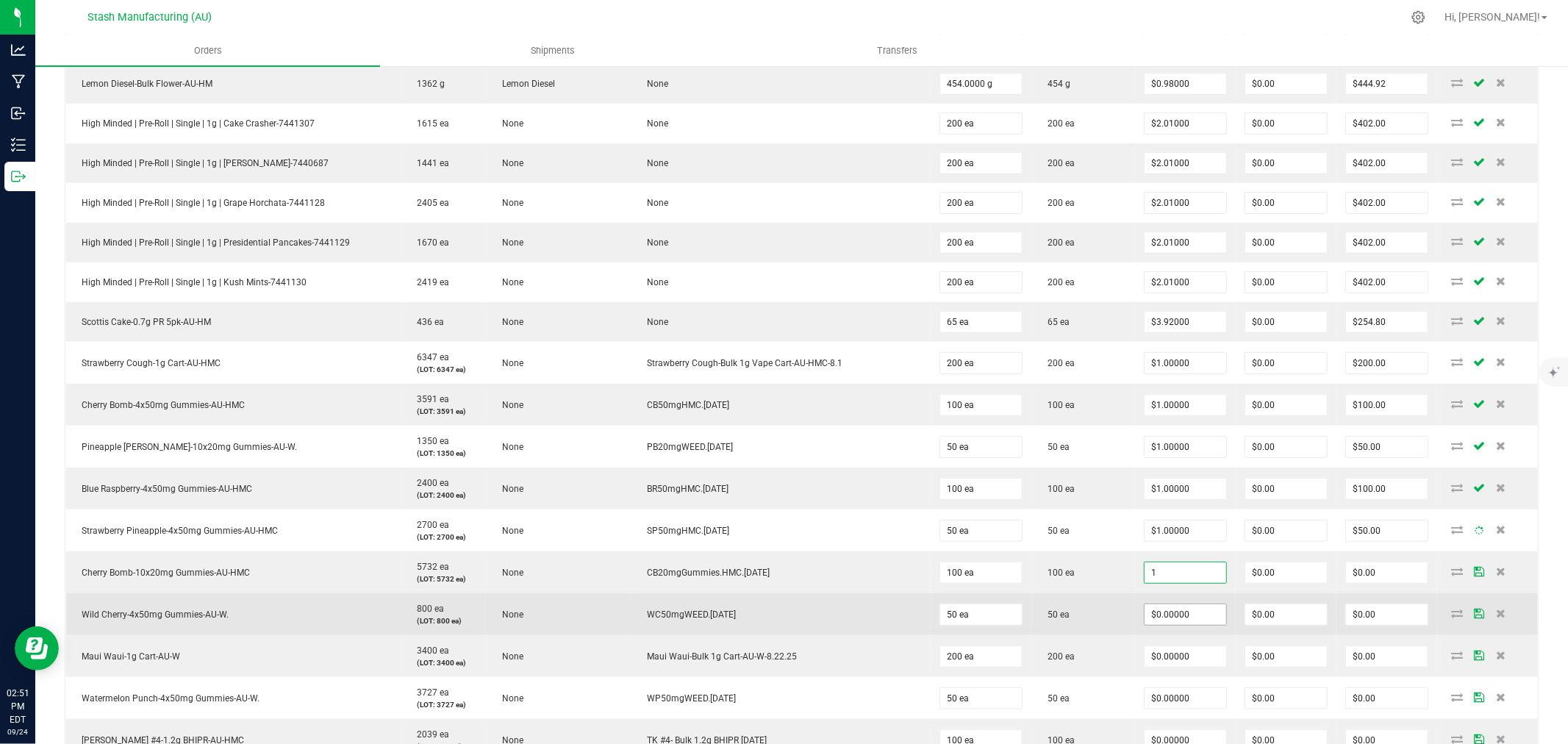
type input "$1.00000"
type input "$100.00"
click at [1167, 620] on input "0" at bounding box center [1185, 614] width 82 height 20
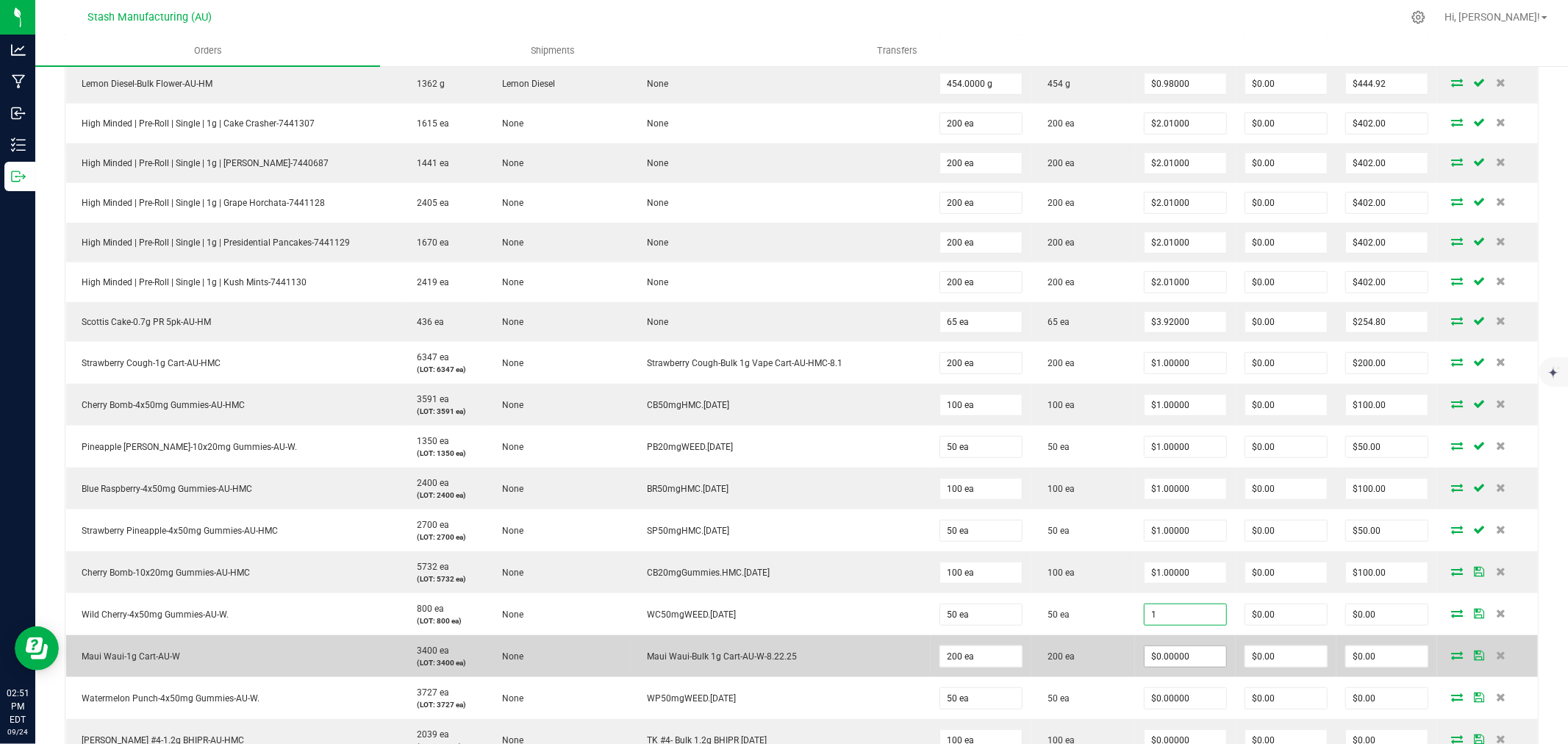
type input "$1.00000"
type input "$50.00"
click at [1166, 656] on input "0" at bounding box center [1185, 656] width 82 height 20
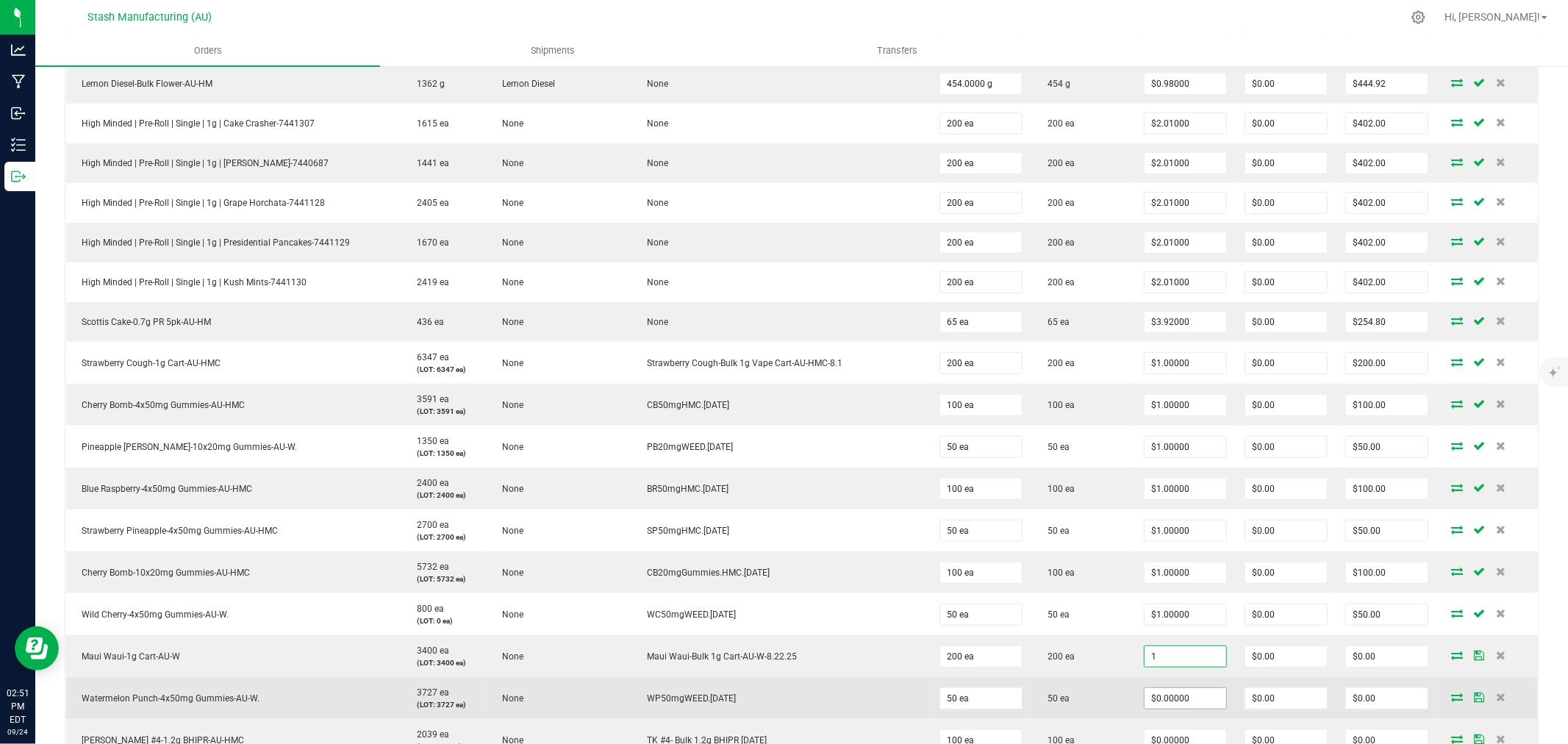
type input "$1.00000"
type input "$200.00"
click at [1166, 693] on input "0" at bounding box center [1185, 698] width 82 height 20
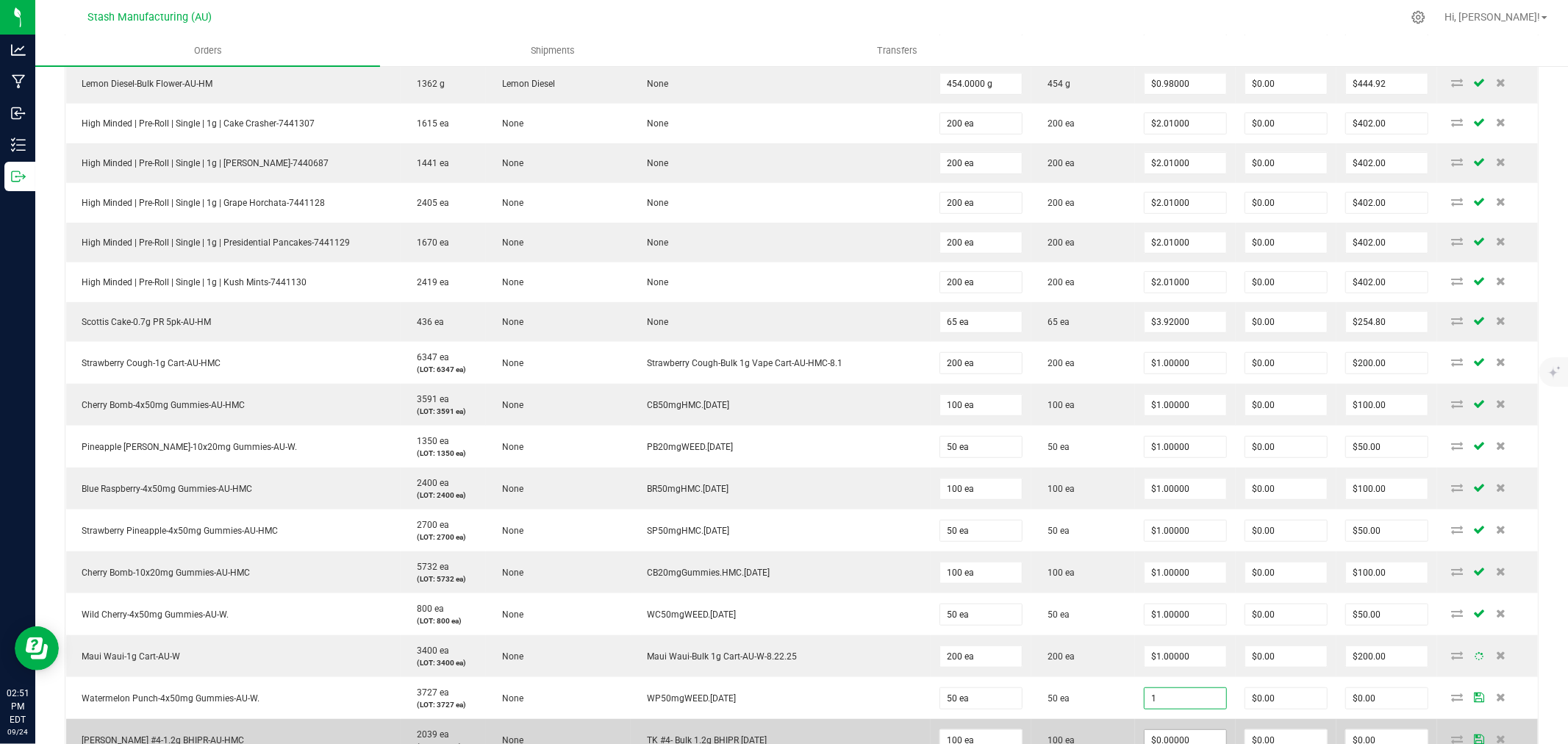
type input "$1.00000"
type input "$50.00"
click at [1164, 737] on input "0" at bounding box center [1185, 740] width 82 height 20
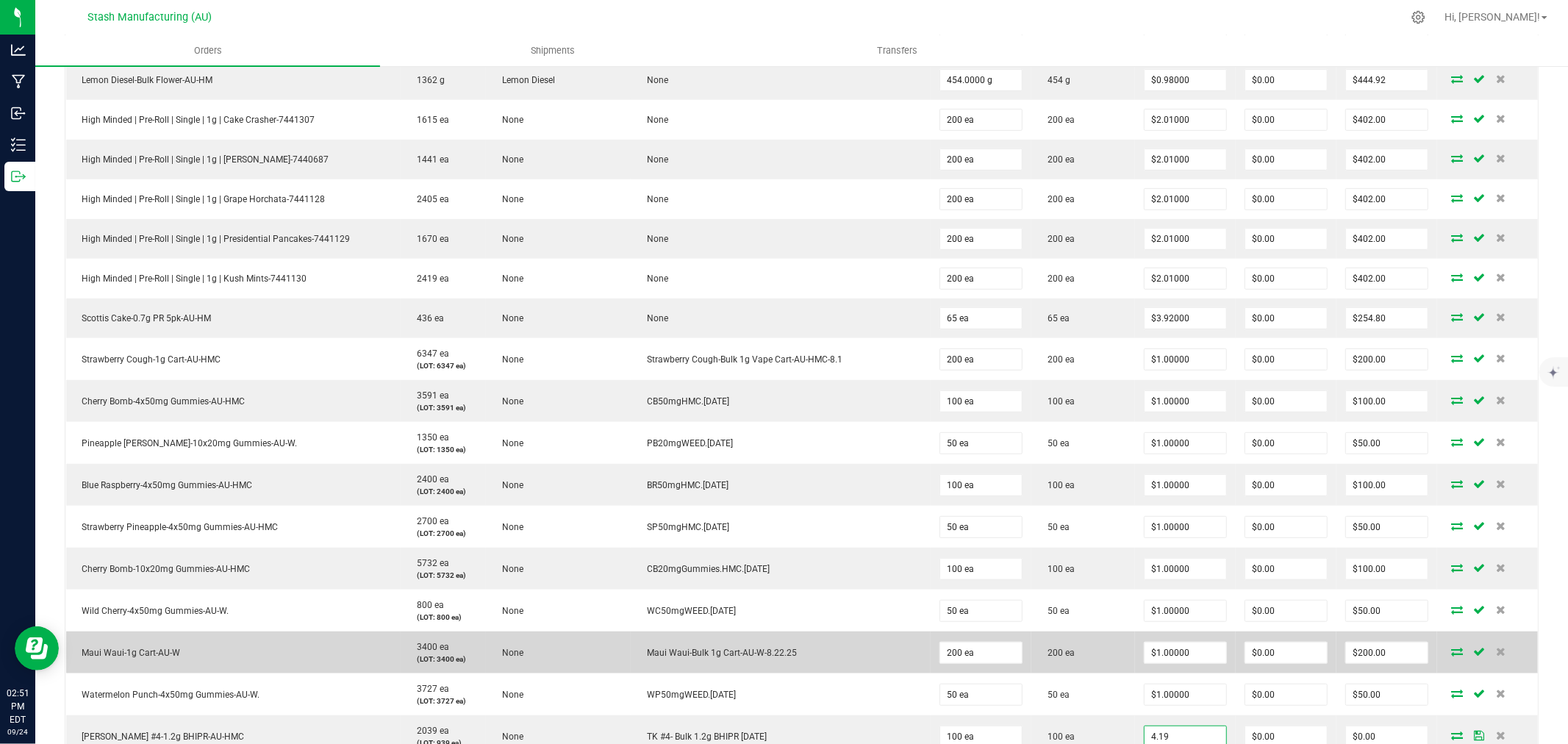
type input "$4.19000"
type input "$419.00"
click at [1135, 672] on td "$1.00000" at bounding box center [1185, 653] width 100 height 42
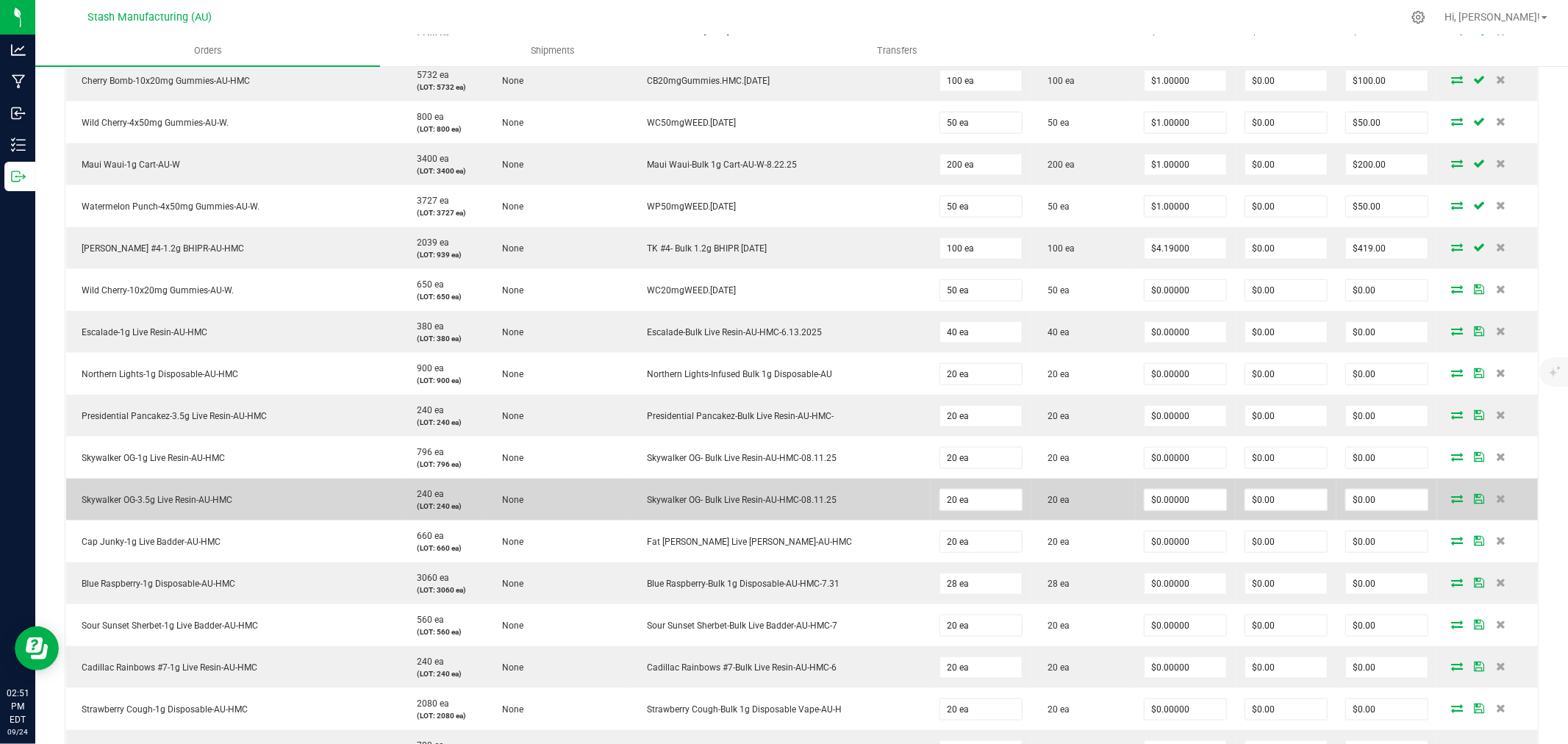
scroll to position [1144, 0]
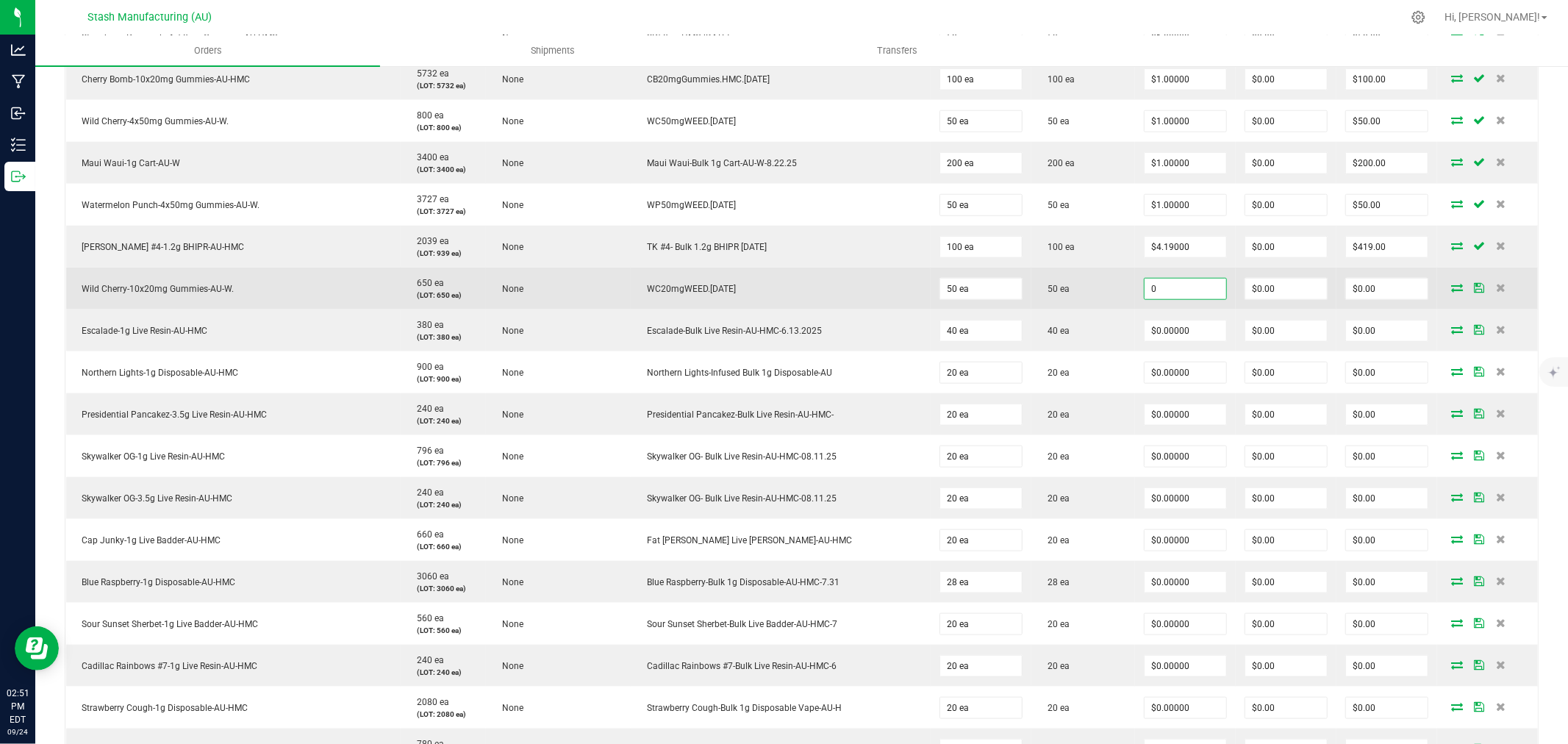
click at [1157, 291] on input "0" at bounding box center [1185, 288] width 82 height 20
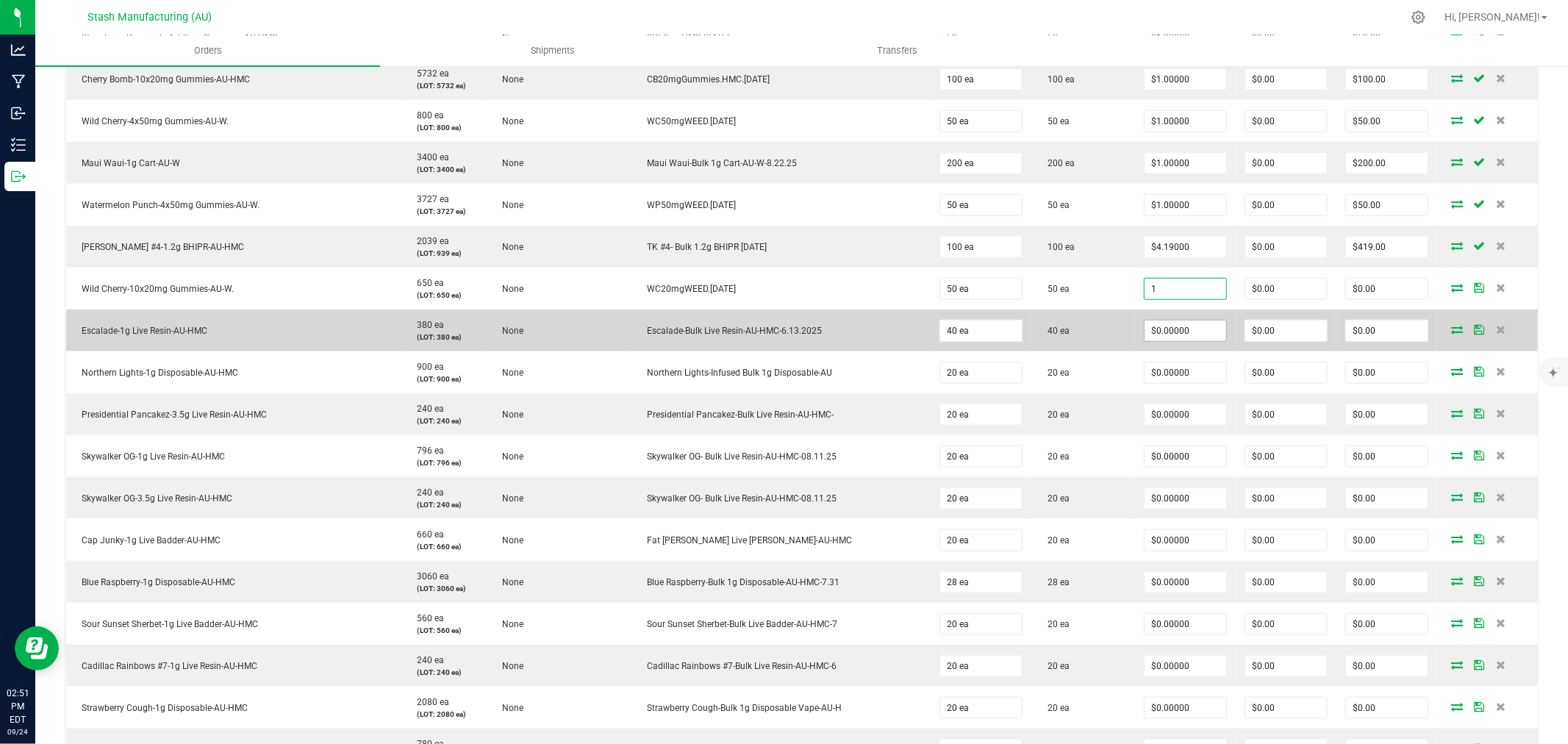
type input "$1.00000"
type input "$50.00"
click at [1158, 333] on input "0" at bounding box center [1185, 330] width 82 height 20
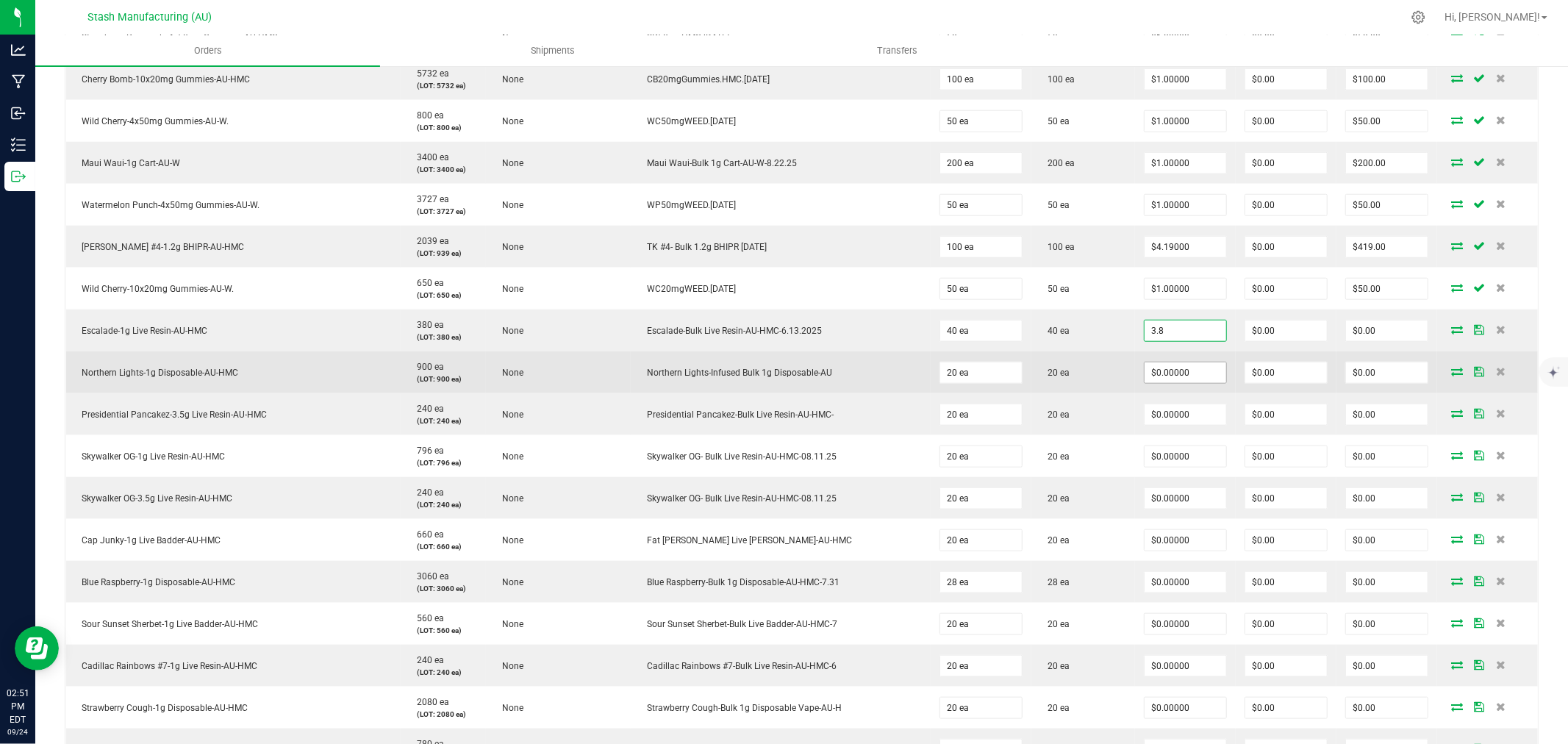
type input "$3.80000"
type input "$152.00"
click at [1164, 368] on input "0" at bounding box center [1185, 372] width 82 height 20
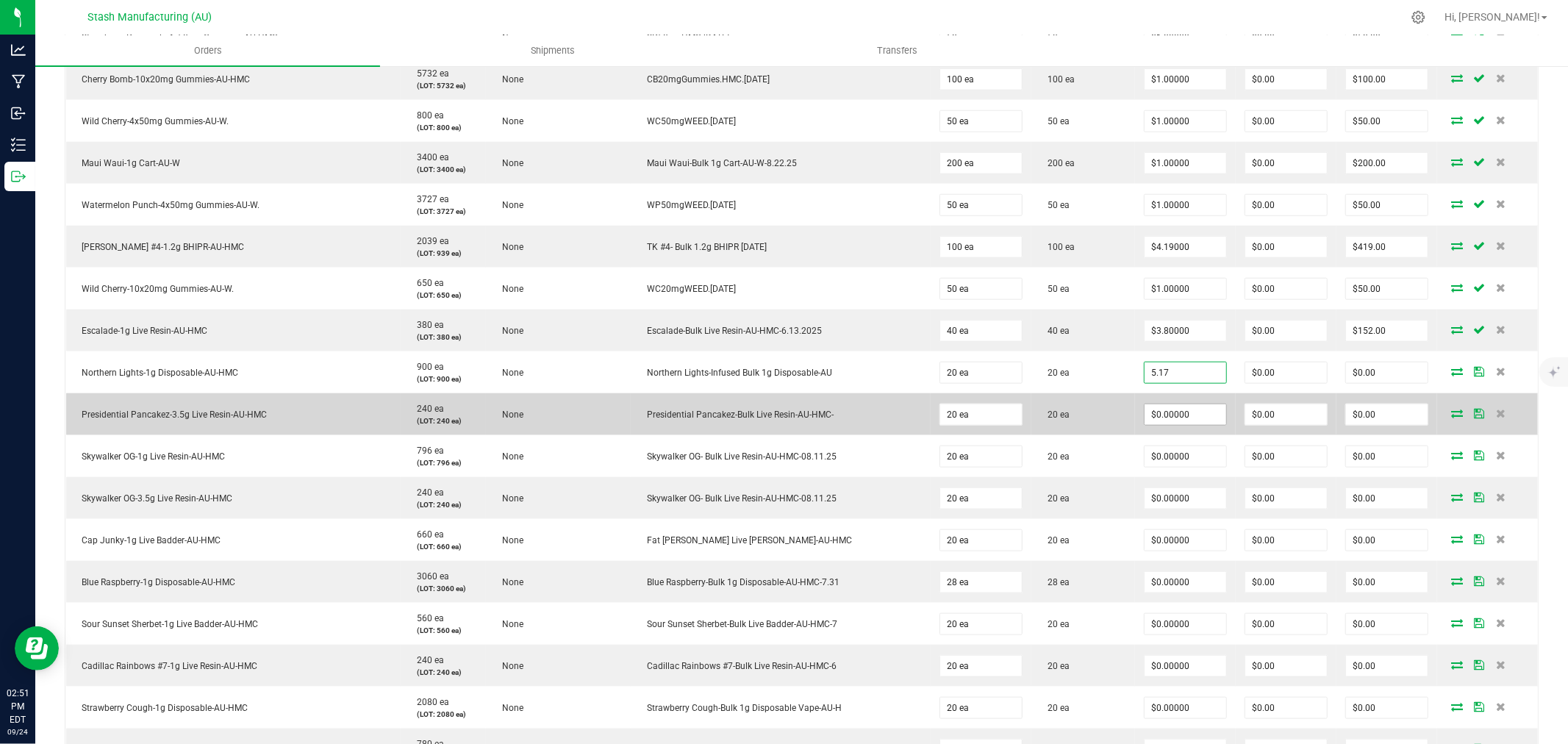
type input "$5.17000"
type input "$103.40"
click at [1168, 417] on input "0" at bounding box center [1185, 414] width 82 height 20
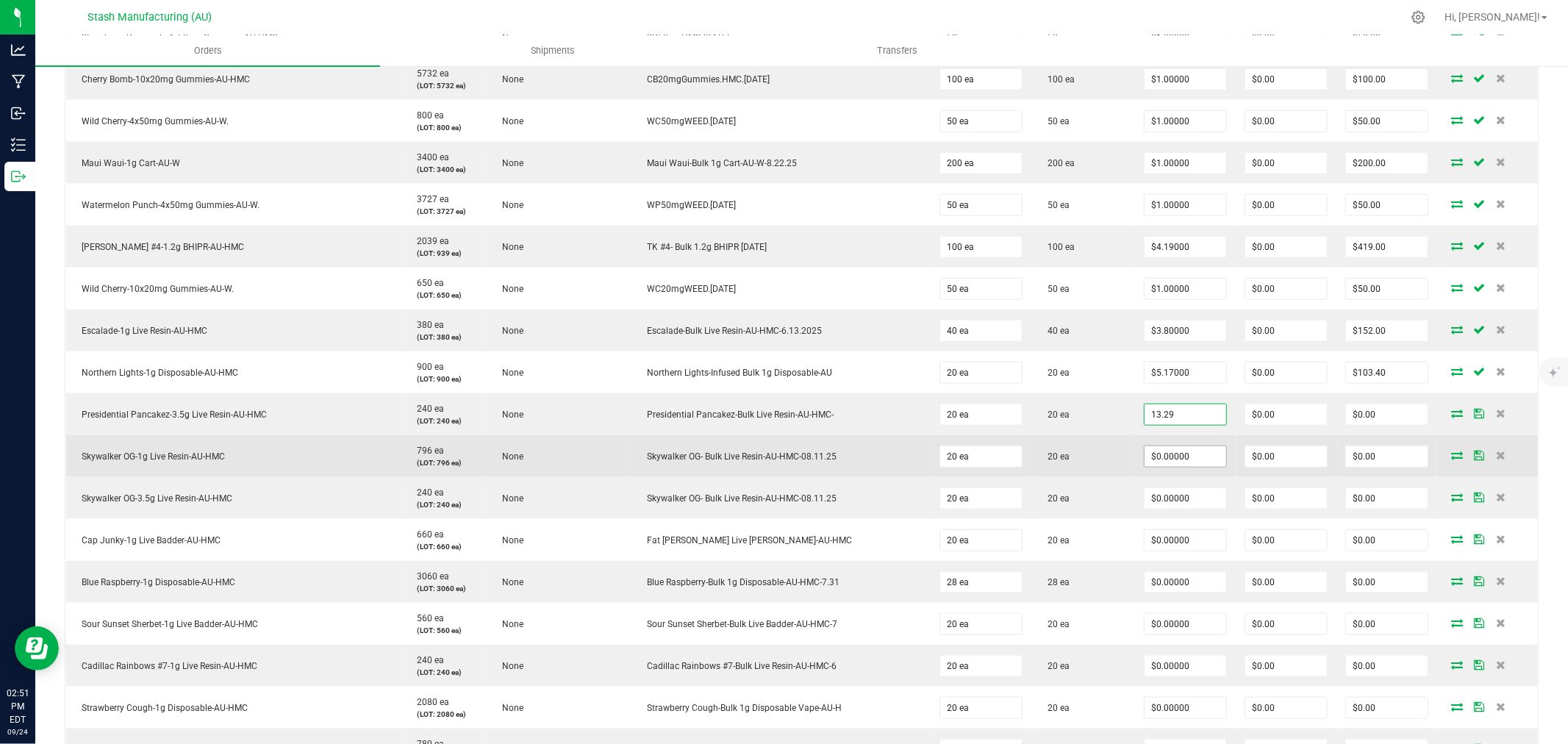
click at [1163, 458] on input "$0.00000" at bounding box center [1185, 456] width 82 height 20
type input "$13.29000"
type input "$265.80"
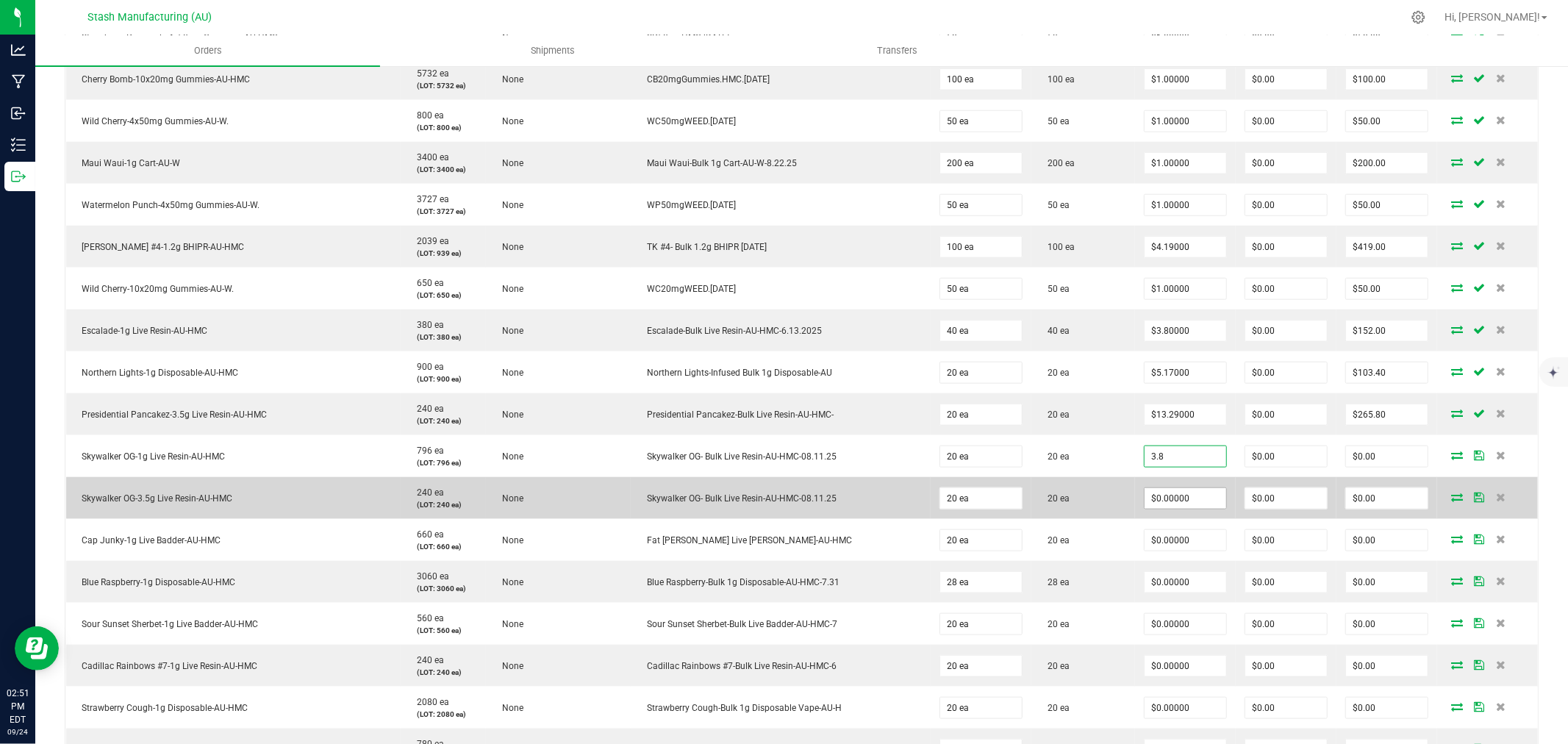
type input "$3.80000"
type input "$76.00"
click at [1160, 500] on input "0" at bounding box center [1185, 497] width 82 height 20
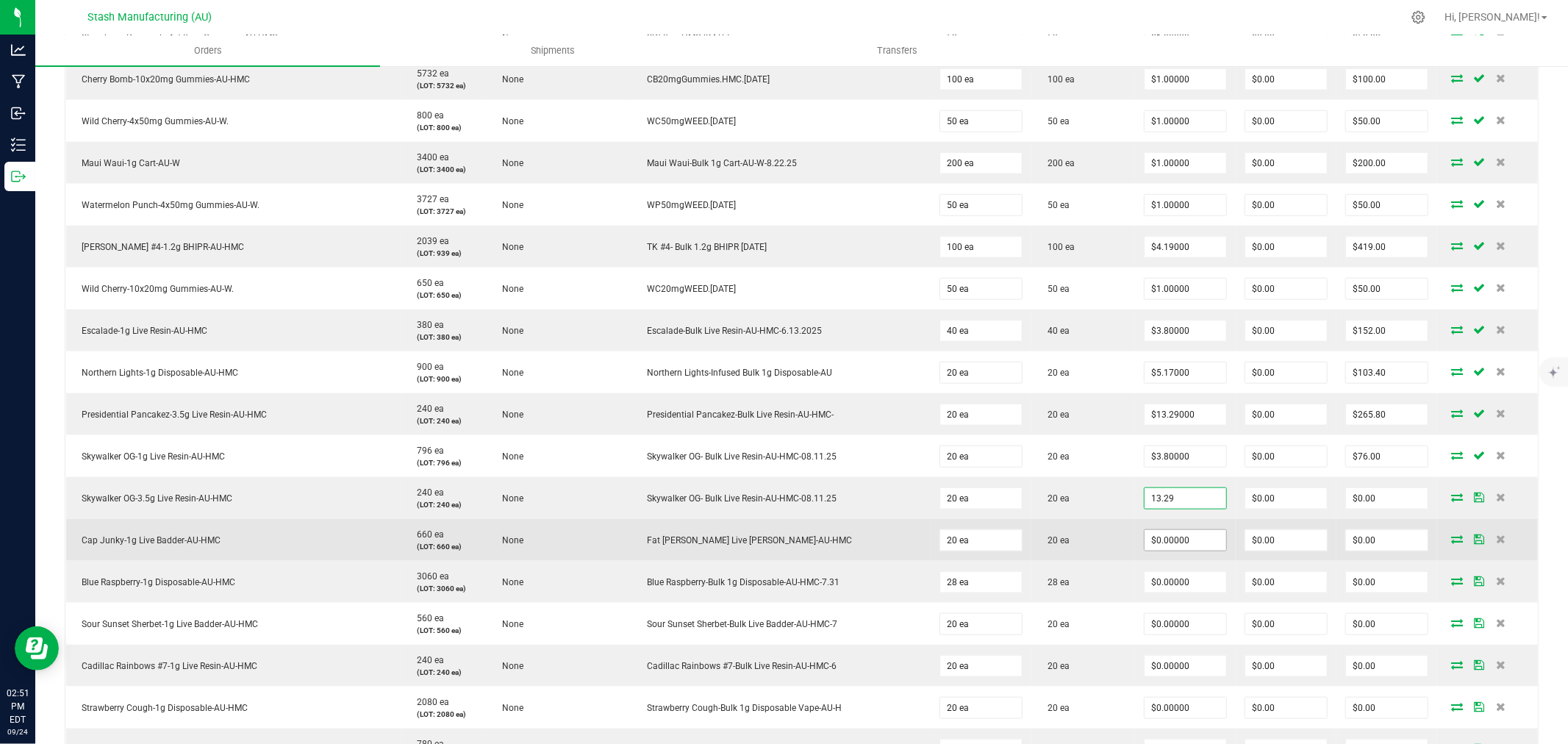
type input "$13.29000"
type input "$265.80"
click at [1156, 546] on input "0" at bounding box center [1185, 539] width 82 height 20
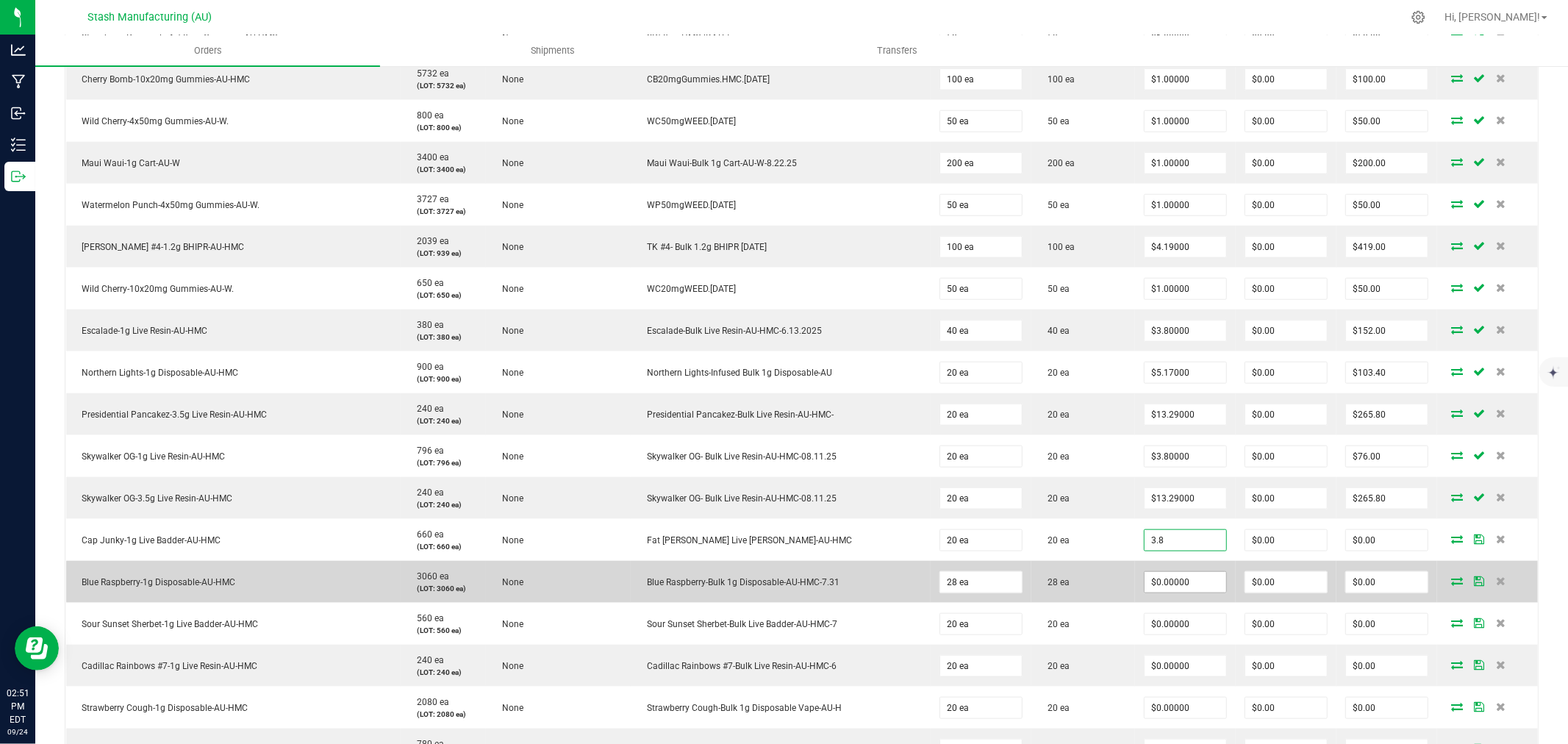
type input "$3.80000"
type input "$76.00"
click at [1155, 588] on input "0" at bounding box center [1185, 581] width 82 height 20
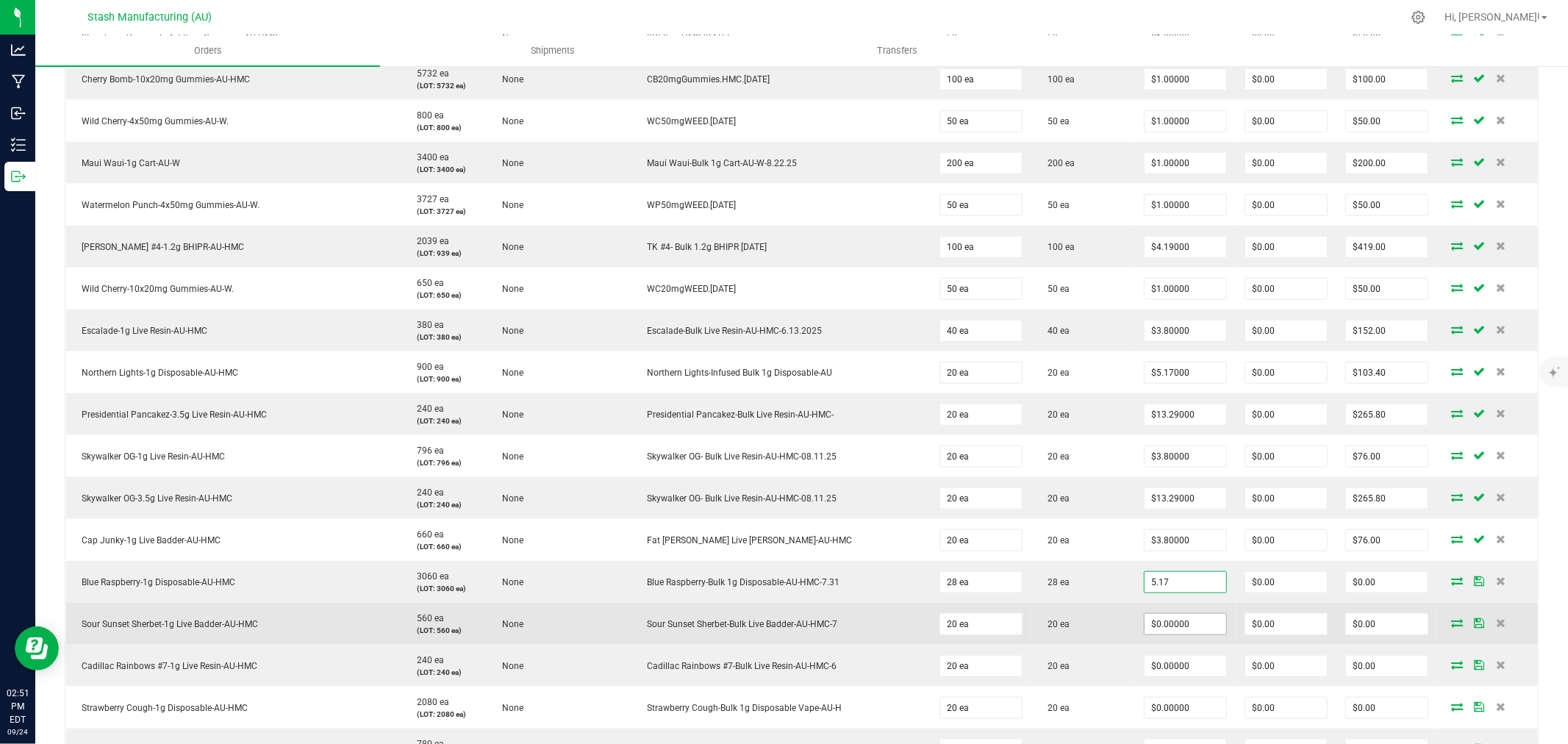
type input "$5.17000"
type input "$144.76"
click at [1159, 629] on input "0" at bounding box center [1185, 623] width 82 height 20
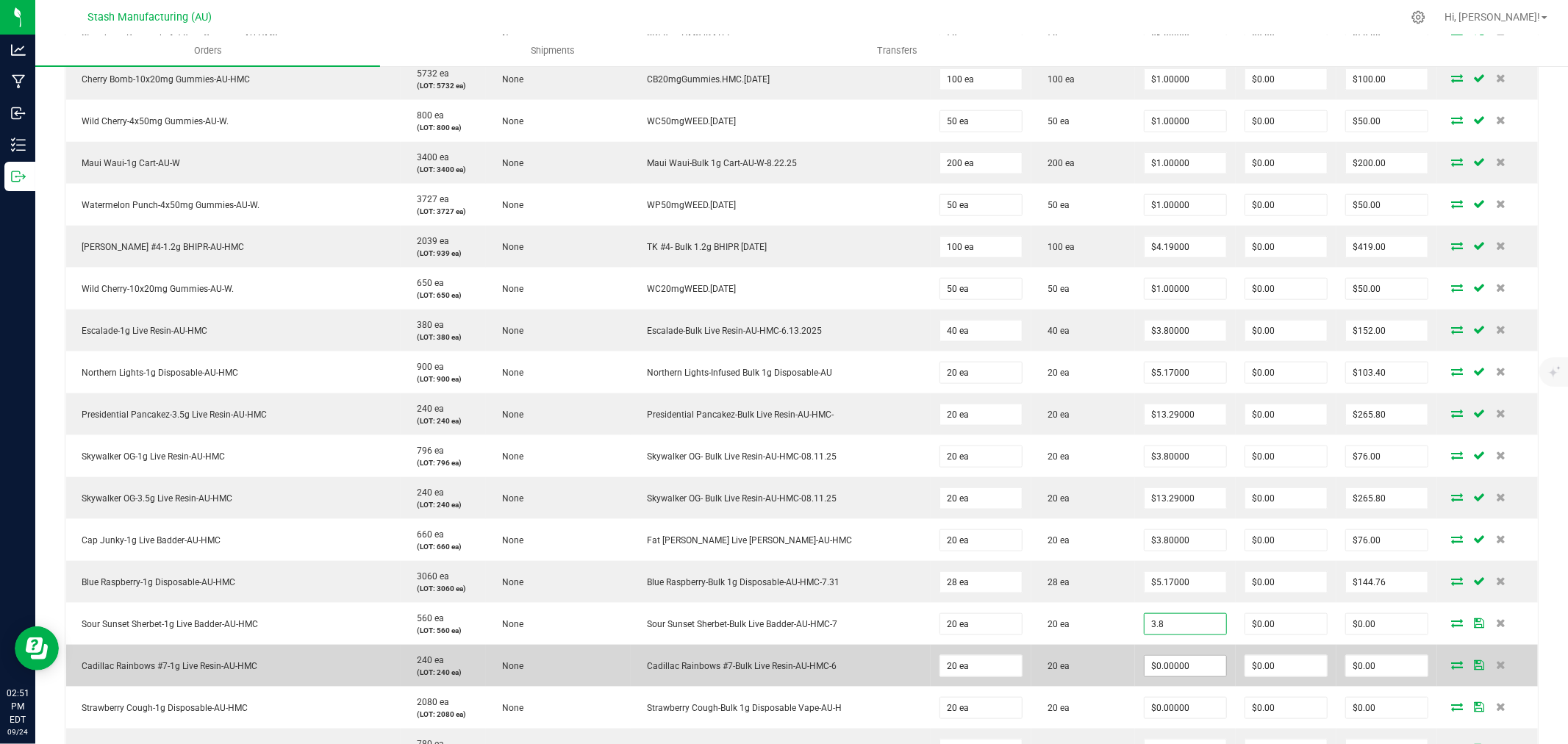
type input "$3.80000"
type input "$76.00"
click at [1164, 662] on input "0" at bounding box center [1185, 665] width 82 height 20
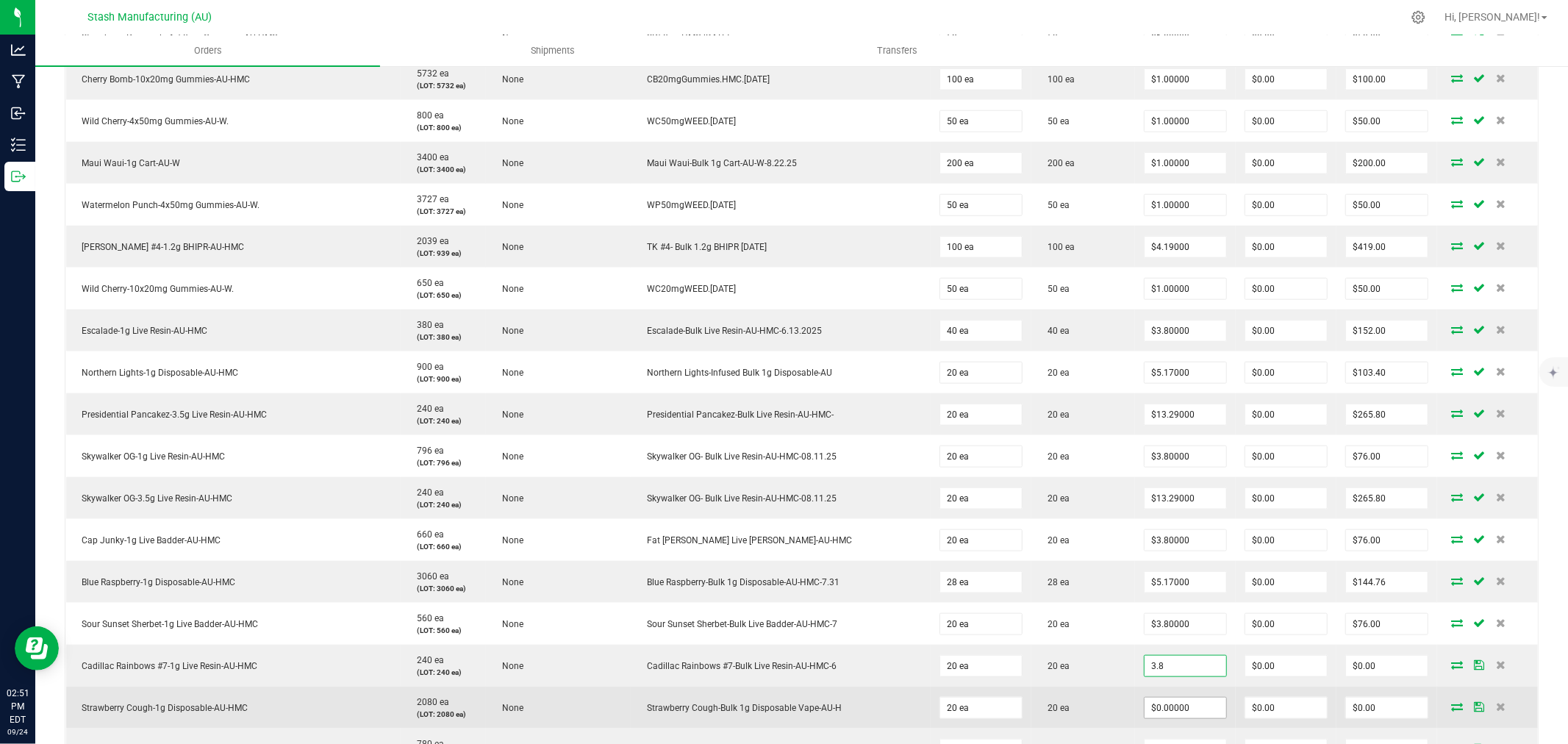
type input "$3.80000"
type input "$76.00"
click at [1168, 704] on input "0" at bounding box center [1185, 707] width 82 height 20
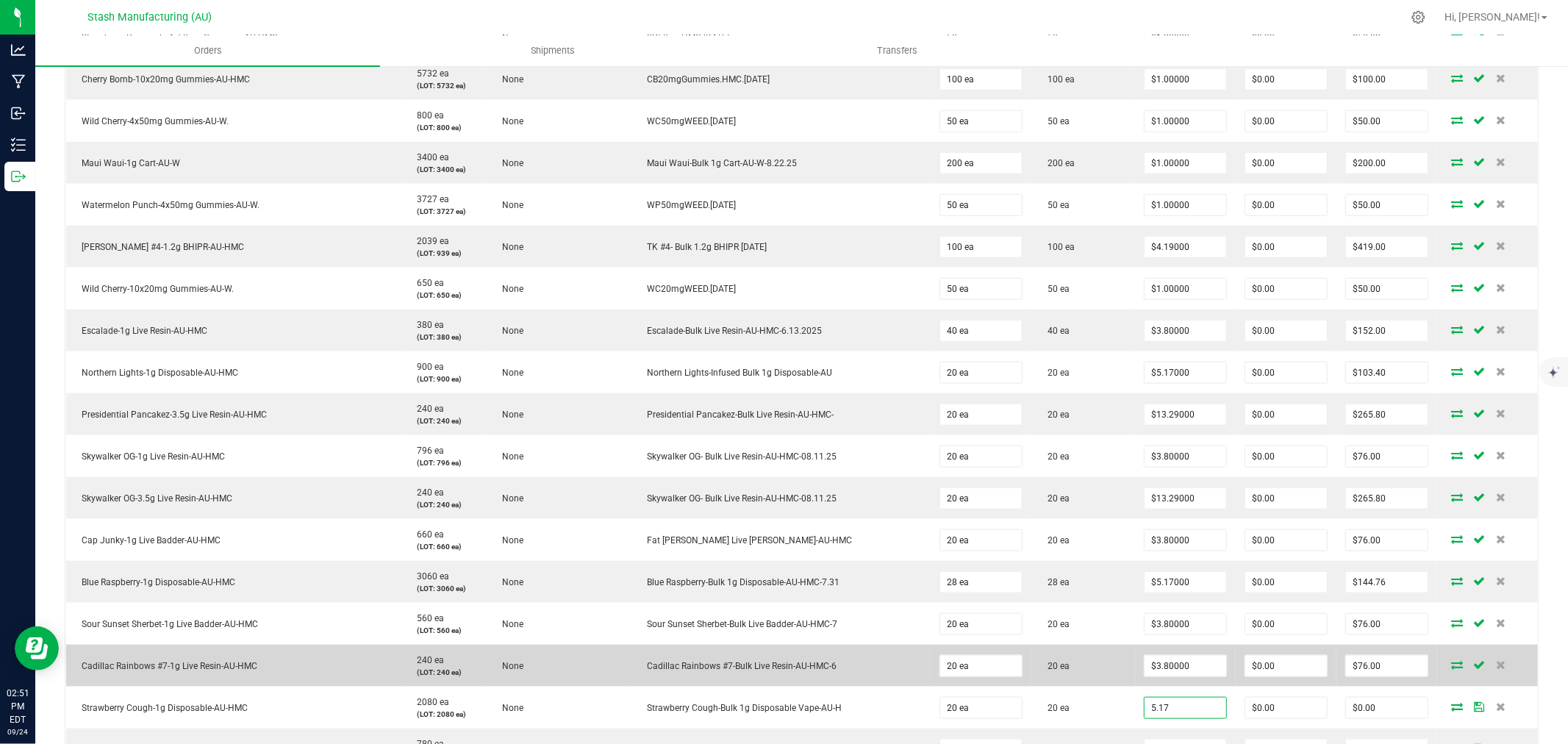
click at [1096, 662] on td "20 ea" at bounding box center [1083, 665] width 103 height 42
type input "$5.17000"
type input "$103.40"
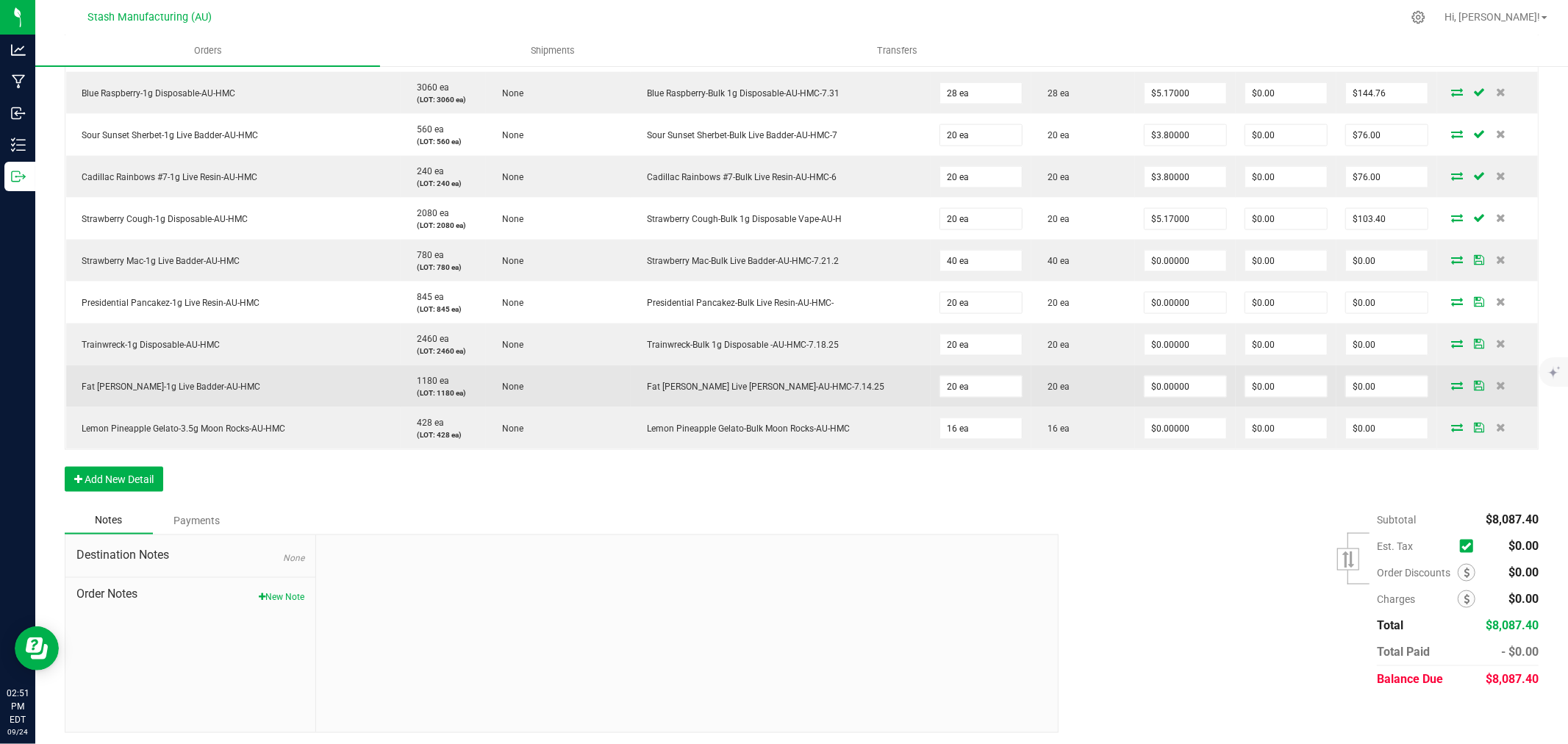
scroll to position [1634, 0]
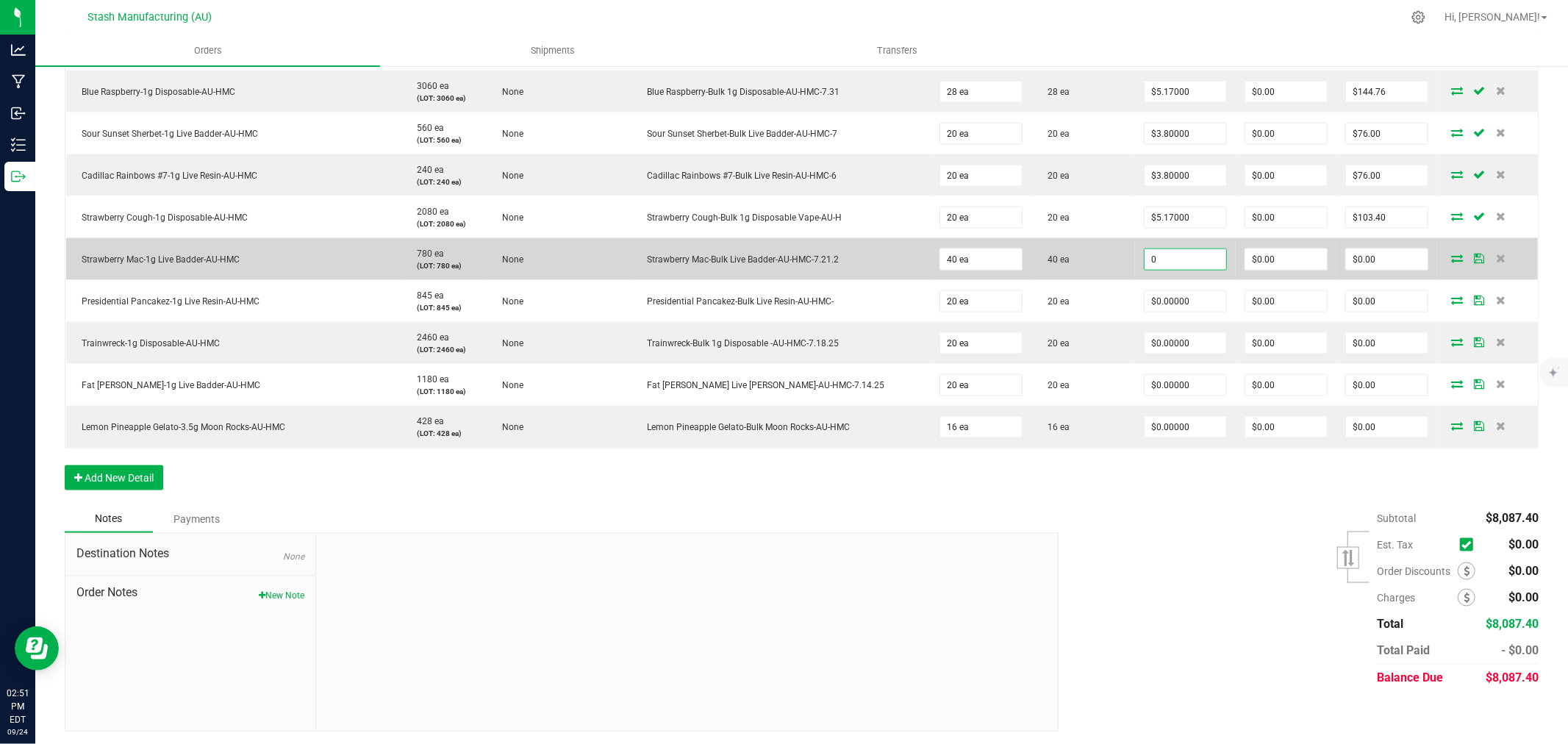
click at [1173, 267] on input "0" at bounding box center [1185, 259] width 82 height 20
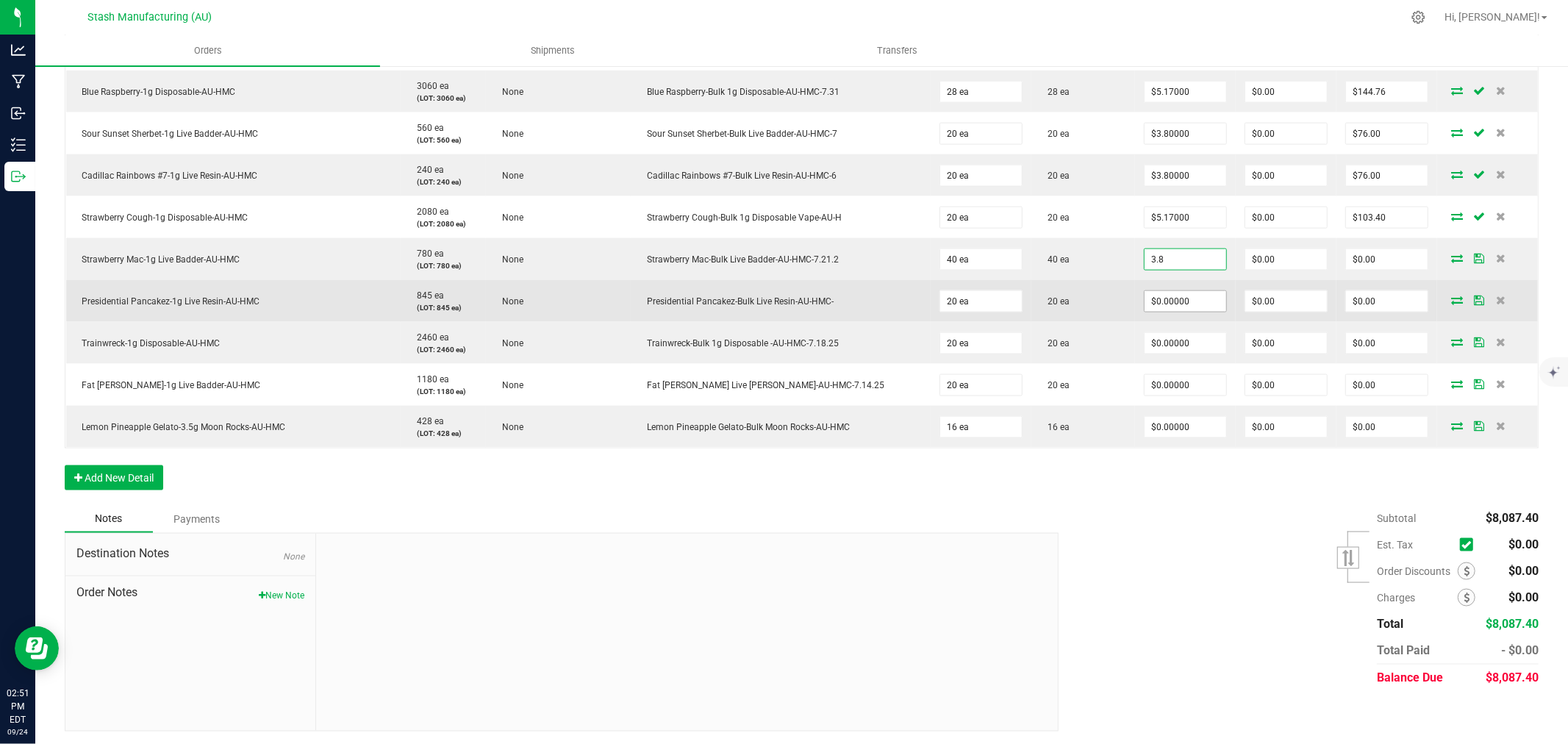
type input "$3.80000"
type input "$152.00"
click at [1174, 306] on input "0" at bounding box center [1185, 300] width 82 height 20
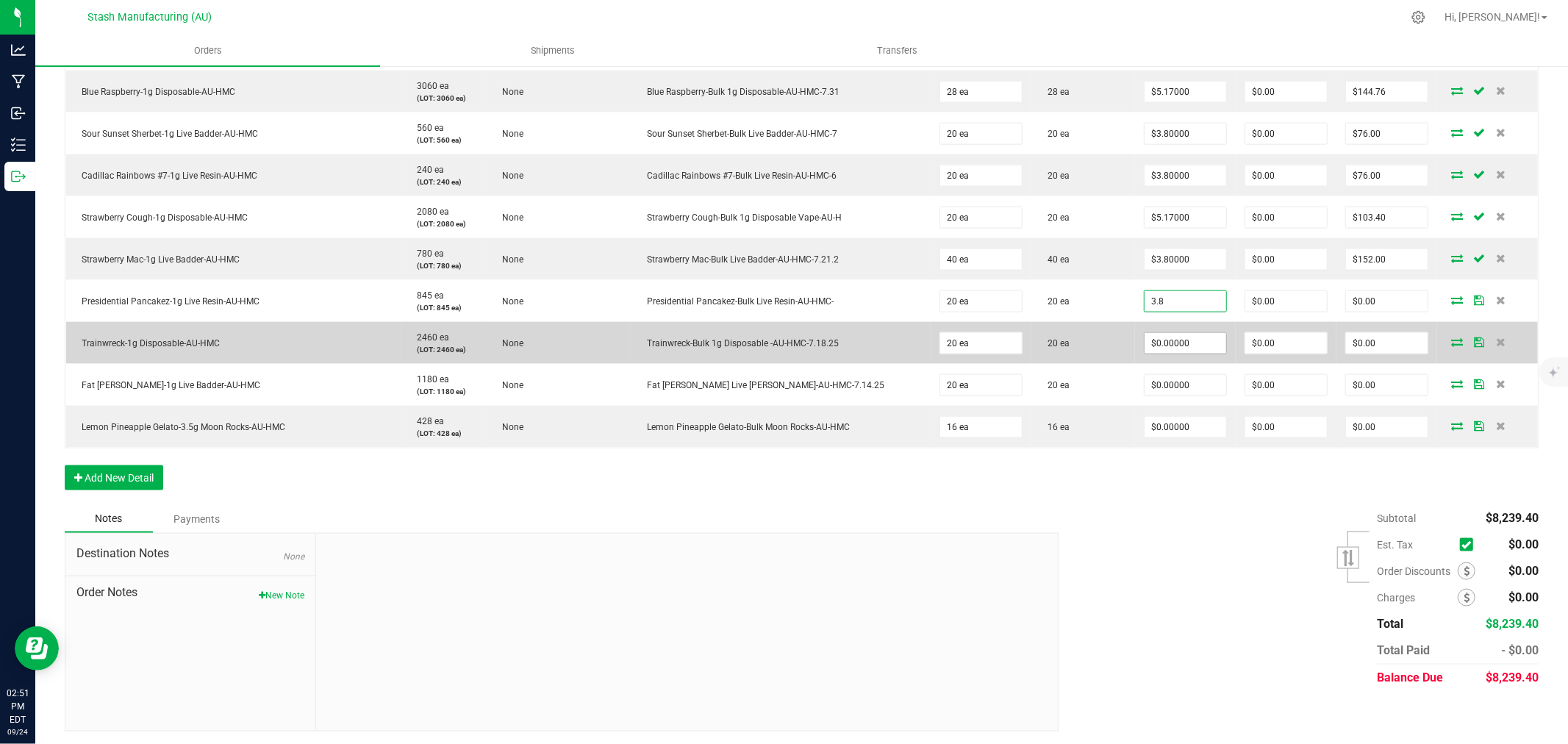
type input "$3.80000"
type input "$76.00"
click at [1167, 347] on input "0" at bounding box center [1185, 342] width 82 height 20
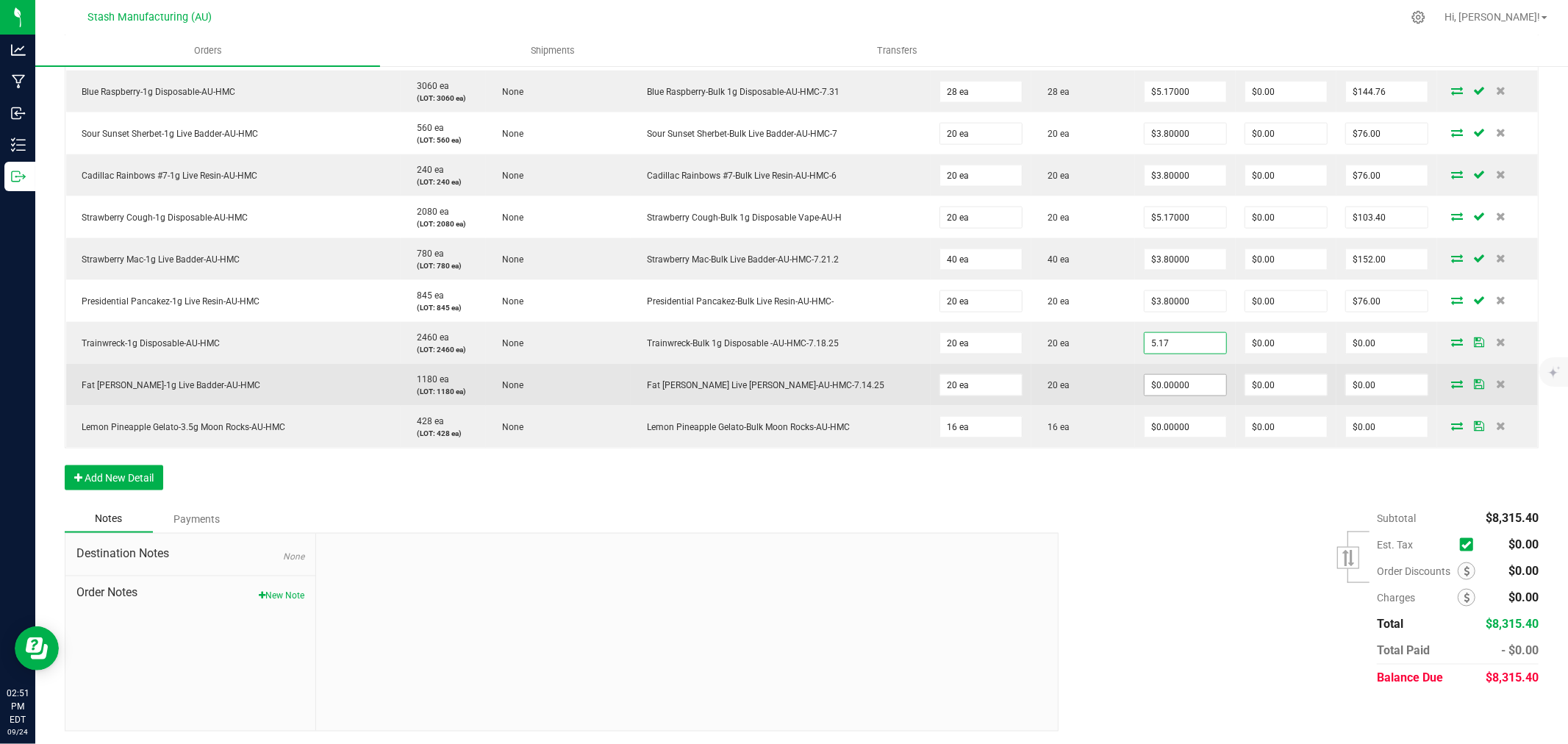
type input "$5.17000"
type input "$103.40"
click at [1181, 384] on input "0" at bounding box center [1185, 384] width 82 height 20
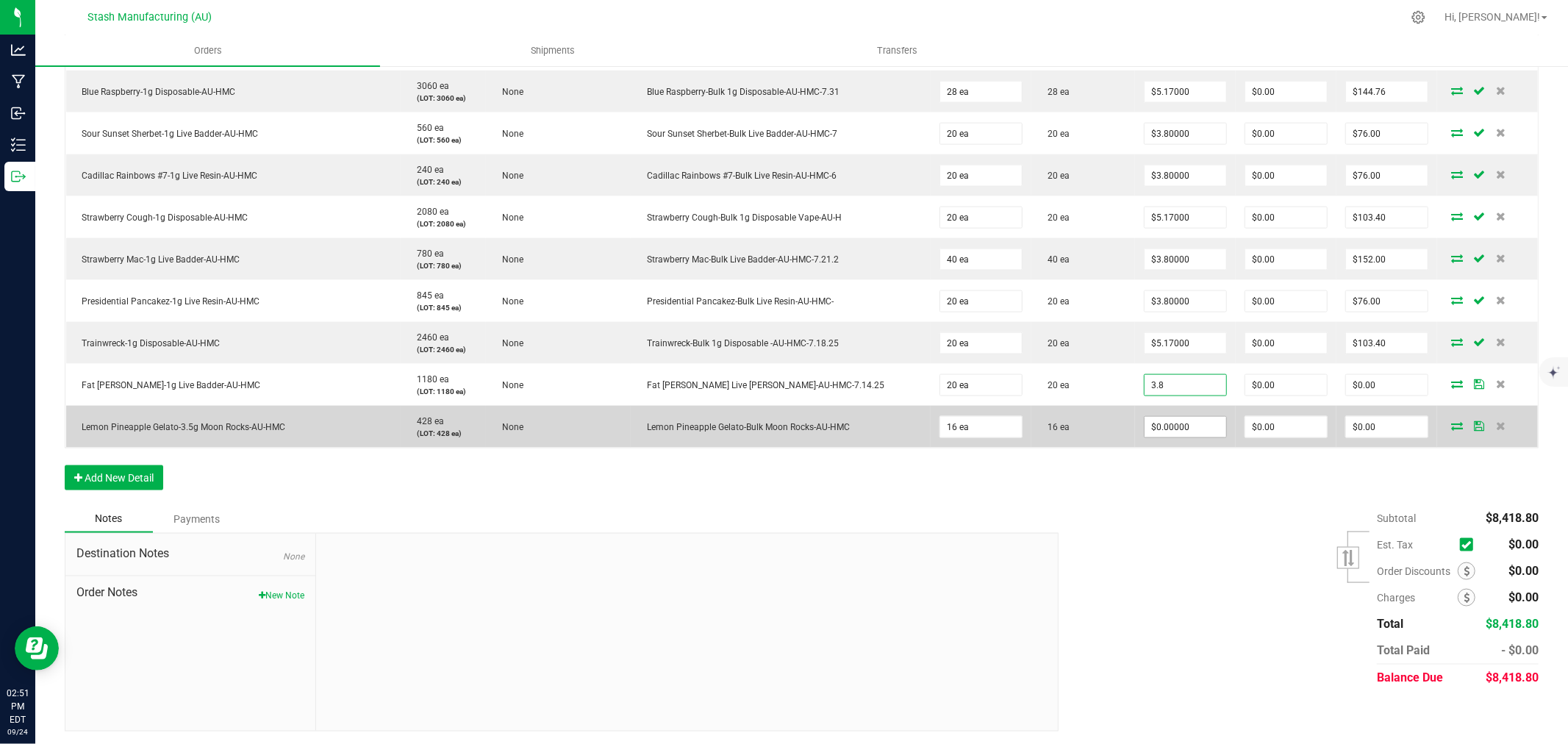
type input "$3.80000"
type input "$76.00"
click at [1175, 428] on input "0" at bounding box center [1185, 426] width 82 height 20
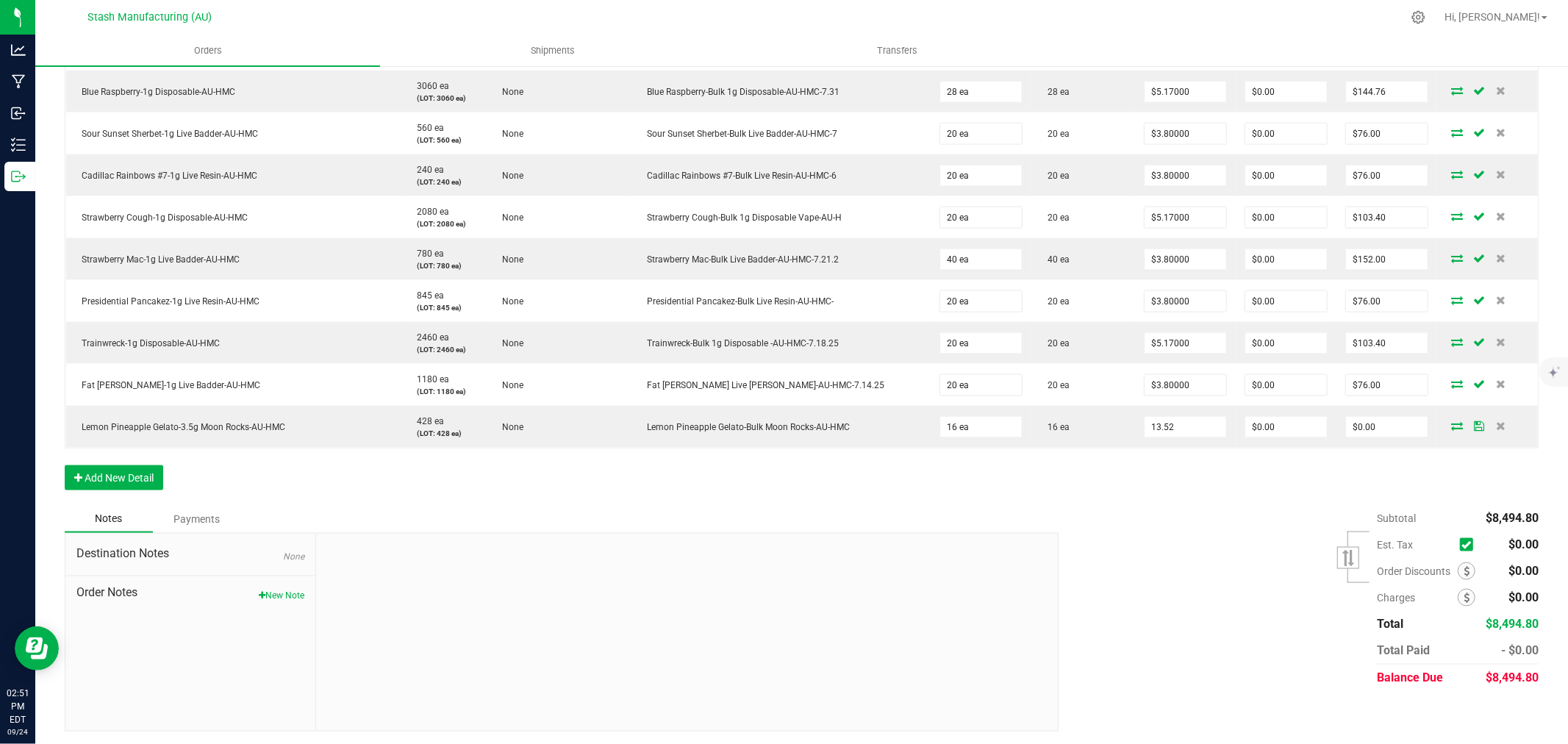
type input "$13.52000"
type input "$216.32"
click at [1177, 540] on div "Subtotal $8,494.80 Est. Tax" at bounding box center [1293, 598] width 491 height 186
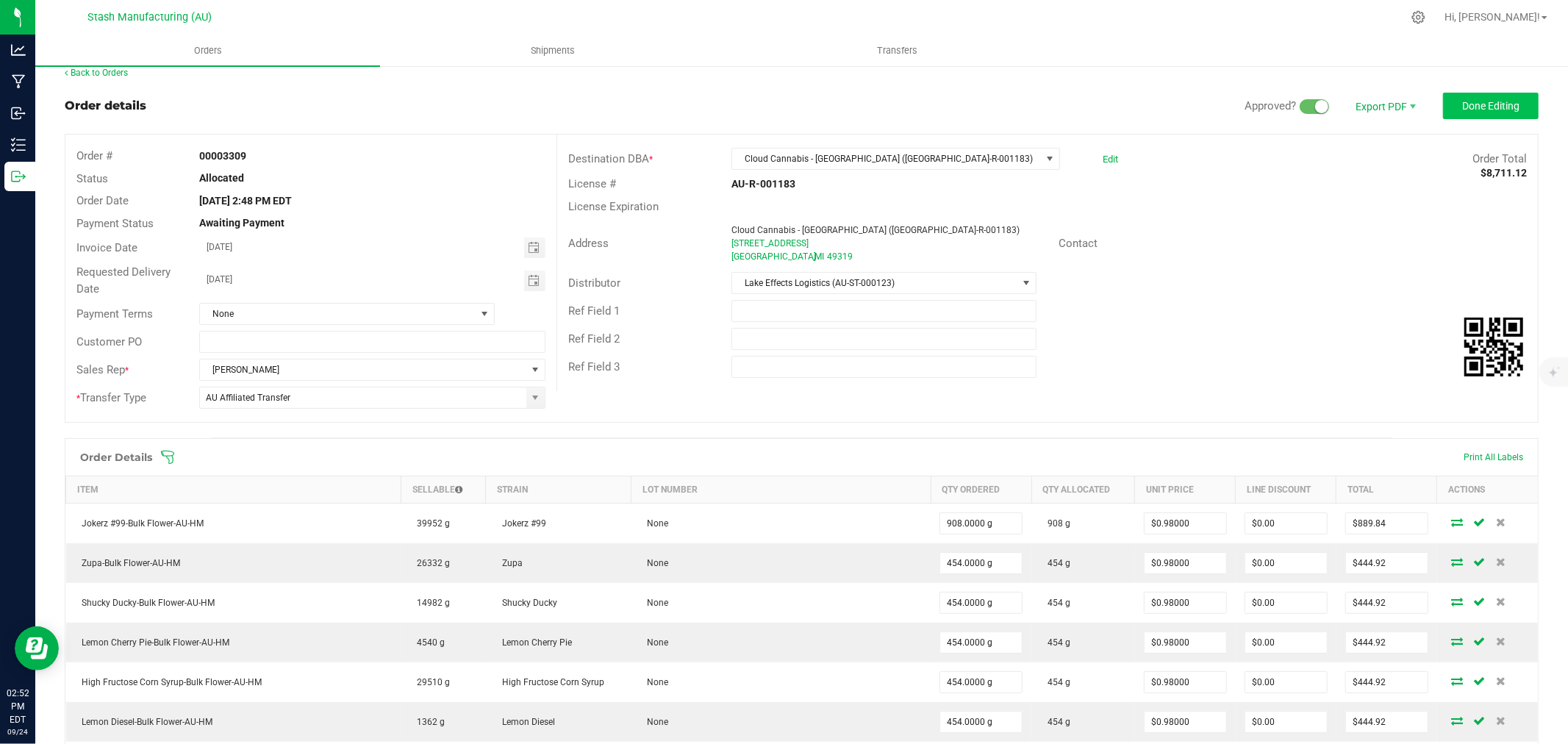
scroll to position [0, 0]
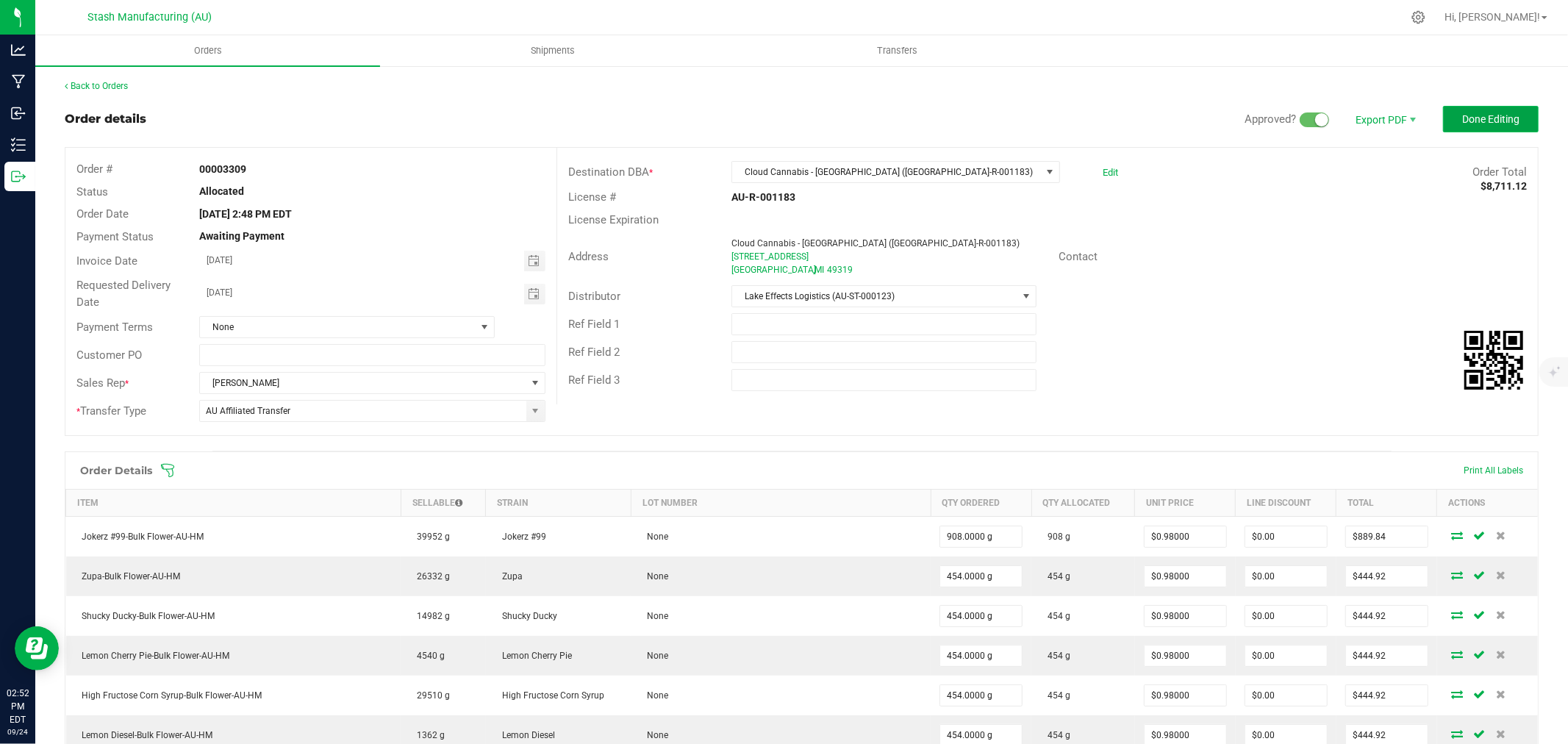
click at [1503, 118] on span "Done Editing" at bounding box center [1491, 119] width 58 height 12
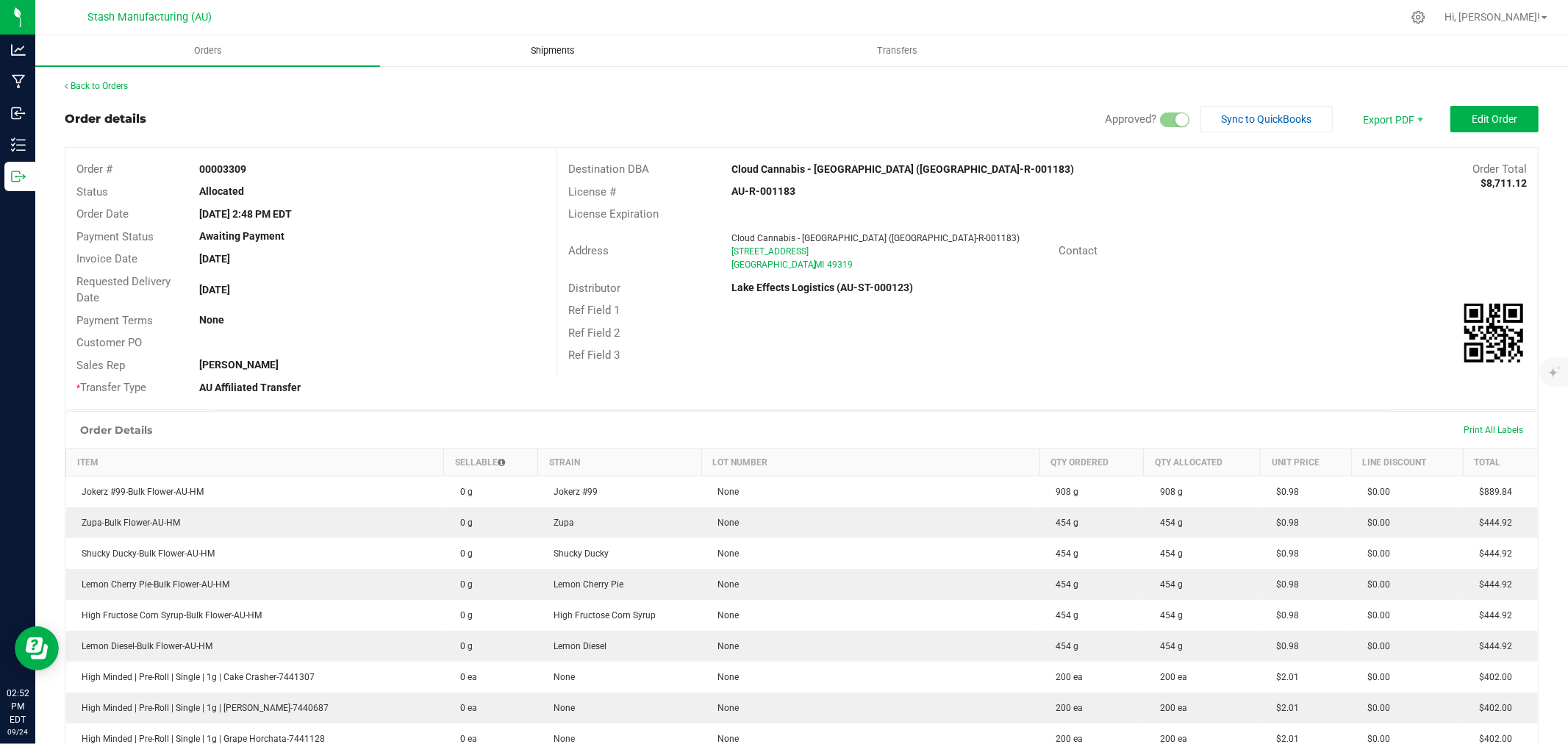
click at [555, 52] on span "Shipments" at bounding box center [553, 51] width 84 height 13
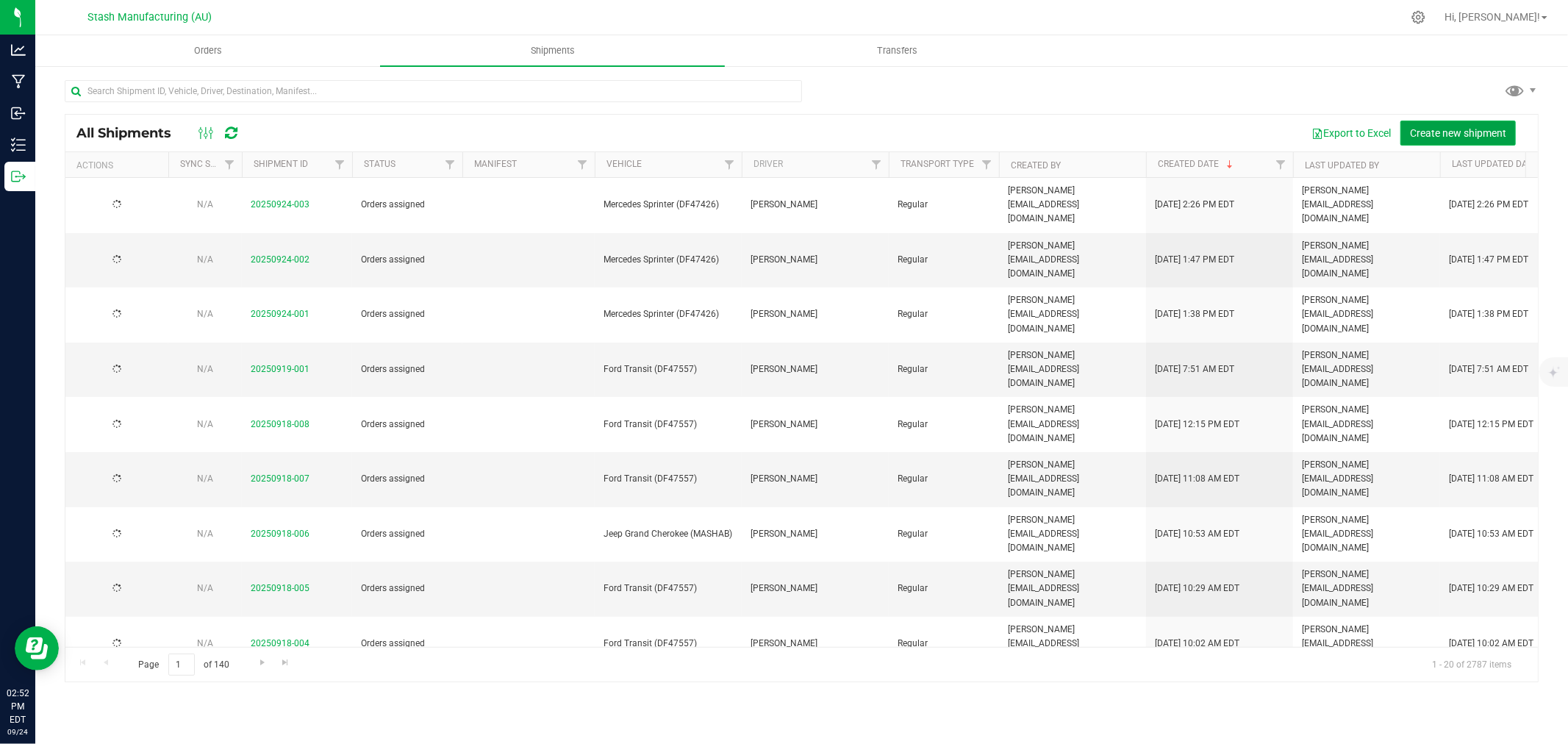
click at [1459, 130] on span "Create new shipment" at bounding box center [1458, 133] width 96 height 12
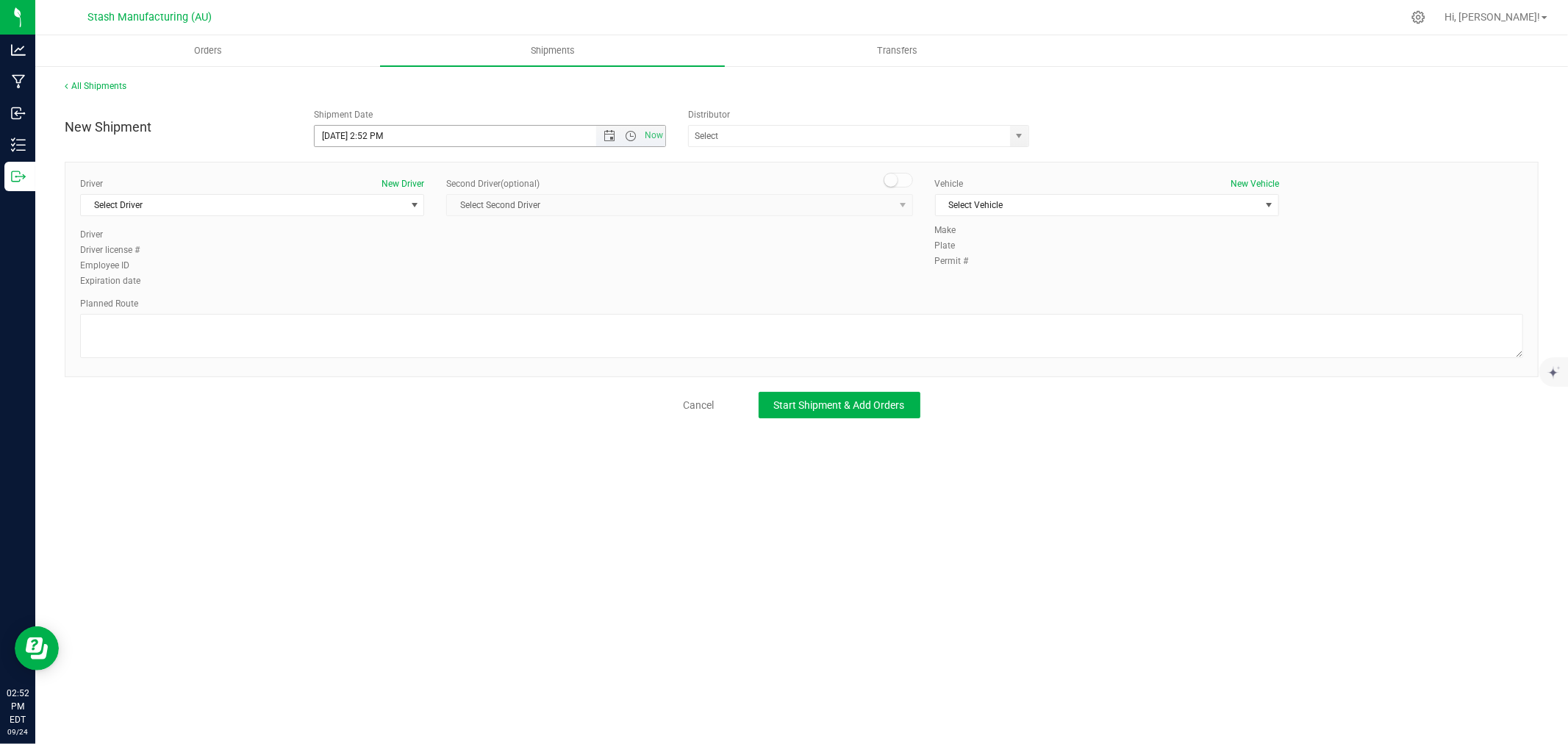
click at [608, 136] on span "Open the date view" at bounding box center [609, 136] width 12 height 12
click at [366, 306] on link "30" at bounding box center [370, 307] width 21 height 22
type input "[DATE] 2:52 PM"
click at [708, 134] on input "text" at bounding box center [845, 136] width 312 height 20
click at [759, 156] on li "Lake Effects Logistics (AU-ST-000123)" at bounding box center [858, 160] width 340 height 22
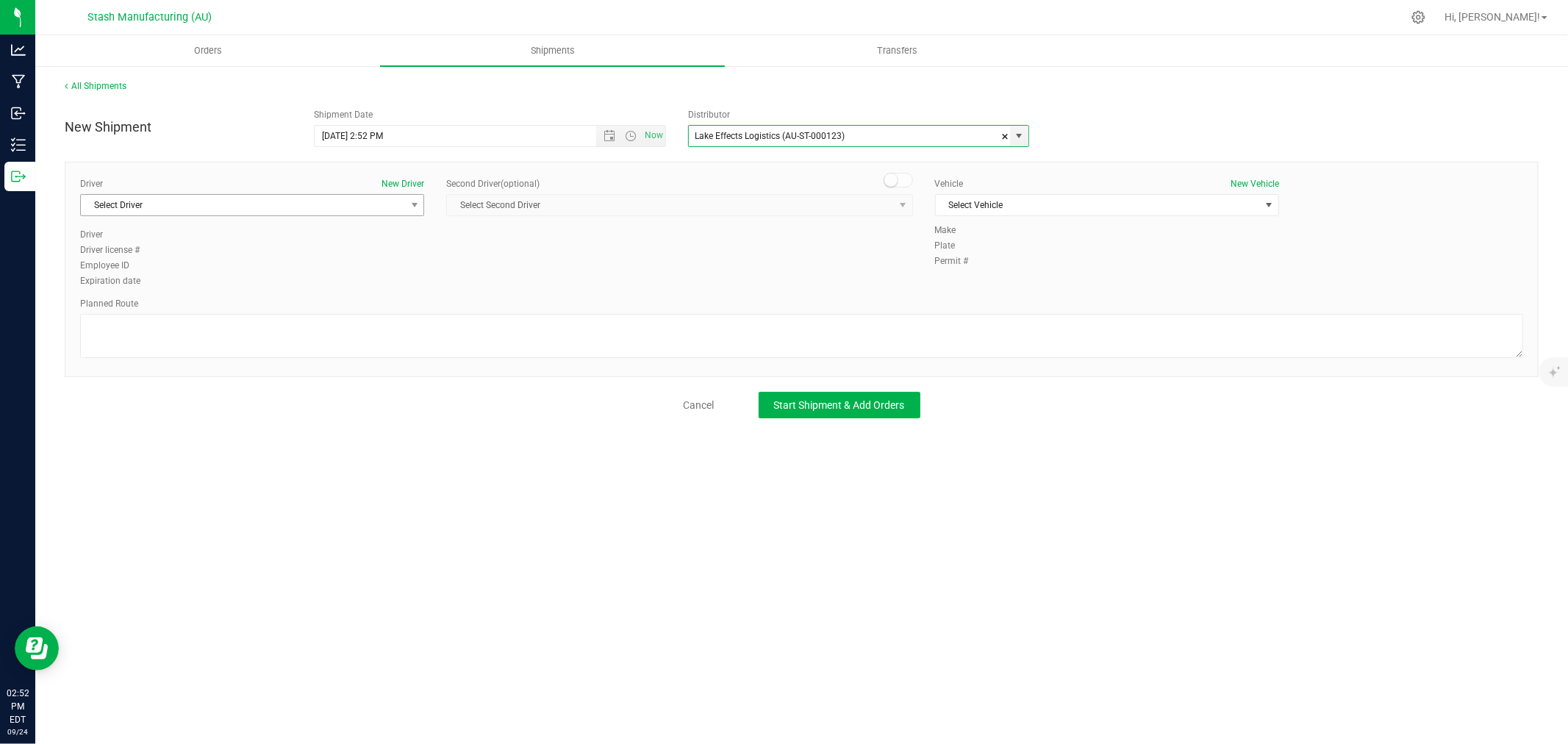
type input "Lake Effects Logistics (AU-ST-000123)"
click at [283, 199] on span "Select Driver" at bounding box center [243, 205] width 325 height 20
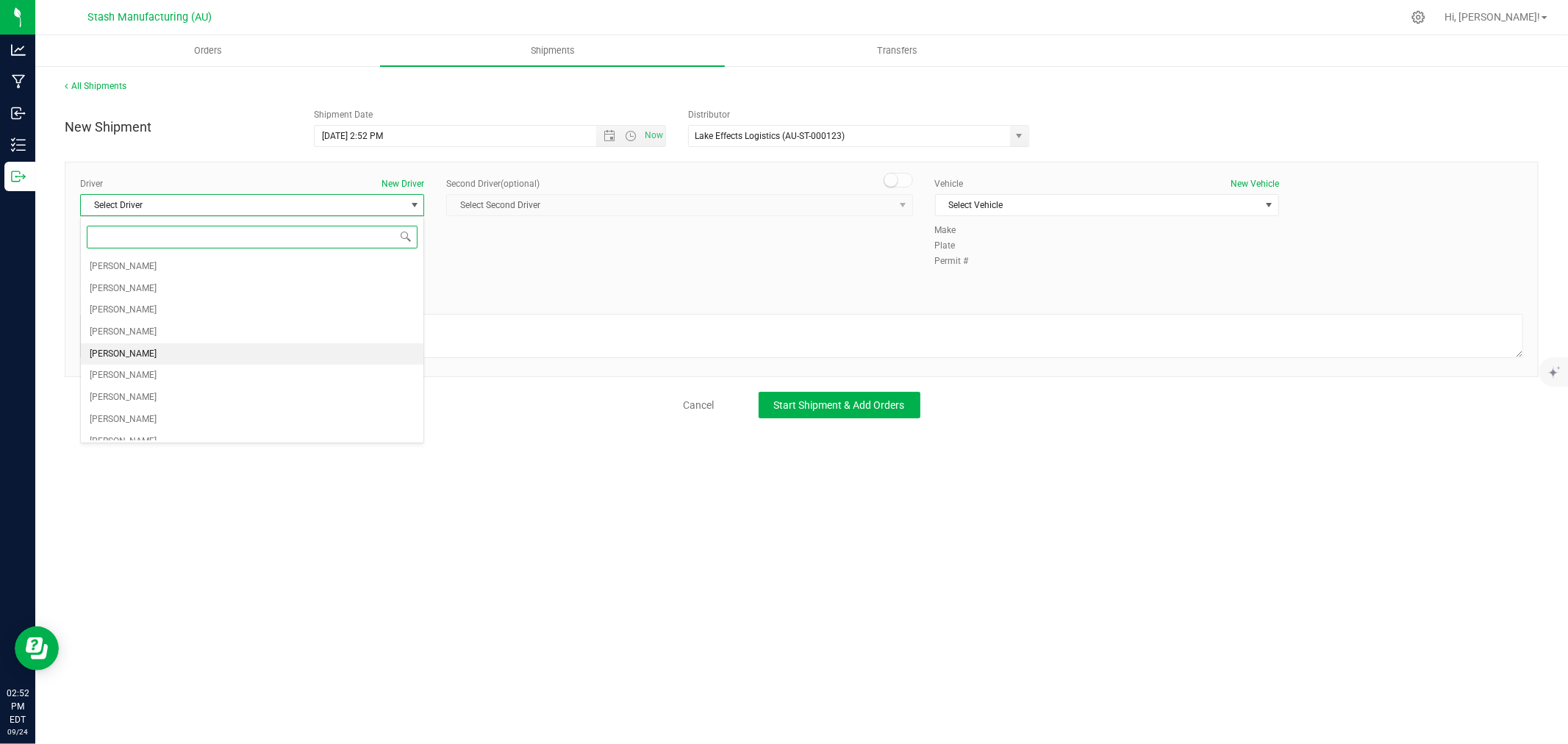
click at [172, 354] on li "[PERSON_NAME]" at bounding box center [252, 354] width 343 height 22
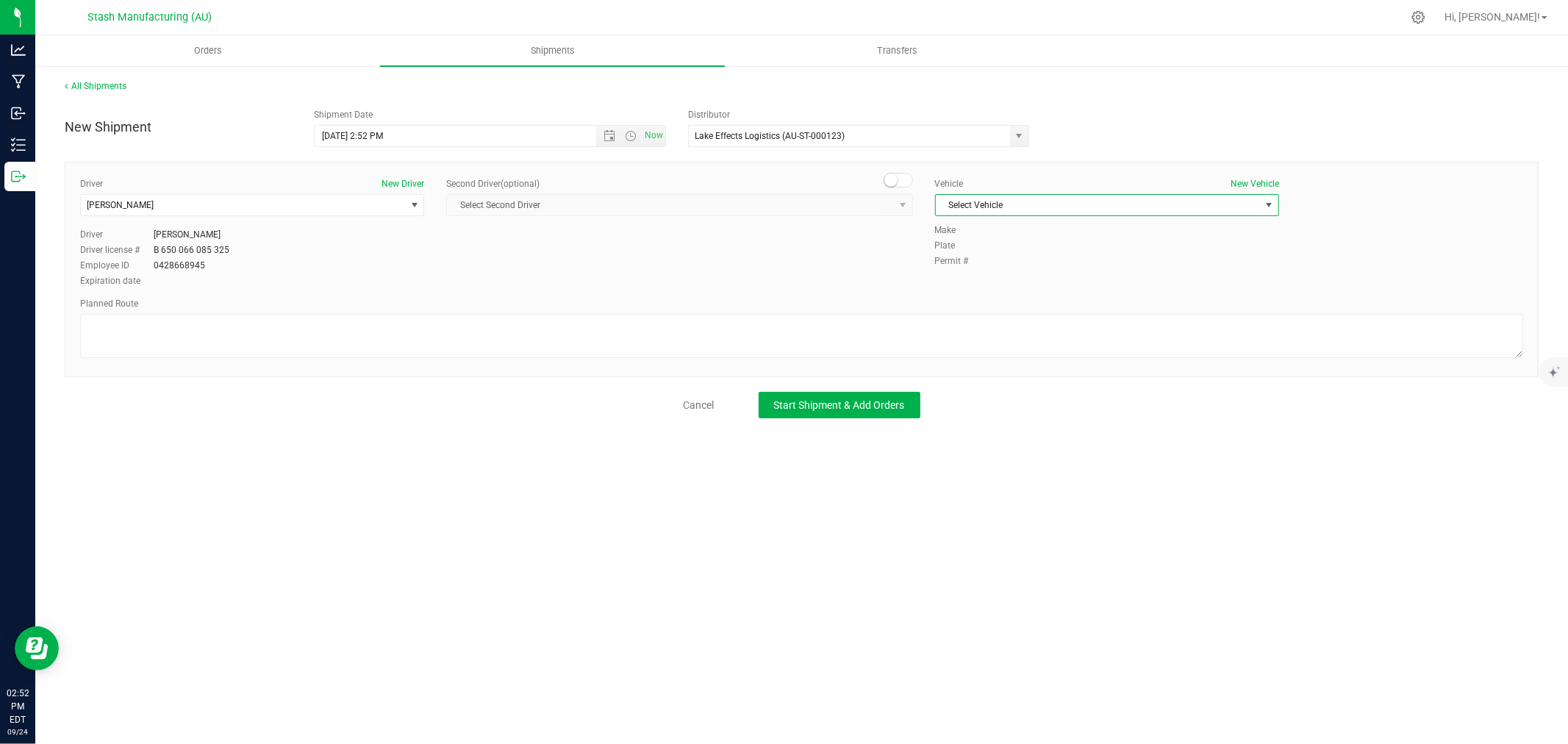
click at [988, 202] on span "Select Vehicle" at bounding box center [1098, 205] width 325 height 20
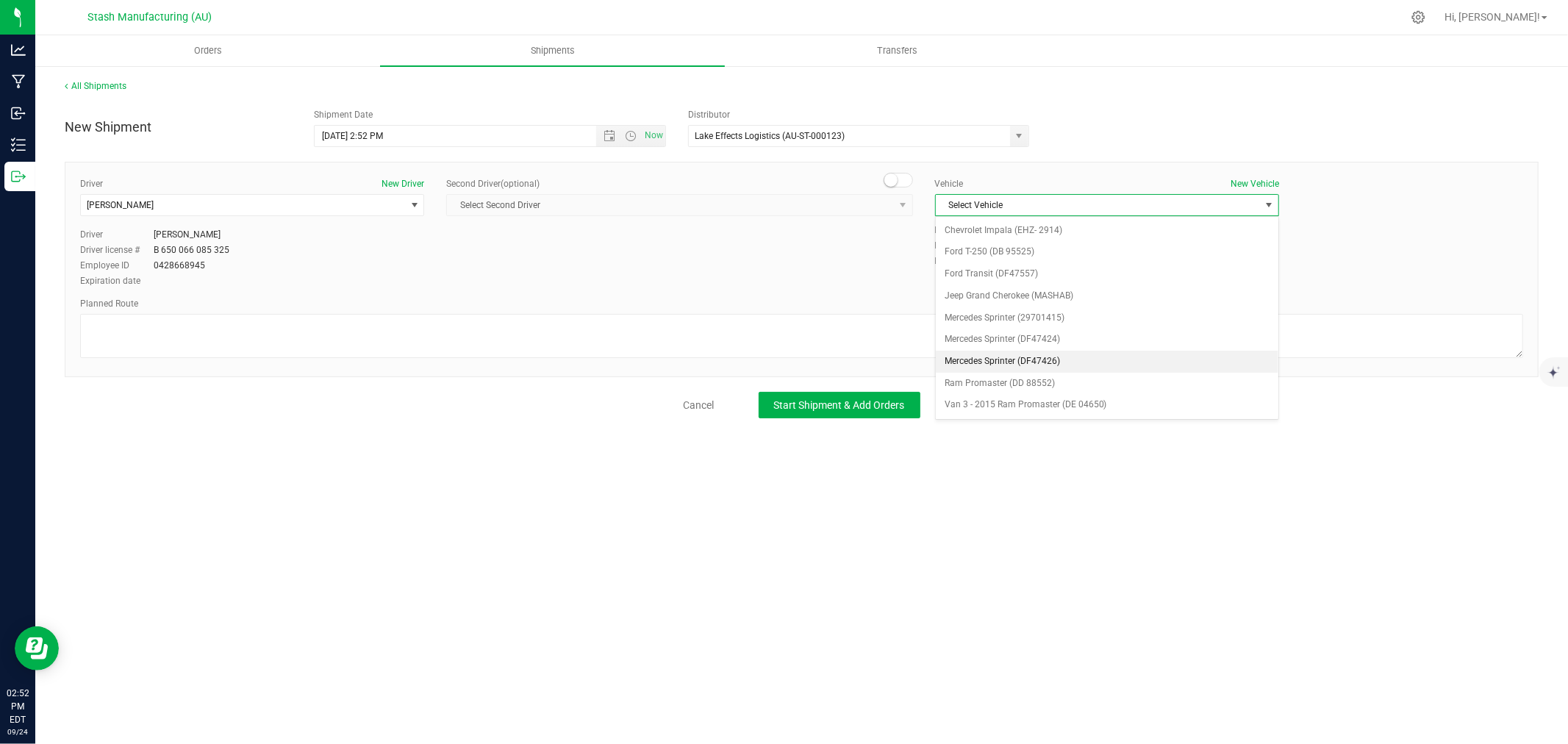
click at [1074, 361] on li "Mercedes Sprinter (DF47426)" at bounding box center [1107, 361] width 343 height 22
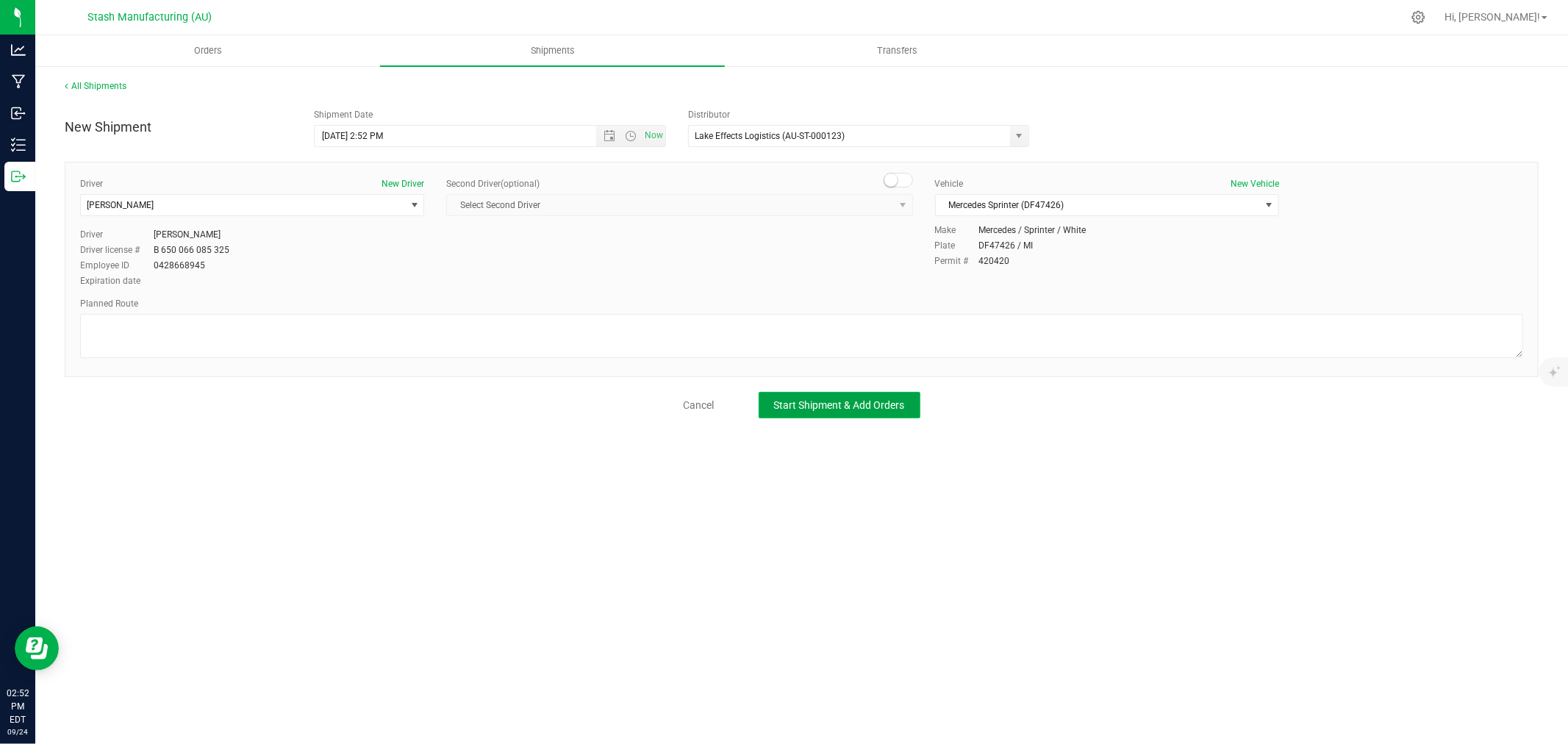
click at [851, 417] on button "Start Shipment & Add Orders" at bounding box center [839, 405] width 162 height 26
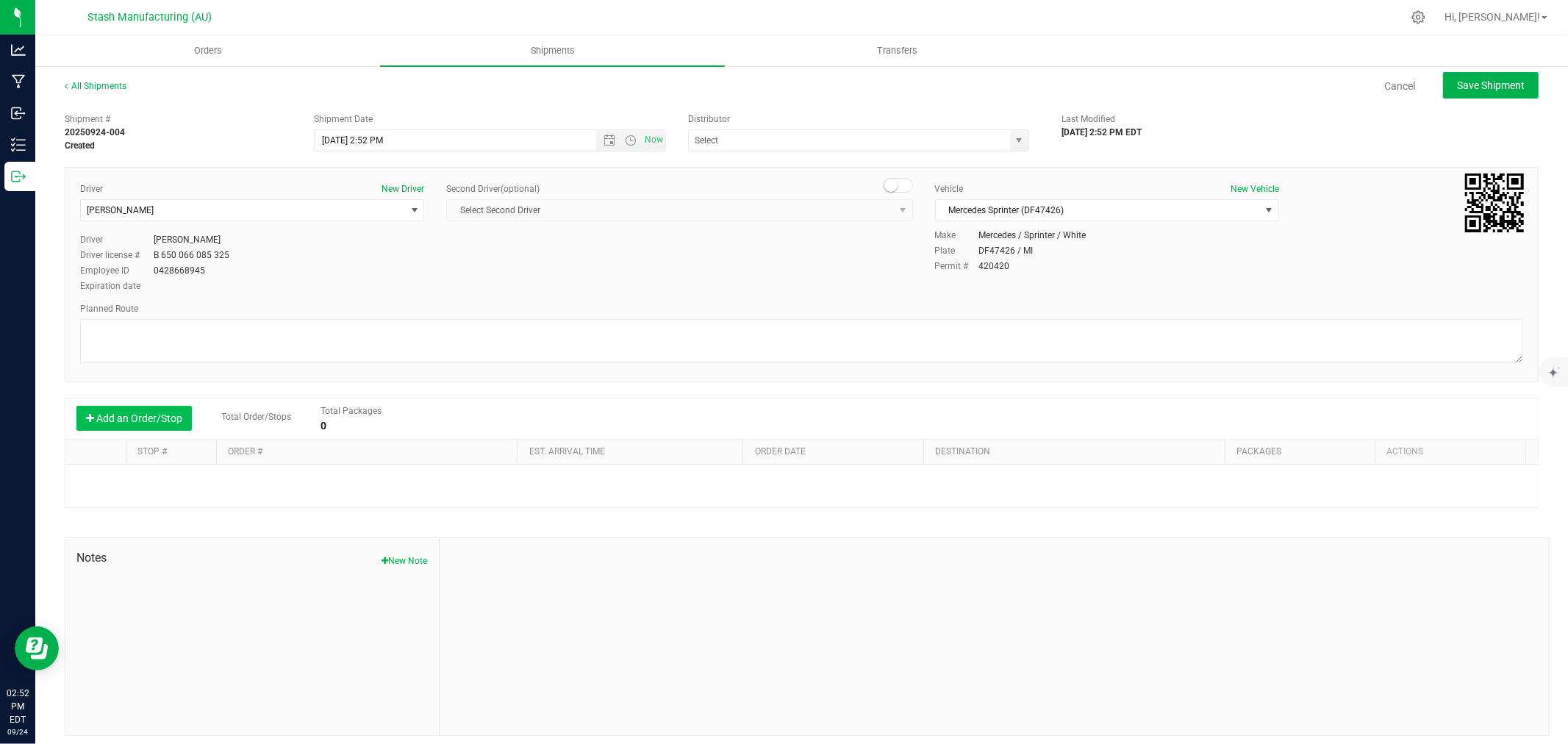
type input "Lake Effects Logistics (AU-ST-000123)"
click at [157, 426] on button "Add an Order/Stop" at bounding box center [134, 417] width 115 height 25
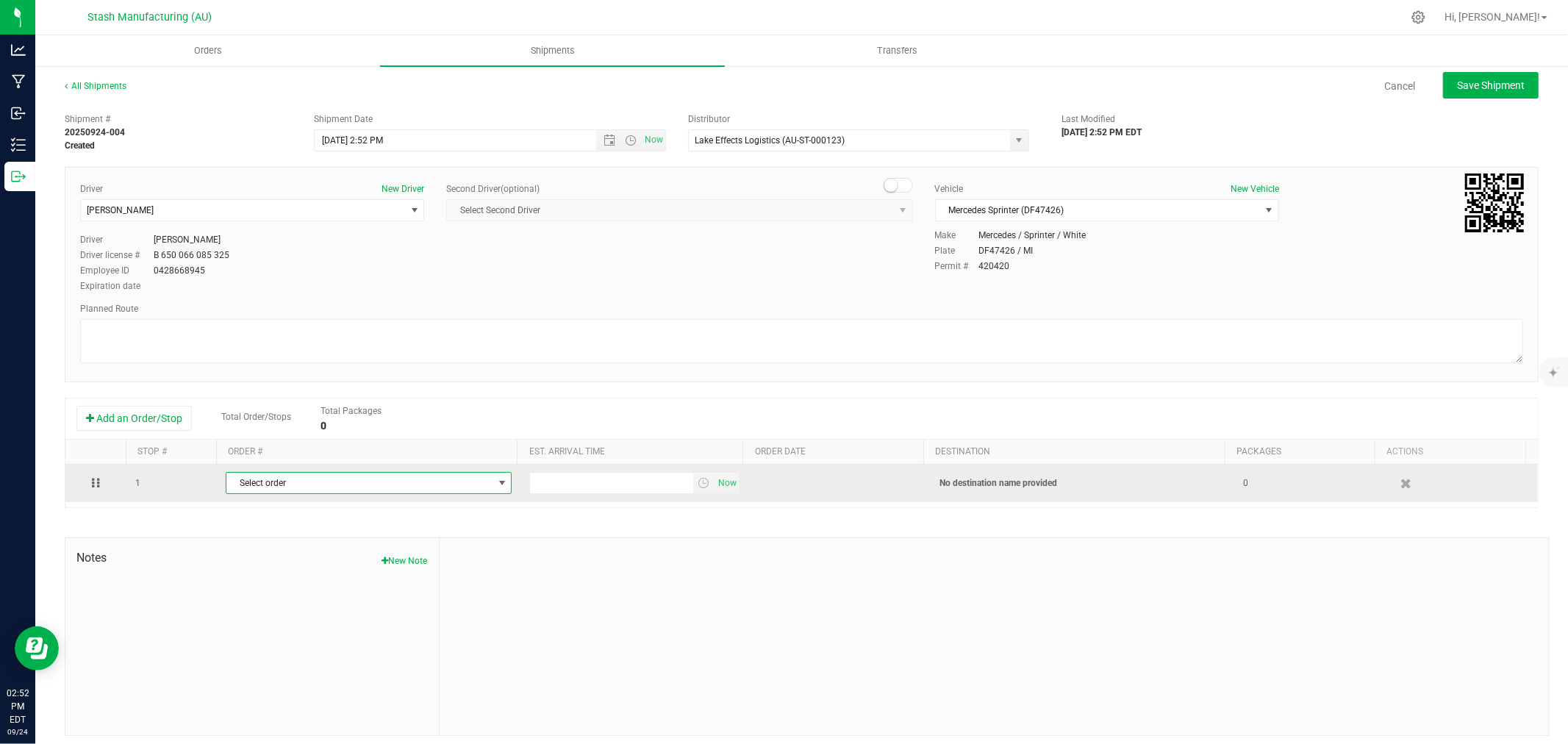
click at [314, 480] on span "Select order" at bounding box center [359, 483] width 266 height 20
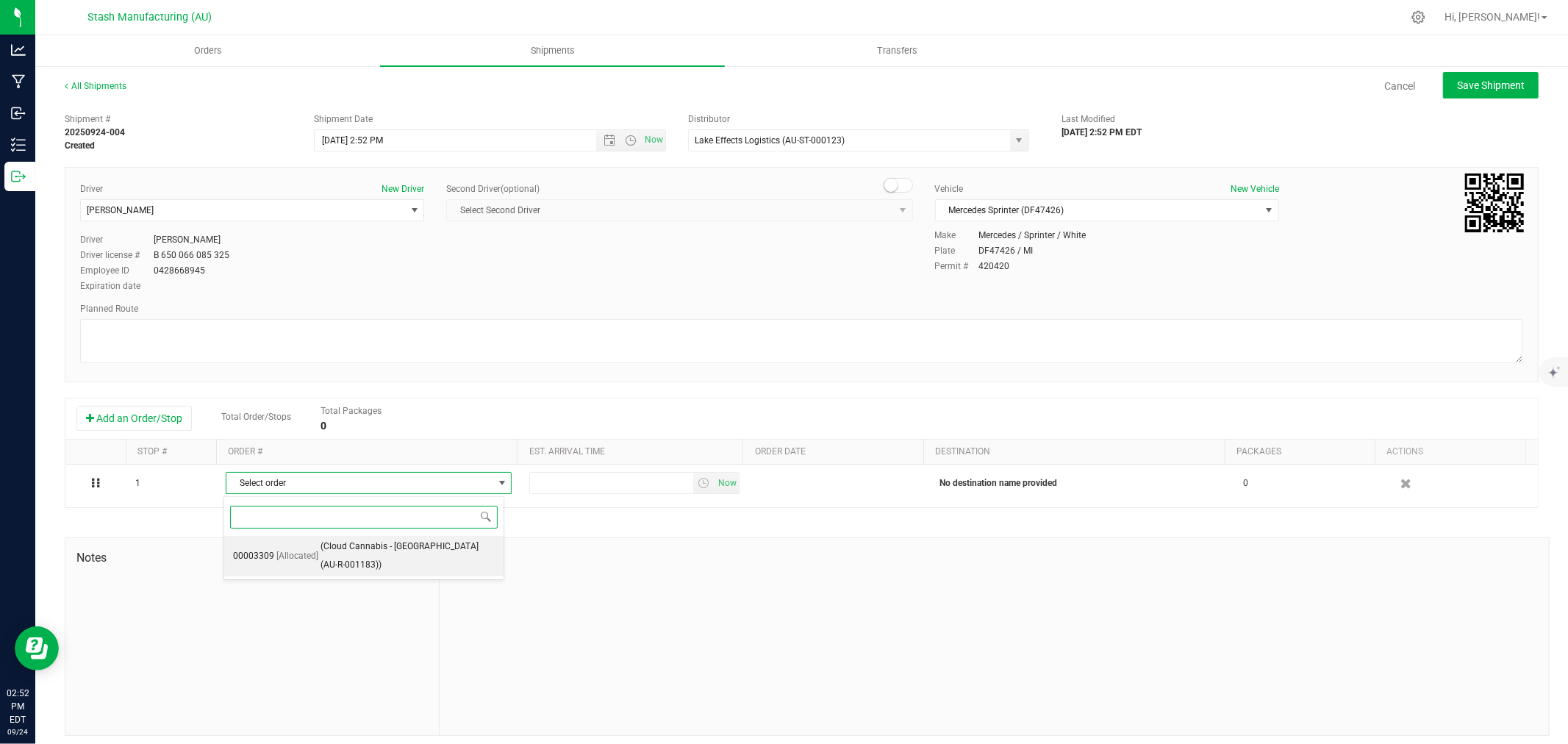
click at [392, 562] on span "(Cloud Cannabis - [GEOGRAPHIC_DATA] (AU-R-001183))" at bounding box center [408, 556] width 174 height 37
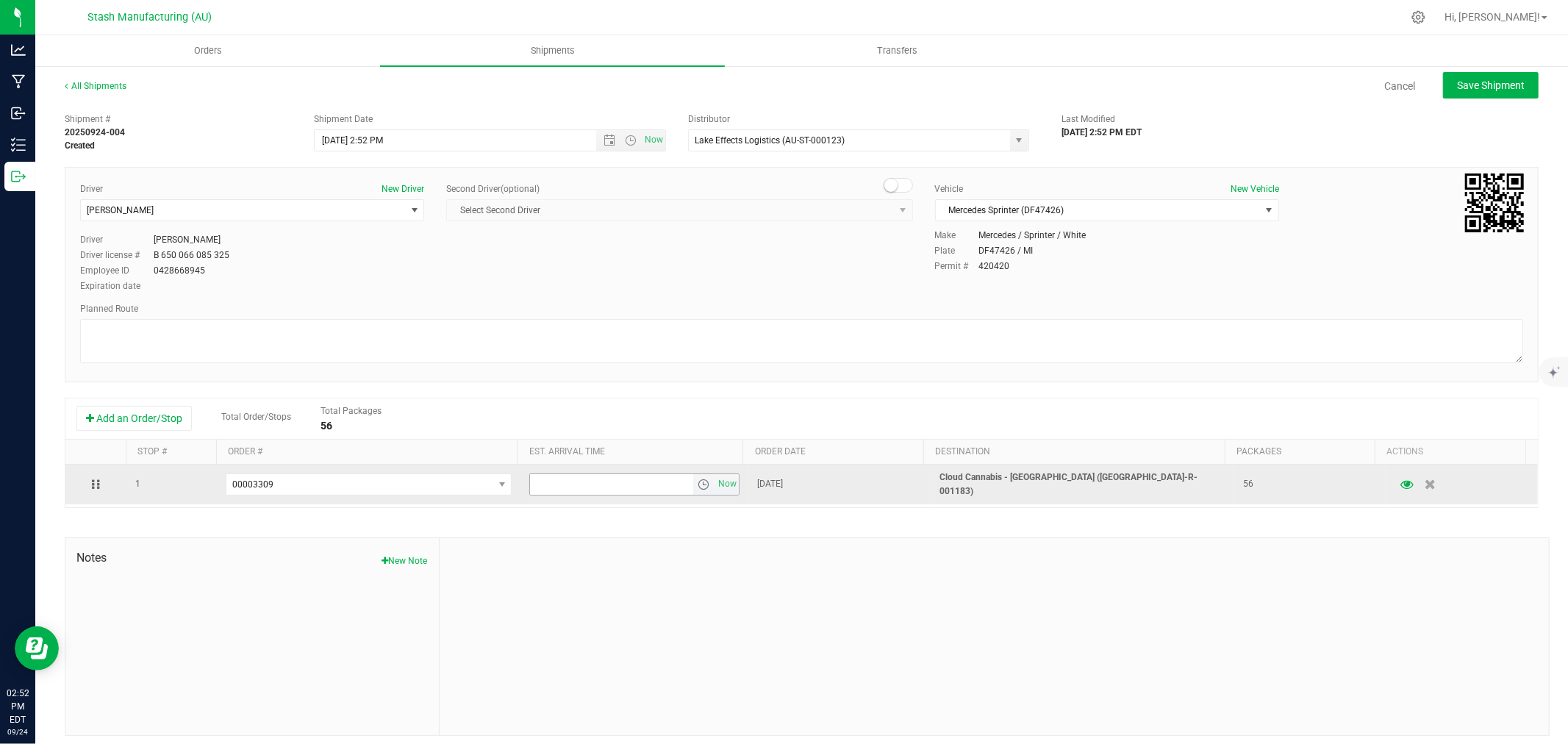
click at [552, 487] on input "text" at bounding box center [612, 484] width 163 height 20
type input "6:00 PM"
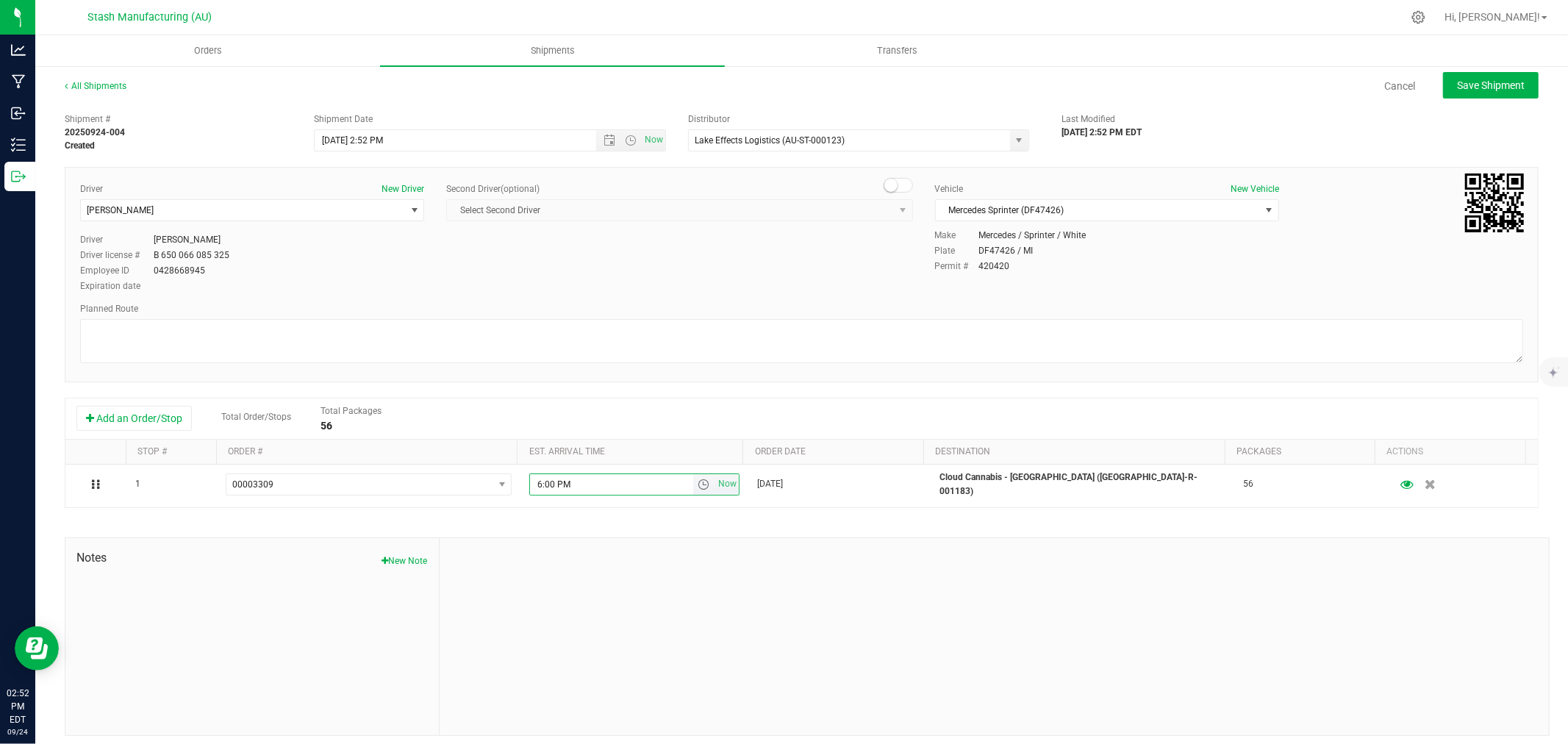
click at [560, 636] on div at bounding box center [995, 636] width 1109 height 197
click at [1462, 93] on button "Save Shipment" at bounding box center [1491, 85] width 96 height 26
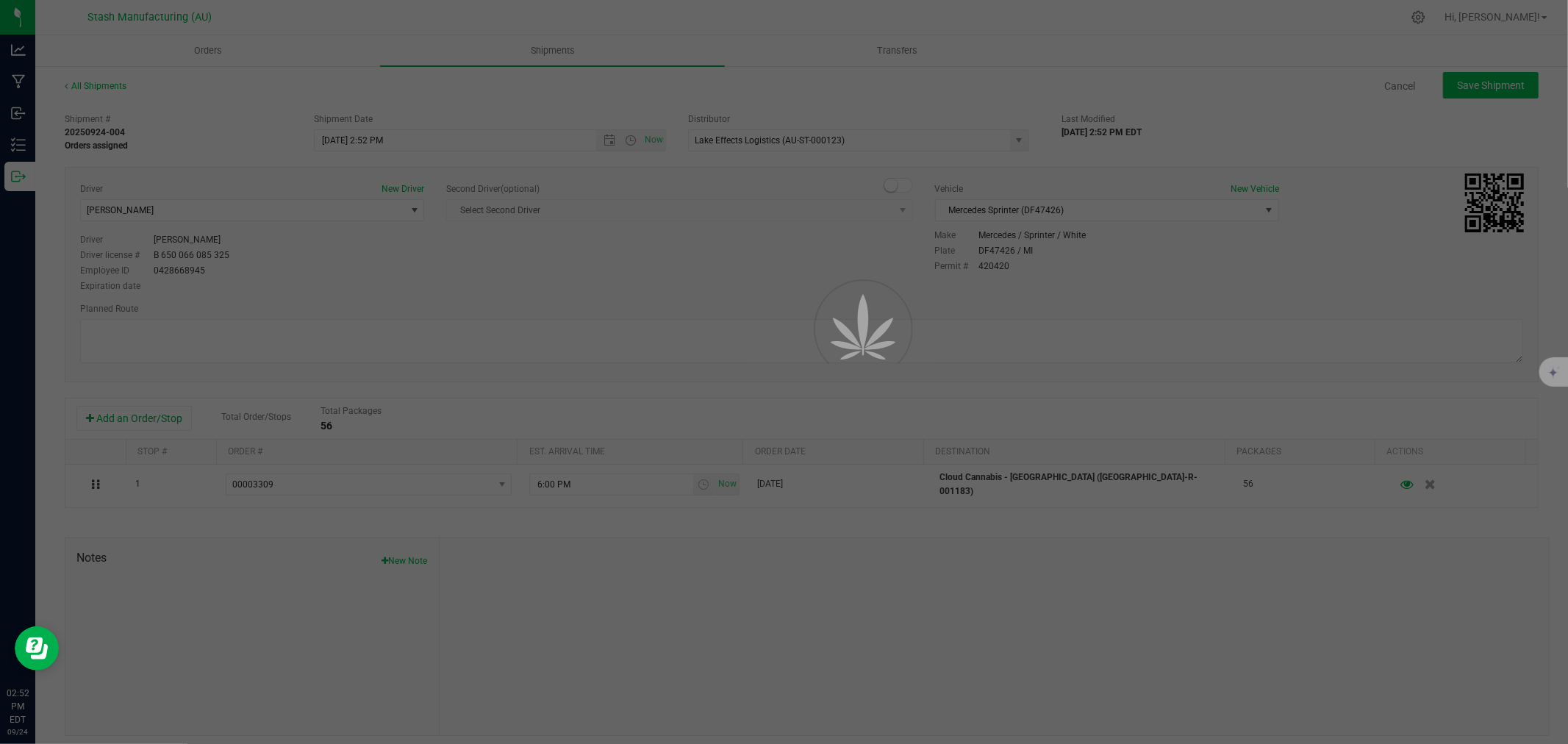
type input "[DATE] 6:52 PM"
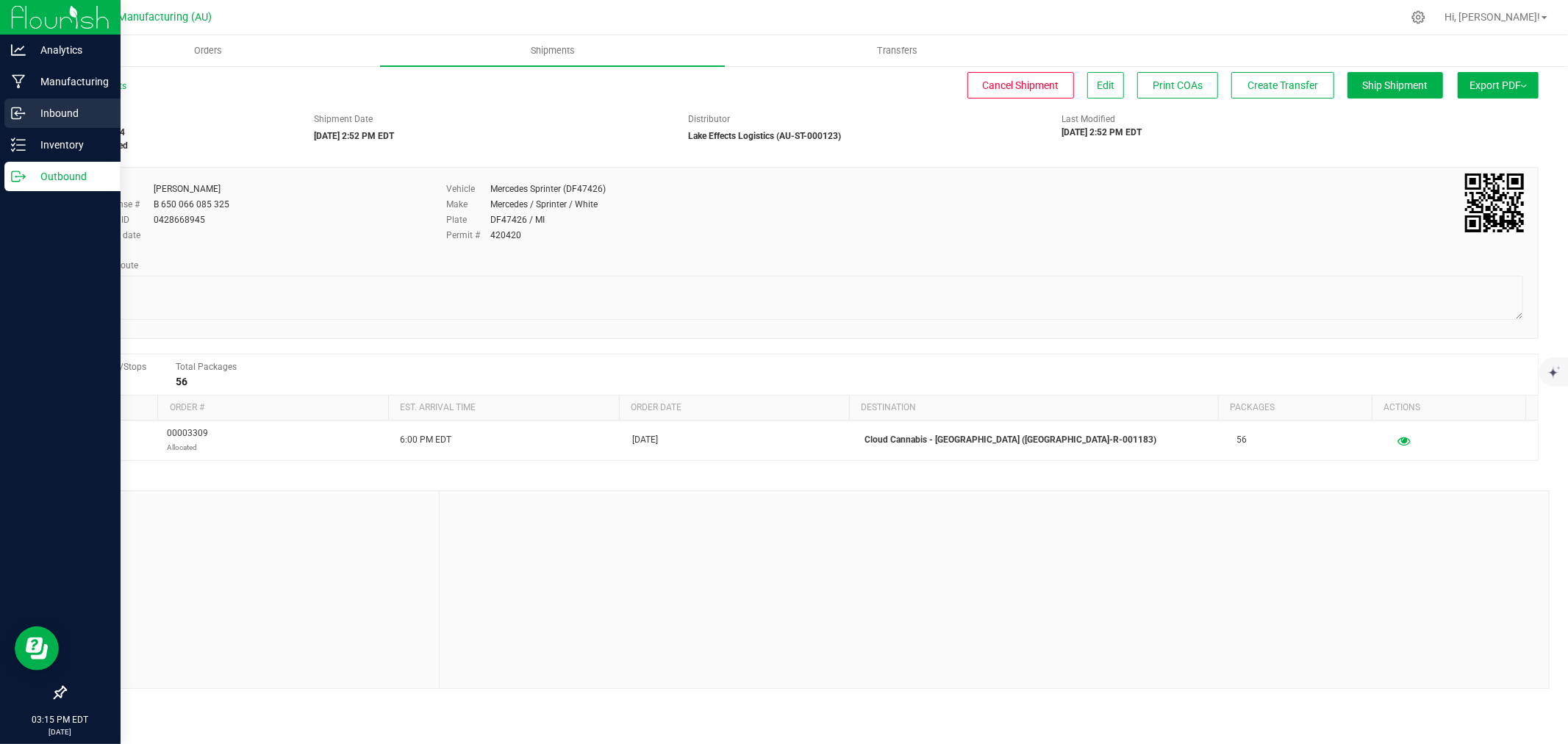
click at [35, 118] on p "Inbound" at bounding box center [70, 113] width 88 height 18
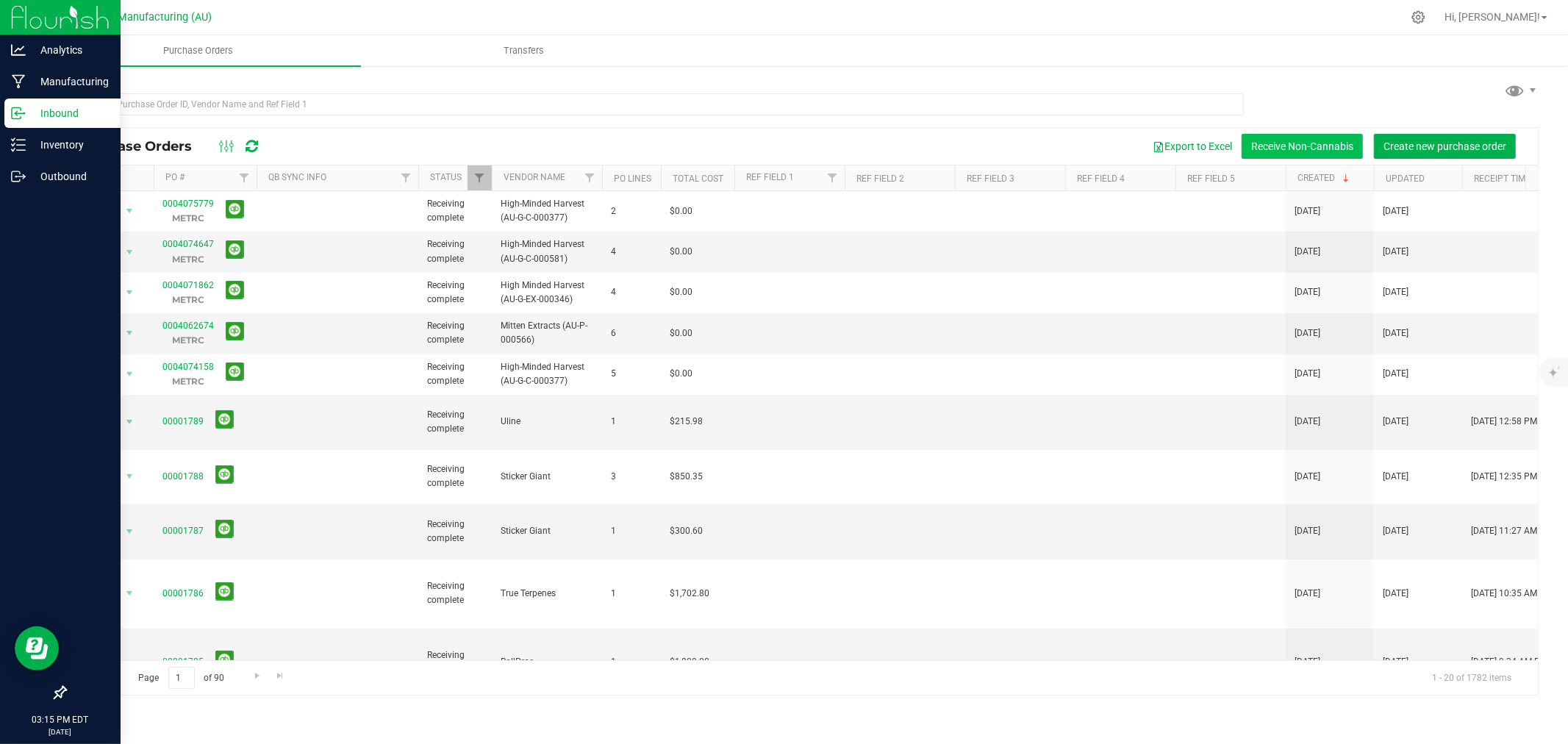
click at [1319, 140] on button "Receive Non-Cannabis" at bounding box center [1303, 146] width 121 height 25
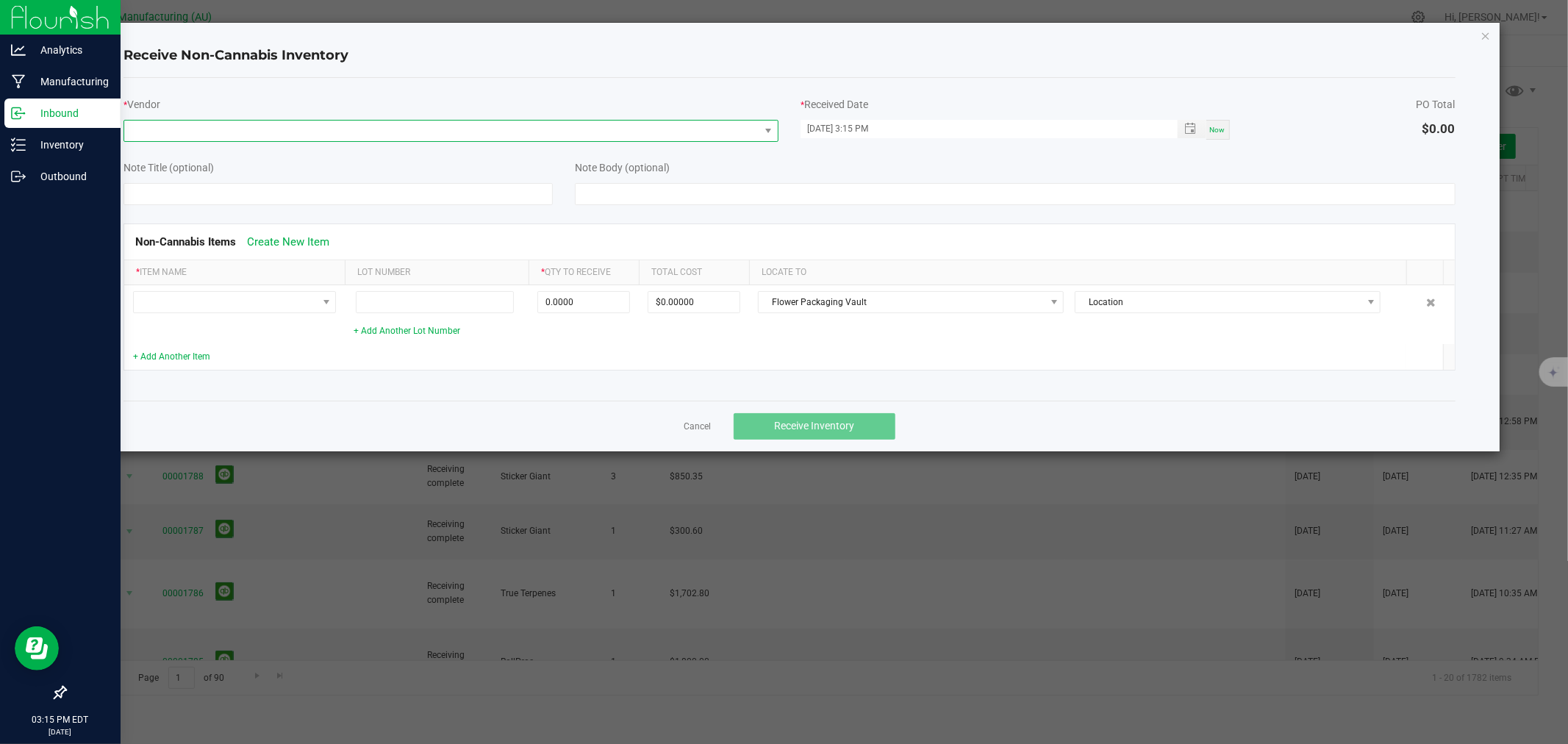
click at [317, 134] on span at bounding box center [441, 130] width 635 height 20
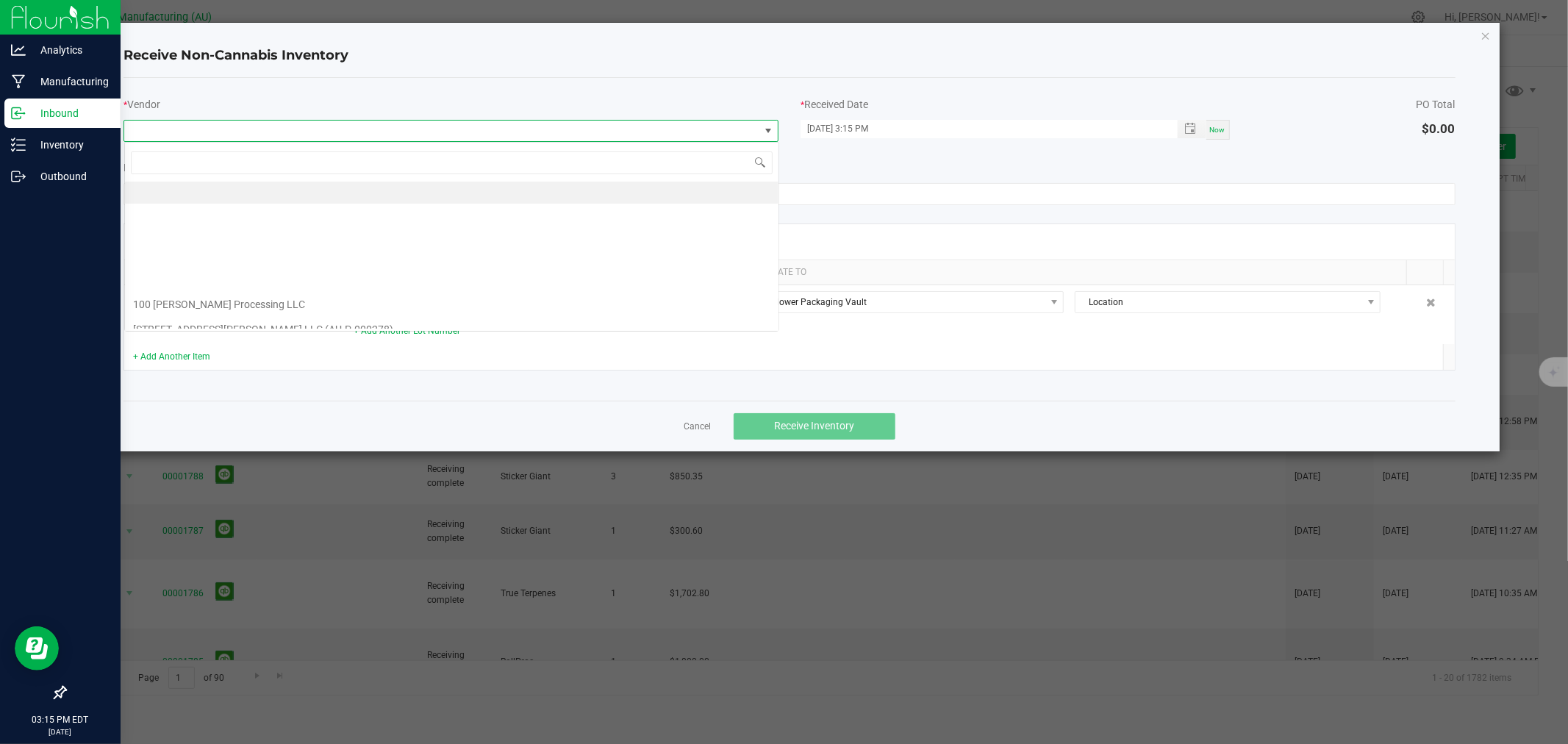
scroll to position [22, 654]
type input "EVER"
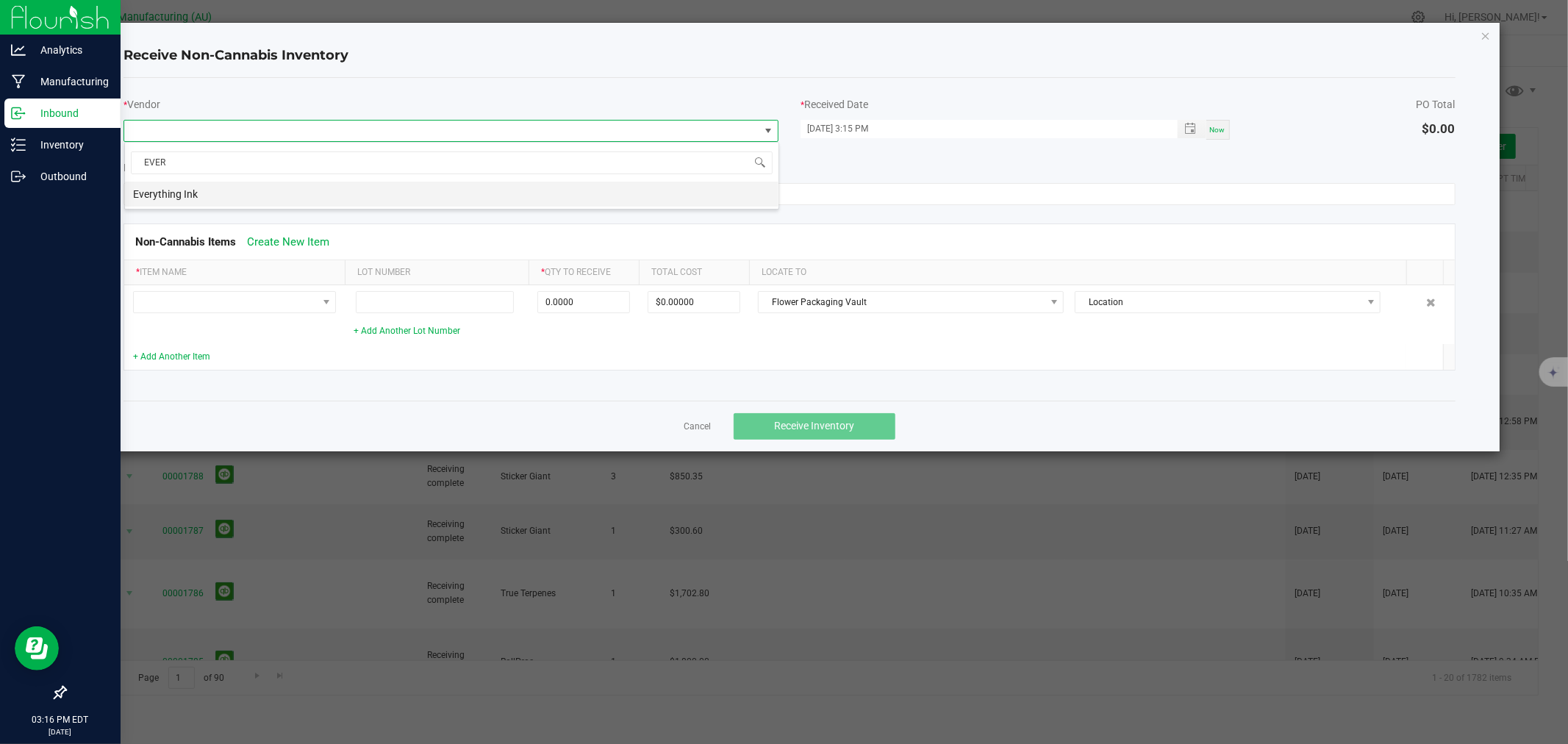
click at [322, 189] on li "Everything Ink" at bounding box center [452, 193] width 654 height 25
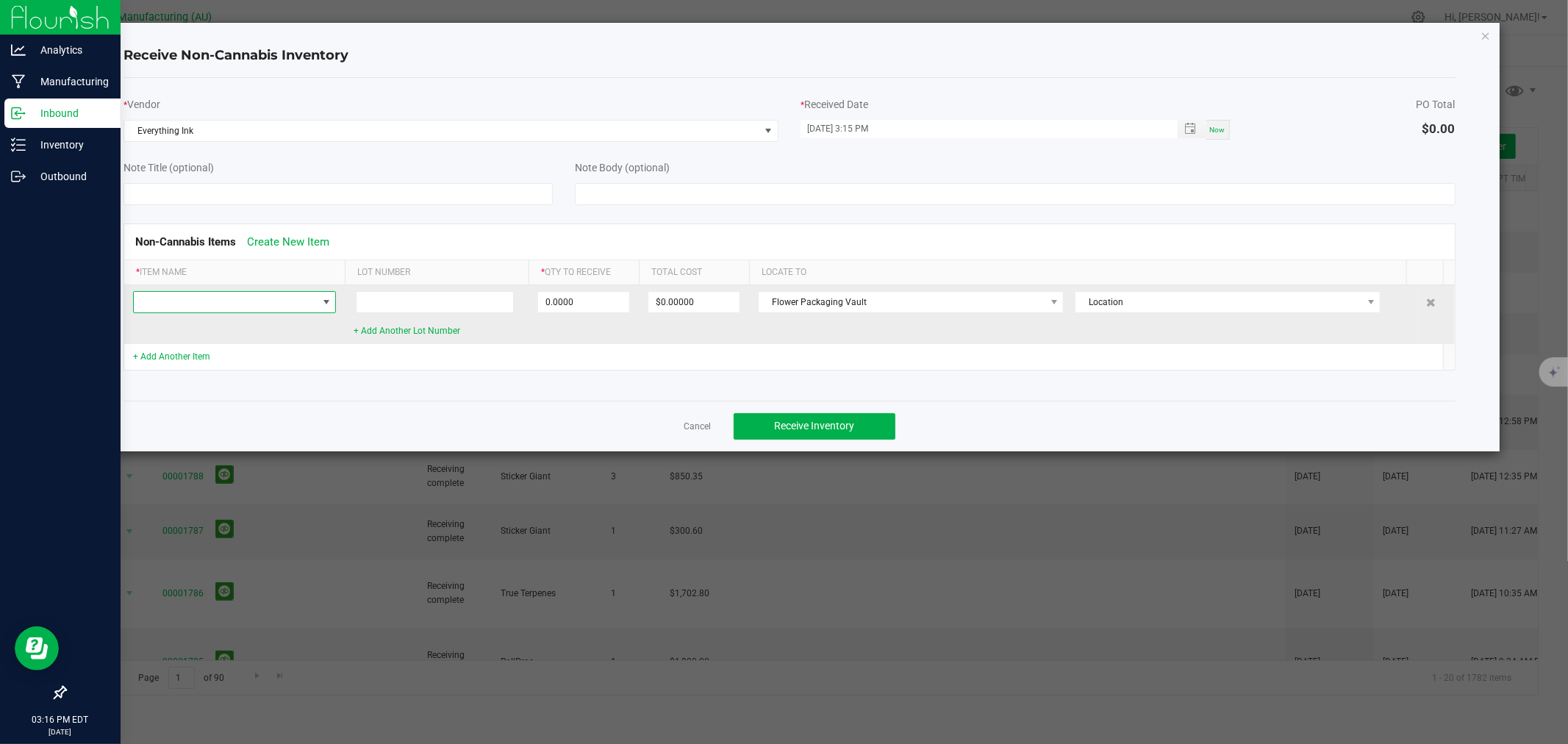
click at [289, 306] on span at bounding box center [226, 301] width 183 height 20
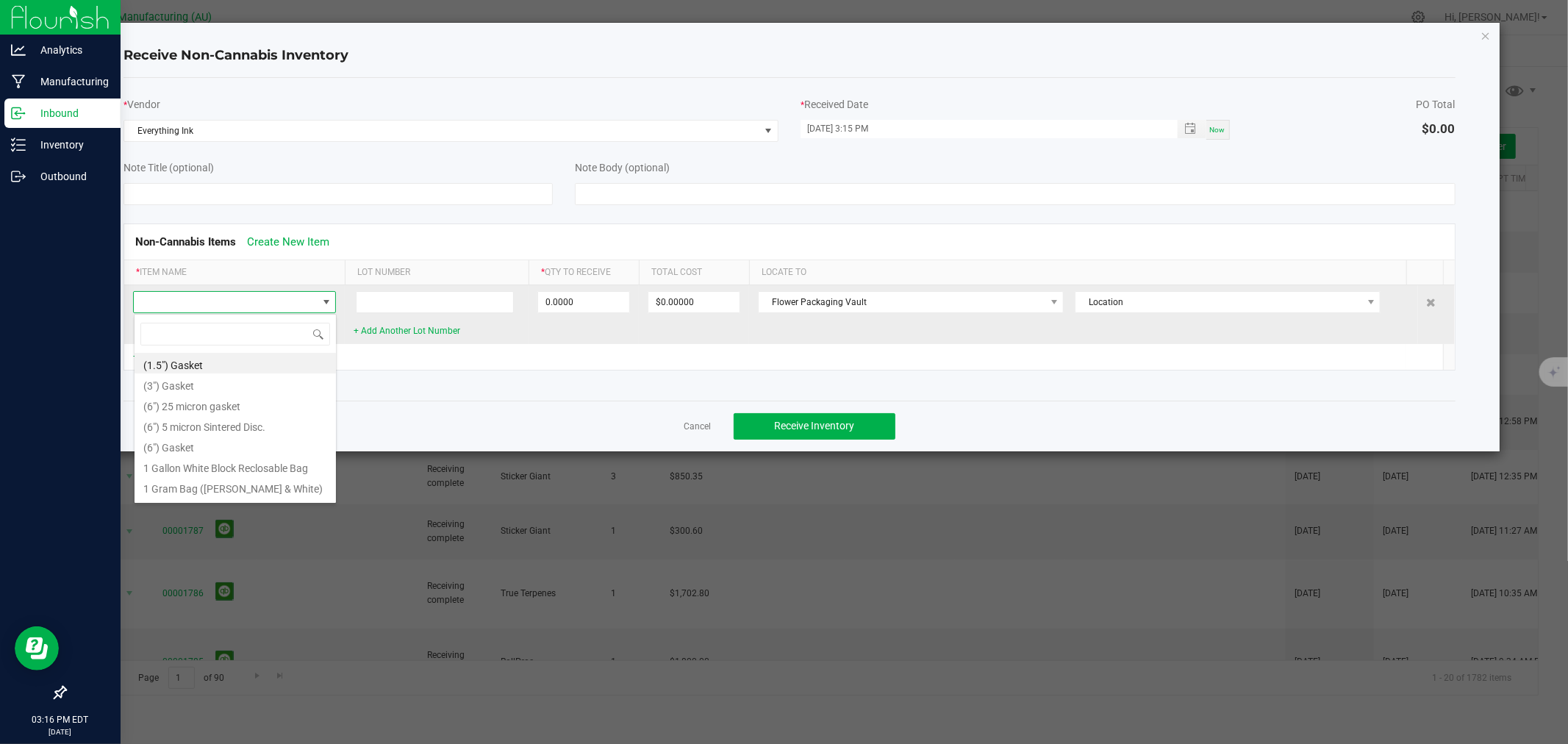
scroll to position [22, 203]
type input "PINEAPPLE [PERSON_NAME]"
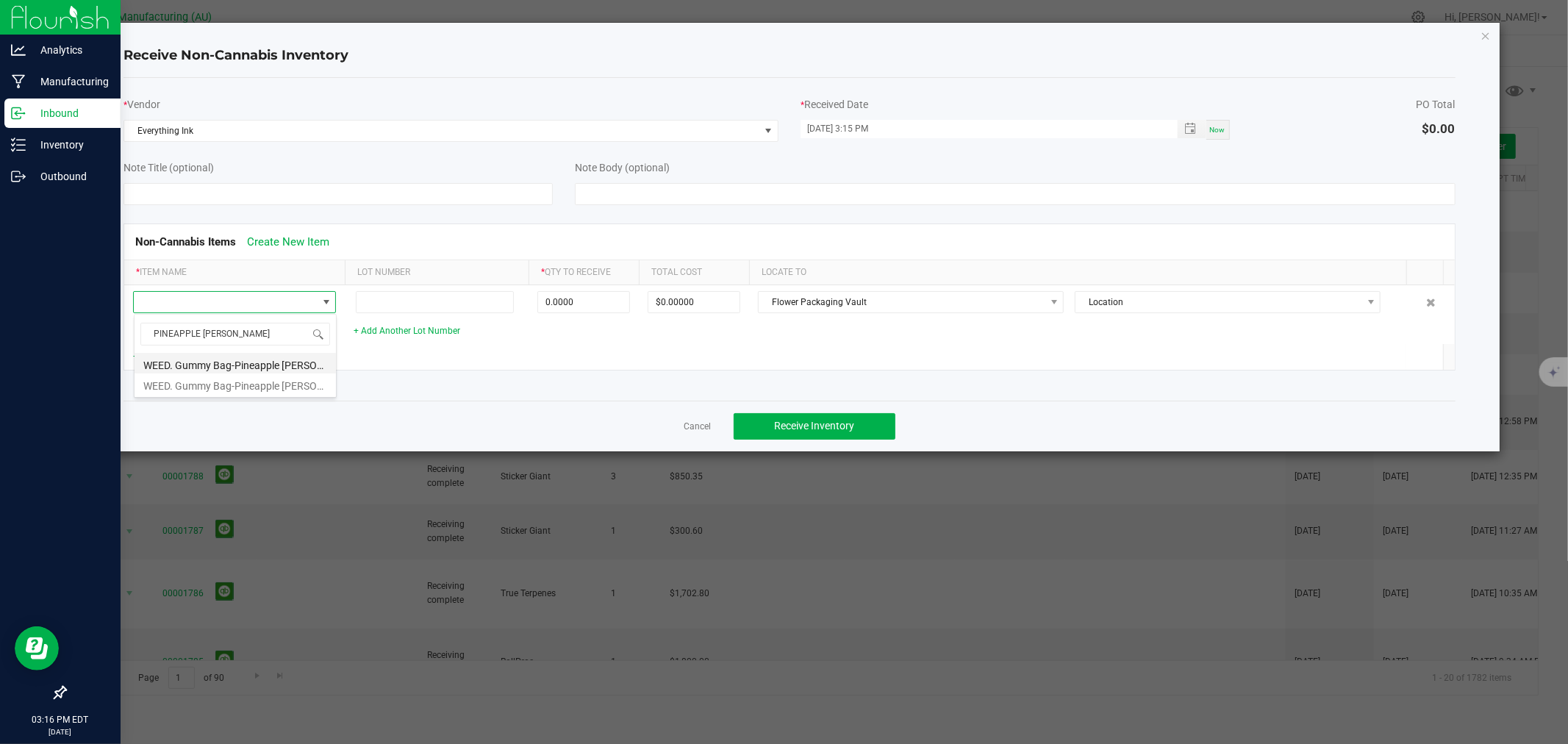
click at [307, 365] on li "WEED. Gummy Bag-Pineapple [PERSON_NAME] 20mg (5x5")" at bounding box center [235, 363] width 202 height 20
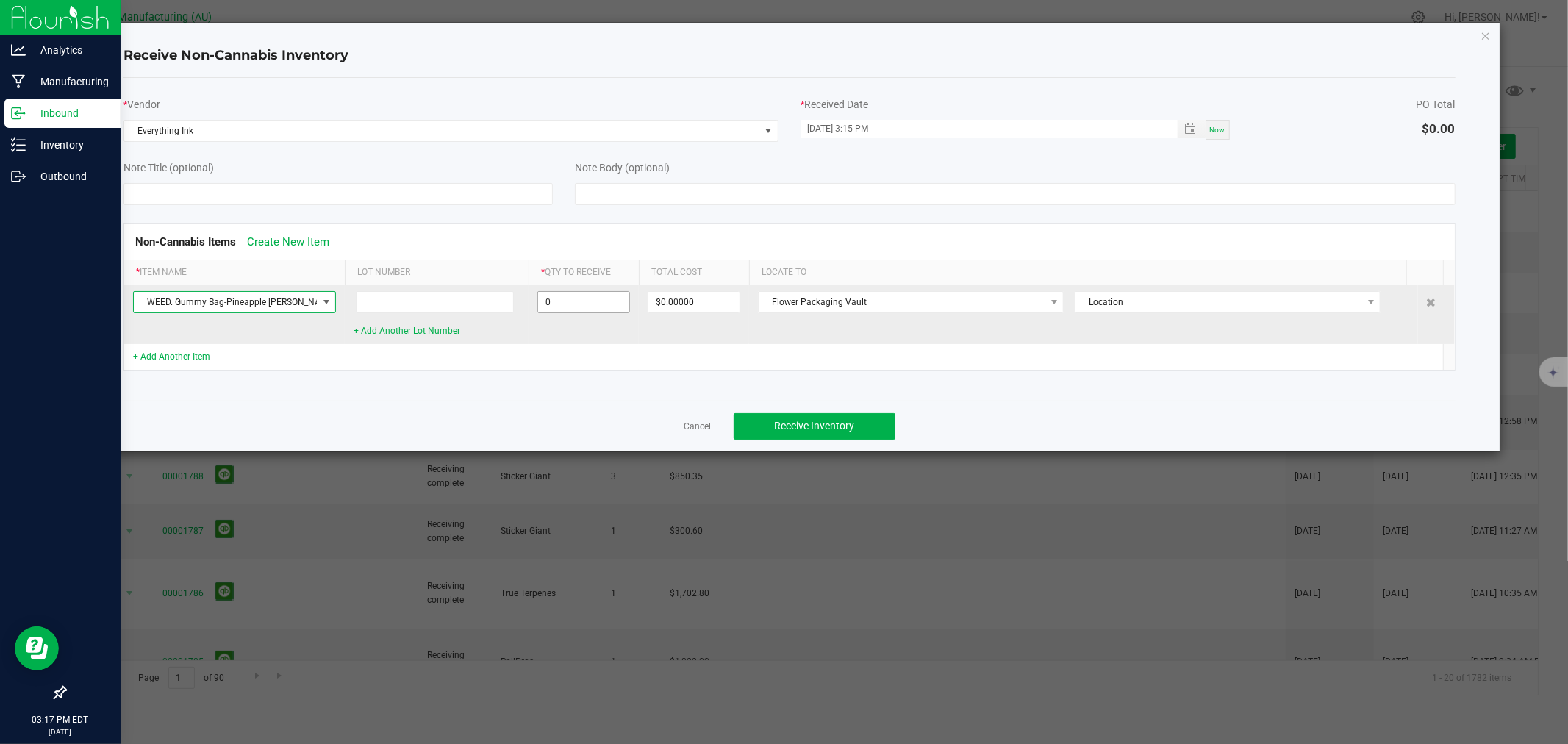
click at [600, 303] on input "0" at bounding box center [584, 301] width 91 height 20
type input "15000 ea"
type input "$2,475.00000"
click at [648, 333] on td "$2,475.00000" at bounding box center [693, 315] width 110 height 58
click at [870, 300] on span "Flower Packaging Vault" at bounding box center [902, 301] width 286 height 20
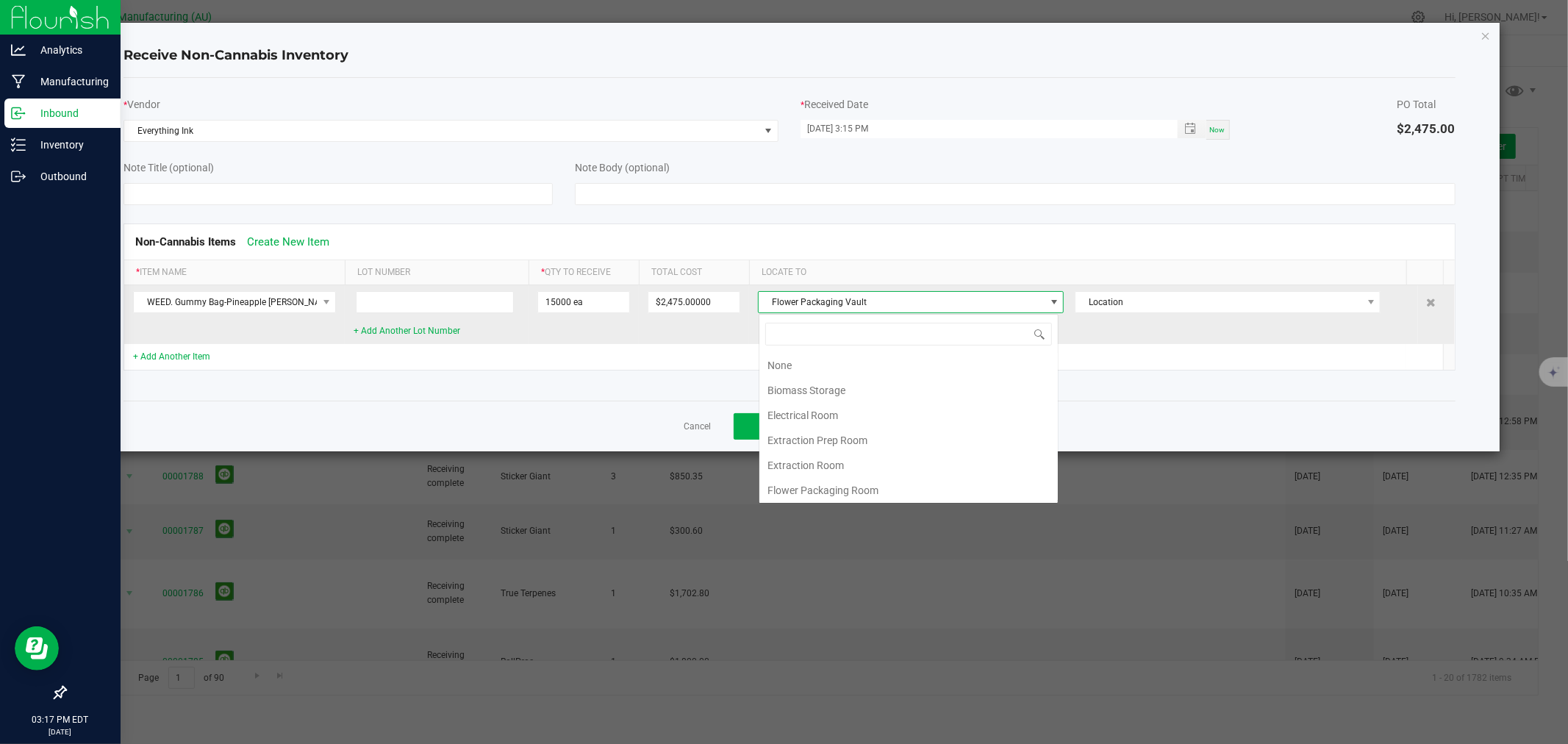
scroll to position [28, 0]
type input "e"
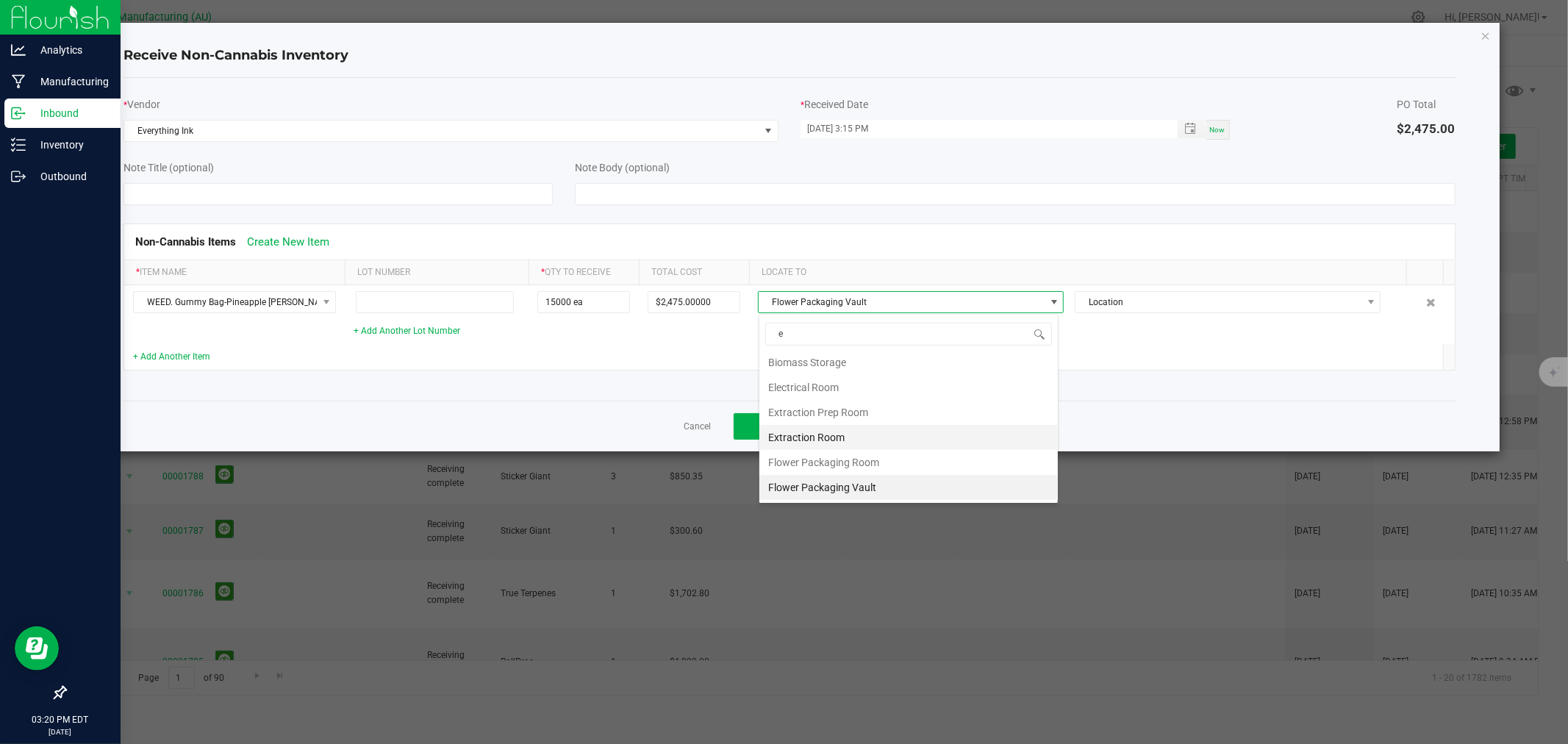
click at [843, 437] on li "Extraction Room" at bounding box center [908, 437] width 298 height 25
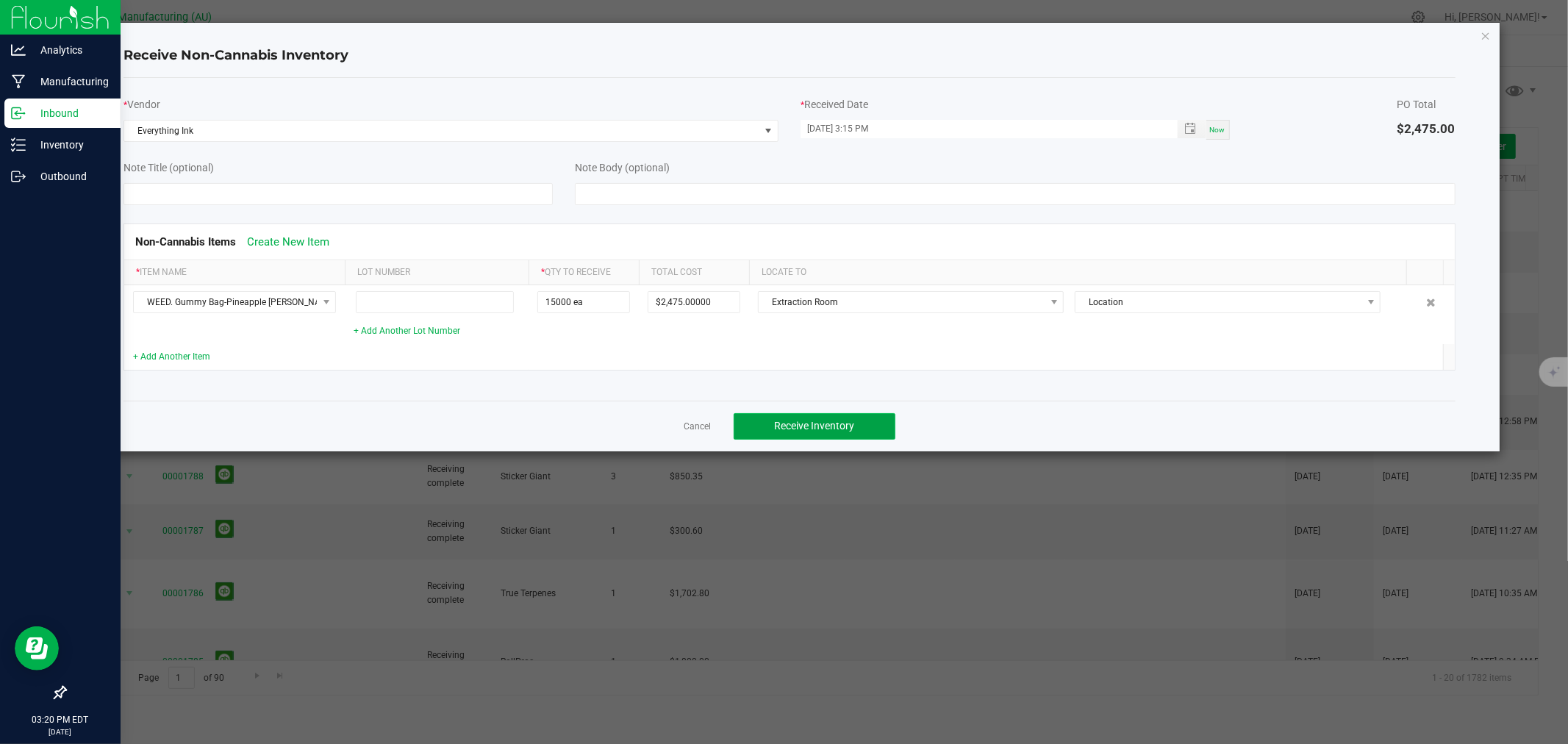
click at [861, 429] on button "Receive Inventory" at bounding box center [815, 426] width 162 height 26
